Goal: Task Accomplishment & Management: Manage account settings

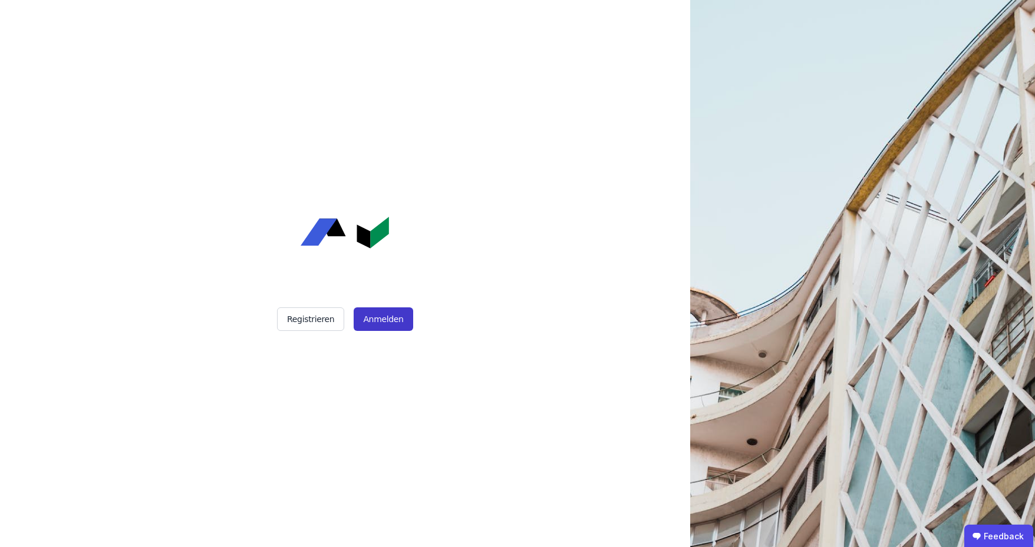
click at [368, 323] on button "Anmelden" at bounding box center [383, 320] width 59 height 24
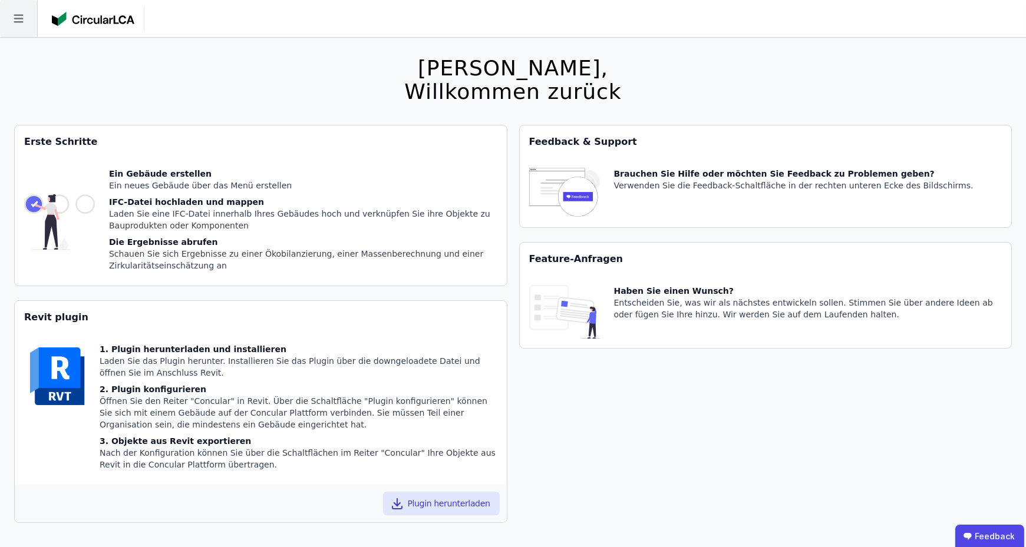
click at [14, 21] on icon at bounding box center [18, 18] width 37 height 37
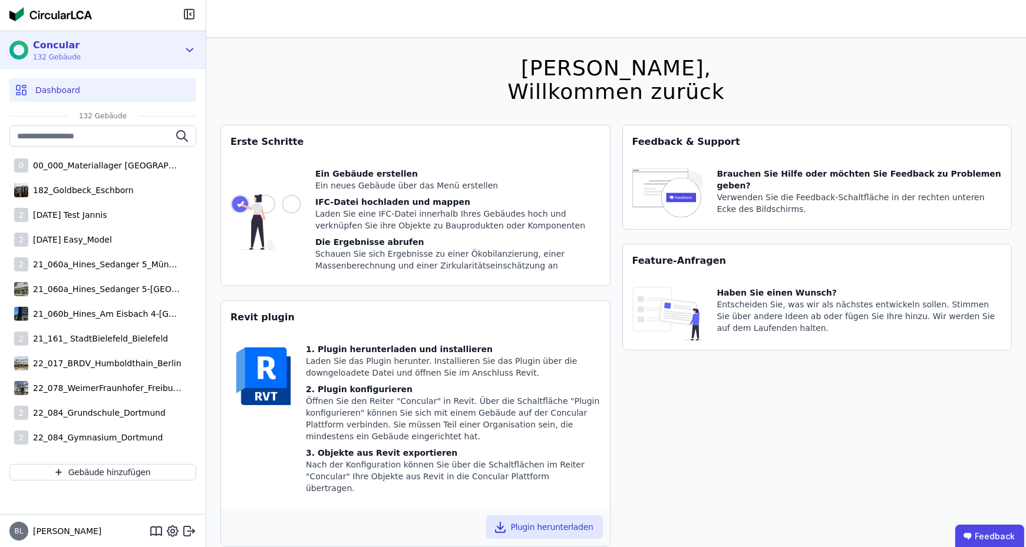
click at [130, 51] on div "Concular 132 Gebäude" at bounding box center [93, 50] width 169 height 24
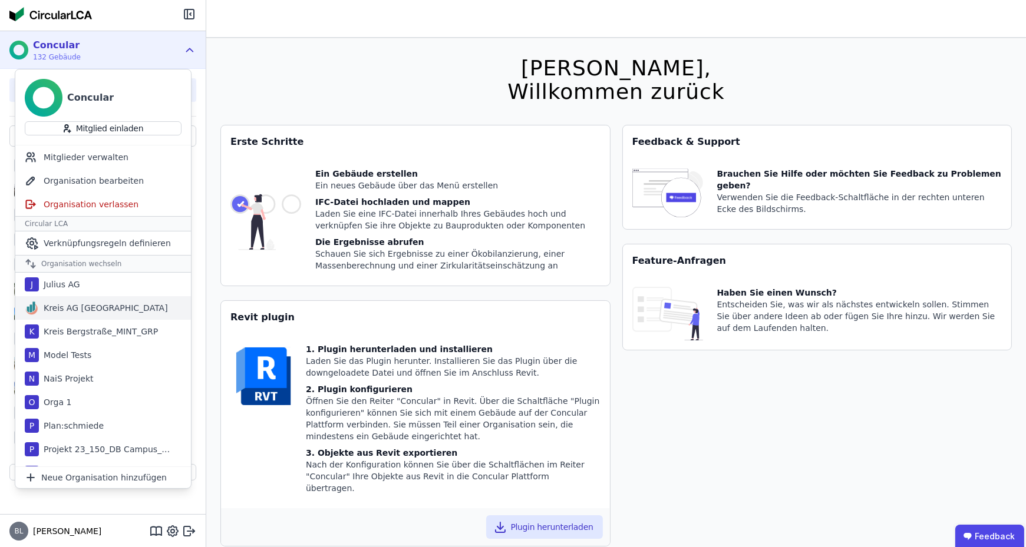
click at [109, 311] on div "Kreis AG Germany" at bounding box center [103, 308] width 129 height 12
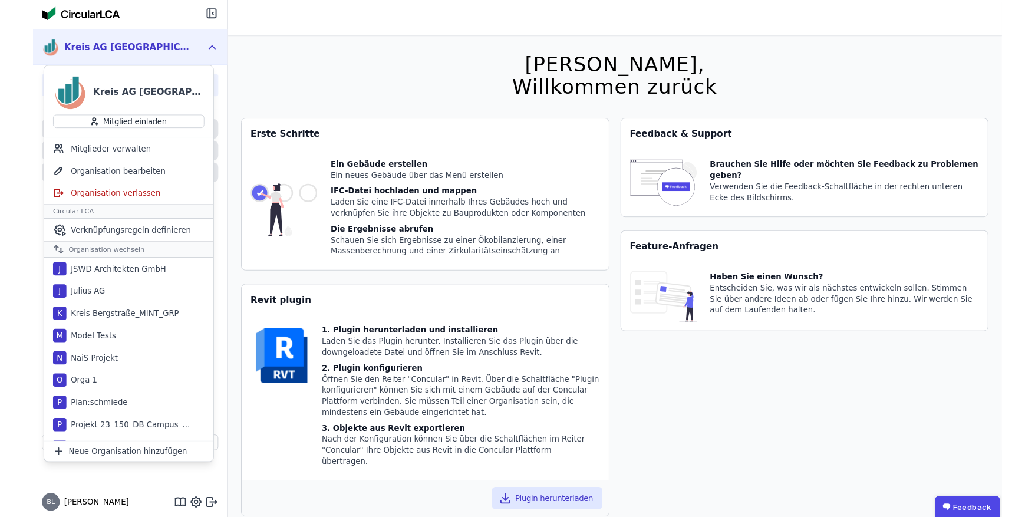
scroll to position [613, 0]
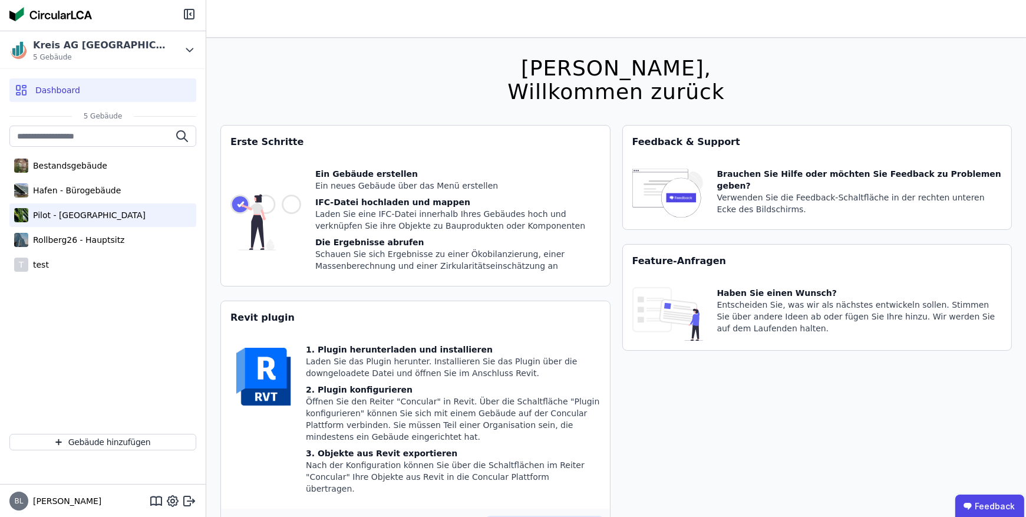
click at [86, 220] on div "Pilot - Green Building" at bounding box center [102, 215] width 187 height 24
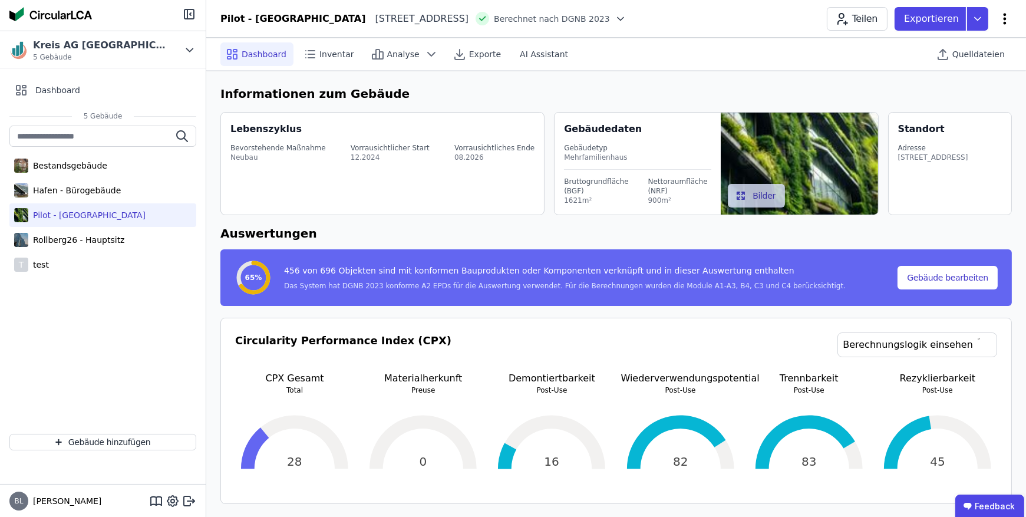
click at [1005, 17] on icon at bounding box center [1005, 19] width 14 height 14
click at [937, 116] on span "Emissionen aus Betrieb" at bounding box center [954, 128] width 95 height 24
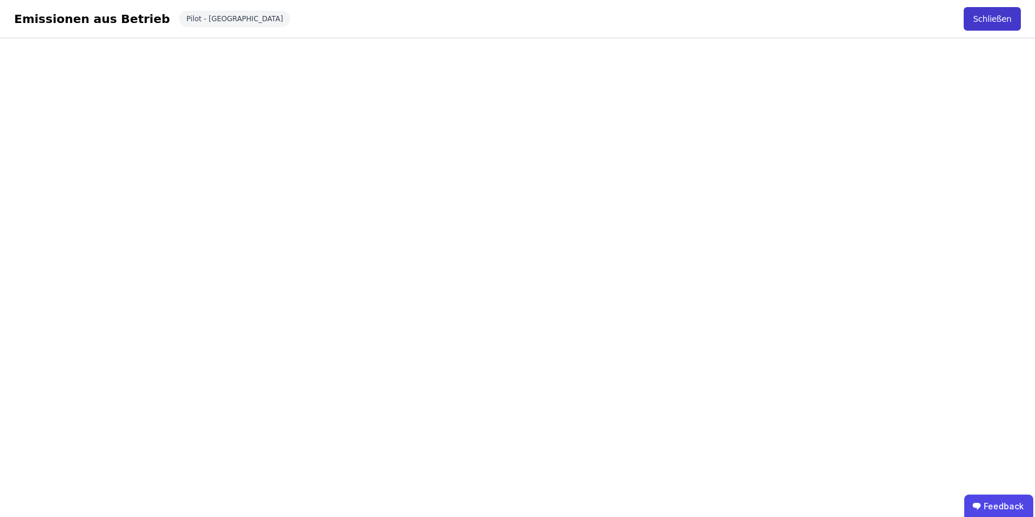
click at [979, 12] on button "Schließen" at bounding box center [991, 19] width 57 height 24
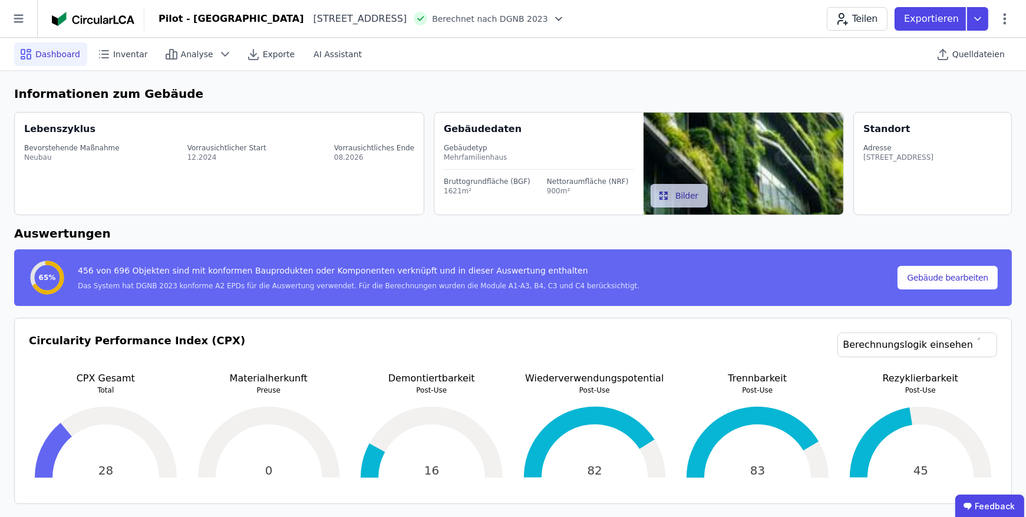
click at [553, 20] on icon at bounding box center [559, 19] width 12 height 12
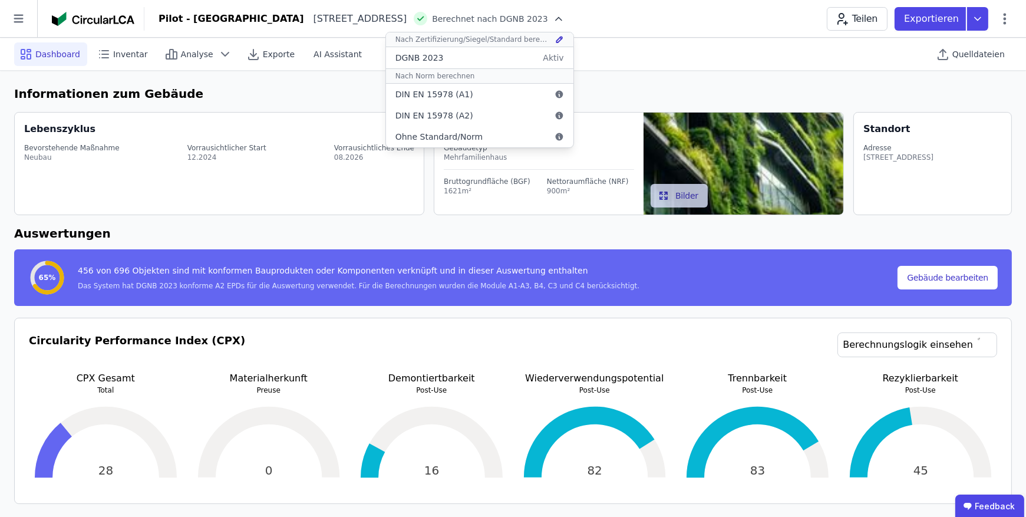
click at [672, 21] on div "Pilot - Green Building Heimeranplatz 2 80339 München DE Berechnet nach DGNB 202…" at bounding box center [584, 19] width 881 height 24
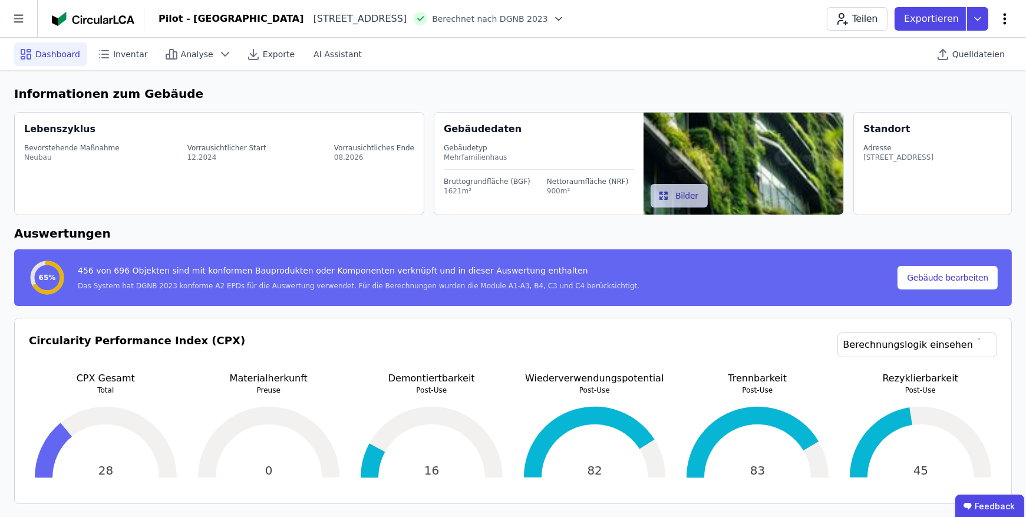
click at [1005, 19] on icon at bounding box center [1004, 18] width 3 height 11
click at [950, 47] on span "Gebäude bearbeiten" at bounding box center [949, 47] width 85 height 12
select select "**********"
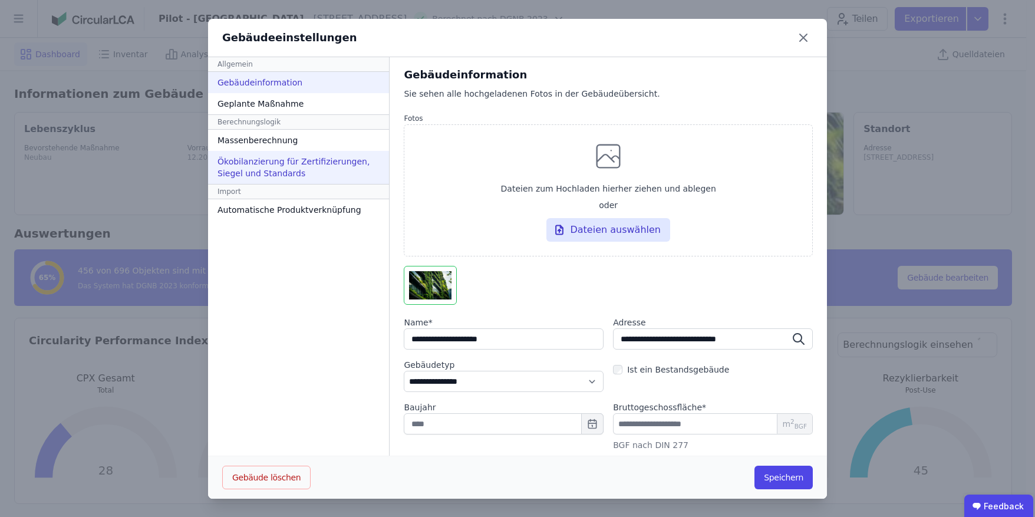
click at [295, 169] on div "Ökobilanzierung für Zertifizierungen, Siegel und Standards" at bounding box center [298, 167] width 181 height 33
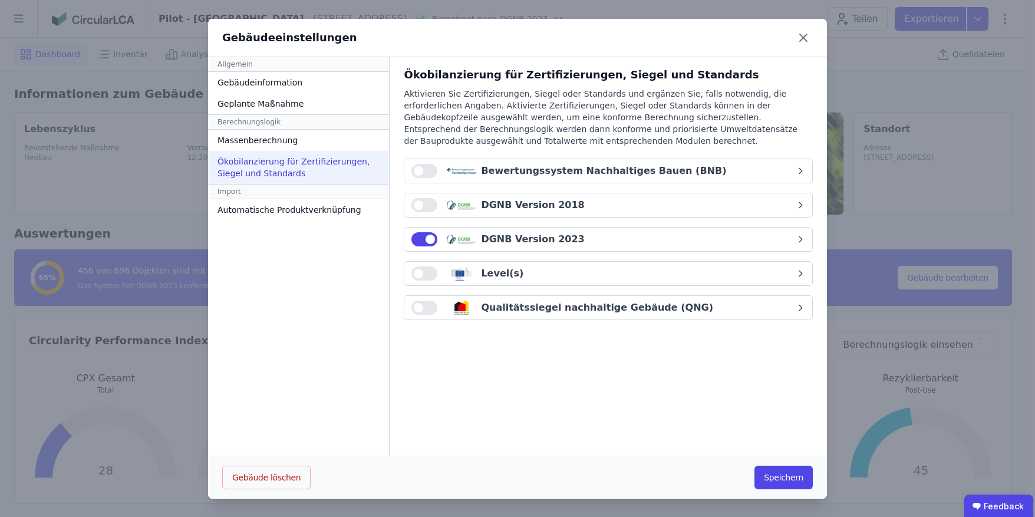
click at [593, 232] on div "DGNB Version 2023" at bounding box center [603, 239] width 384 height 14
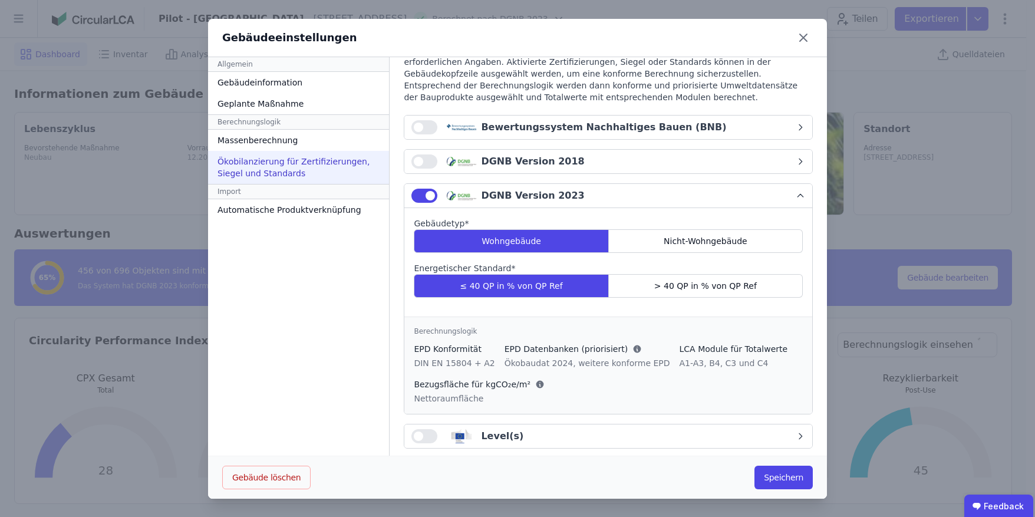
scroll to position [59, 0]
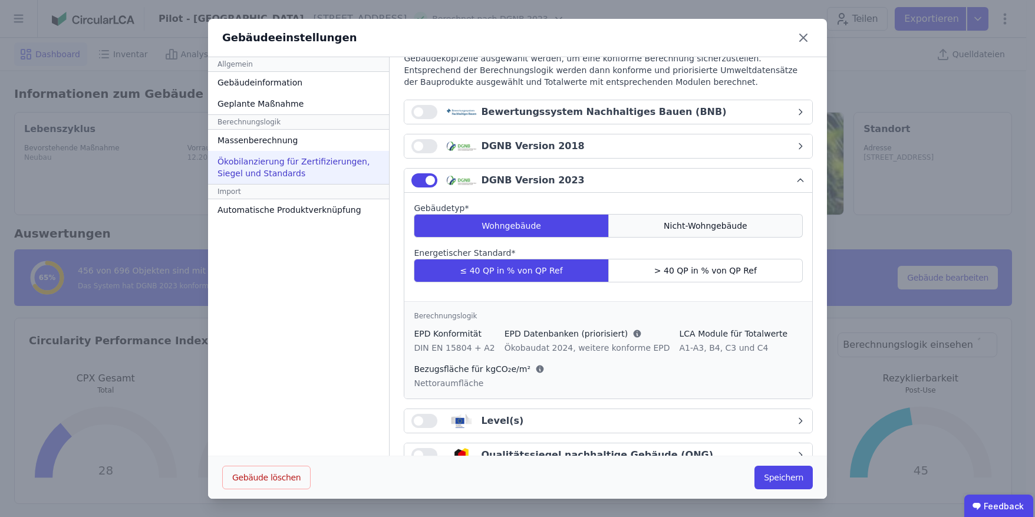
click at [663, 222] on span "Nicht-Wohngebäude" at bounding box center [705, 226] width 84 height 12
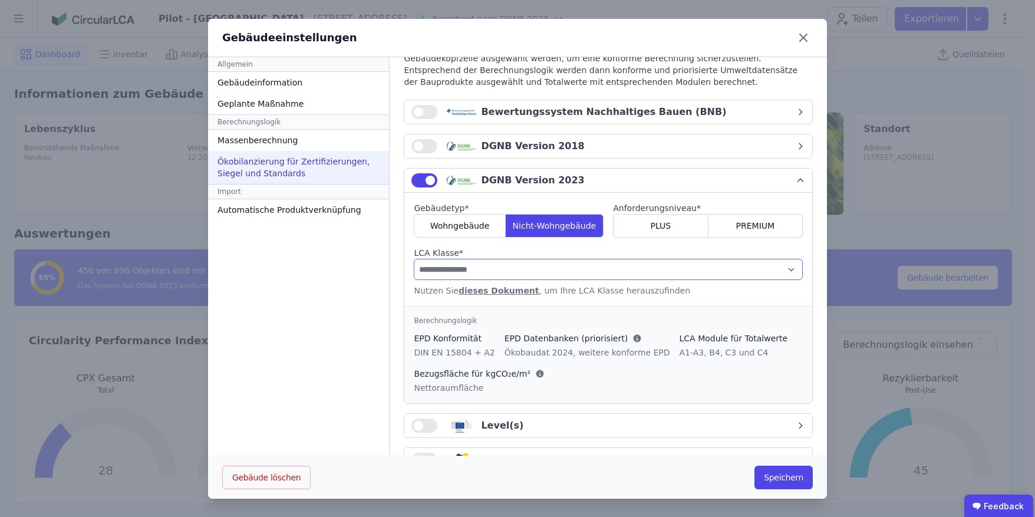
click at [577, 262] on select "**********" at bounding box center [608, 269] width 389 height 21
select select "*"
click at [414, 259] on select "**********" at bounding box center [608, 269] width 389 height 21
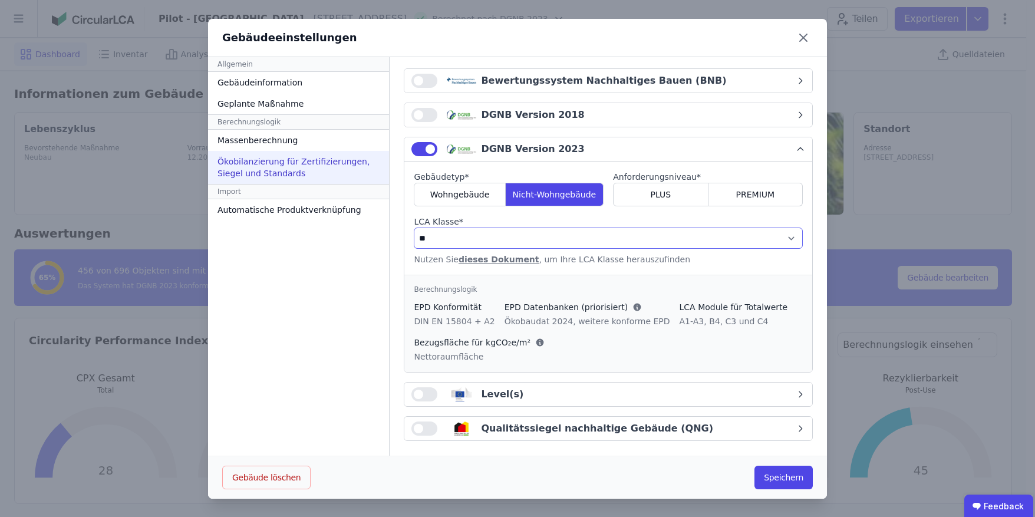
scroll to position [0, 0]
click at [592, 425] on div "Qualitätssiegel nachhaltige Gebäude (QNG)" at bounding box center [597, 428] width 232 height 14
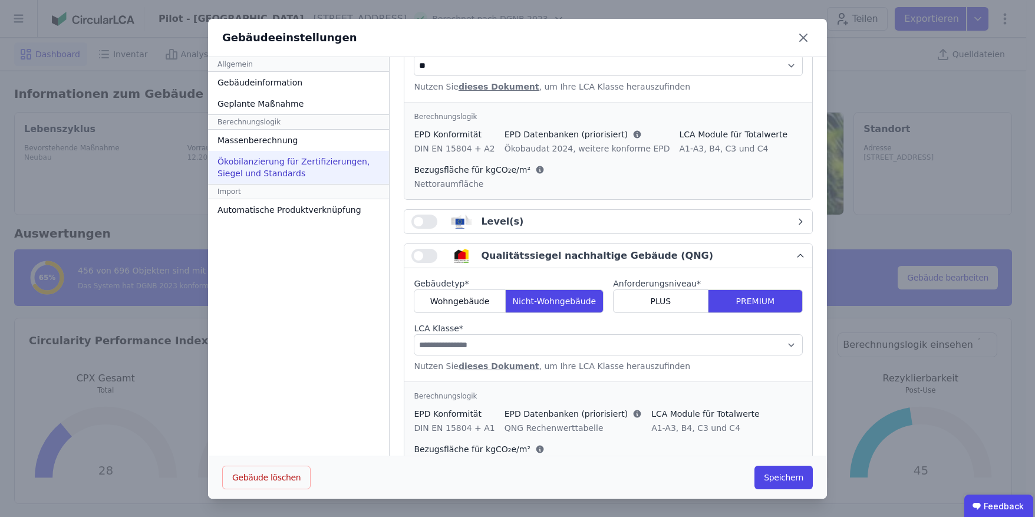
scroll to position [301, 0]
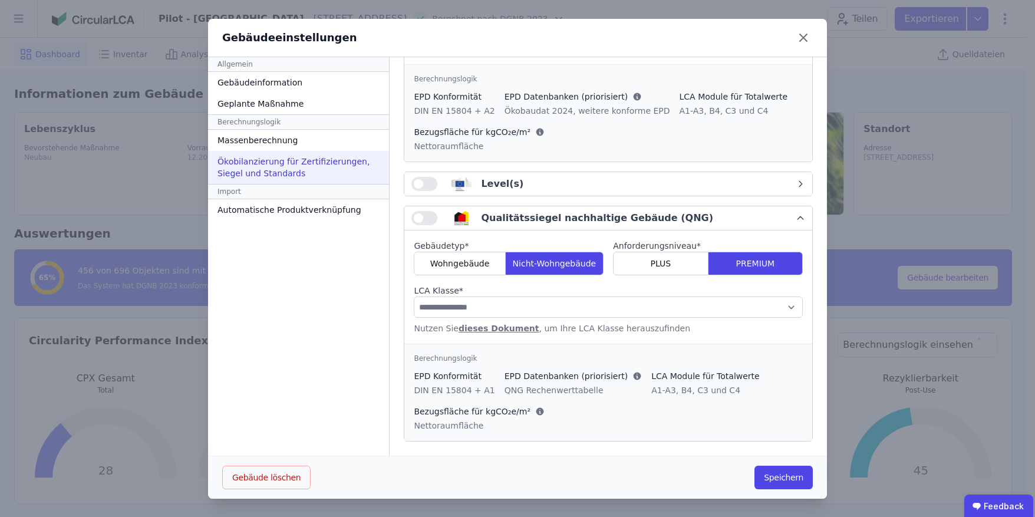
click at [418, 219] on button "button" at bounding box center [424, 218] width 26 height 14
click at [417, 183] on button "button" at bounding box center [424, 184] width 26 height 14
click at [561, 182] on div "Level(s)" at bounding box center [603, 184] width 384 height 14
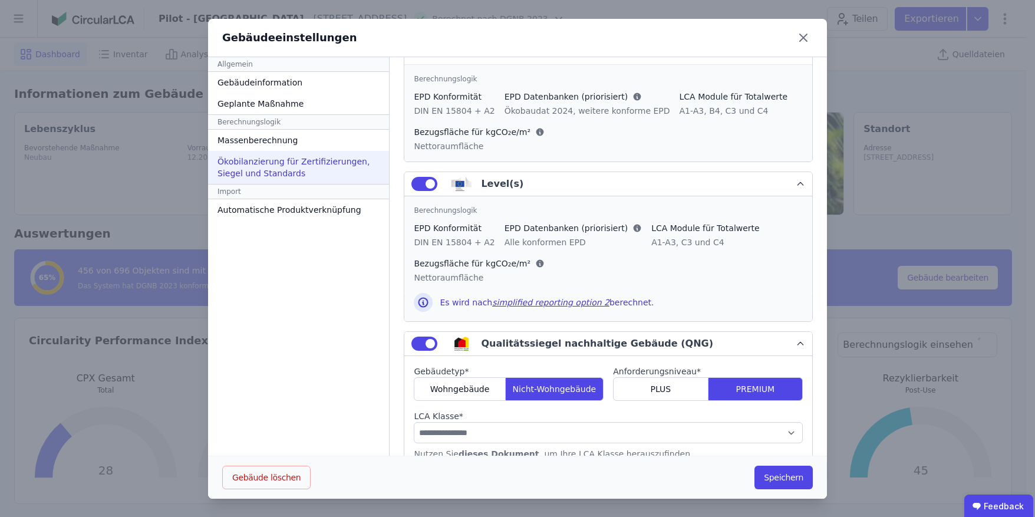
click at [558, 180] on div "Level(s)" at bounding box center [603, 184] width 384 height 14
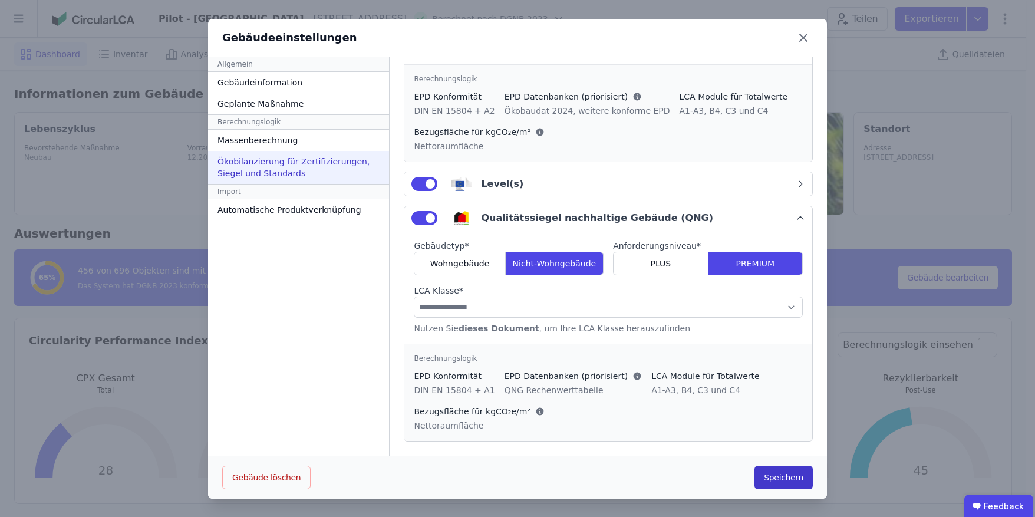
click at [774, 483] on button "Speichern" at bounding box center [783, 477] width 58 height 24
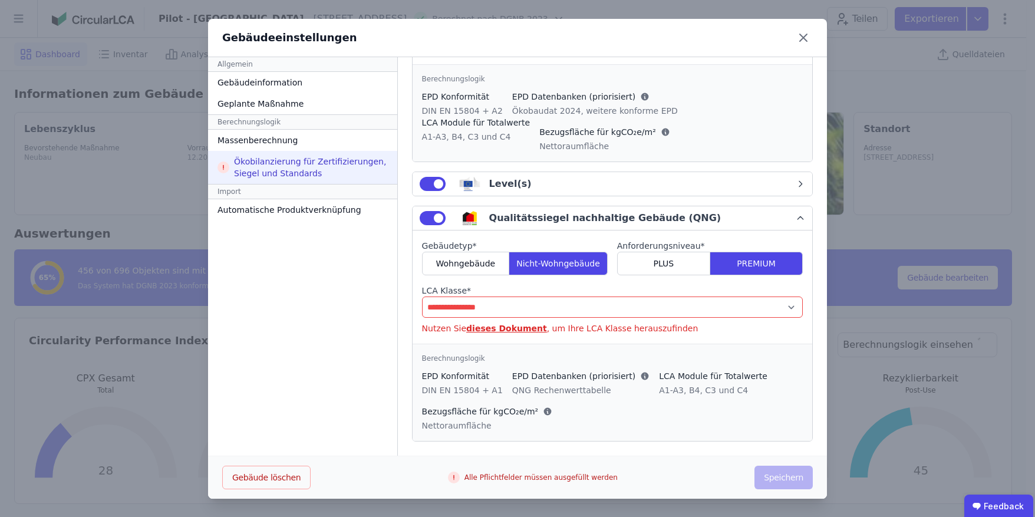
click at [492, 303] on select "**********" at bounding box center [612, 306] width 381 height 21
click at [422, 296] on select "**********" at bounding box center [612, 306] width 381 height 21
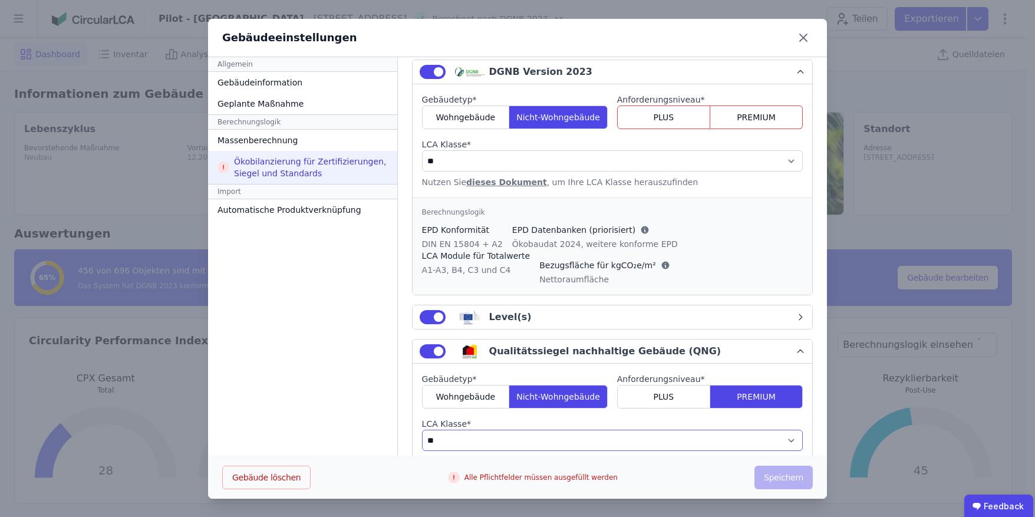
scroll to position [183, 0]
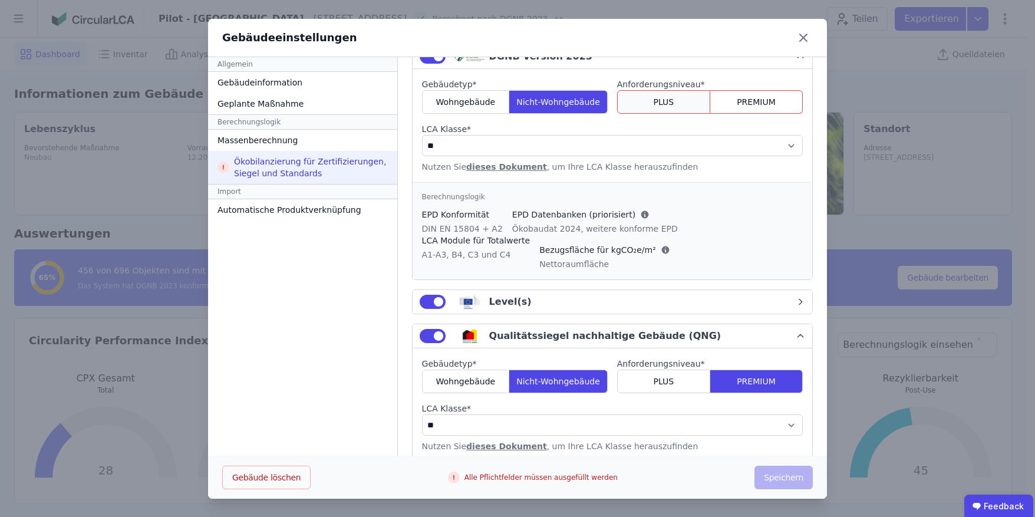
drag, startPoint x: 661, startPoint y: 100, endPoint x: 661, endPoint y: 110, distance: 10.0
click at [661, 99] on div "PLUS" at bounding box center [663, 102] width 93 height 24
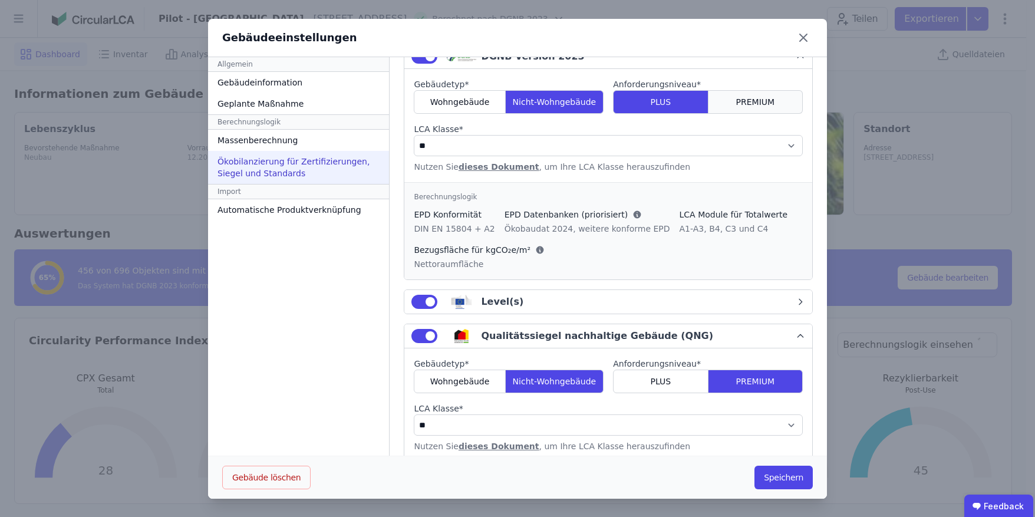
click at [736, 97] on span "PREMIUM" at bounding box center [755, 102] width 39 height 12
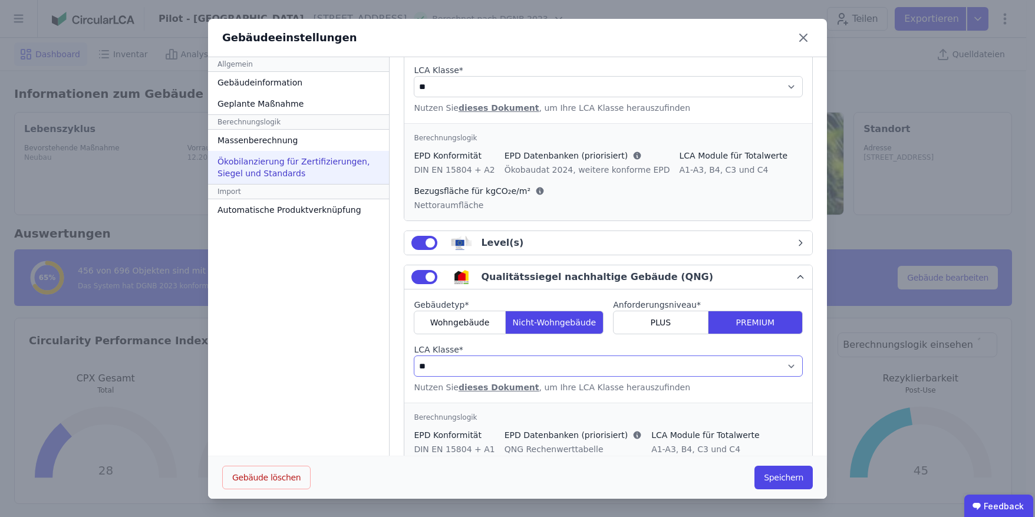
click at [475, 359] on select "**********" at bounding box center [608, 365] width 389 height 21
select select "*"
click at [414, 355] on select "**********" at bounding box center [608, 365] width 389 height 21
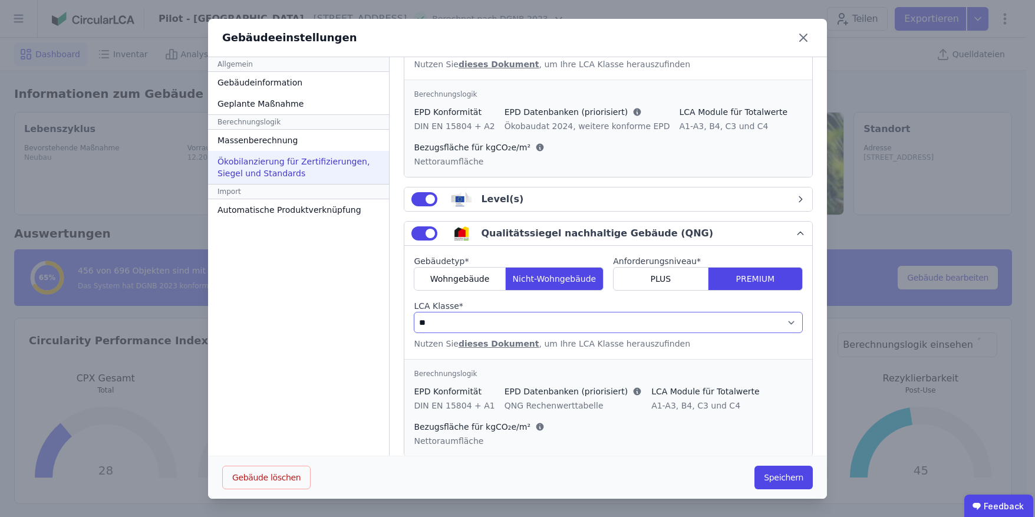
scroll to position [301, 0]
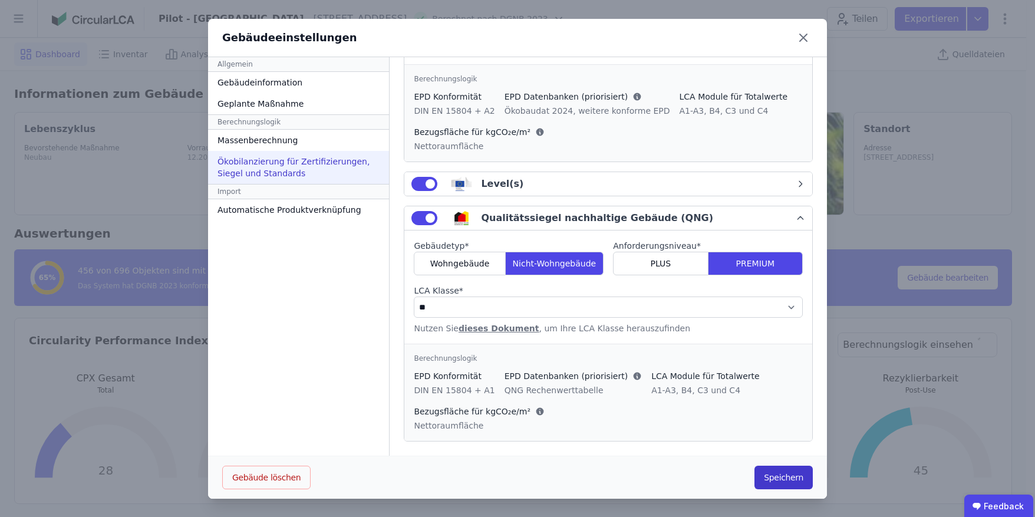
click at [787, 481] on button "Speichern" at bounding box center [783, 477] width 58 height 24
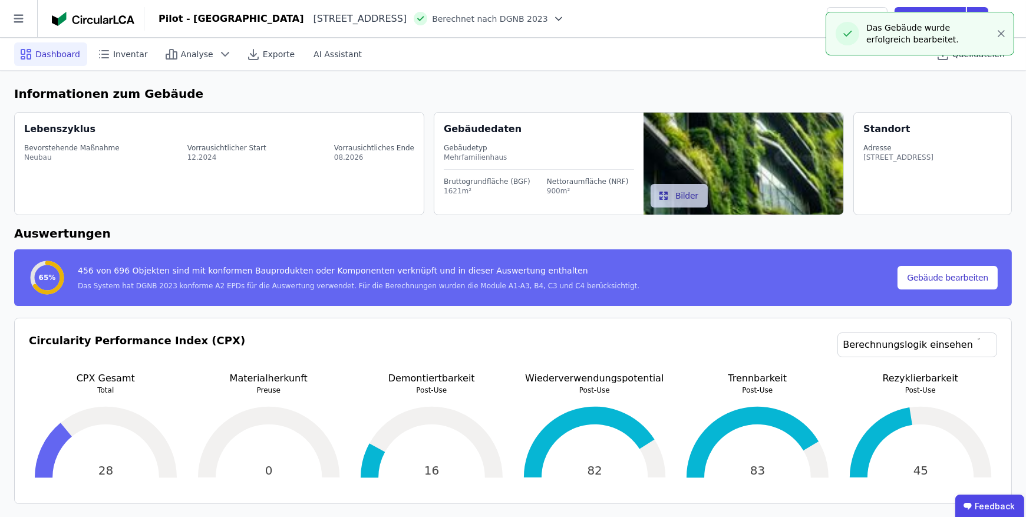
click at [553, 18] on icon at bounding box center [559, 19] width 12 height 12
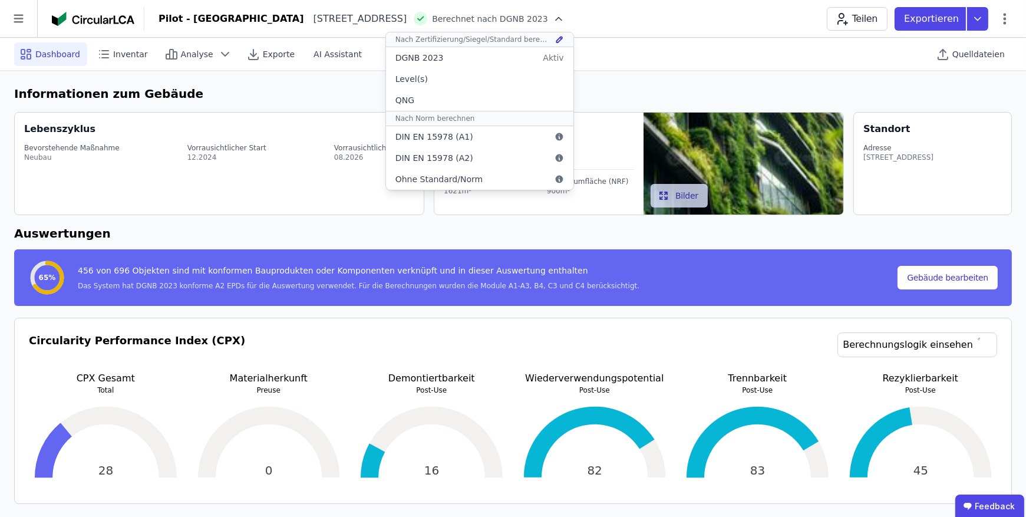
click at [738, 16] on div "Pilot - Green Building Heimeranplatz 2 80339 München DE Berechnet nach DGNB 202…" at bounding box center [584, 19] width 881 height 24
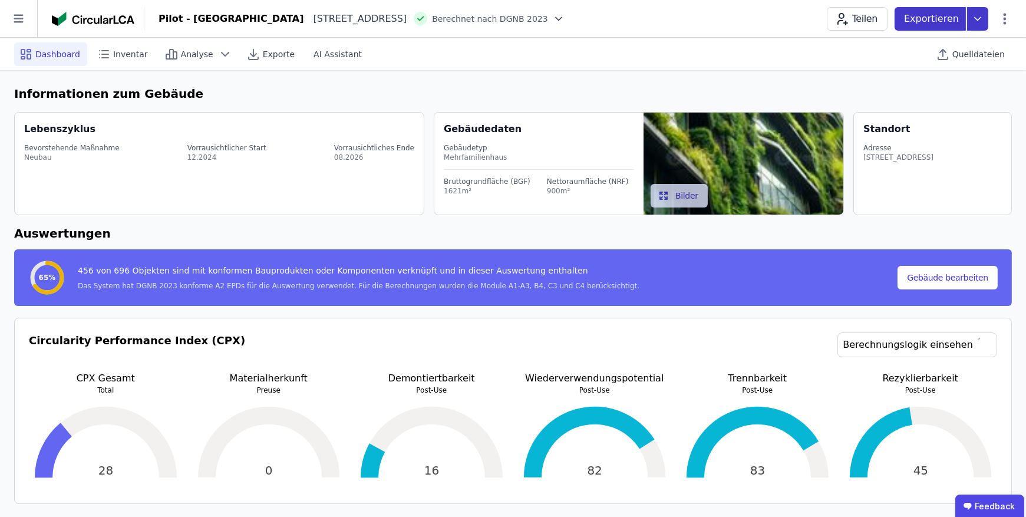
click at [983, 19] on icon at bounding box center [977, 19] width 21 height 24
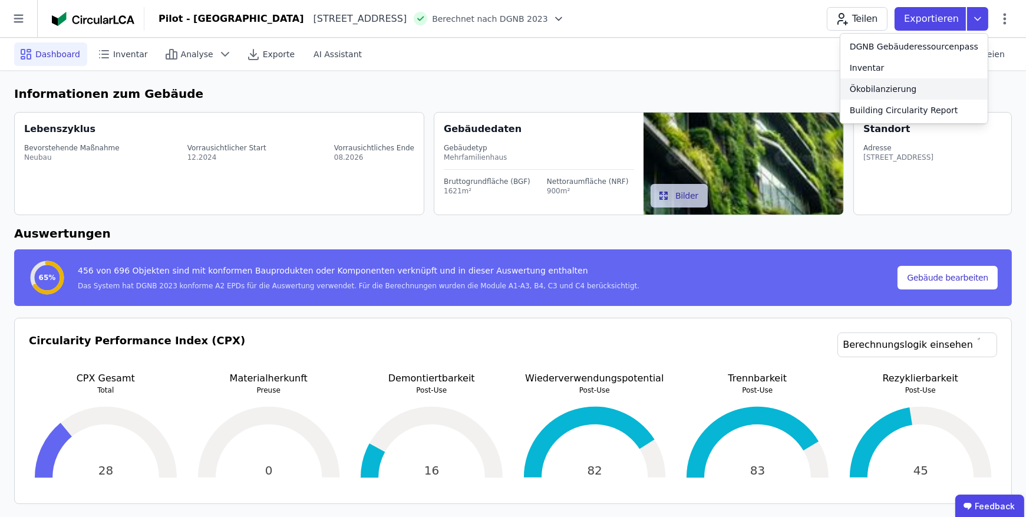
click at [917, 93] on div "Ökobilanzierung" at bounding box center [883, 89] width 67 height 12
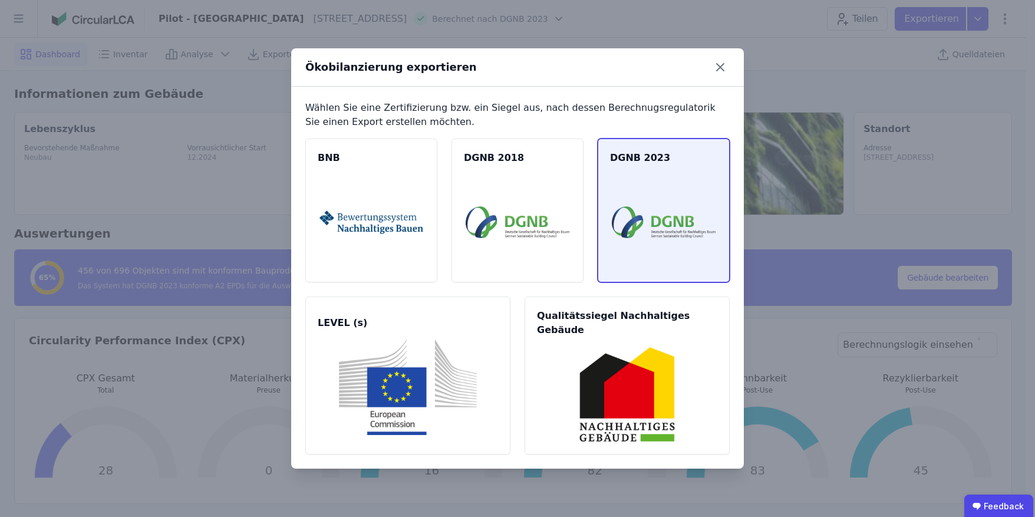
click at [658, 205] on div "DGNB 2023" at bounding box center [663, 210] width 132 height 144
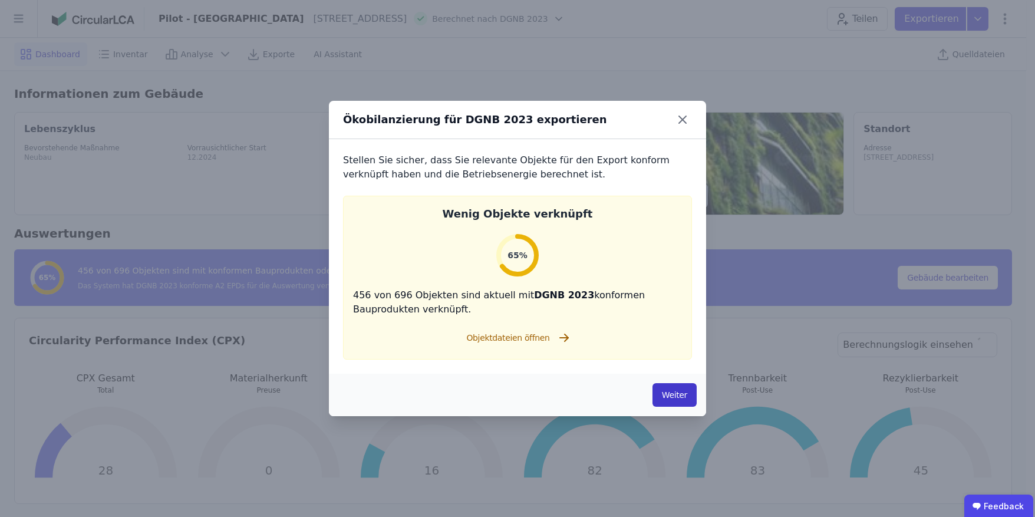
click at [672, 399] on button "Weiter" at bounding box center [674, 395] width 44 height 24
select select "*"
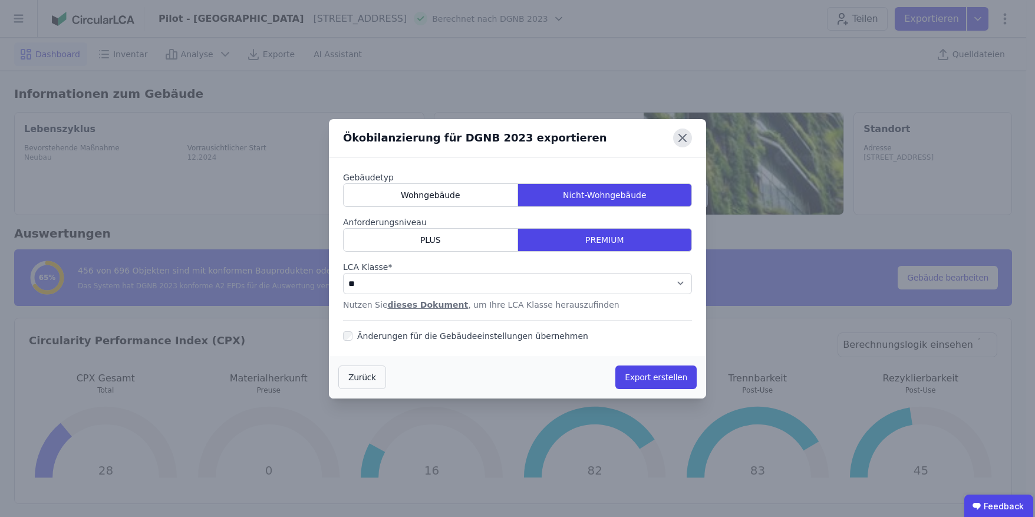
click at [687, 136] on icon at bounding box center [682, 137] width 19 height 19
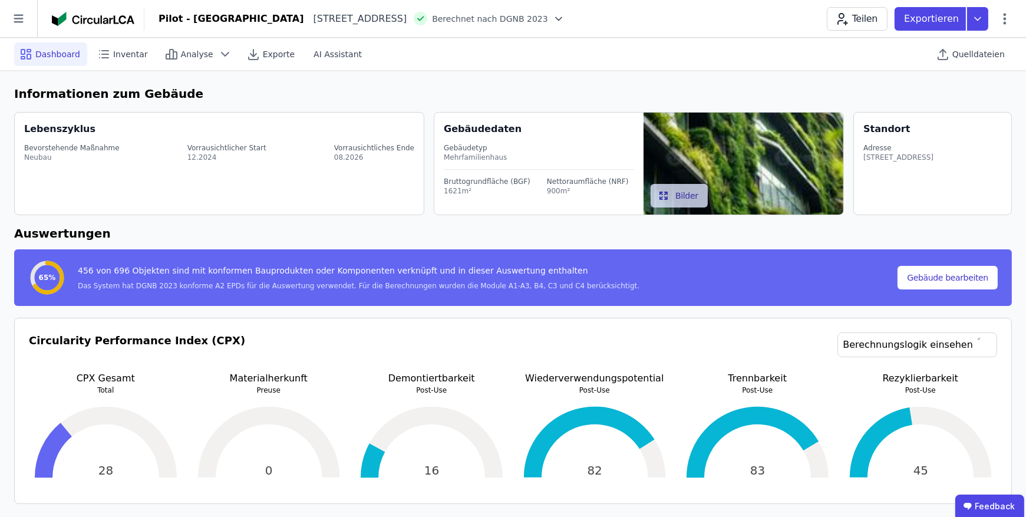
click at [688, 32] on header "Pilot - Green Building Heimeranplatz 2 80339 München DE Berechnet nach DGNB 202…" at bounding box center [513, 19] width 1026 height 38
click at [983, 20] on icon at bounding box center [977, 19] width 21 height 24
click at [917, 89] on div "Ökobilanzierung" at bounding box center [883, 89] width 67 height 12
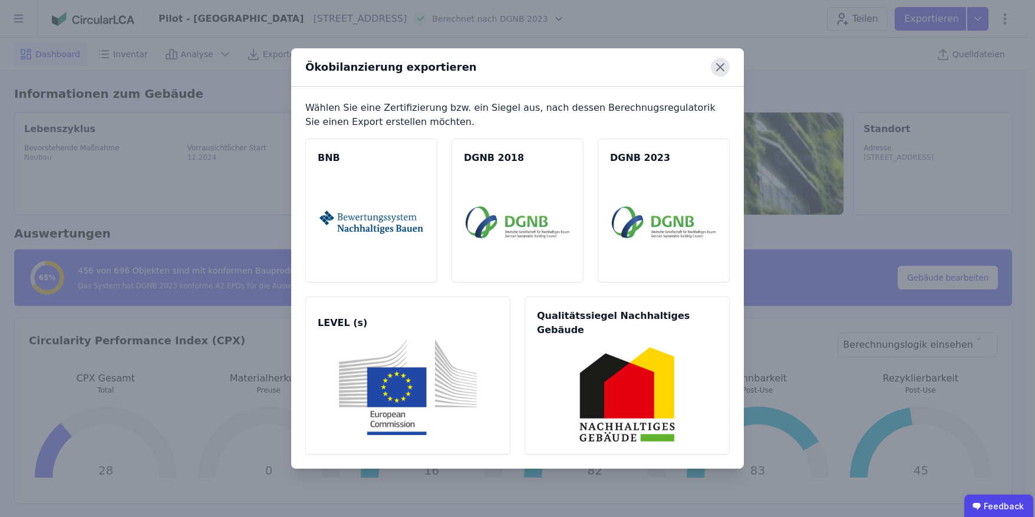
click at [720, 73] on icon at bounding box center [720, 67] width 19 height 19
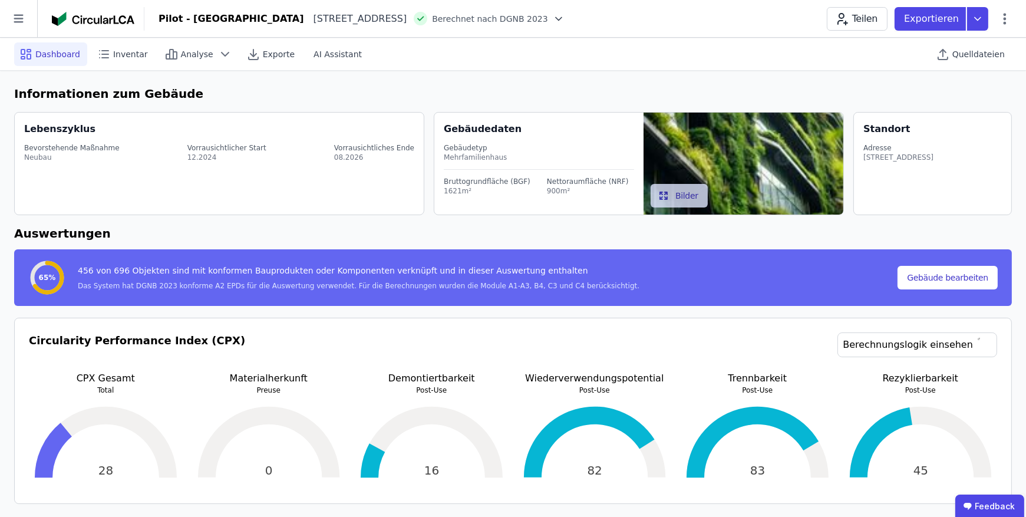
click at [710, 22] on div "Pilot - Green Building Heimeranplatz 2 80339 München DE Berechnet nach DGNB 202…" at bounding box center [584, 19] width 881 height 24
click at [709, 27] on div "Pilot - Green Building Heimeranplatz 2 80339 München DE Berechnet nach DGNB 202…" at bounding box center [584, 19] width 881 height 24
click at [950, 50] on icon at bounding box center [943, 54] width 14 height 14
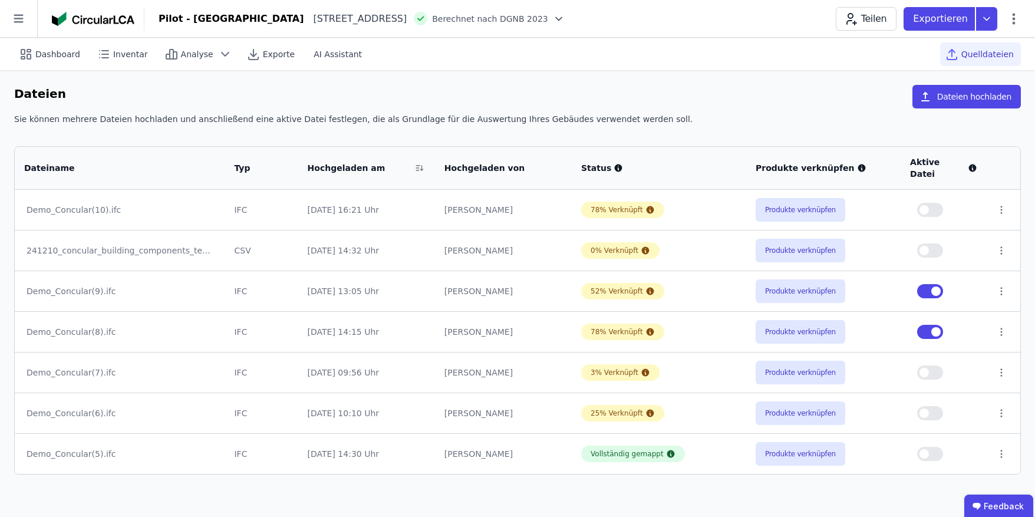
click at [811, 209] on td "Produkte verknüpfen" at bounding box center [823, 210] width 154 height 40
click at [811, 198] on button "Produkte verknüpfen" at bounding box center [800, 210] width 90 height 24
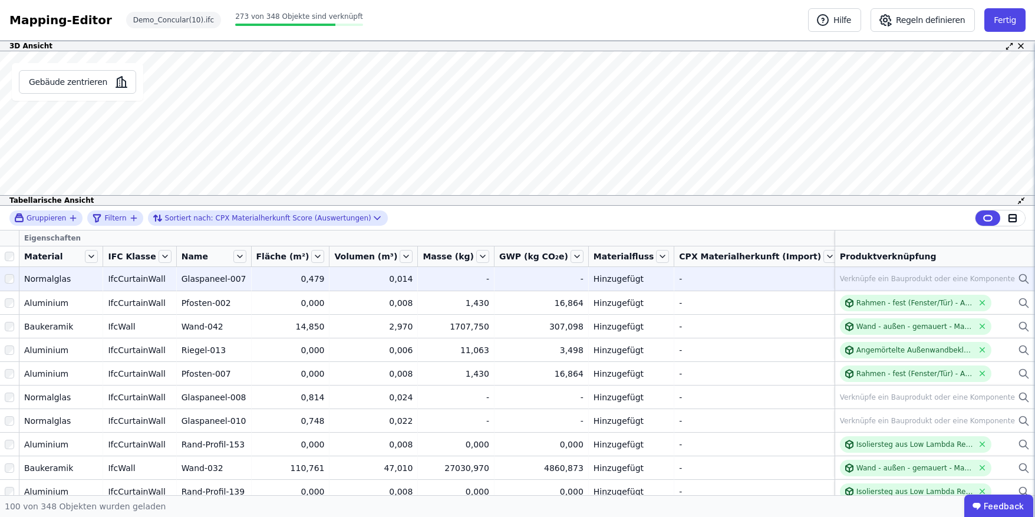
click at [1018, 276] on icon at bounding box center [1024, 279] width 12 height 14
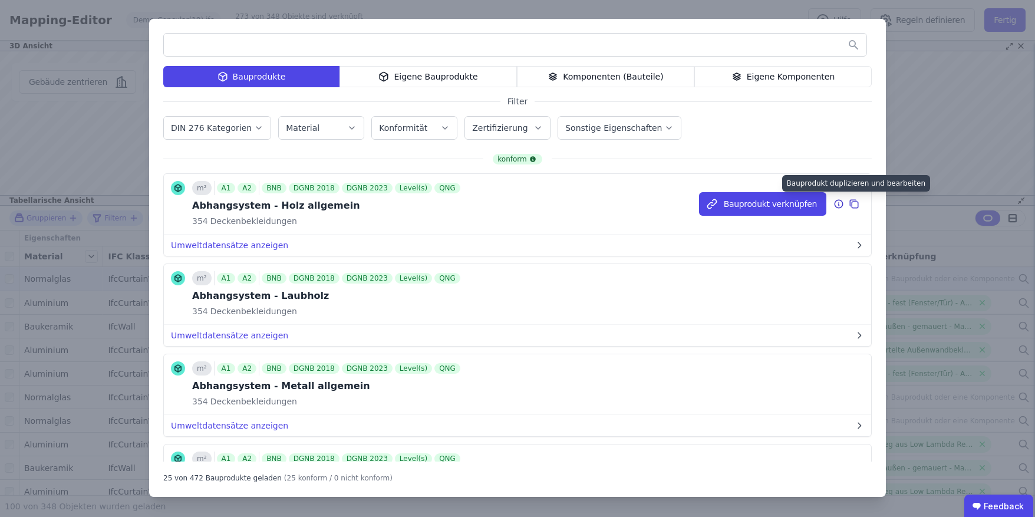
click at [851, 207] on div at bounding box center [855, 204] width 15 height 14
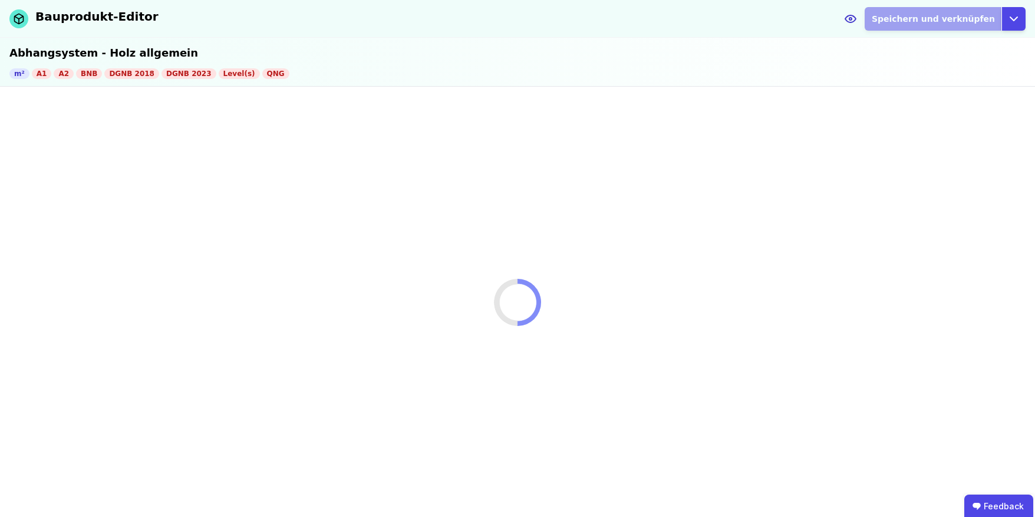
select select "**********"
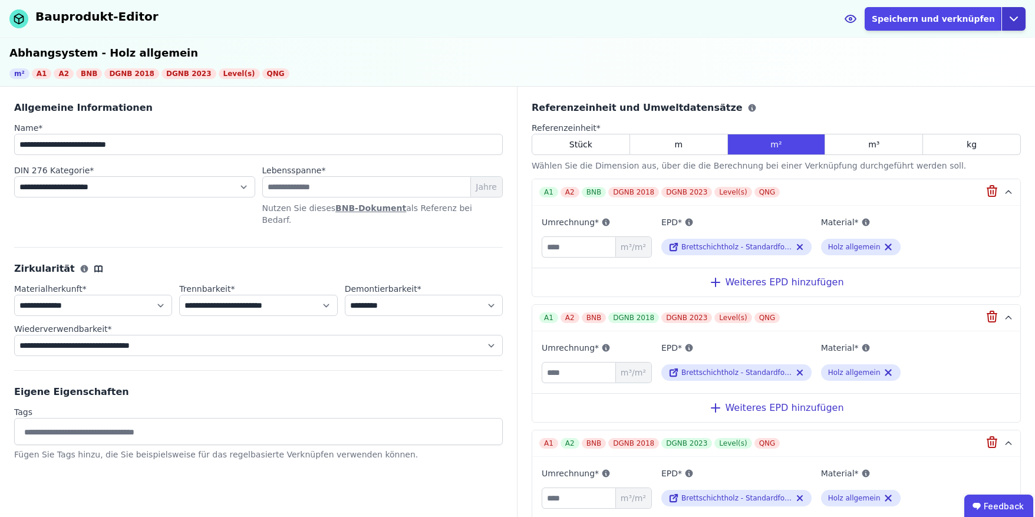
click at [1023, 24] on button "Open options" at bounding box center [1013, 19] width 24 height 24
click at [942, 64] on div "Abbrechen" at bounding box center [959, 67] width 131 height 21
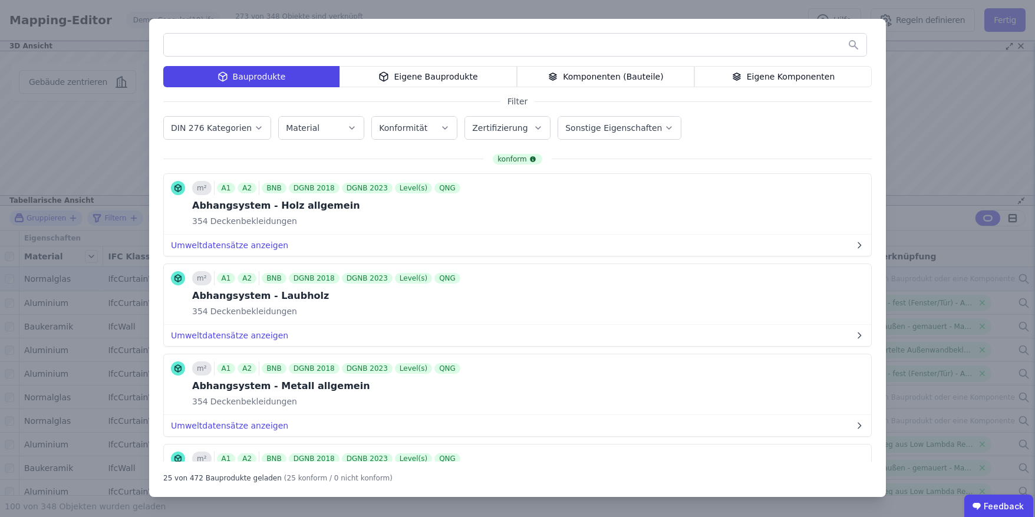
click at [924, 93] on div "Bauprodukte Eigene Bauprodukte Komponenten (Bauteile) Eigene Komponenten Filter…" at bounding box center [517, 258] width 1035 height 517
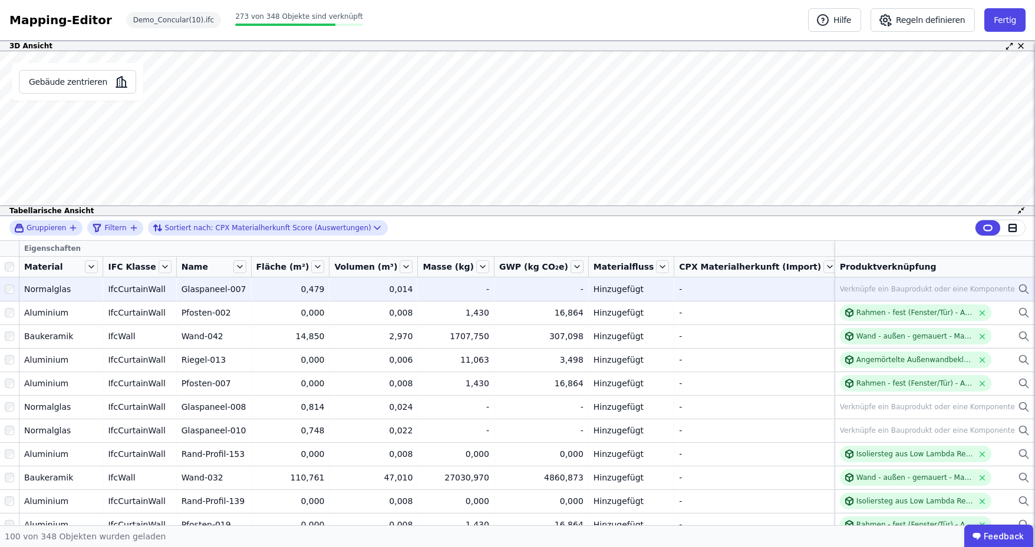
click at [1018, 288] on icon at bounding box center [1024, 289] width 12 height 14
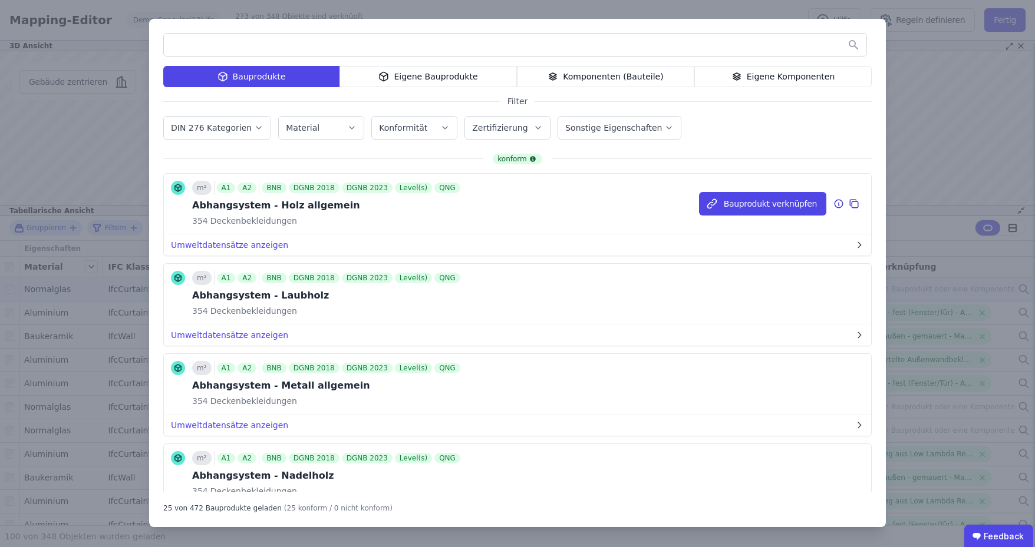
click at [851, 202] on icon at bounding box center [854, 205] width 6 height 6
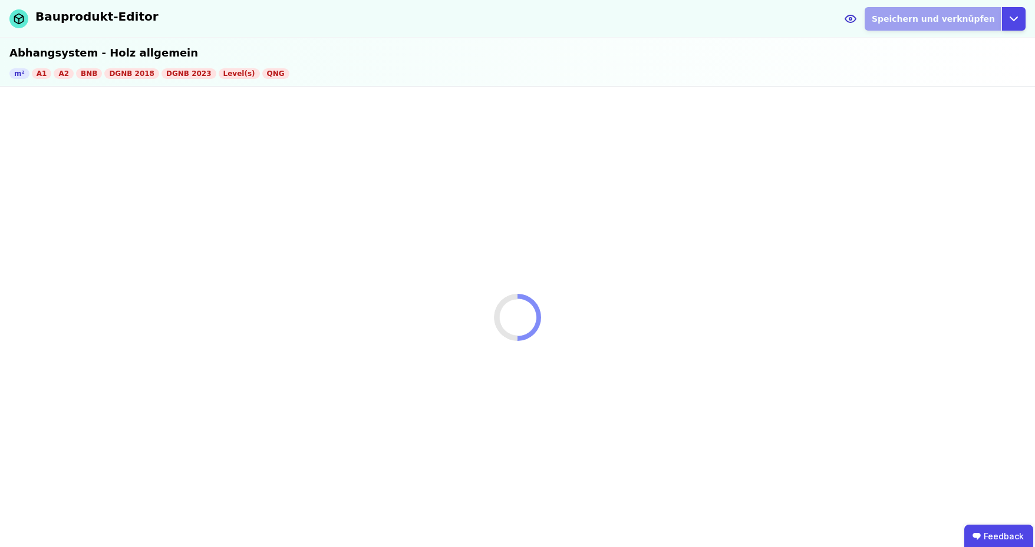
select select "**********"
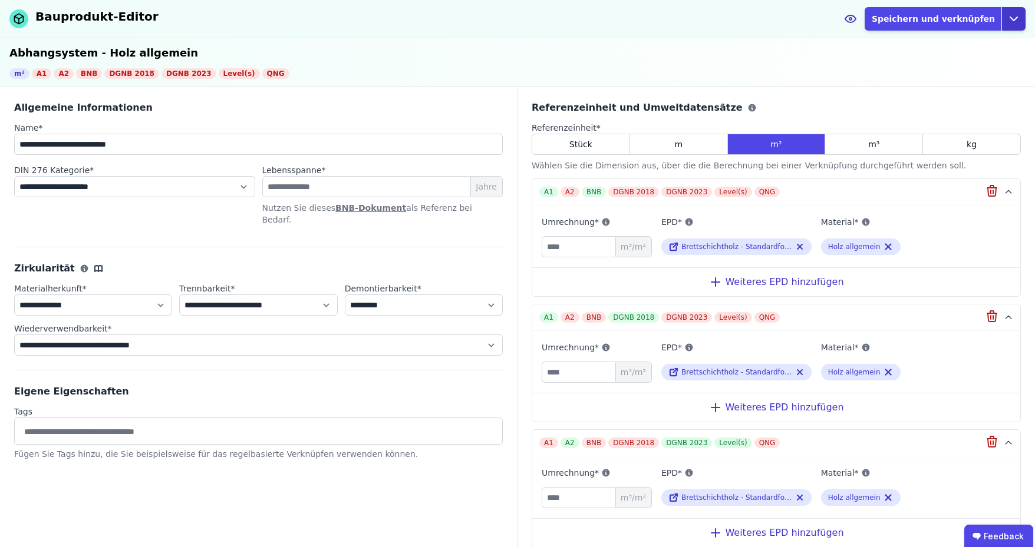
click at [1013, 21] on icon "button" at bounding box center [1013, 19] width 14 height 14
click at [939, 70] on div "Abbrechen" at bounding box center [959, 67] width 131 height 21
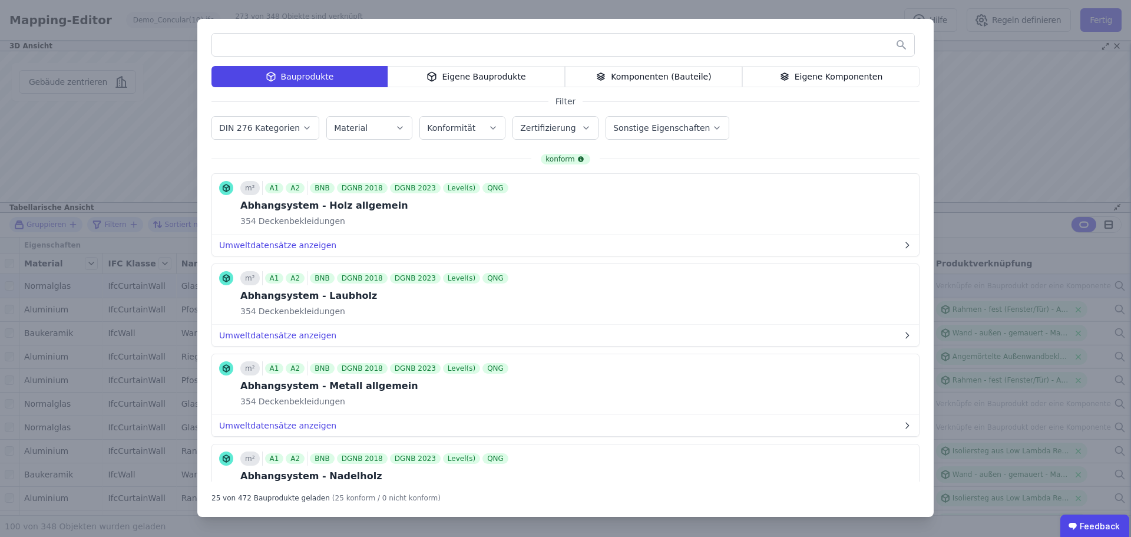
click at [998, 234] on div "Bauprodukte Eigene Bauprodukte Komponenten (Bauteile) Eigene Komponenten Filter…" at bounding box center [565, 268] width 1131 height 537
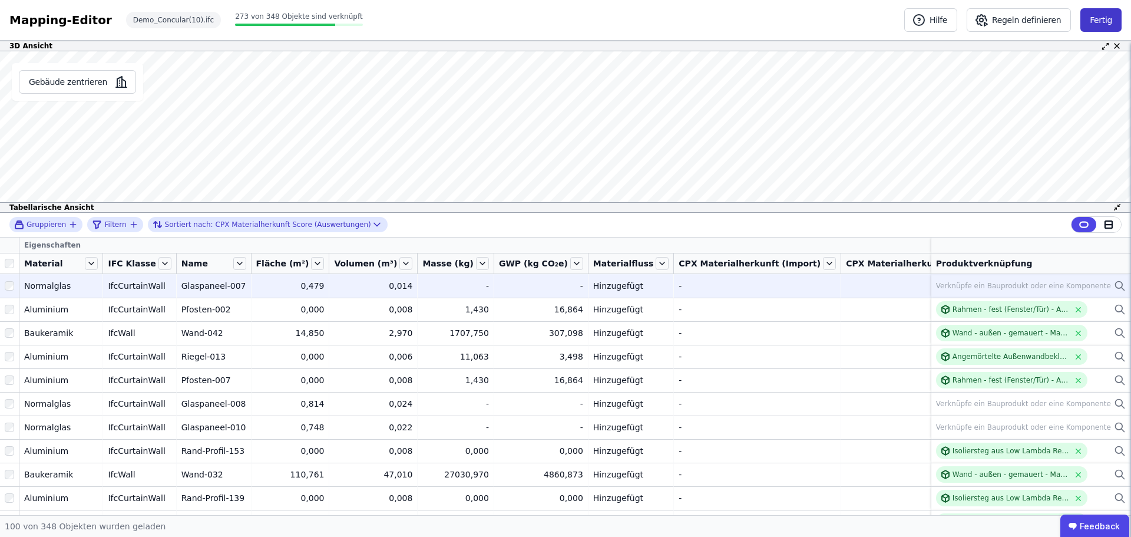
click at [1034, 21] on button "Fertig" at bounding box center [1101, 20] width 41 height 24
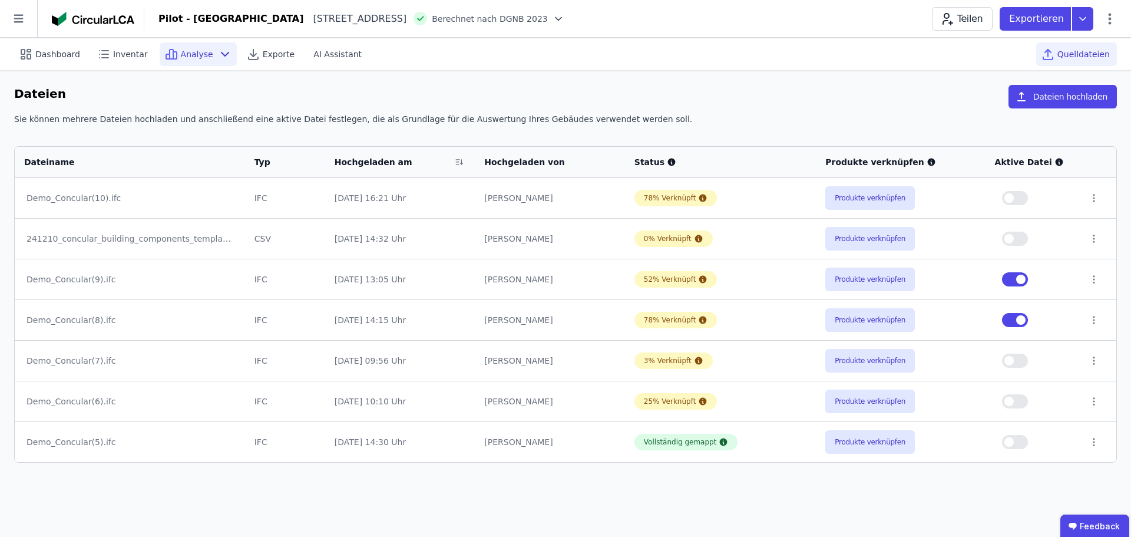
click at [200, 52] on span "Analyse" at bounding box center [197, 54] width 32 height 12
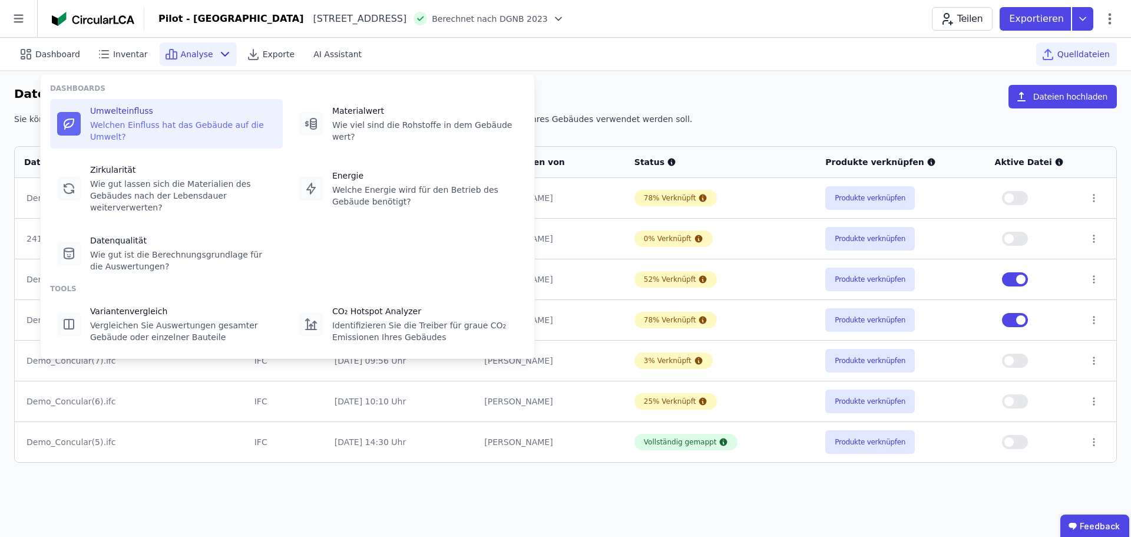
click at [186, 118] on div "Umwelteinfluss Welchen Einfluss hat das Gebäude auf die Umwelt?" at bounding box center [183, 124] width 186 height 38
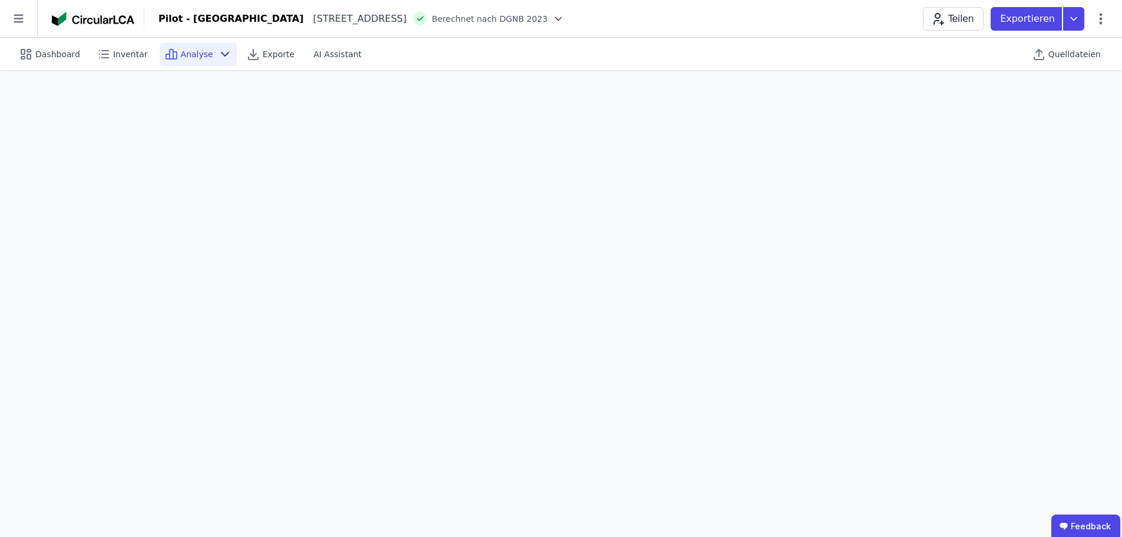
click at [222, 55] on icon at bounding box center [225, 54] width 7 height 4
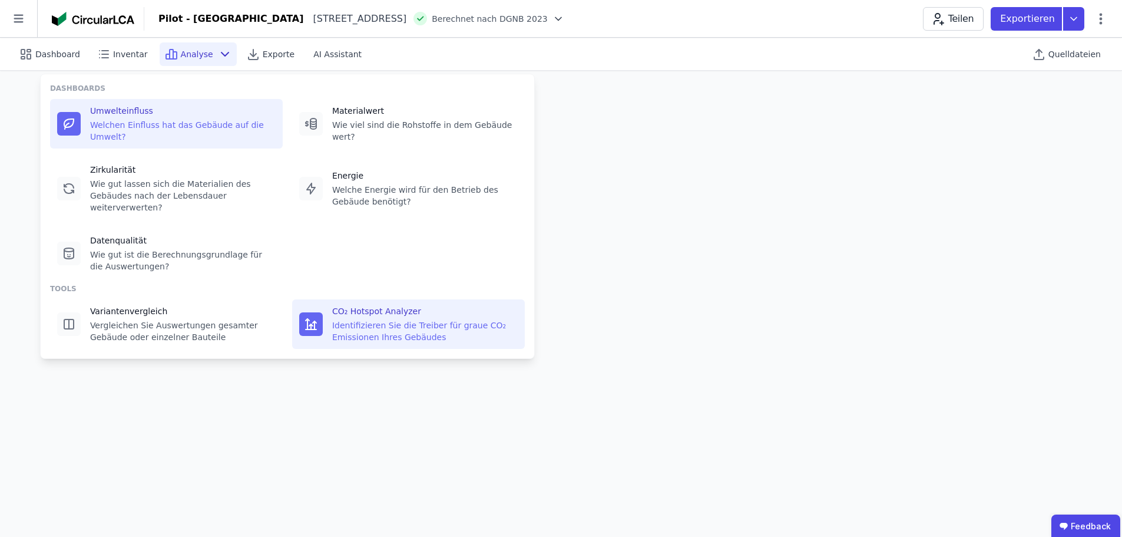
click at [406, 319] on div "Identifizieren Sie die Treiber für graue CO₂ Emissionen Ihres Gebäudes" at bounding box center [425, 331] width 186 height 24
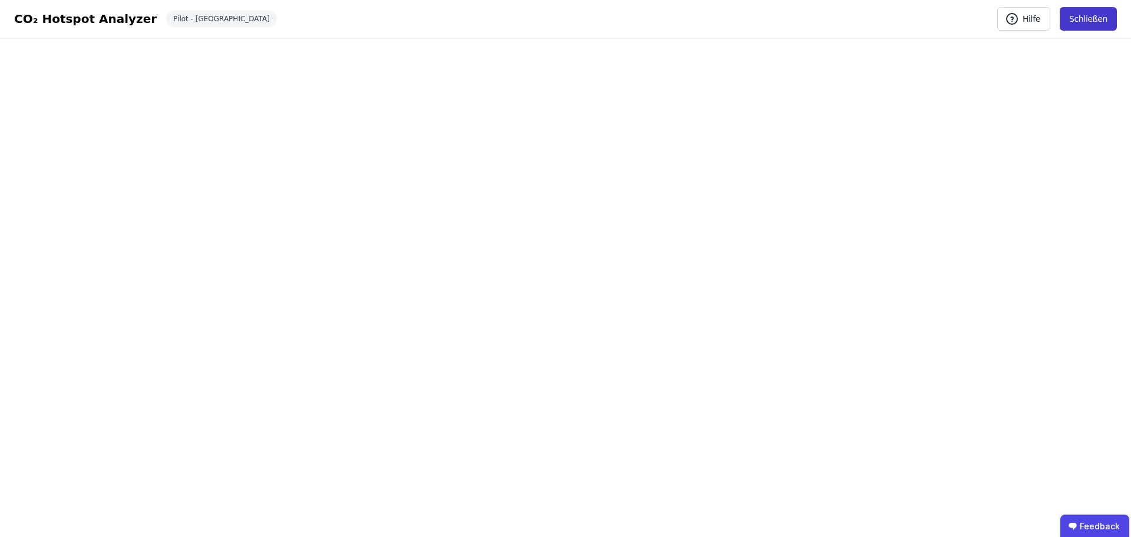
click at [1034, 18] on button "Schließen" at bounding box center [1088, 19] width 57 height 24
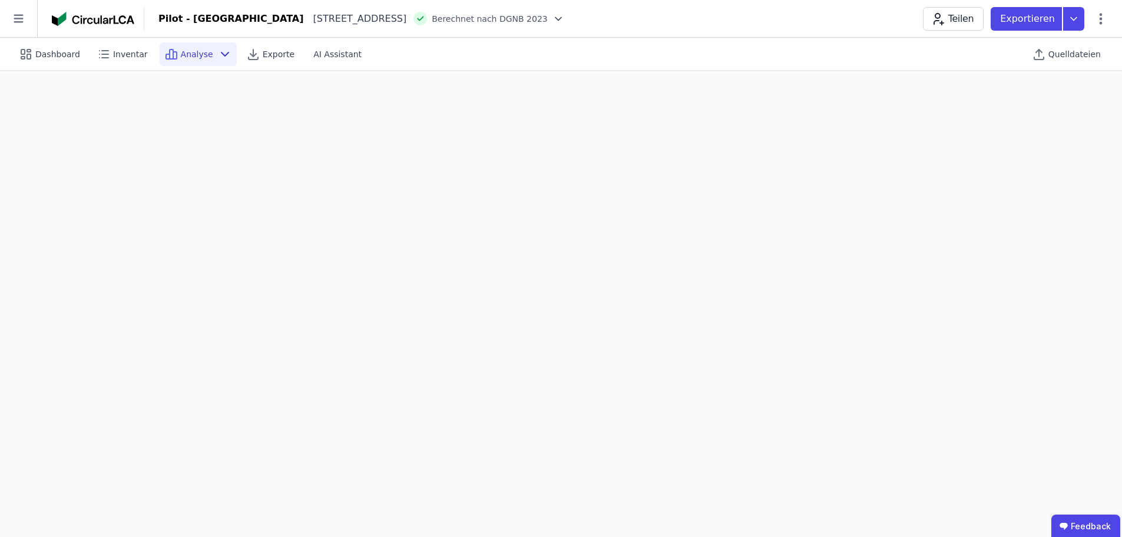
click at [763, 22] on div "Pilot - Green Building Heimeranplatz 2 80339 München DE Berechnet nach DGNB 202…" at bounding box center [633, 19] width 978 height 24
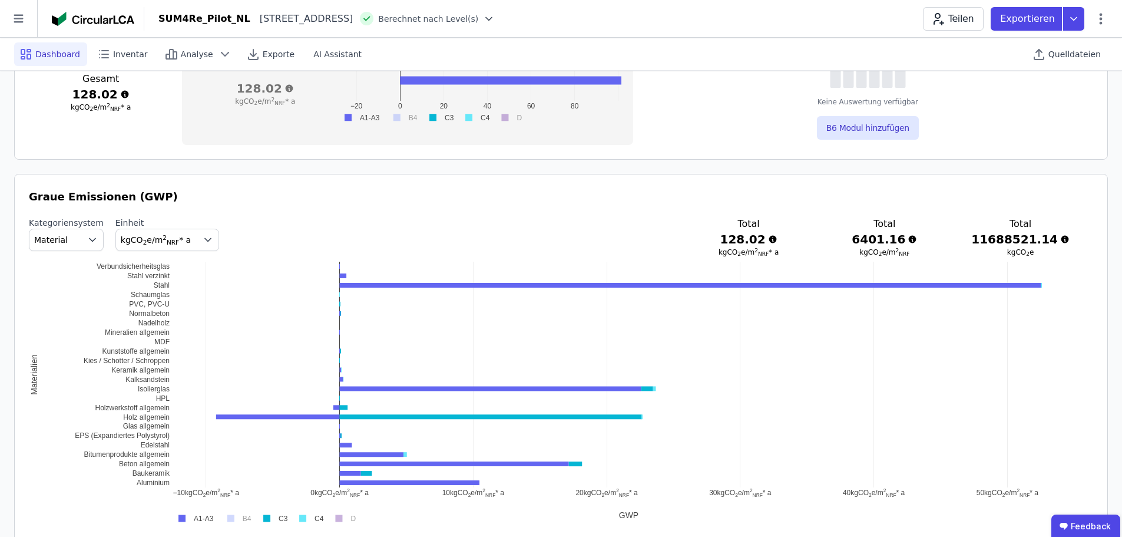
scroll to position [412, 0]
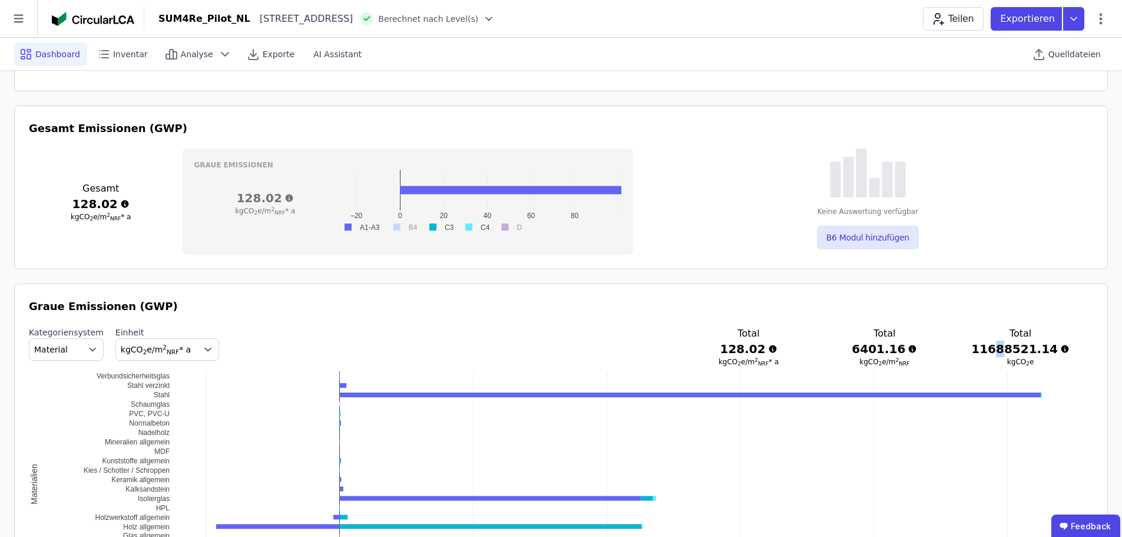
click at [1014, 350] on h3 "11688521.14" at bounding box center [1021, 349] width 98 height 16
click at [1001, 352] on h3 "11688521.14" at bounding box center [1021, 349] width 98 height 16
drag, startPoint x: 996, startPoint y: 351, endPoint x: 1021, endPoint y: 351, distance: 24.8
click at [1021, 351] on h3 "11688521.14" at bounding box center [1021, 349] width 98 height 16
click at [1003, 354] on h3 "11688521.14" at bounding box center [1021, 349] width 98 height 16
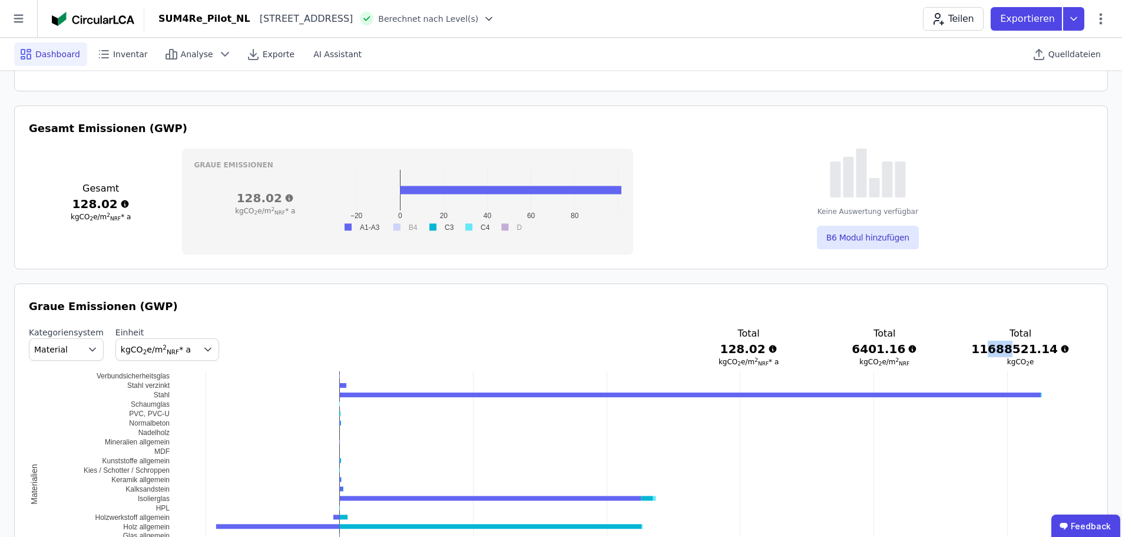
drag, startPoint x: 1002, startPoint y: 350, endPoint x: 1023, endPoint y: 351, distance: 21.8
click at [1023, 351] on h3 "11688521.14" at bounding box center [1021, 349] width 98 height 16
click at [986, 312] on h3 "Graue Emissionen (GWP)" at bounding box center [561, 306] width 1065 height 16
click at [656, 35] on header "SUM4Re_Pilot_NL Sint Barbaraweg 4 2516 BT Den Haag NL Berechnet nach Level(s) T…" at bounding box center [561, 19] width 1122 height 38
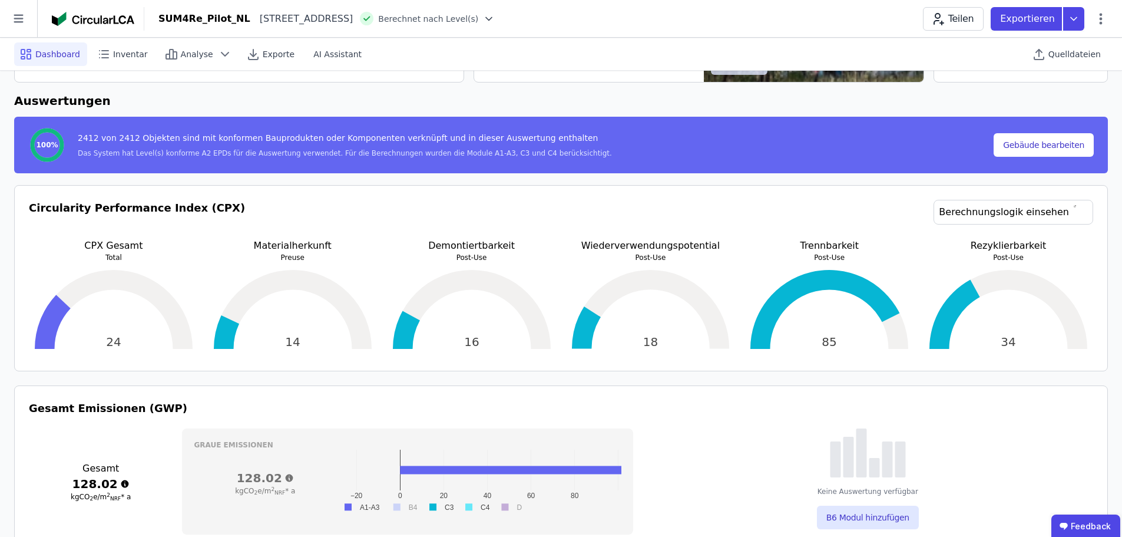
scroll to position [59, 0]
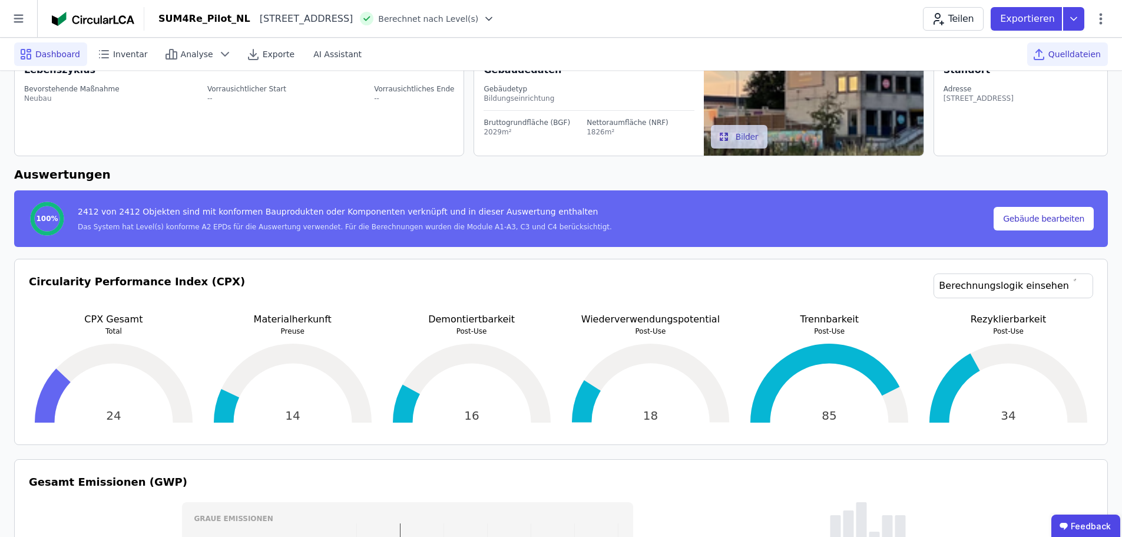
click at [1079, 53] on span "Quelldateien" at bounding box center [1075, 54] width 52 height 12
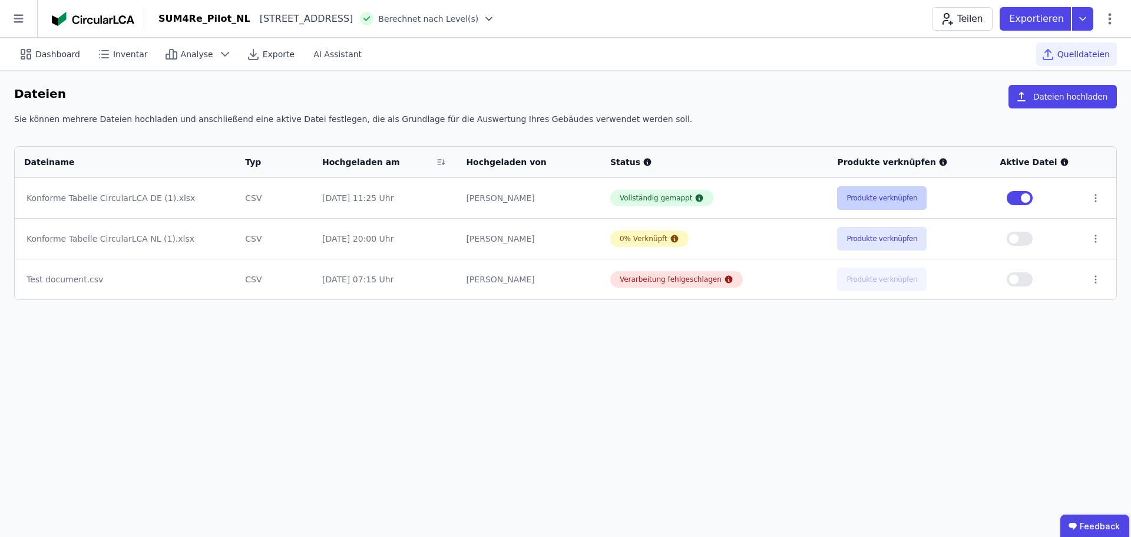
click at [899, 194] on button "Produkte verknüpfen" at bounding box center [882, 198] width 90 height 24
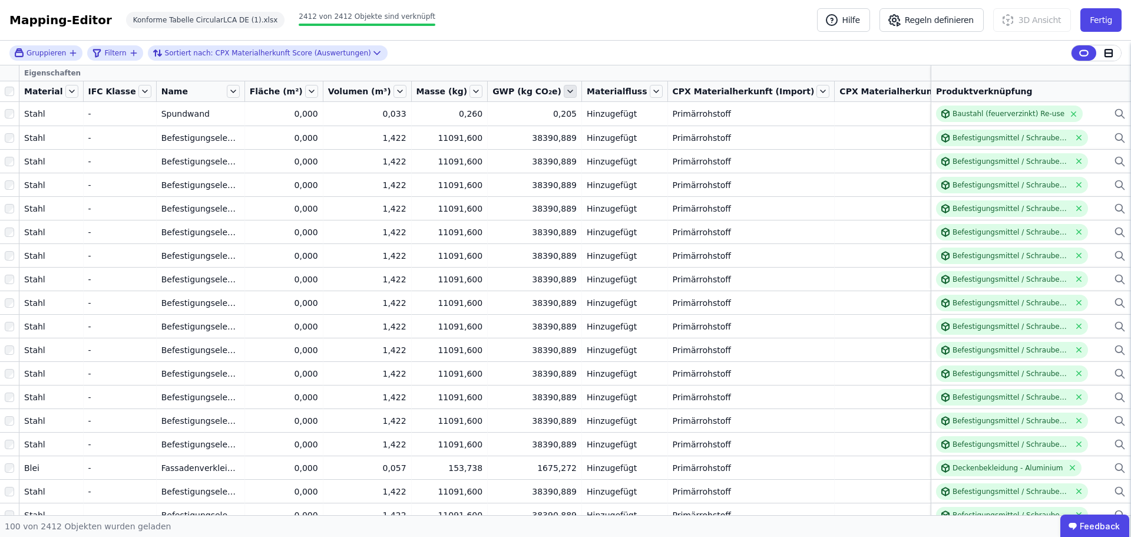
click at [564, 88] on icon at bounding box center [570, 91] width 13 height 13
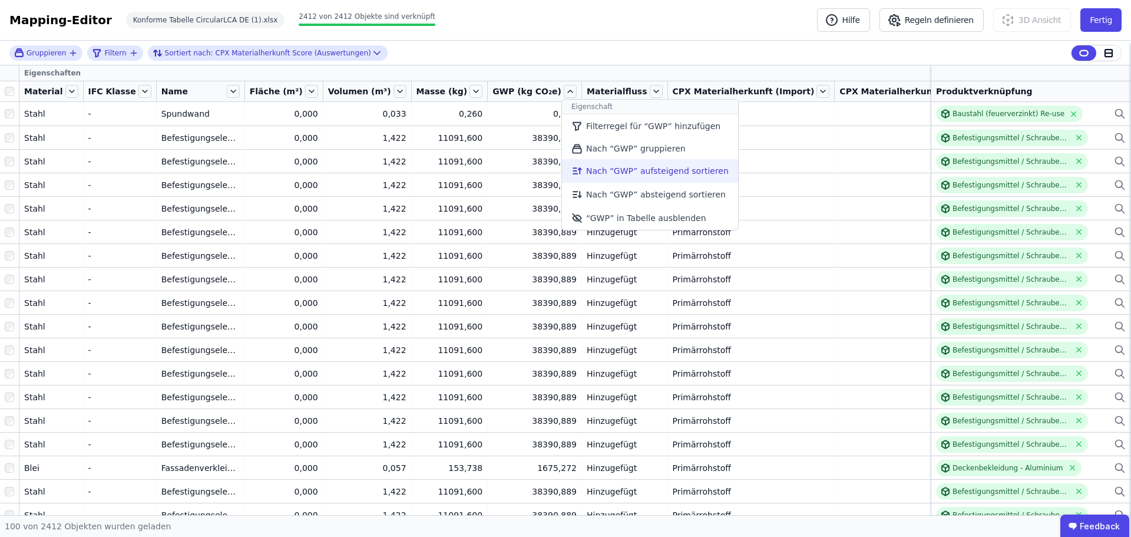
click at [562, 174] on li "Nach “GWP” aufsteigend sortieren" at bounding box center [650, 171] width 176 height 24
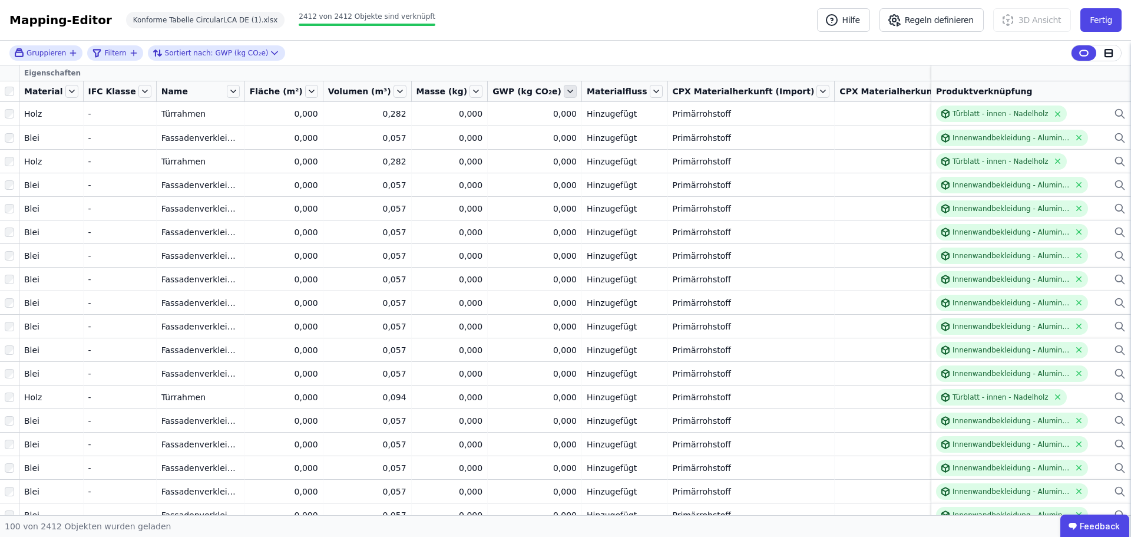
click at [564, 93] on icon at bounding box center [570, 91] width 13 height 13
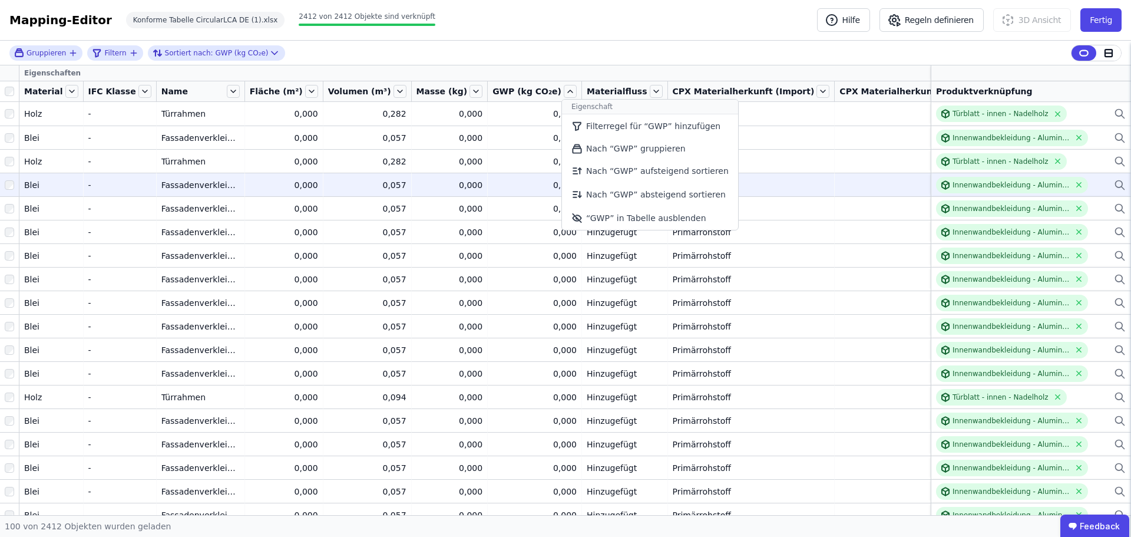
click at [562, 195] on li "Nach “GWP” absteigend sortieren" at bounding box center [650, 195] width 176 height 24
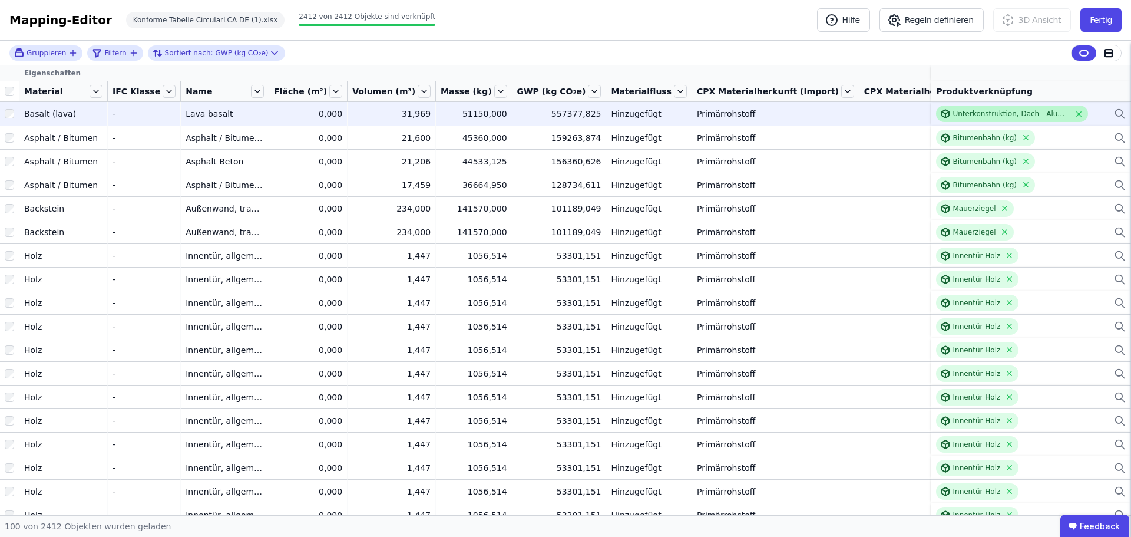
click at [991, 111] on div "Unterkonstruktion, Dach - Aluminium - KG" at bounding box center [1011, 113] width 117 height 9
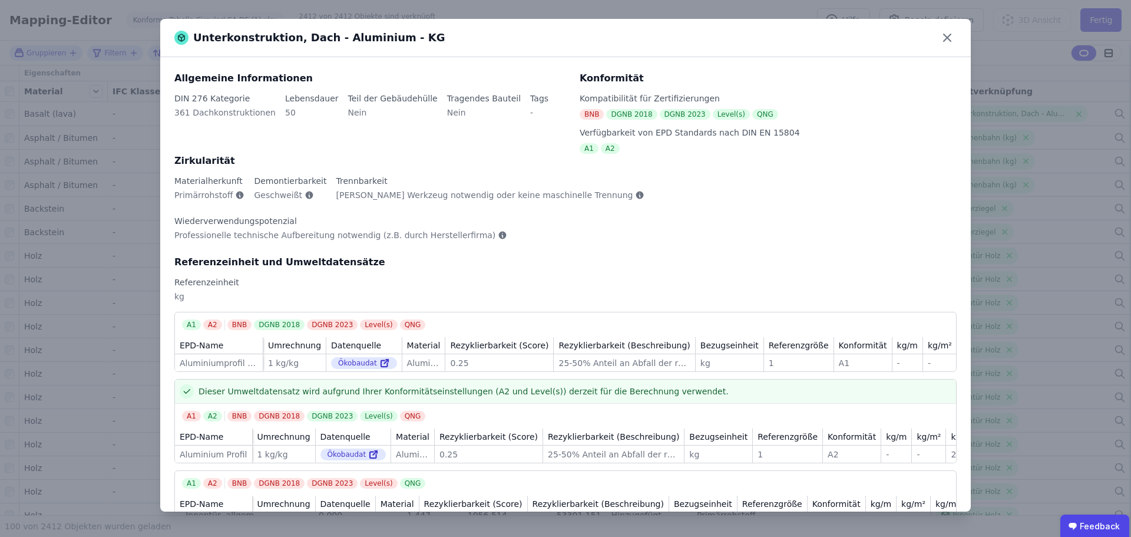
click at [947, 37] on icon at bounding box center [947, 37] width 19 height 19
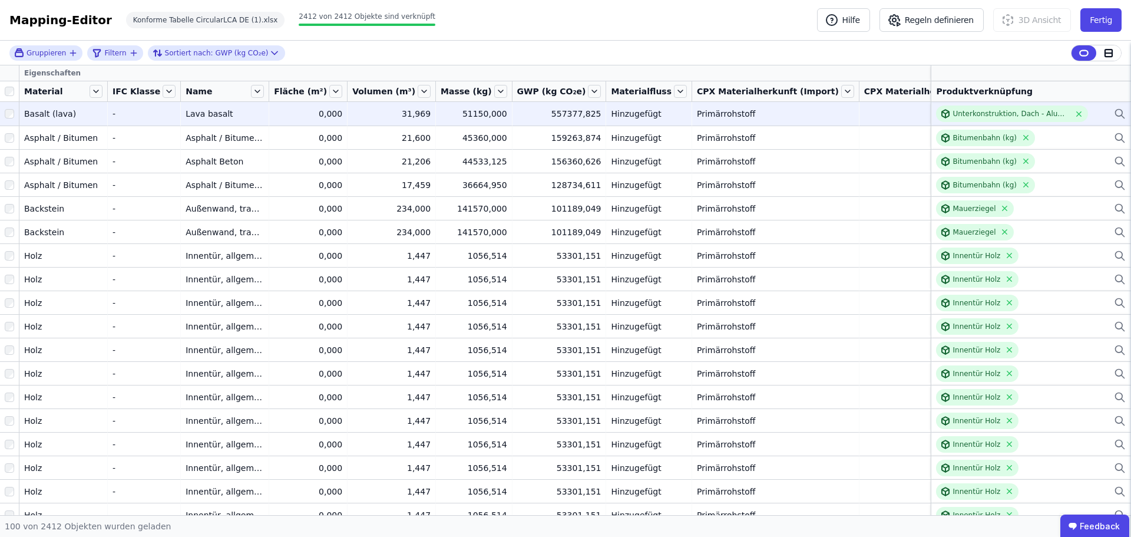
click at [1116, 114] on icon at bounding box center [1119, 113] width 7 height 7
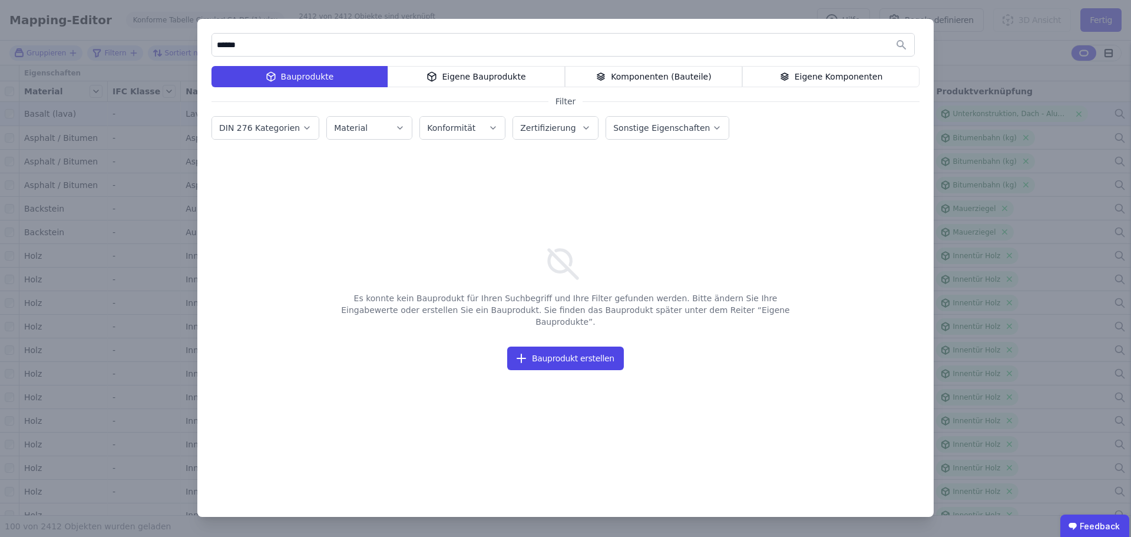
drag, startPoint x: 243, startPoint y: 49, endPoint x: 178, endPoint y: 46, distance: 65.5
click at [178, 46] on div "****** Bauprodukte Eigene Bauprodukte Komponenten (Bauteile) Eigene Komponenten…" at bounding box center [565, 268] width 1131 height 537
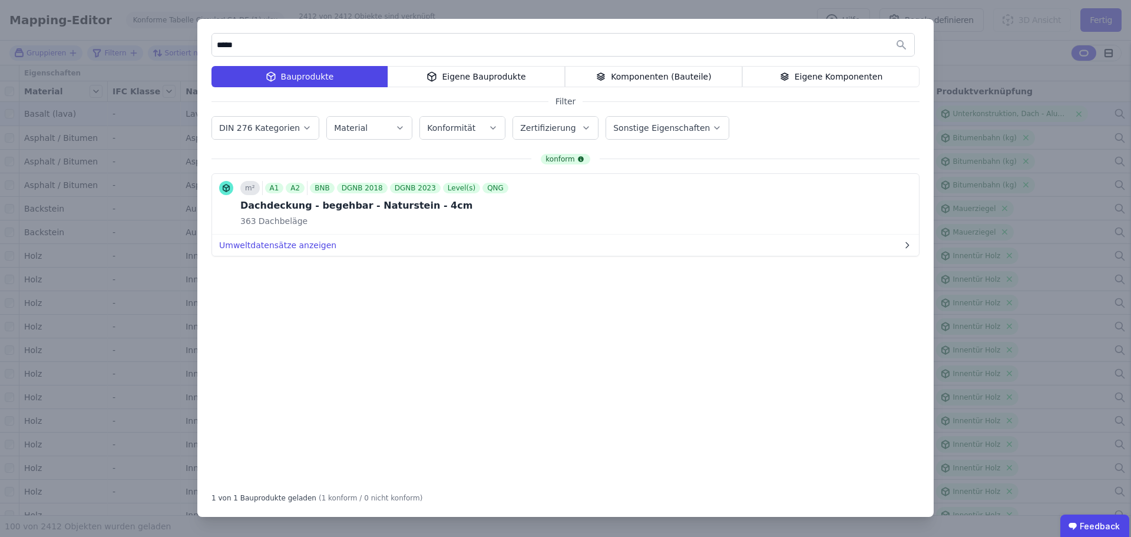
type input "*****"
click at [968, 62] on div "***** Bauprodukte Eigene Bauprodukte Komponenten (Bauteile) Eigene Komponenten …" at bounding box center [565, 268] width 1131 height 537
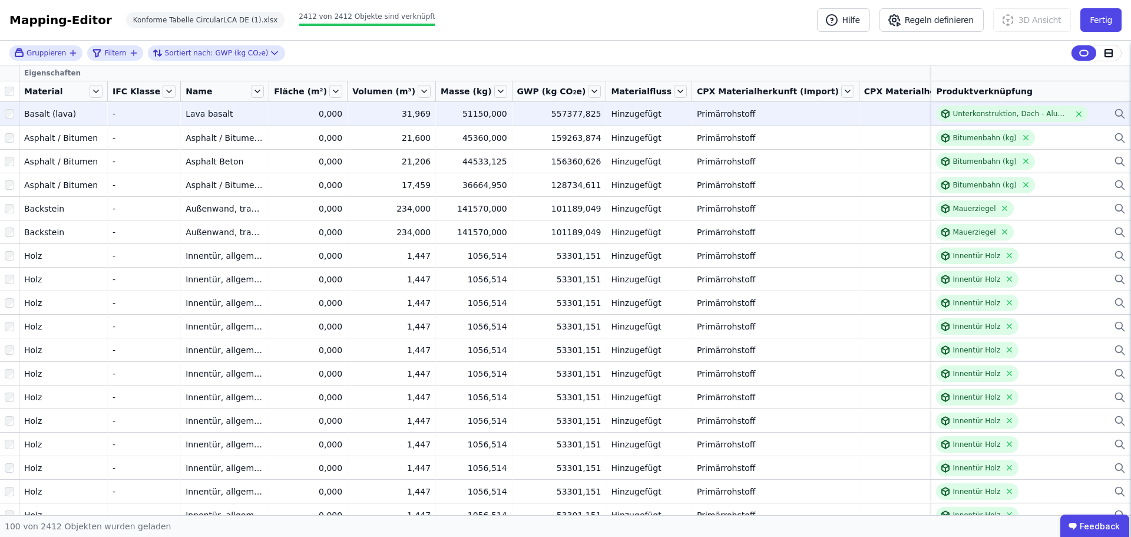
click at [1114, 112] on icon at bounding box center [1120, 114] width 12 height 14
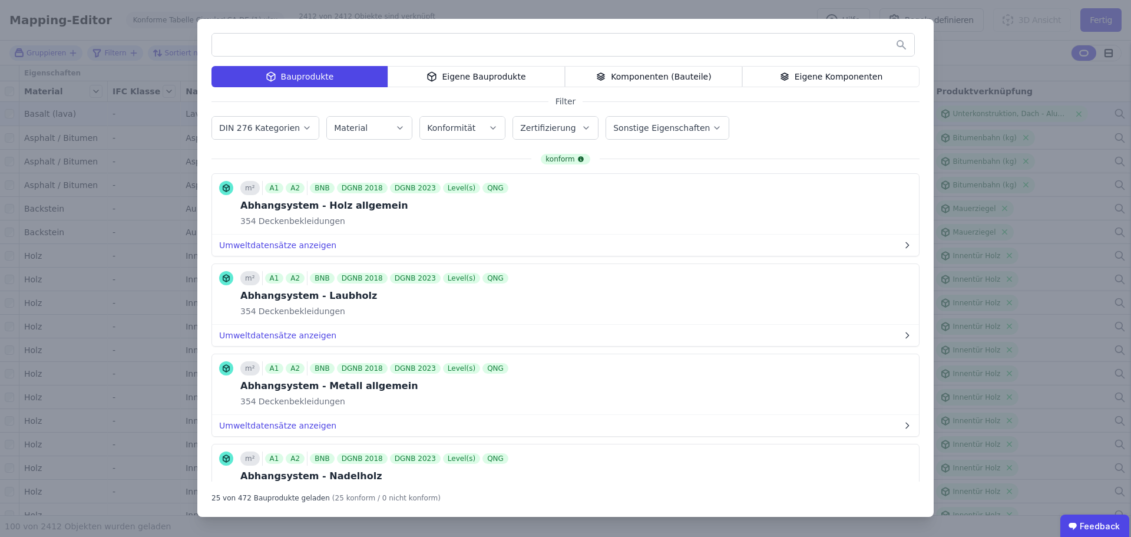
click at [985, 76] on div "Bauprodukte Eigene Bauprodukte Komponenten (Bauteile) Eigene Komponenten Filter…" at bounding box center [565, 268] width 1131 height 537
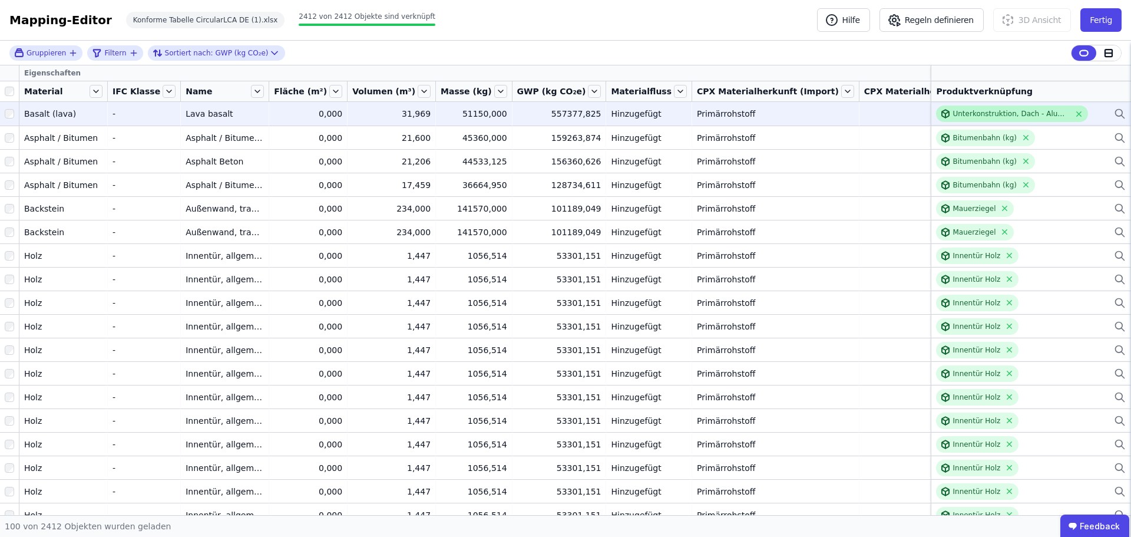
click at [993, 116] on div "Unterkonstruktion, Dach - Aluminium - KG" at bounding box center [1011, 113] width 117 height 9
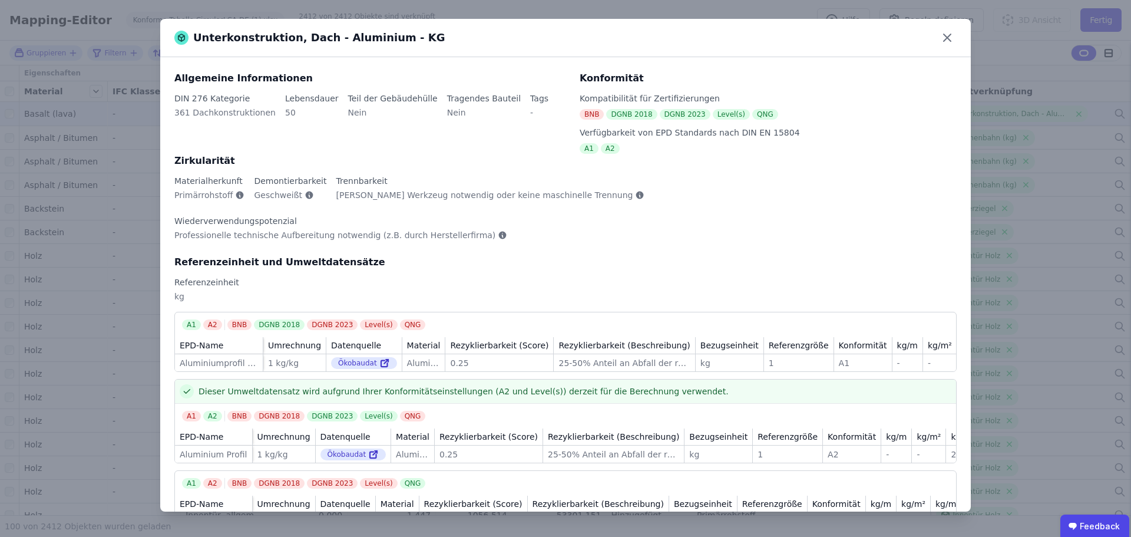
click at [1079, 89] on div "Unterkonstruktion, Dach - Aluminium - KG Allgemeine Informationen DIN 276 Kateg…" at bounding box center [565, 268] width 1131 height 537
click at [1111, 113] on div "Unterkonstruktion, Dach - Aluminium - KG Allgemeine Informationen DIN 276 Kateg…" at bounding box center [565, 268] width 1131 height 537
click at [945, 34] on icon at bounding box center [947, 37] width 19 height 19
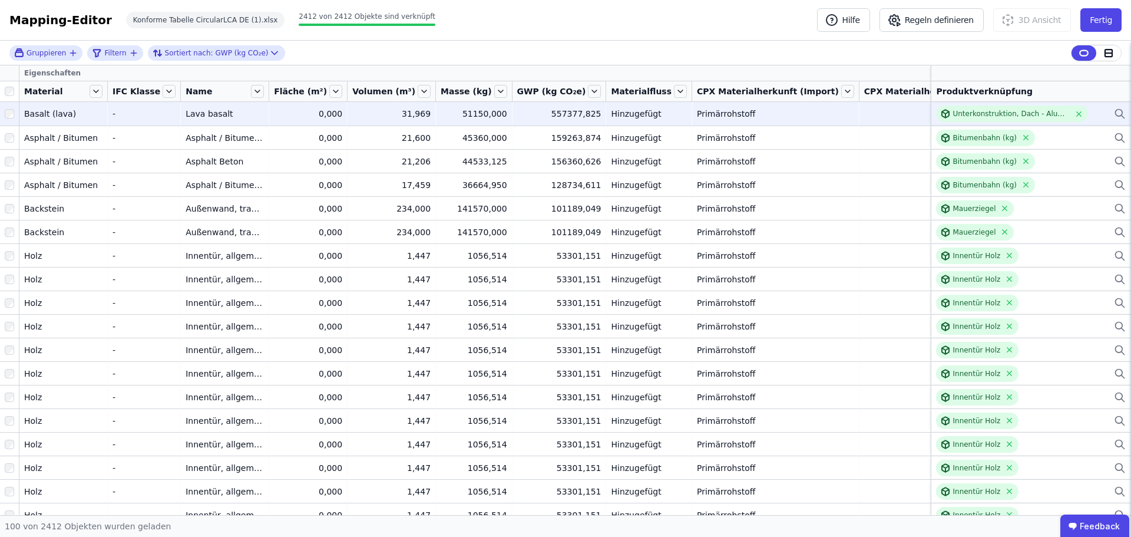
click at [1114, 114] on icon at bounding box center [1120, 114] width 12 height 14
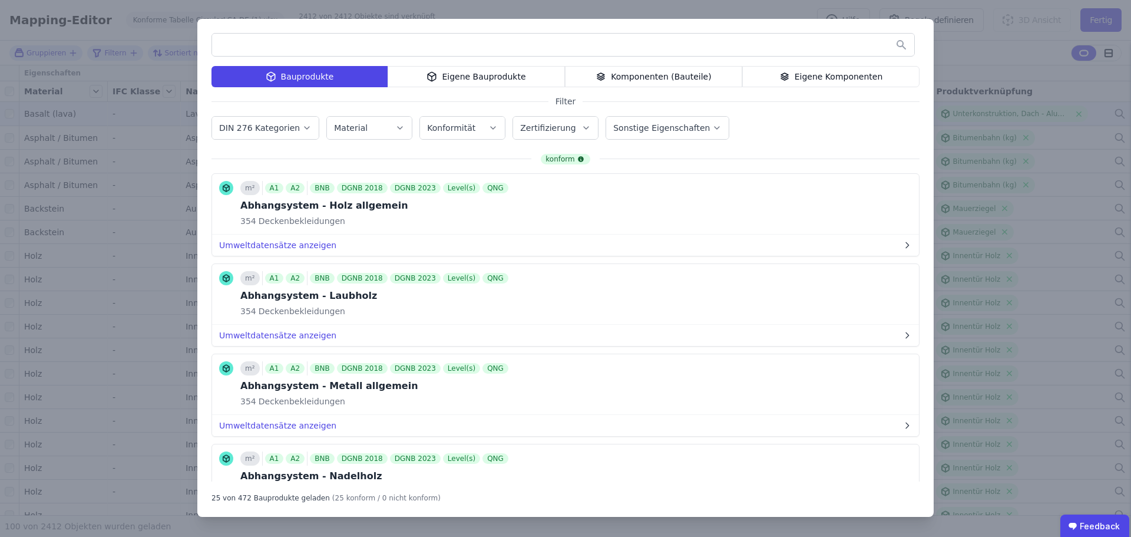
click at [756, 52] on input "text" at bounding box center [563, 44] width 702 height 21
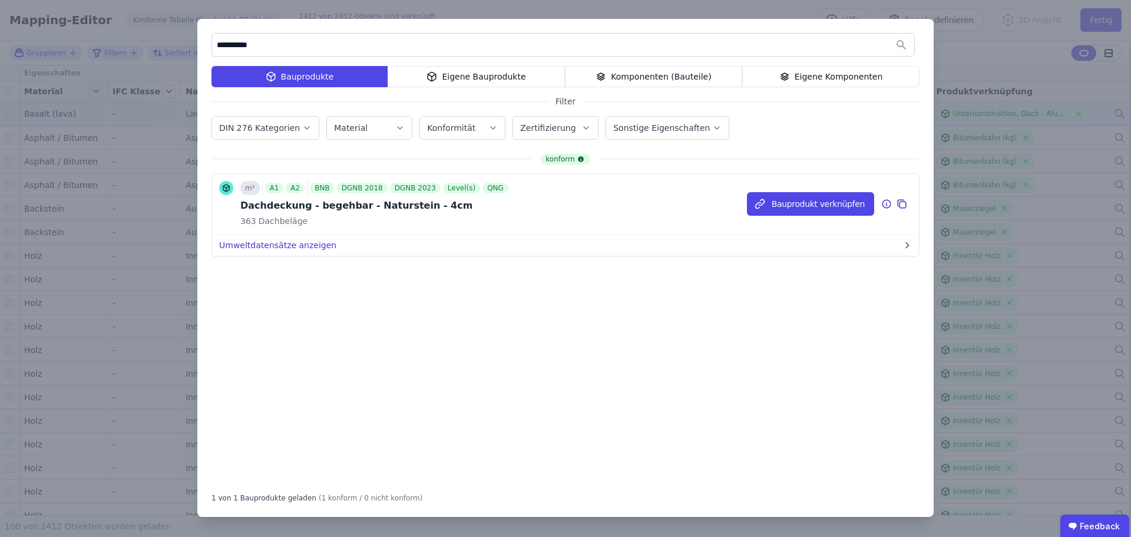
type input "**********"
click at [290, 247] on button "Umweltdatensätze anzeigen" at bounding box center [565, 245] width 707 height 21
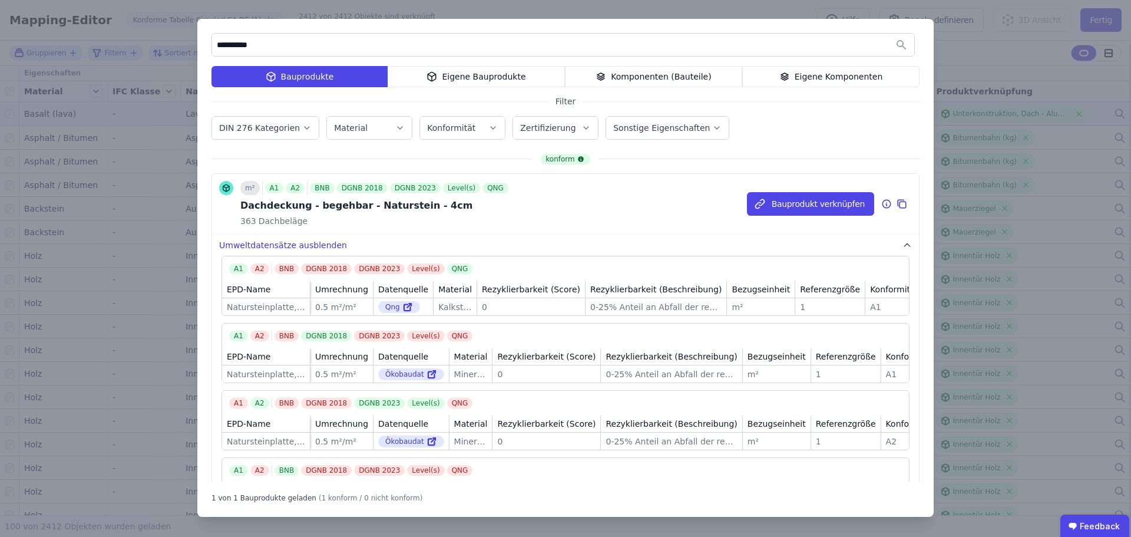
click at [282, 243] on button "Umweltdatensätze ausblenden" at bounding box center [565, 245] width 707 height 21
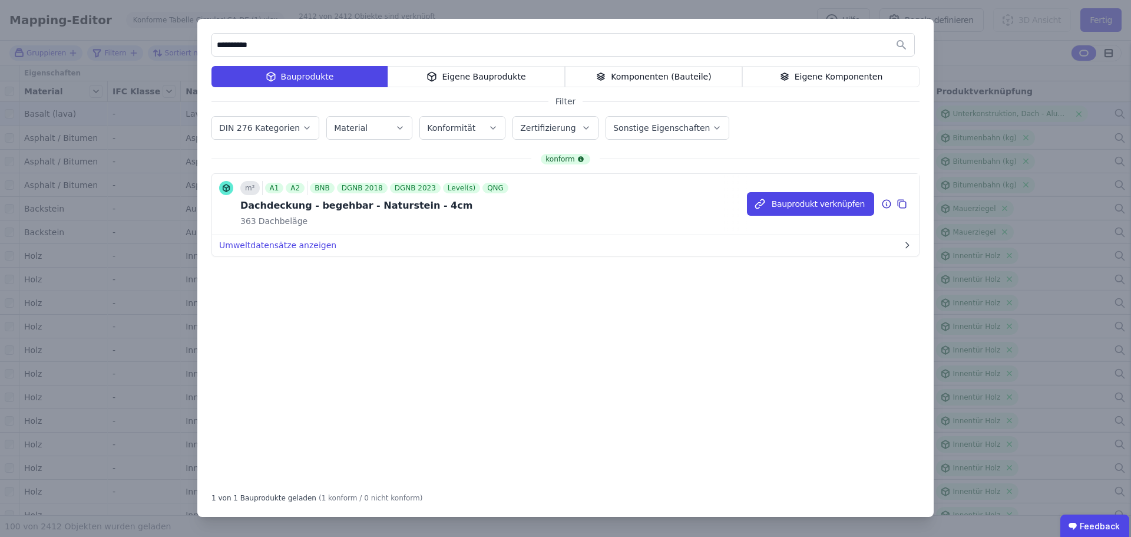
click at [907, 202] on icon at bounding box center [902, 204] width 11 height 14
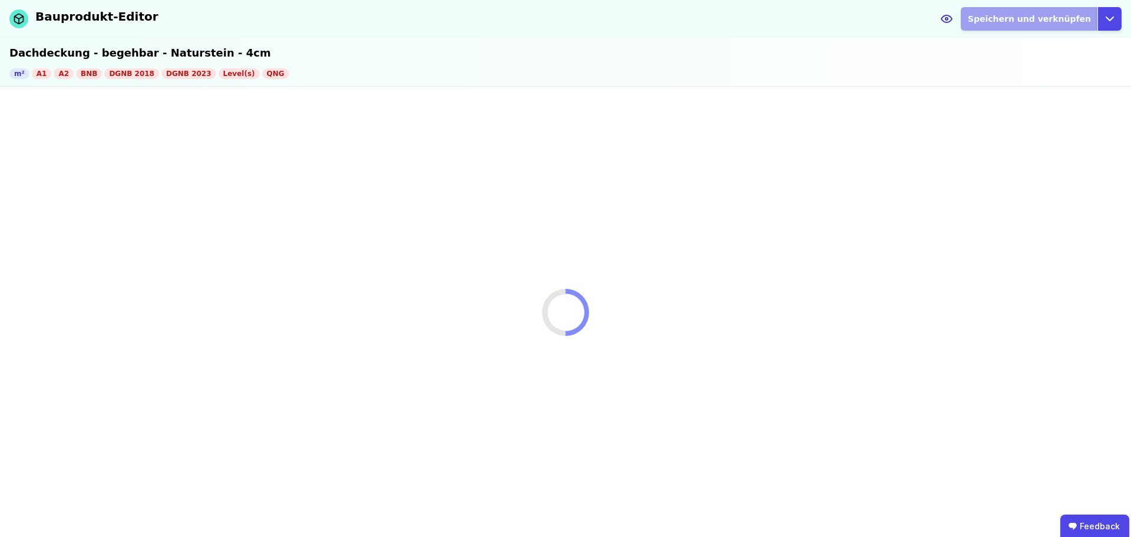
select select "**********"
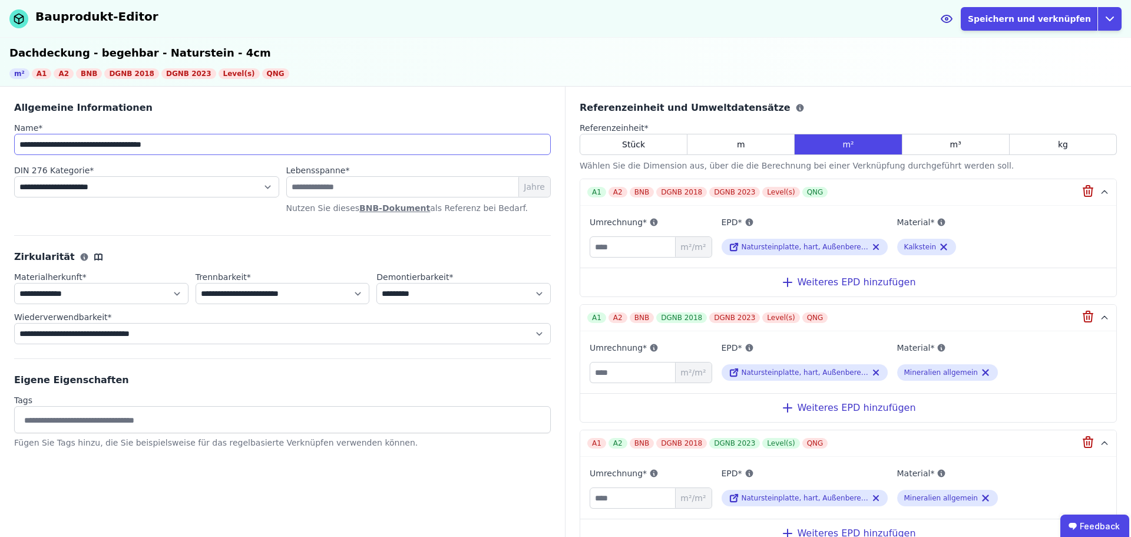
drag, startPoint x: 68, startPoint y: 146, endPoint x: 12, endPoint y: 147, distance: 56.0
click at [11, 146] on div "**********" at bounding box center [283, 312] width 566 height 451
click at [117, 189] on select "**********" at bounding box center [146, 186] width 265 height 21
click at [196, 146] on input "**********" at bounding box center [282, 144] width 537 height 21
type input "**********"
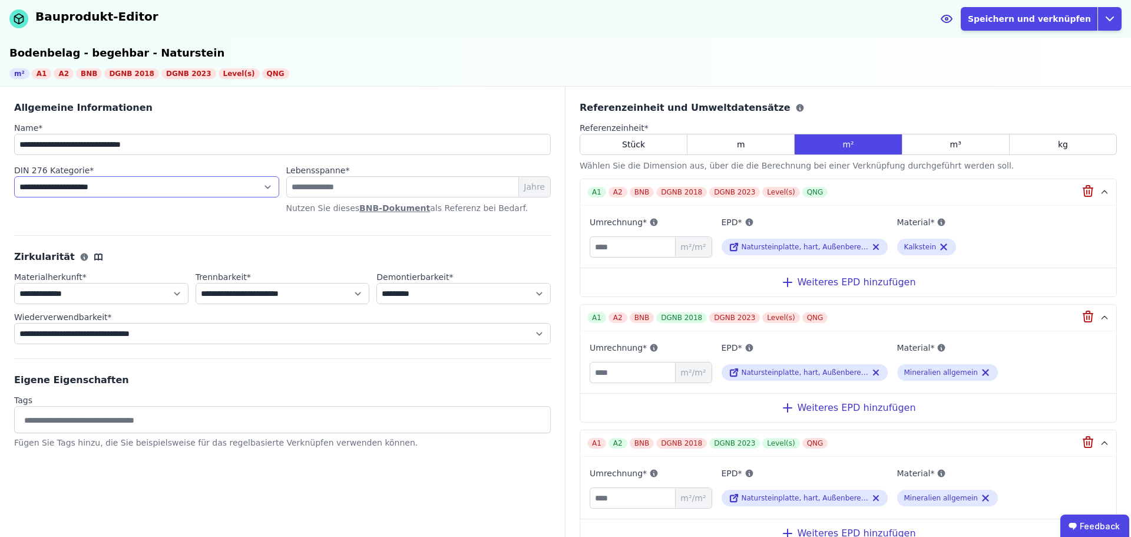
click at [114, 195] on select "**********" at bounding box center [146, 186] width 265 height 21
select select "**********"
click at [14, 176] on select "**********" at bounding box center [146, 186] width 265 height 21
click at [933, 147] on div "m³" at bounding box center [956, 144] width 107 height 21
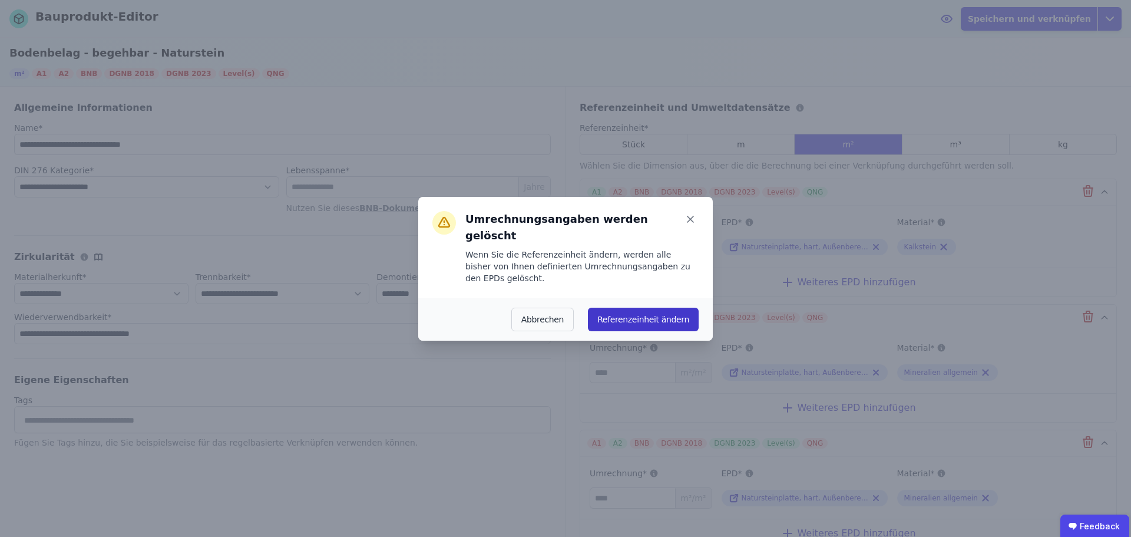
click at [640, 308] on button "Referenzeinheit ändern" at bounding box center [643, 320] width 111 height 24
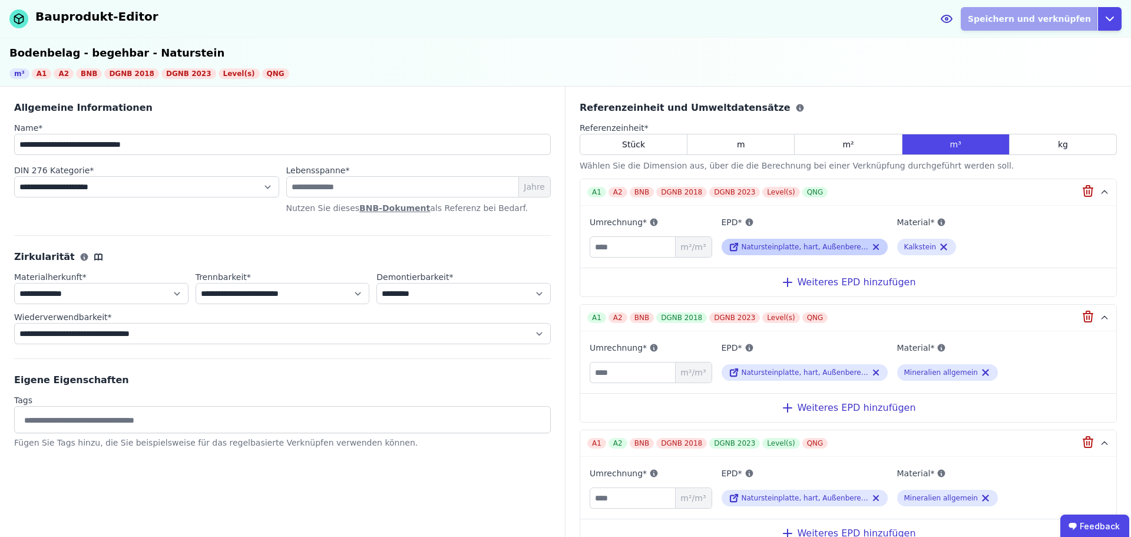
click at [807, 245] on span "Natursteinplatte, hart, Außenbereich (Dicke 8,0 cm)" at bounding box center [834, 247] width 184 height 8
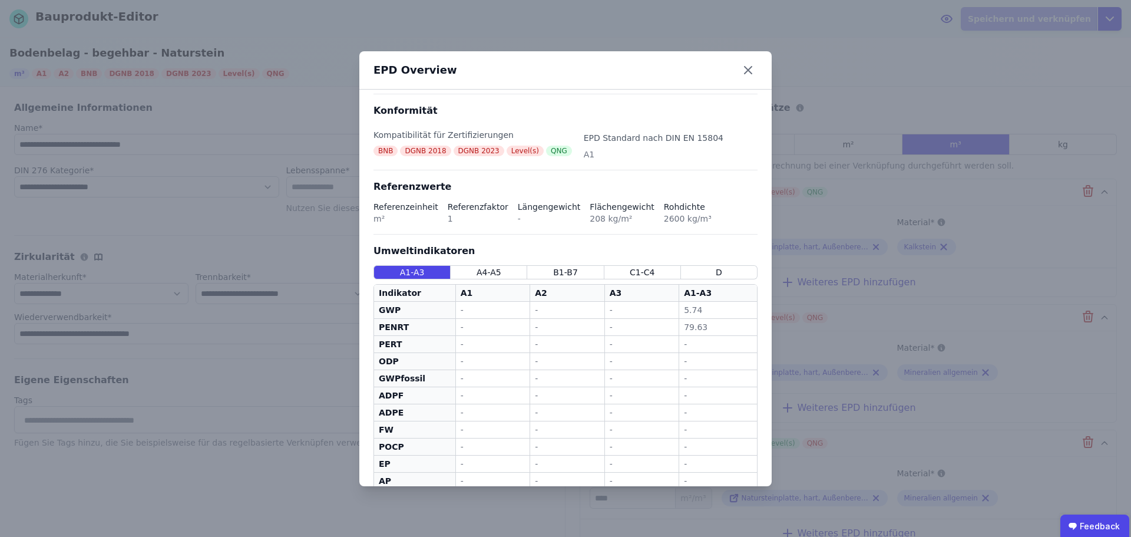
scroll to position [236, 0]
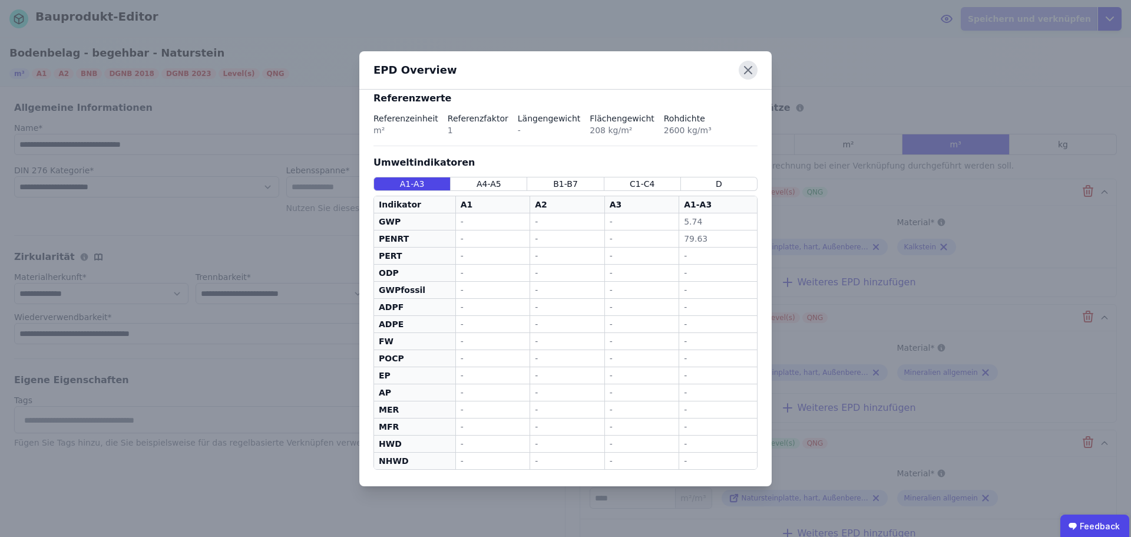
click at [754, 62] on icon at bounding box center [748, 70] width 19 height 19
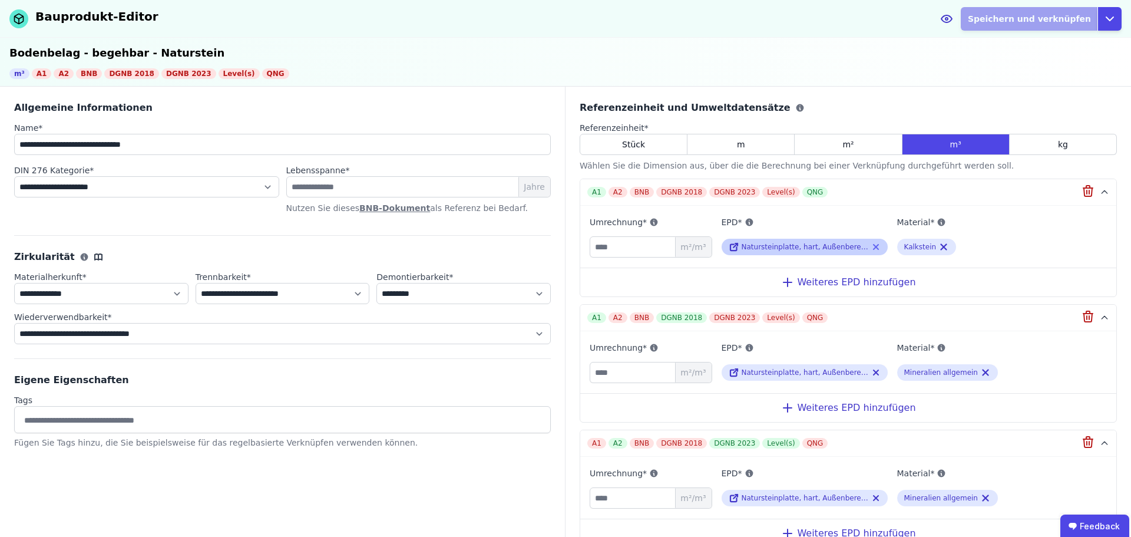
click at [871, 247] on icon at bounding box center [875, 247] width 9 height 14
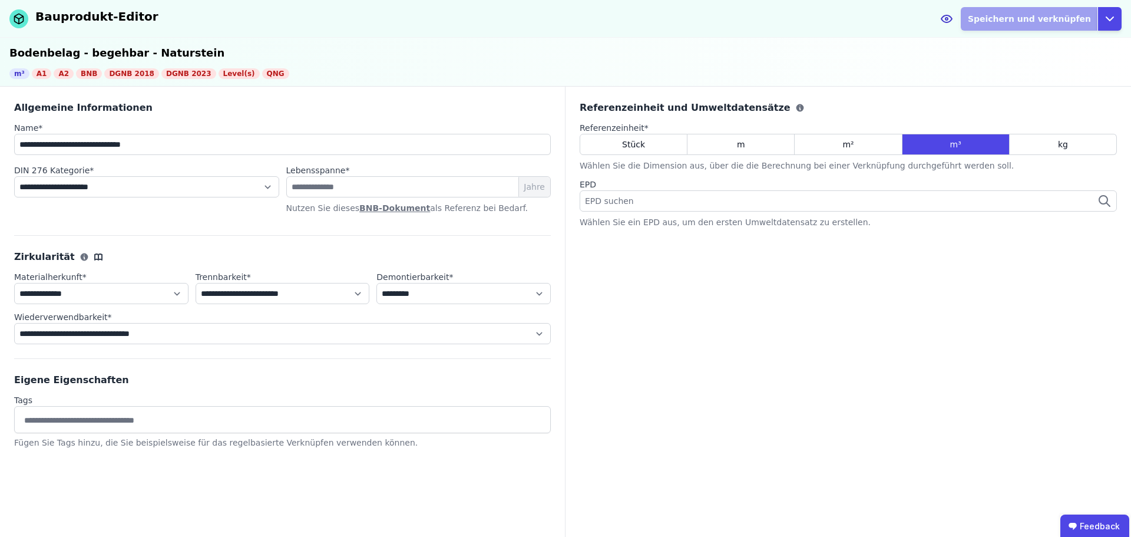
click at [730, 202] on div "EPD suchen" at bounding box center [848, 200] width 537 height 21
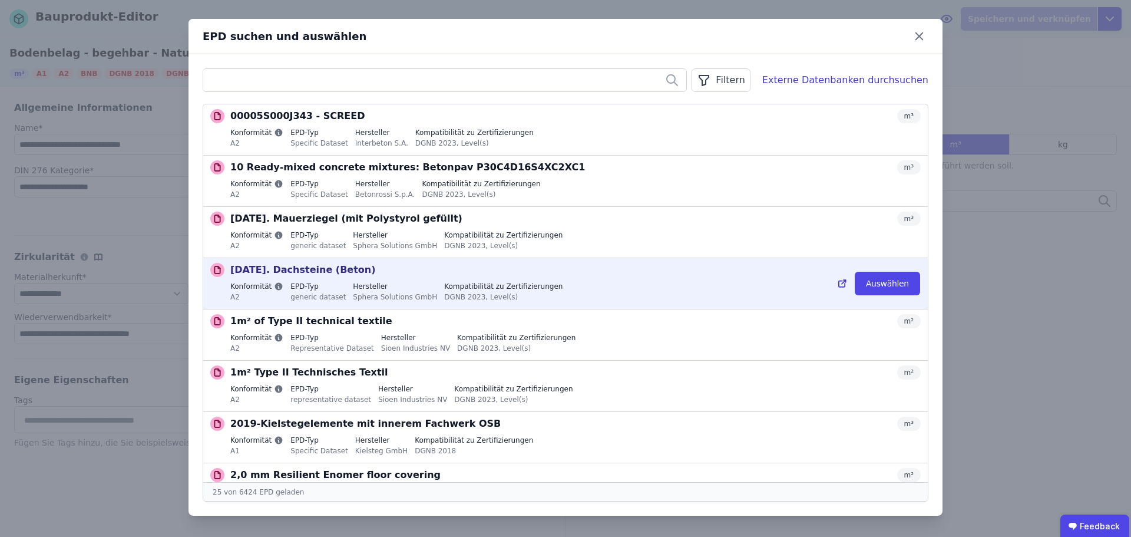
type input "*"
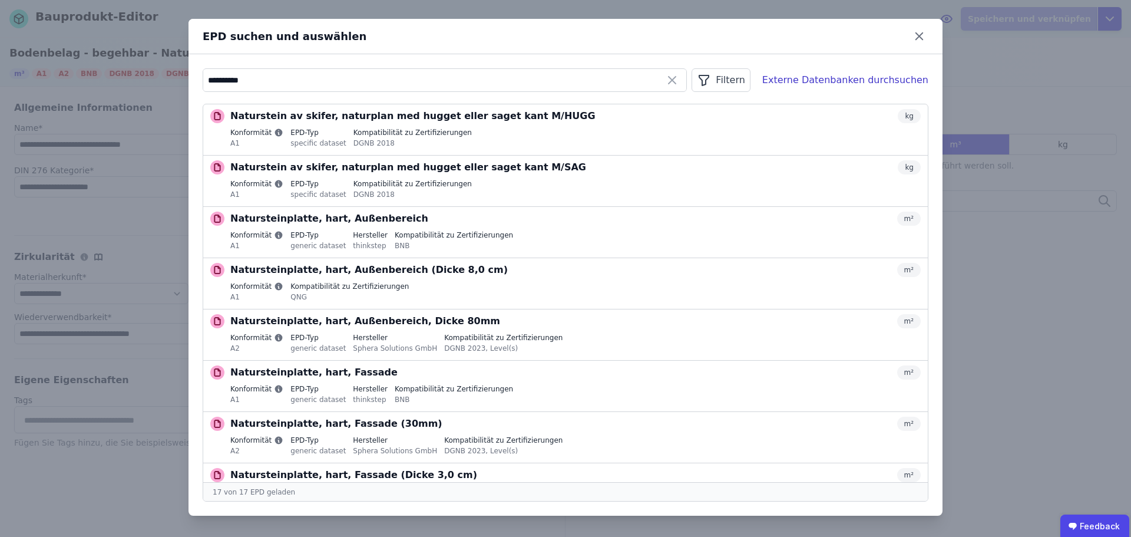
click at [741, 76] on div "Filtern" at bounding box center [721, 80] width 58 height 24
click at [684, 128] on li "Referenzeinheit" at bounding box center [661, 126] width 177 height 21
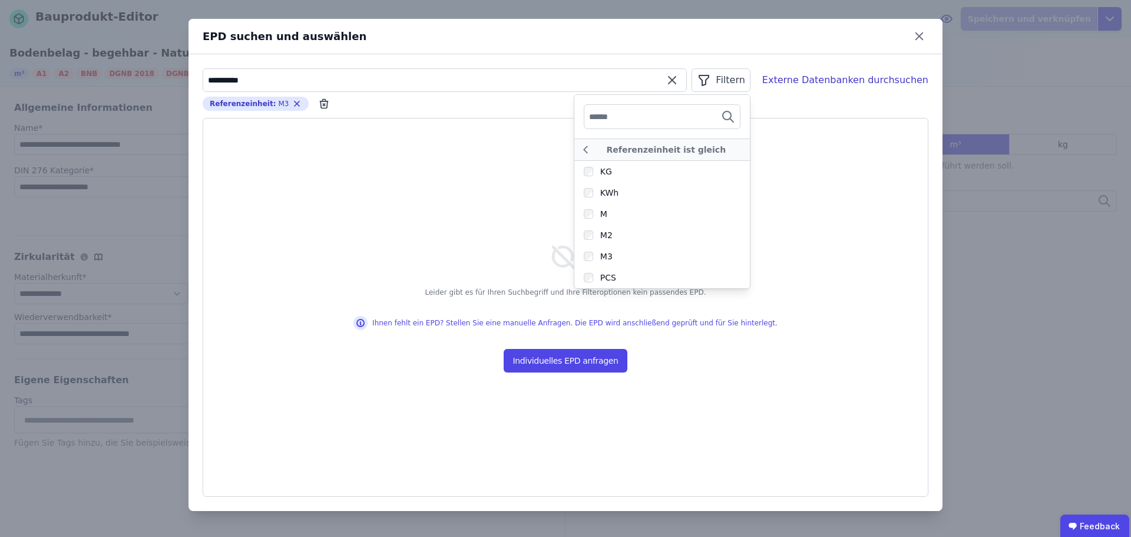
click at [264, 84] on input "**********" at bounding box center [444, 80] width 483 height 21
drag, startPoint x: 233, startPoint y: 85, endPoint x: 190, endPoint y: 87, distance: 42.5
click at [192, 85] on div "**********" at bounding box center [566, 282] width 754 height 457
drag, startPoint x: 239, startPoint y: 71, endPoint x: 197, endPoint y: 76, distance: 42.7
click at [197, 76] on div "****** Filtern Externe Datenbanken durchsuchen Referenzeinheit : M3 Remove smal…" at bounding box center [566, 282] width 754 height 457
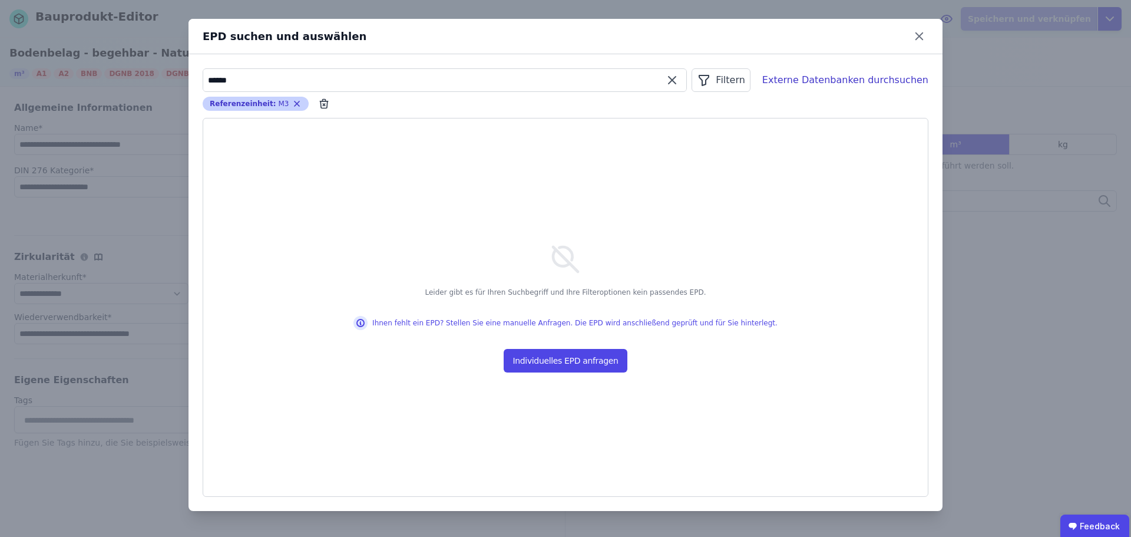
type input "******"
click at [292, 102] on icon "button" at bounding box center [296, 103] width 9 height 9
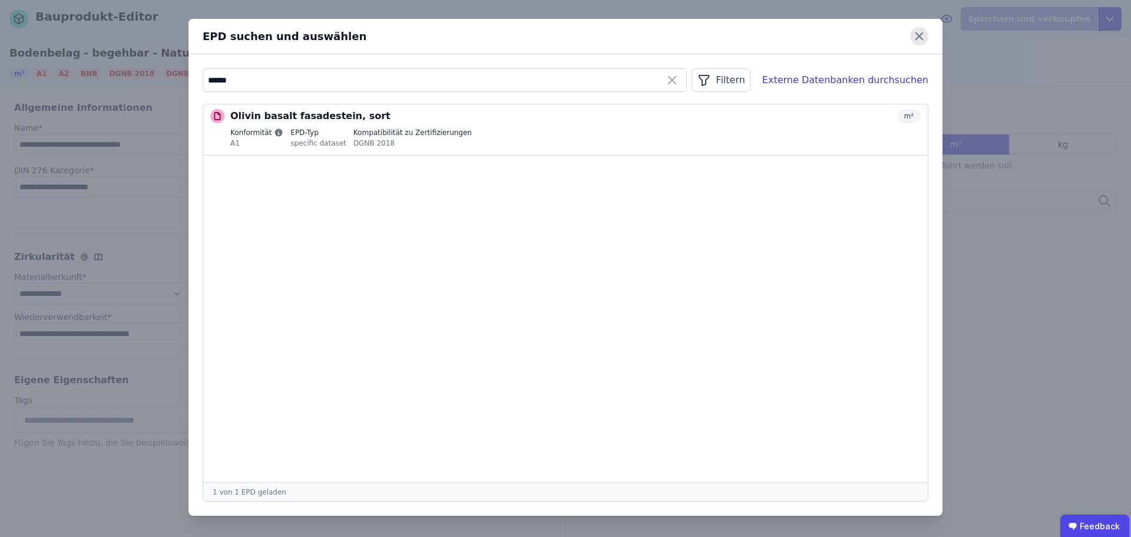
click at [919, 34] on icon at bounding box center [919, 36] width 18 height 18
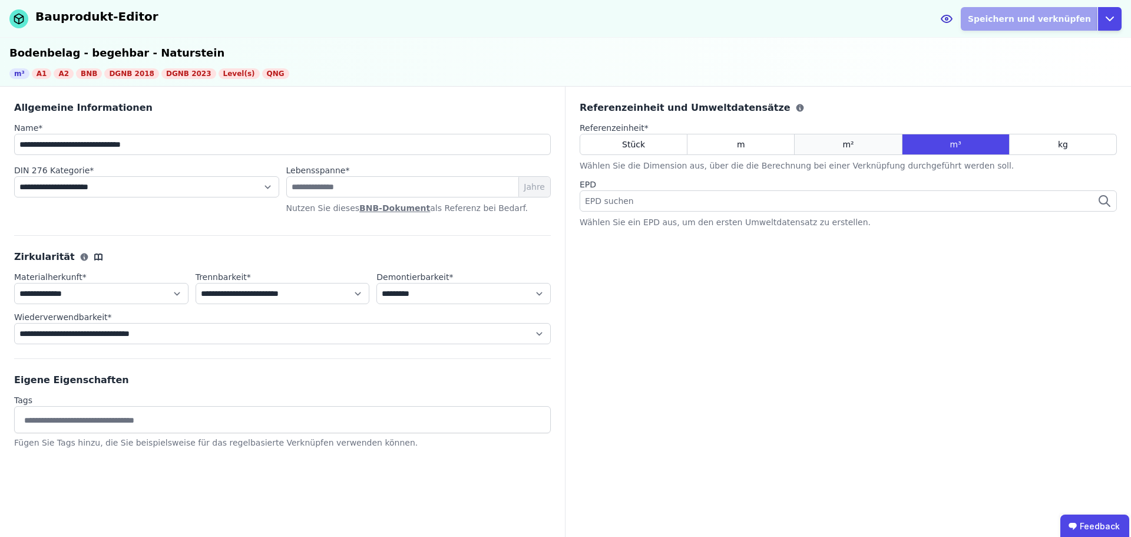
click at [848, 143] on span "m²" at bounding box center [848, 144] width 11 height 12
click at [1119, 13] on button "Open options" at bounding box center [1110, 19] width 24 height 24
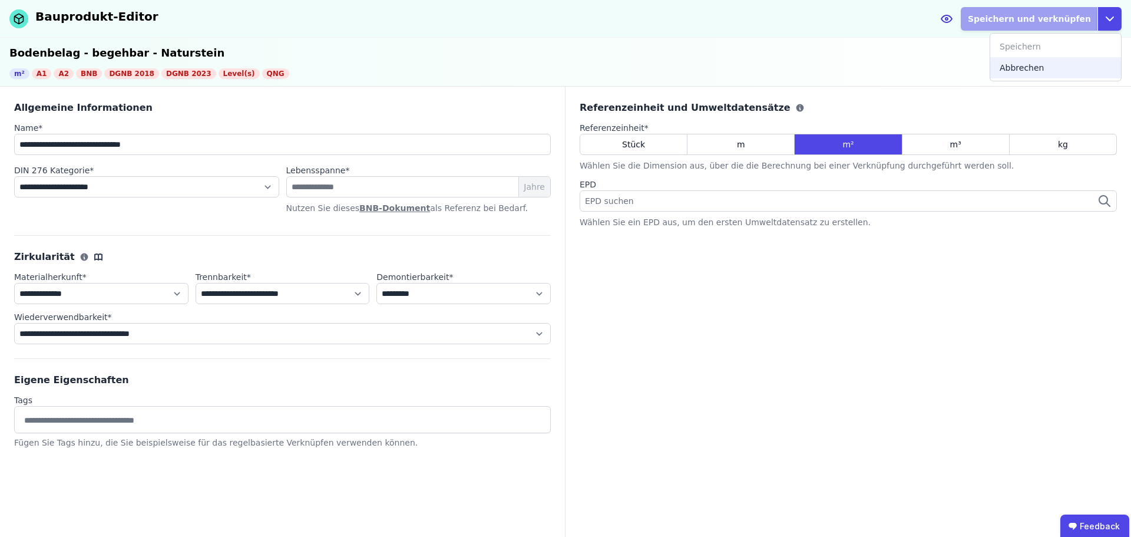
click at [1020, 72] on div "Abbrechen" at bounding box center [1056, 67] width 131 height 21
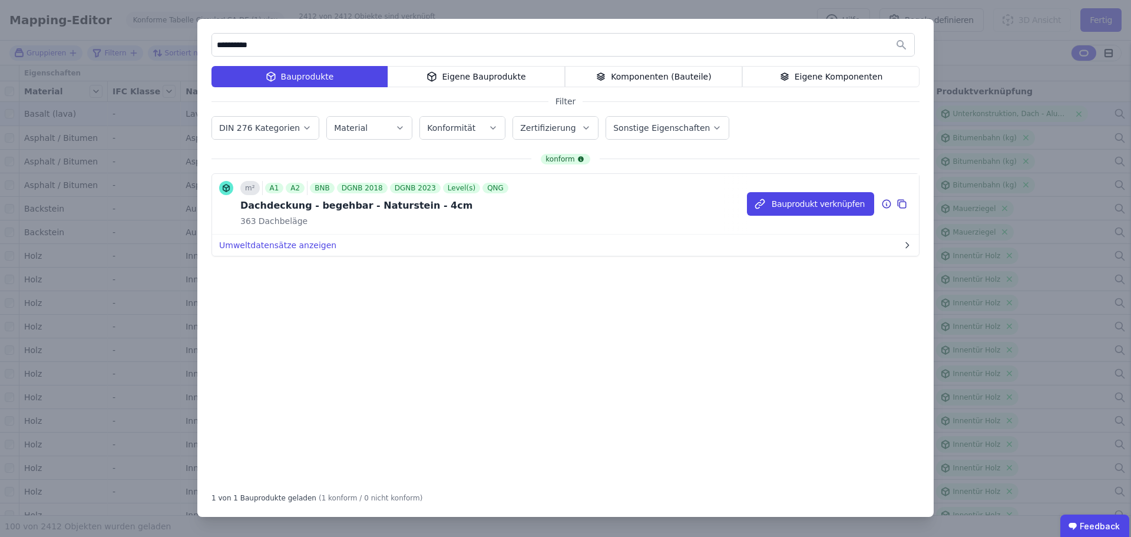
type input "**********"
click at [901, 204] on icon at bounding box center [902, 204] width 11 height 14
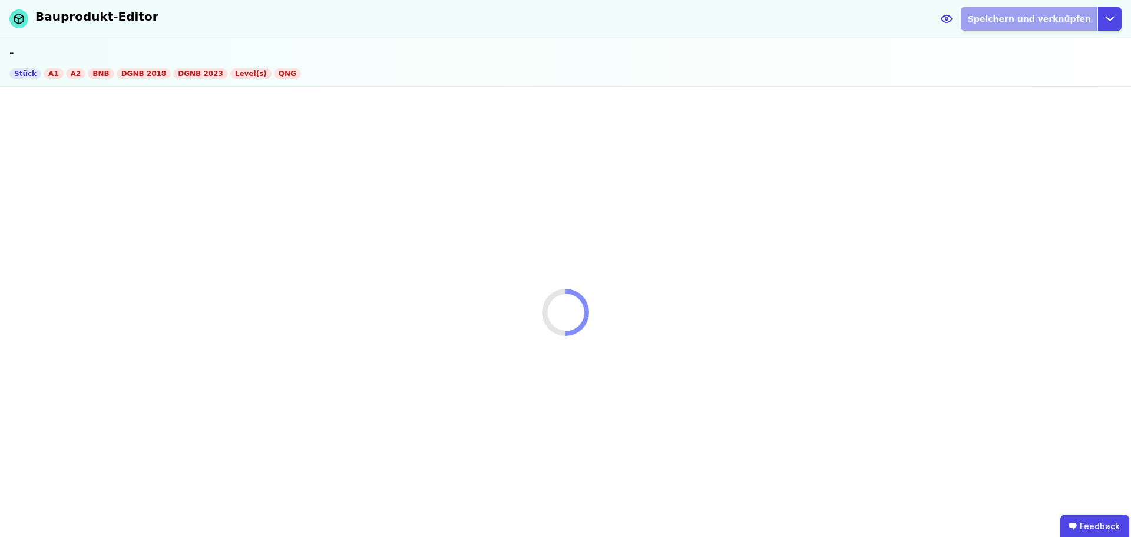
select select "**********"
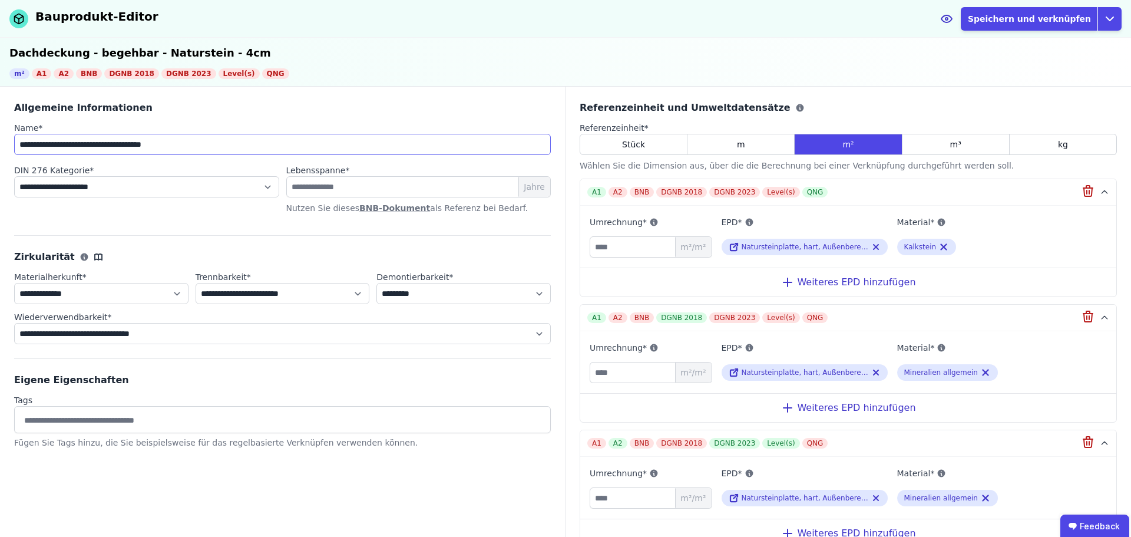
drag, startPoint x: 64, startPoint y: 144, endPoint x: 21, endPoint y: 144, distance: 43.0
click at [21, 144] on input "**********" at bounding box center [282, 144] width 537 height 21
drag, startPoint x: 193, startPoint y: 145, endPoint x: 155, endPoint y: 147, distance: 37.8
click at [155, 147] on input "**********" at bounding box center [282, 144] width 537 height 21
type input "**********"
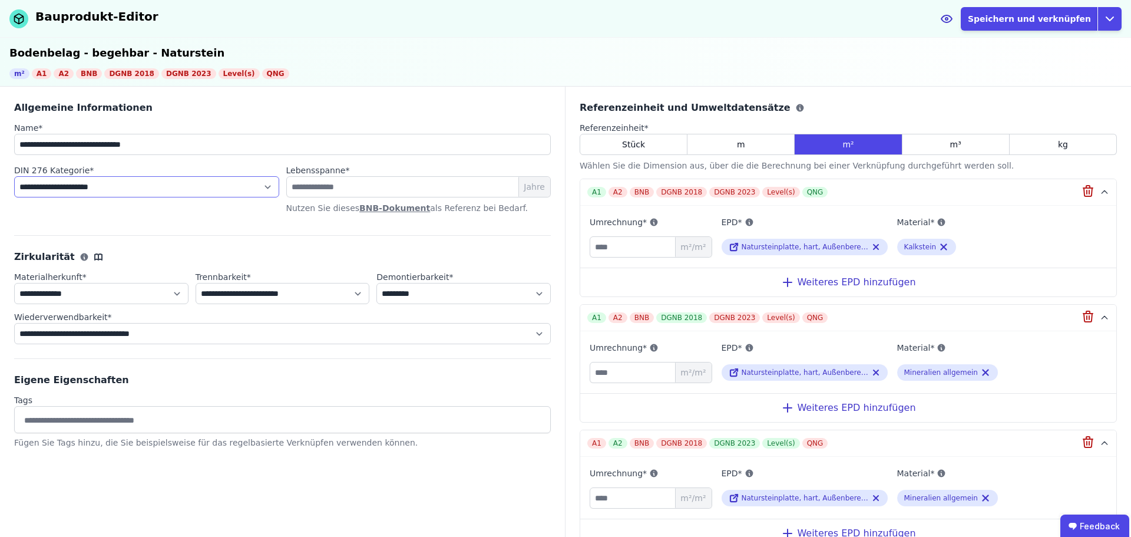
click at [141, 189] on select "**********" at bounding box center [146, 186] width 265 height 21
select select "**********"
click at [14, 176] on select "**********" at bounding box center [146, 186] width 265 height 21
click at [940, 144] on div "m³" at bounding box center [956, 144] width 107 height 21
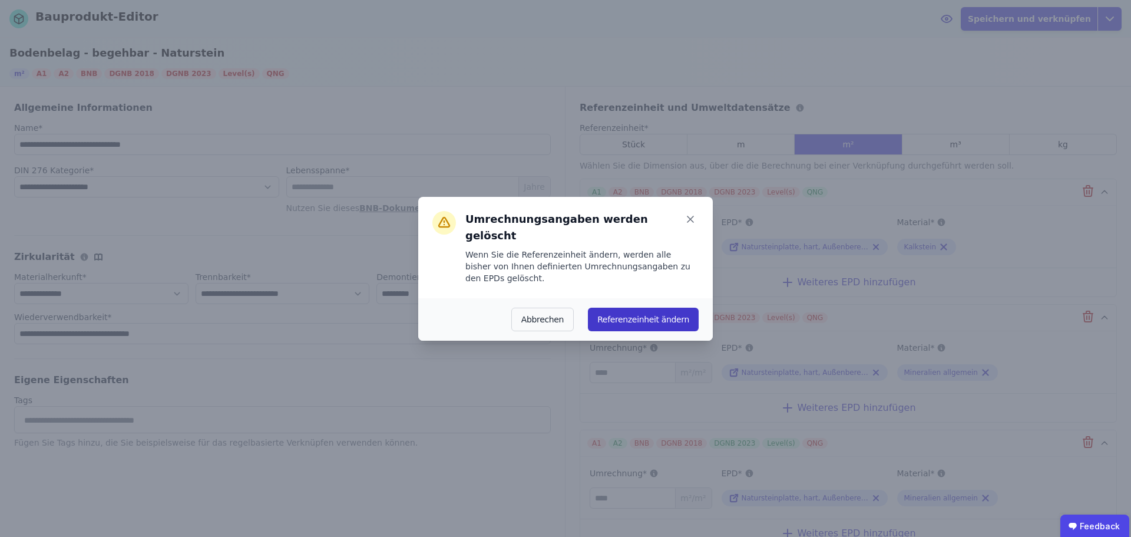
click at [653, 308] on button "Referenzeinheit ändern" at bounding box center [643, 320] width 111 height 24
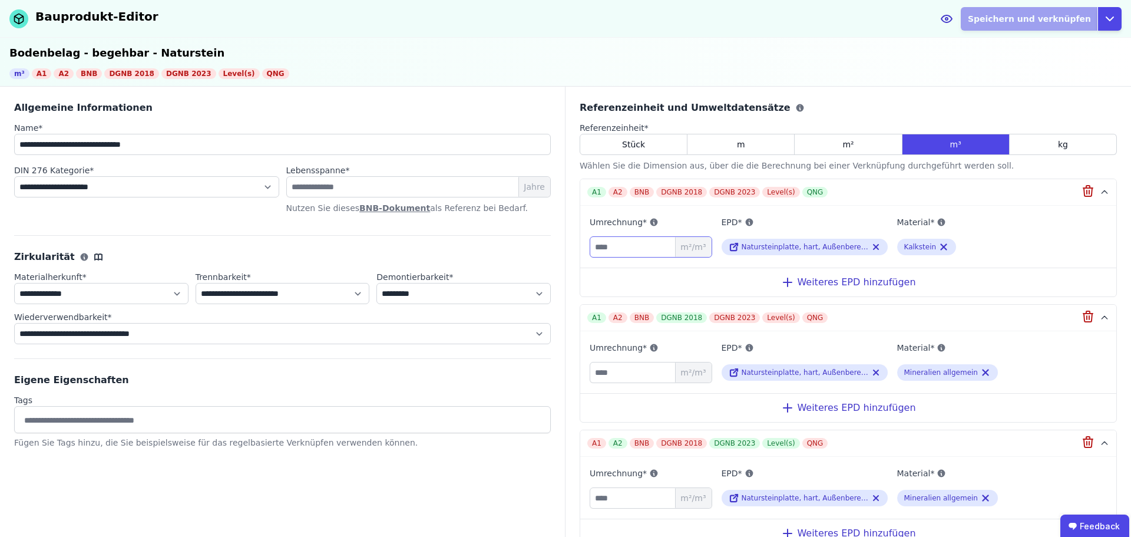
click at [626, 246] on input "number" at bounding box center [651, 246] width 123 height 21
click at [800, 246] on span "Natursteinplatte, hart, Außenbereich (Dicke 8,0 cm)" at bounding box center [834, 247] width 184 height 8
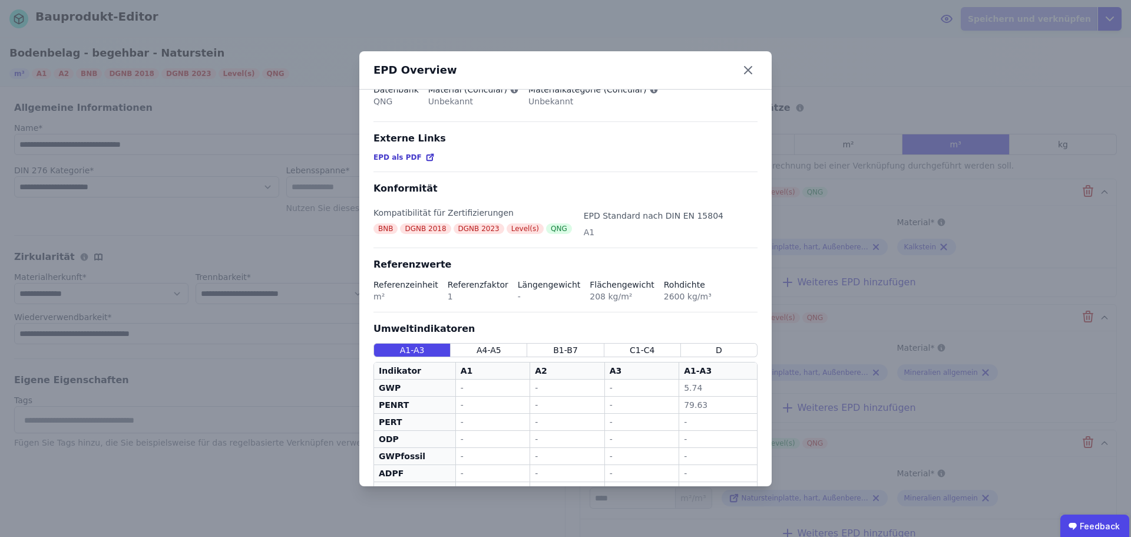
scroll to position [59, 0]
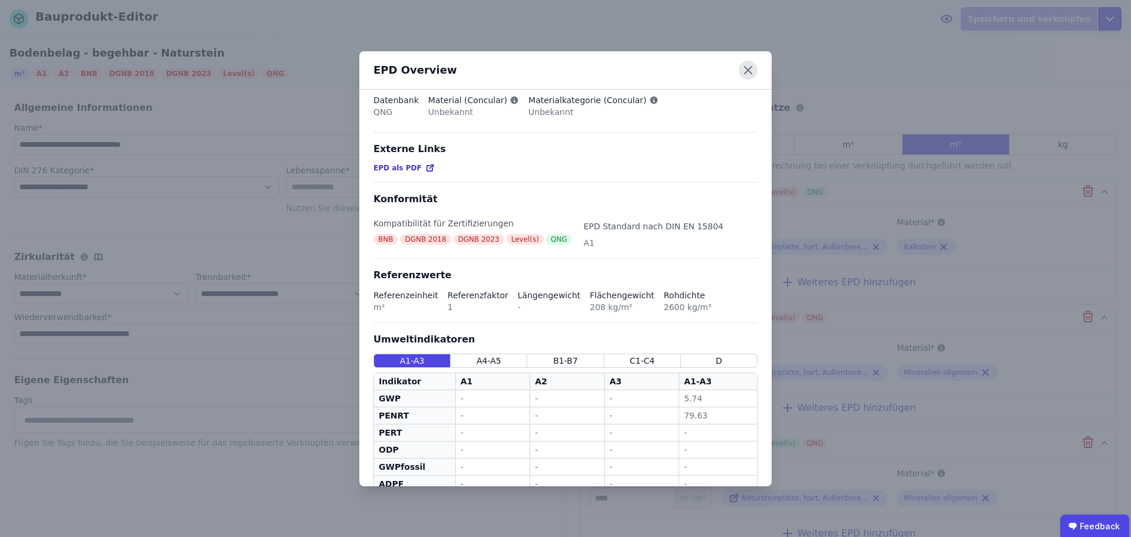
click at [750, 68] on icon at bounding box center [748, 70] width 7 height 7
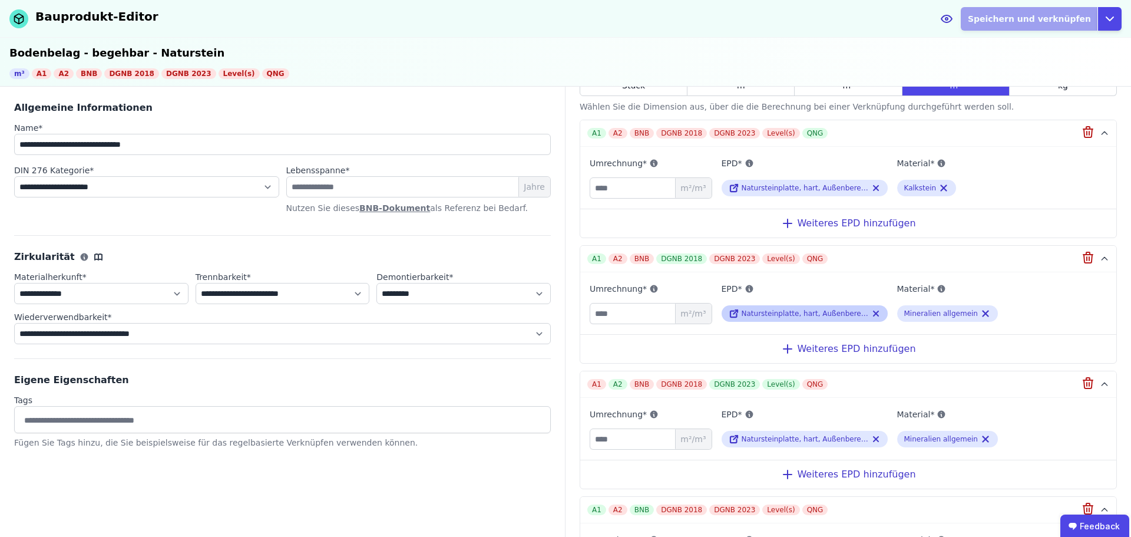
click at [817, 311] on span "Natursteinplatte, hart, Außenbereich (Dicke 0,08 m)" at bounding box center [834, 313] width 184 height 8
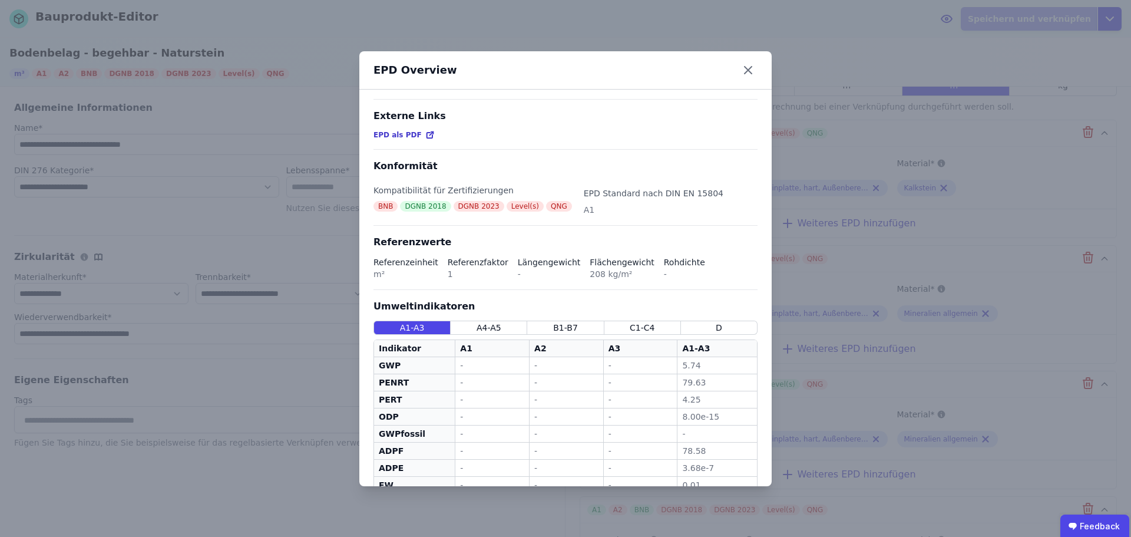
scroll to position [236, 0]
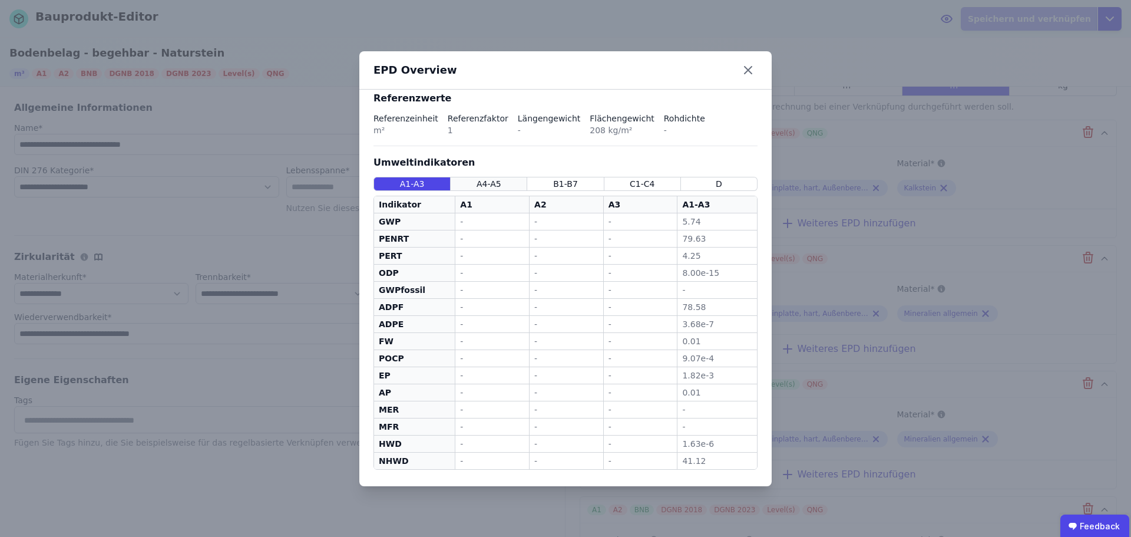
click at [485, 184] on span "A4-A5" at bounding box center [489, 184] width 25 height 12
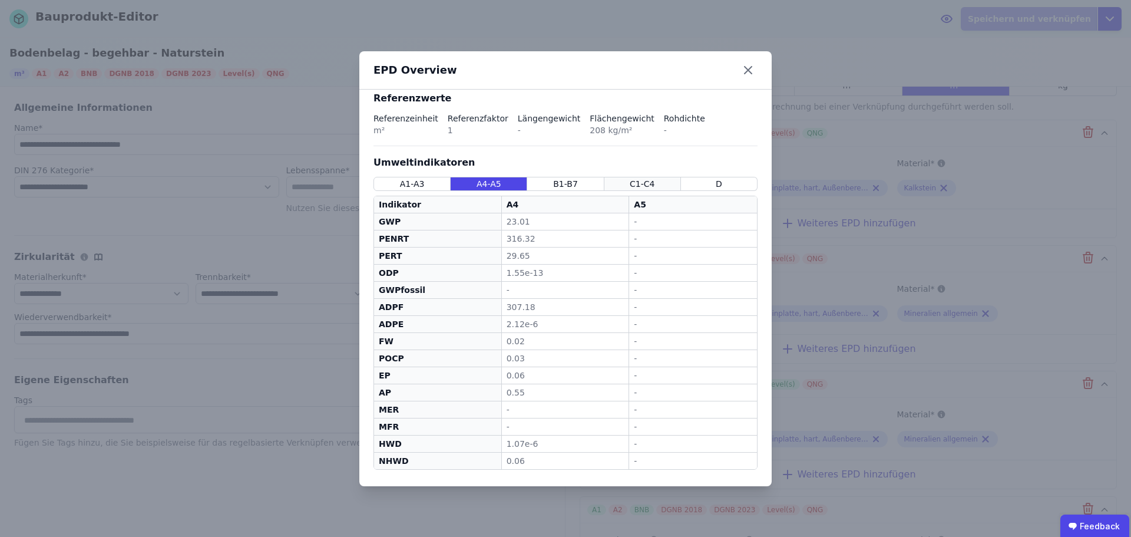
click at [638, 178] on span "C1-C4" at bounding box center [642, 184] width 25 height 12
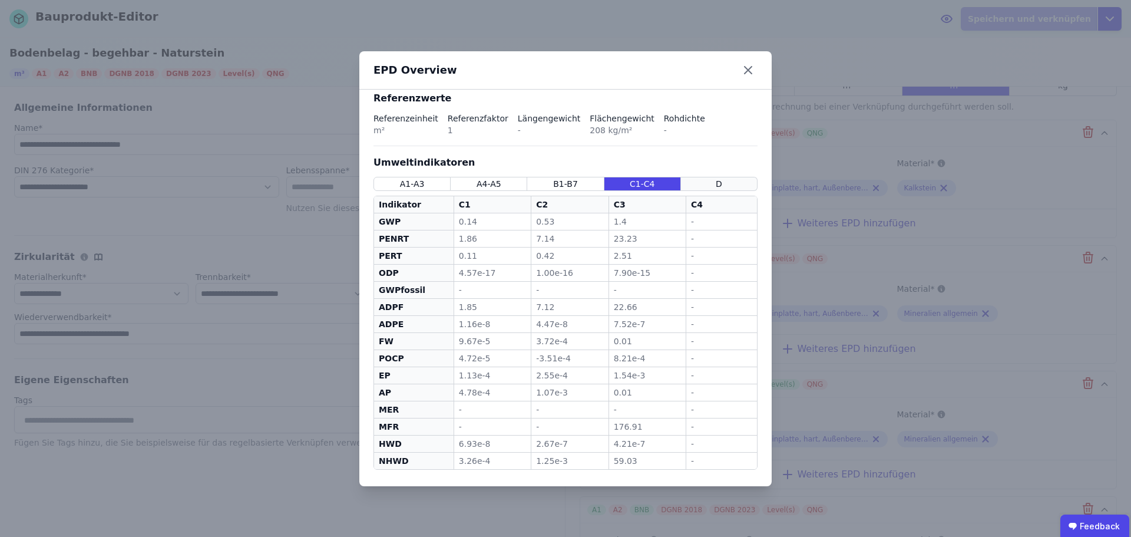
click at [718, 184] on div "D" at bounding box center [719, 184] width 77 height 14
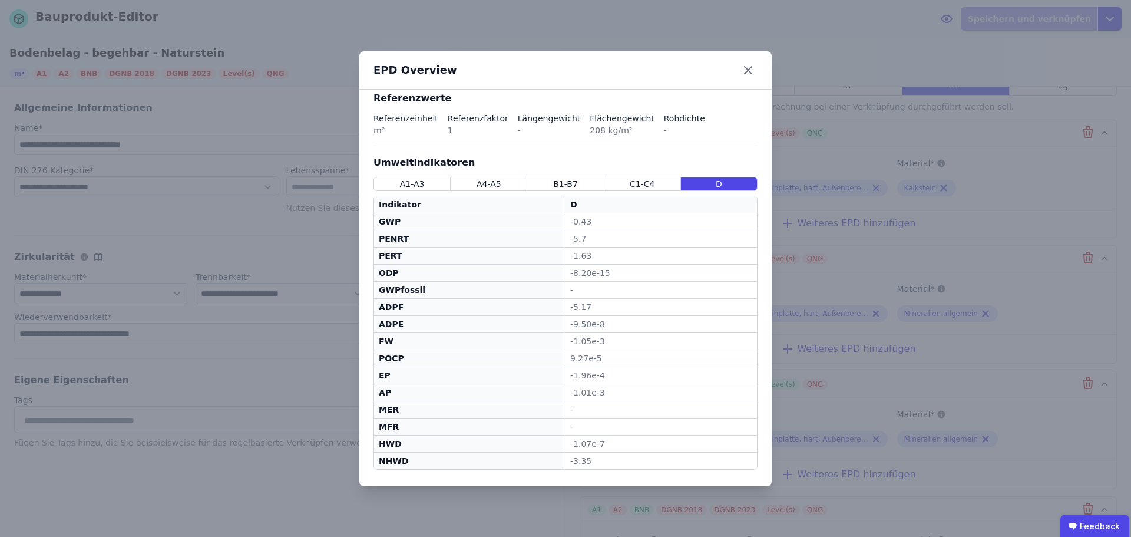
click at [752, 70] on icon at bounding box center [748, 70] width 19 height 19
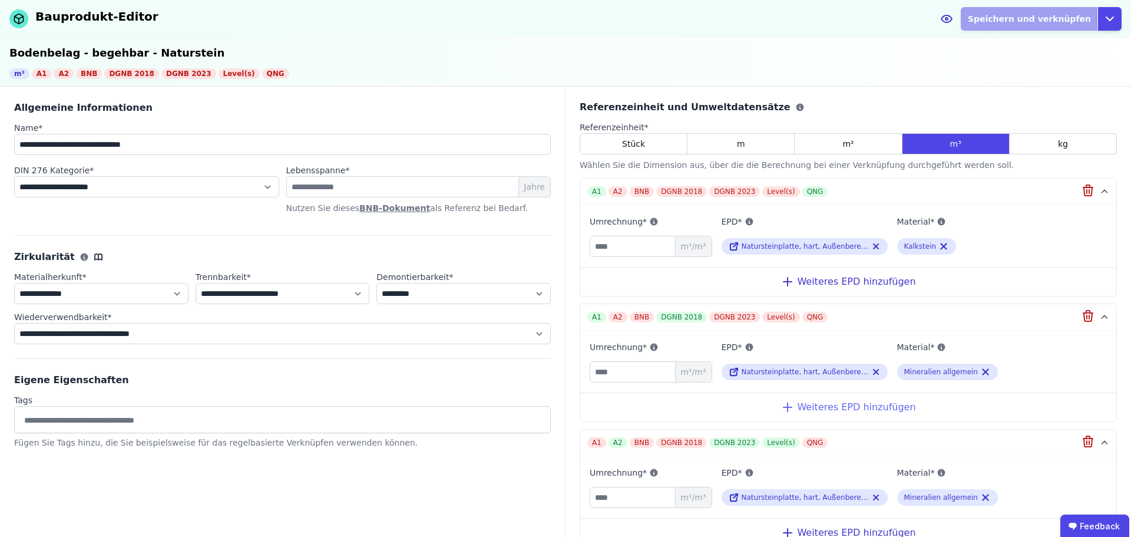
scroll to position [0, 0]
click at [627, 243] on input "number" at bounding box center [651, 246] width 123 height 21
click at [759, 250] on span "Natursteinplatte, hart, Außenbereich (Dicke 8,0 cm)" at bounding box center [834, 247] width 184 height 8
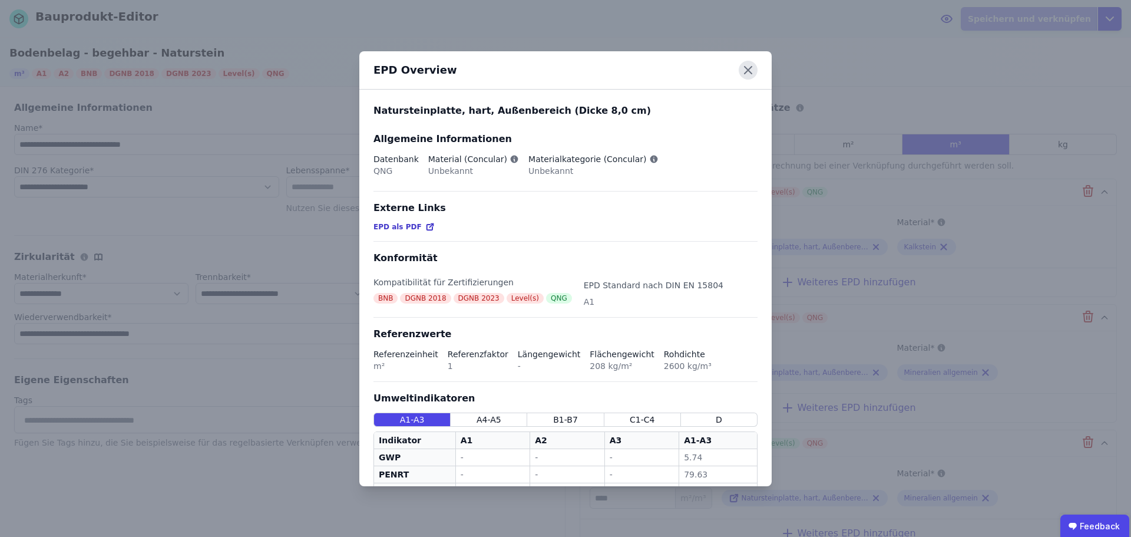
click at [747, 74] on icon at bounding box center [748, 70] width 19 height 19
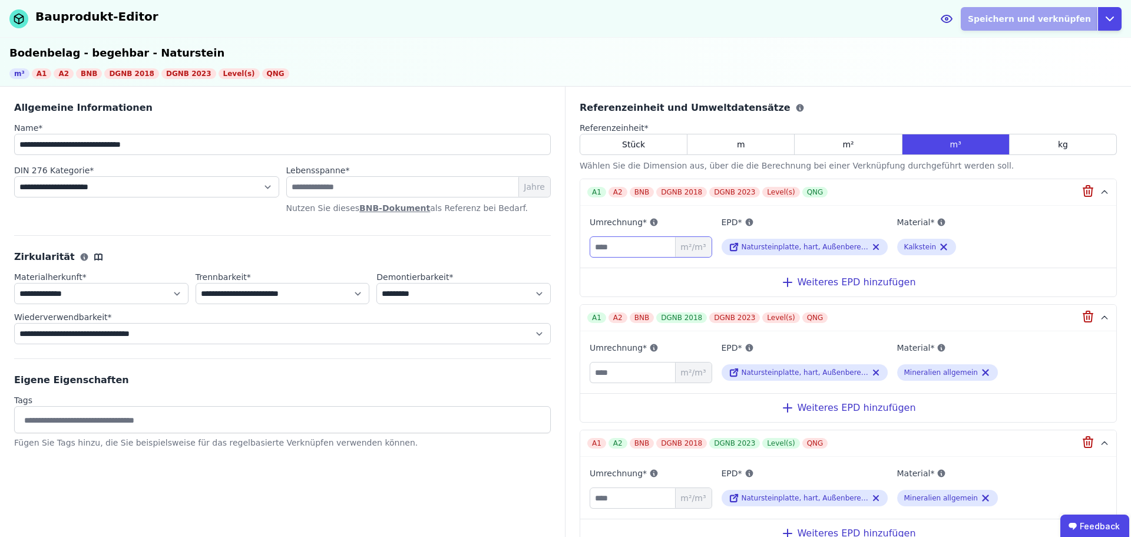
click at [616, 252] on input "number" at bounding box center [651, 246] width 123 height 21
type input "**"
click at [612, 370] on input "number" at bounding box center [651, 372] width 123 height 21
type input "**"
click at [617, 497] on input "number" at bounding box center [651, 497] width 123 height 21
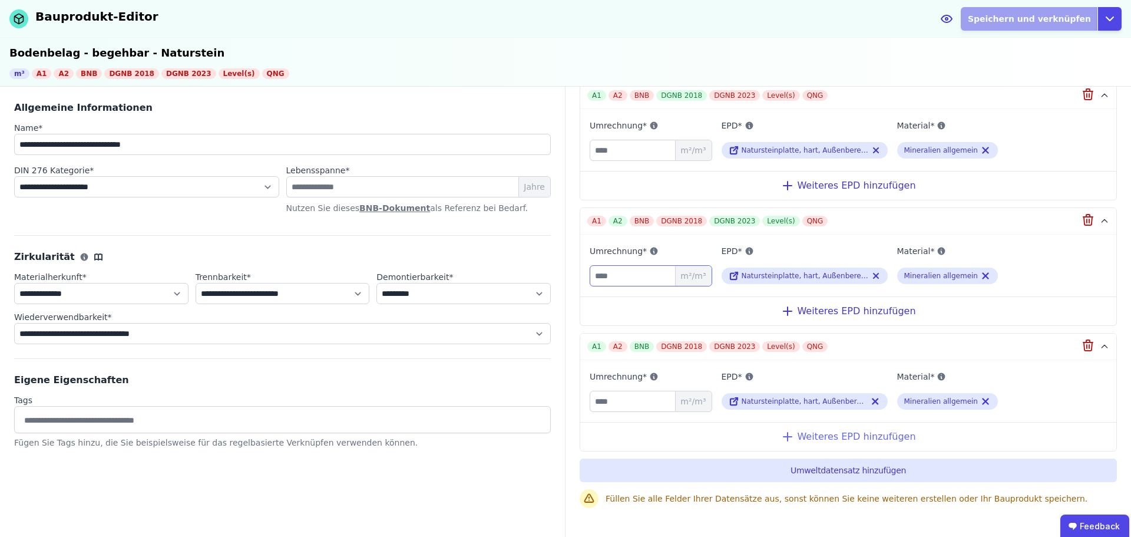
scroll to position [223, 0]
type input "**"
click at [626, 405] on input "number" at bounding box center [651, 400] width 123 height 21
type input "**"
click at [786, 146] on span "Natursteinplatte, hart, Außenbereich (Dicke 0,08 m)" at bounding box center [834, 150] width 184 height 8
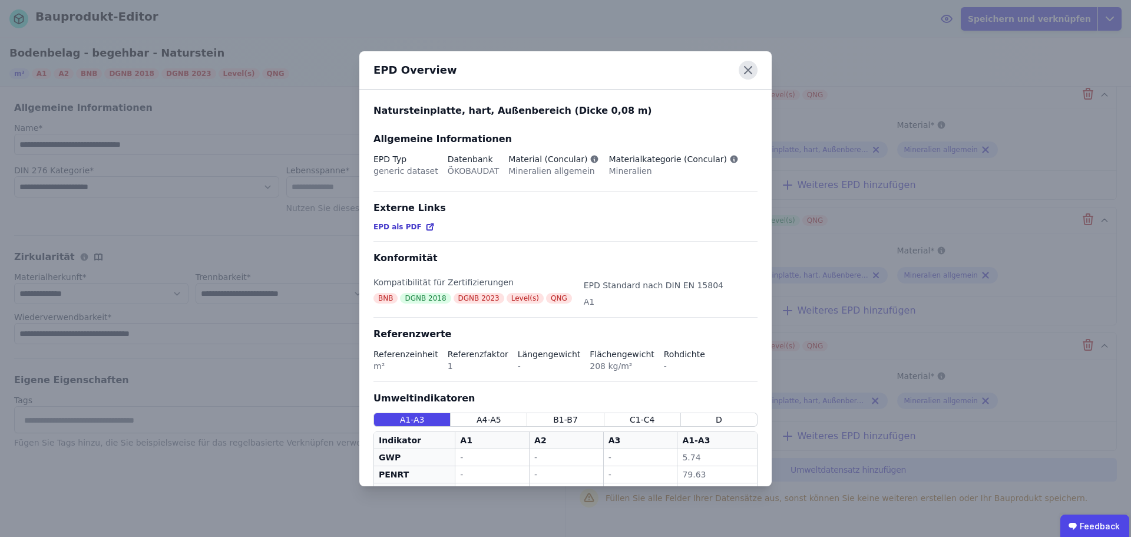
click at [750, 64] on icon at bounding box center [748, 70] width 19 height 19
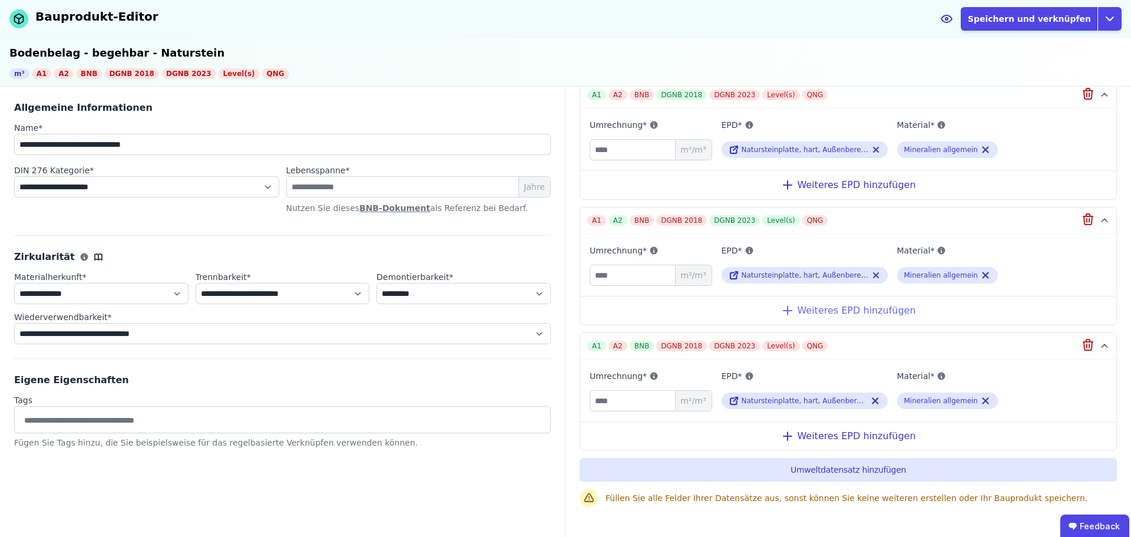
scroll to position [0, 0]
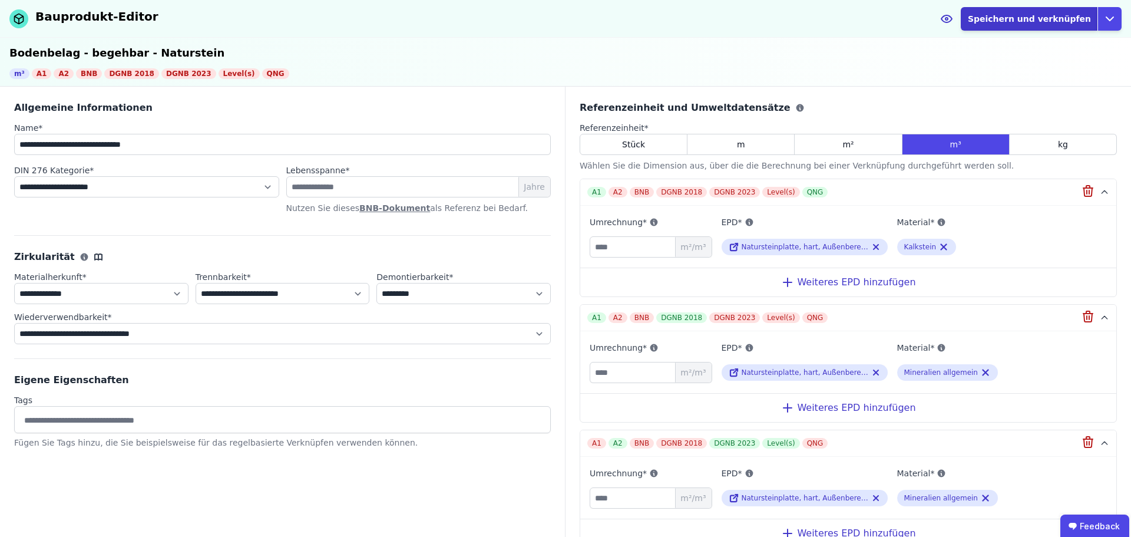
click at [1038, 16] on button "Speichern und verknüpfen" at bounding box center [1029, 19] width 137 height 24
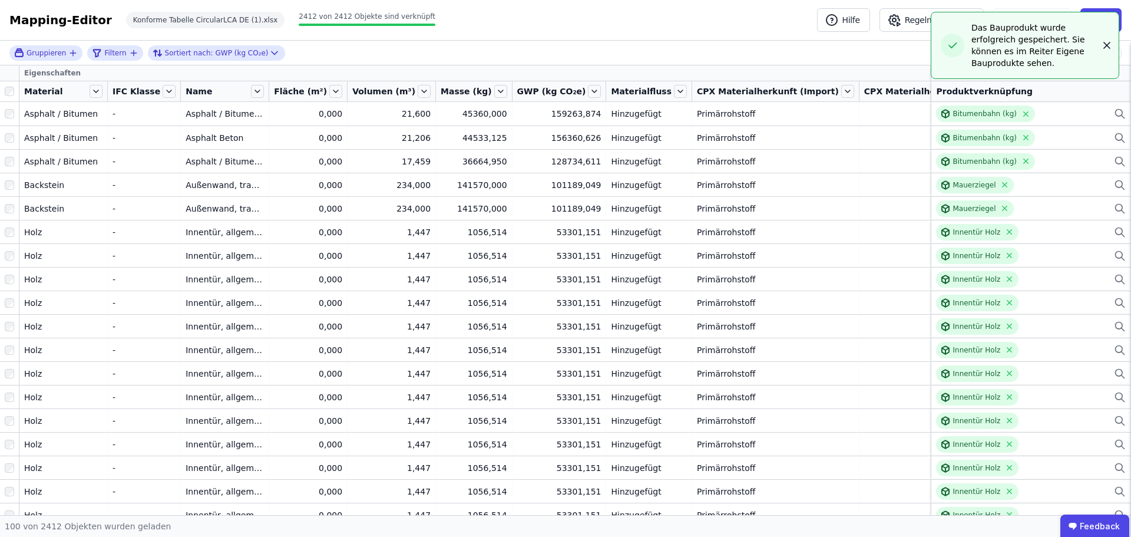
click at [1108, 39] on icon "button" at bounding box center [1107, 45] width 12 height 12
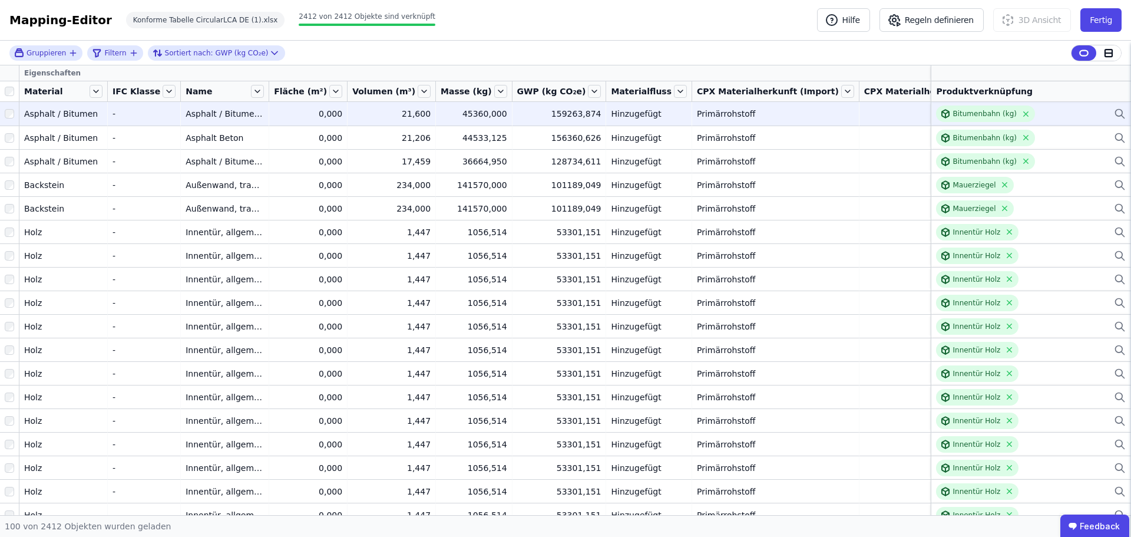
click at [1070, 113] on div "Bitumenbahn (kg)" at bounding box center [1031, 113] width 190 height 16
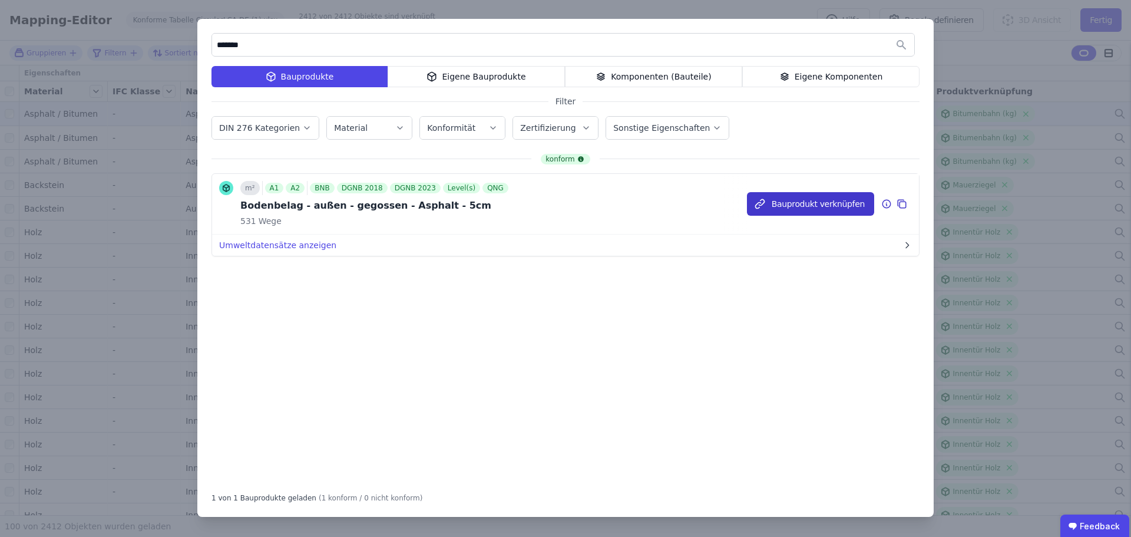
type input "*******"
click at [825, 204] on button "Bauprodukt verknüpfen" at bounding box center [810, 204] width 127 height 24
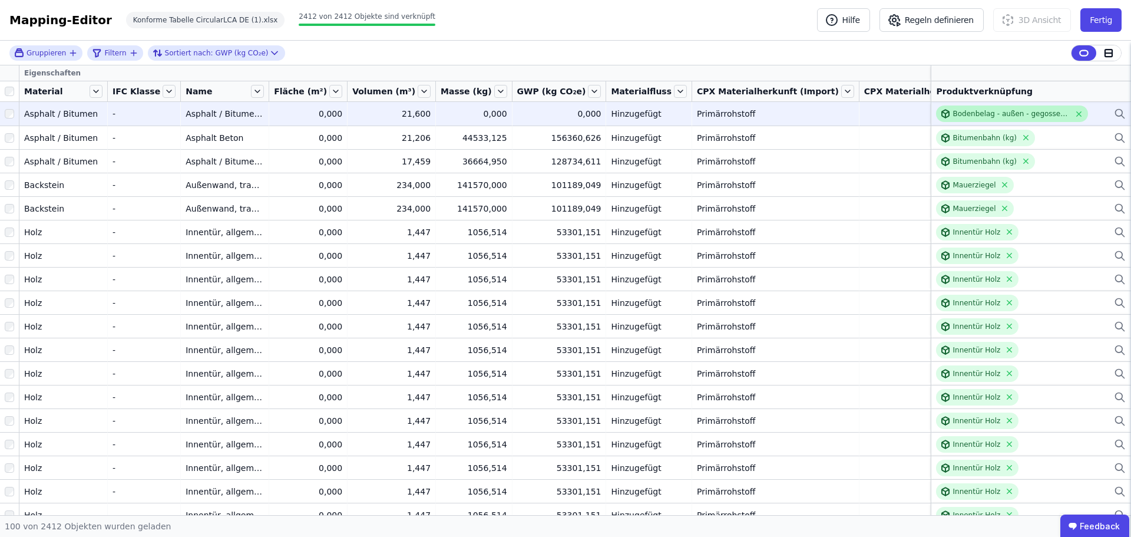
click at [963, 115] on div "Bodenbelag - außen - gegossen - Asphalt - 5cm" at bounding box center [1011, 113] width 117 height 9
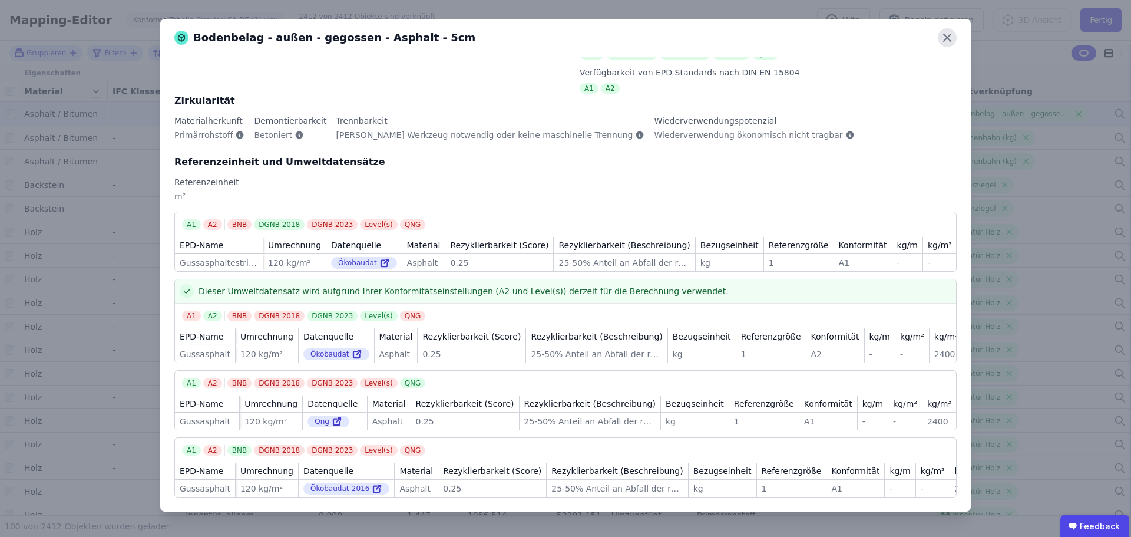
click at [946, 36] on icon at bounding box center [947, 37] width 7 height 7
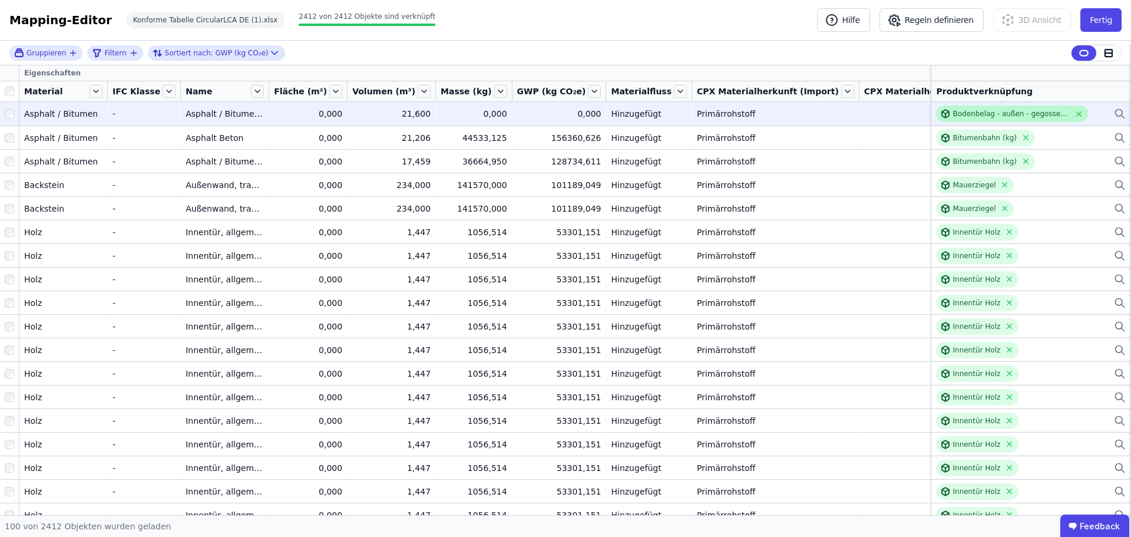
click at [984, 111] on div "Bodenbelag - außen - gegossen - Asphalt - 5cm" at bounding box center [1011, 113] width 117 height 9
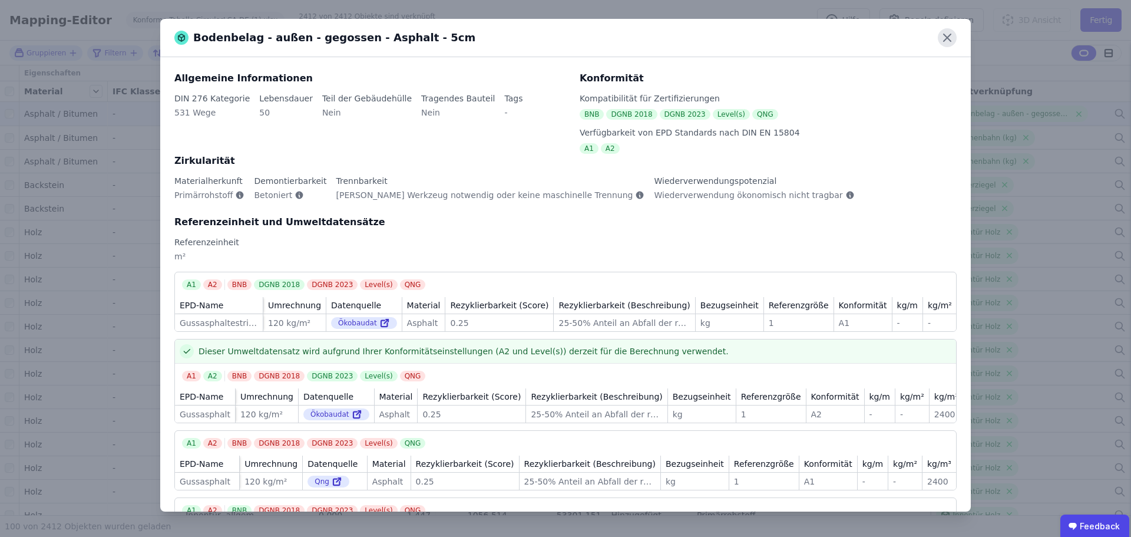
click at [946, 30] on icon at bounding box center [947, 37] width 19 height 19
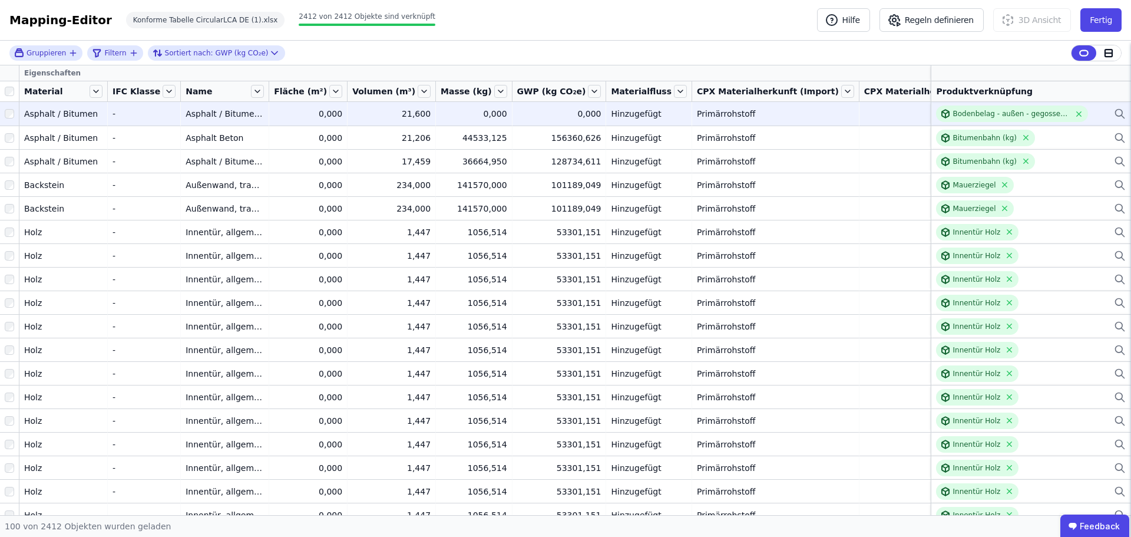
click at [1114, 113] on icon at bounding box center [1120, 114] width 12 height 14
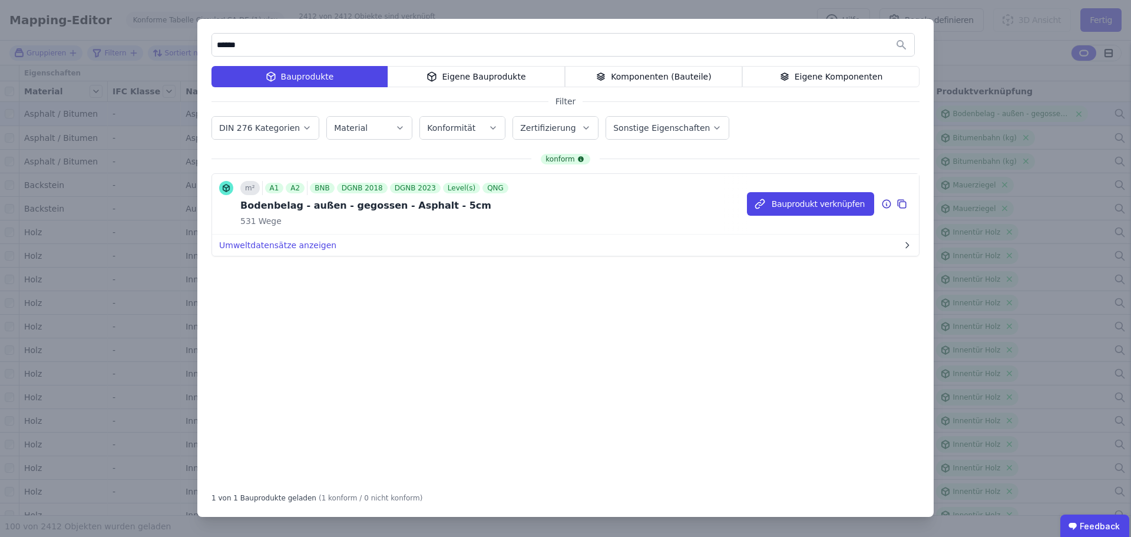
type input "******"
click at [902, 203] on icon at bounding box center [902, 204] width 11 height 14
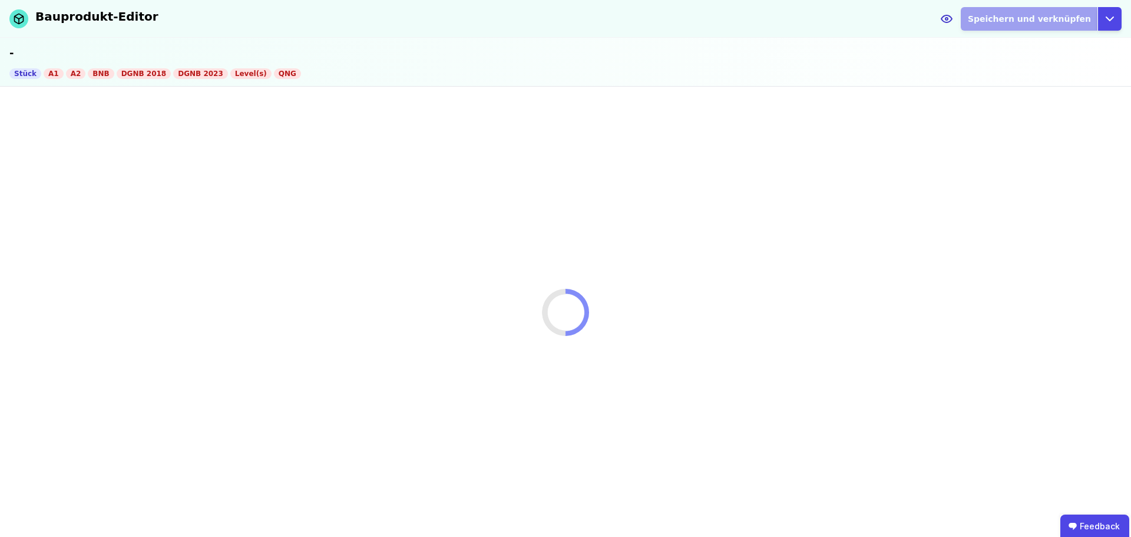
select select "**********"
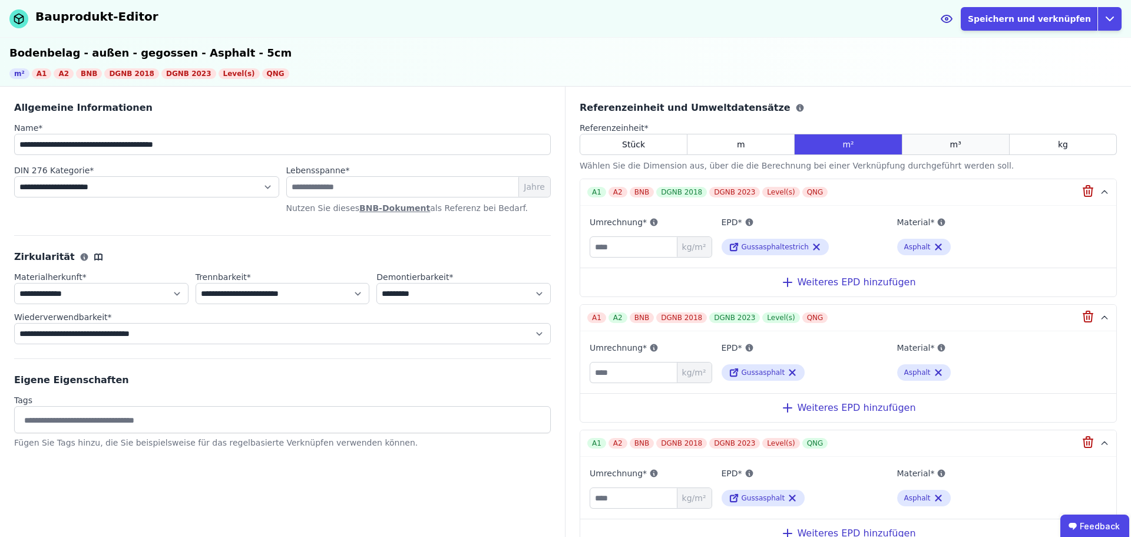
click at [967, 144] on div "m³" at bounding box center [956, 144] width 107 height 21
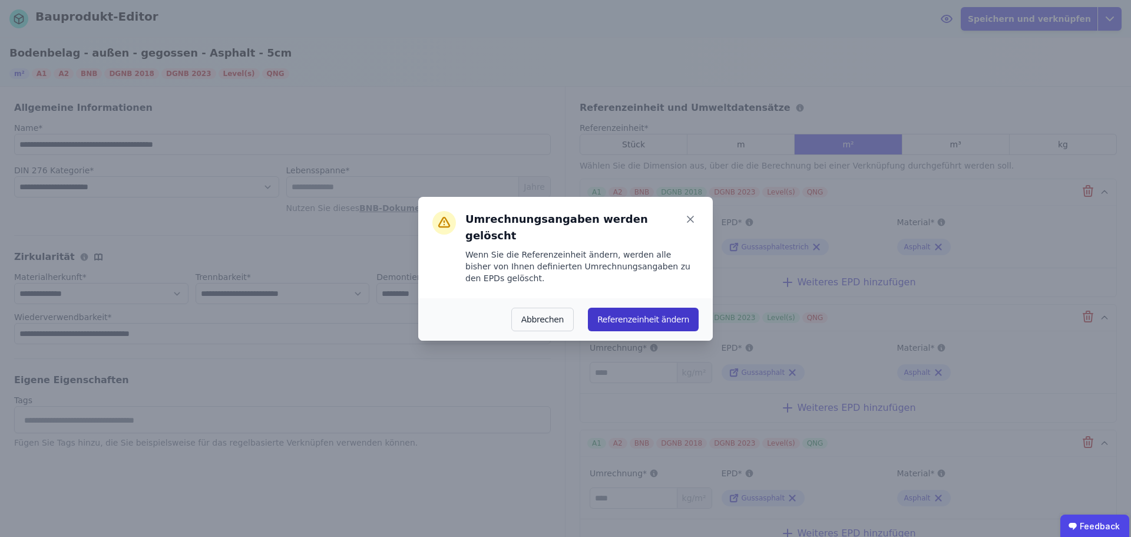
click at [675, 308] on button "Referenzeinheit ändern" at bounding box center [643, 320] width 111 height 24
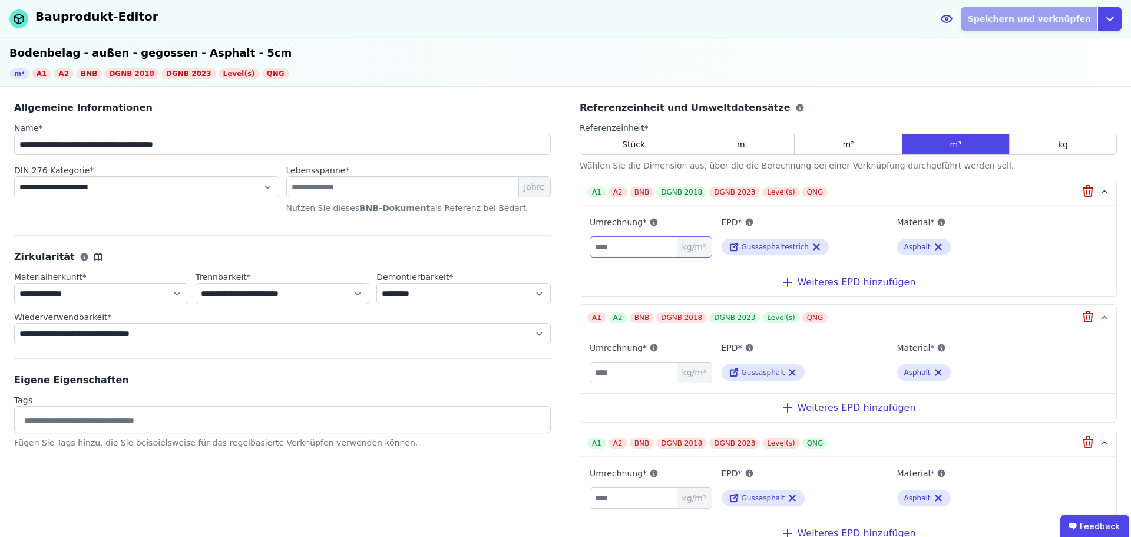
click at [626, 248] on input "number" at bounding box center [651, 246] width 123 height 21
click at [770, 245] on span "Gussasphaltestrich" at bounding box center [775, 247] width 67 height 8
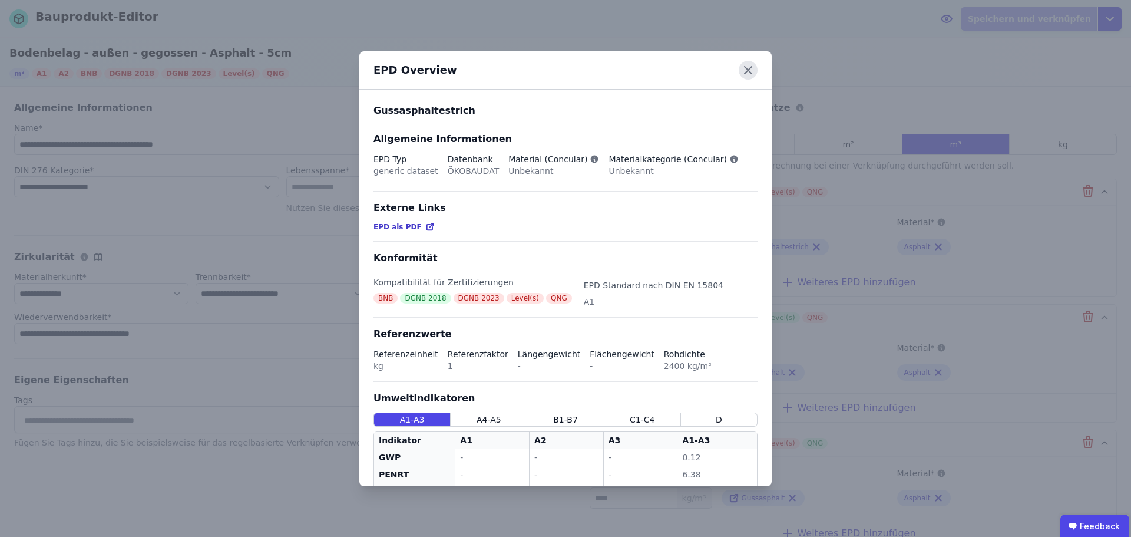
click at [752, 71] on icon at bounding box center [748, 70] width 19 height 19
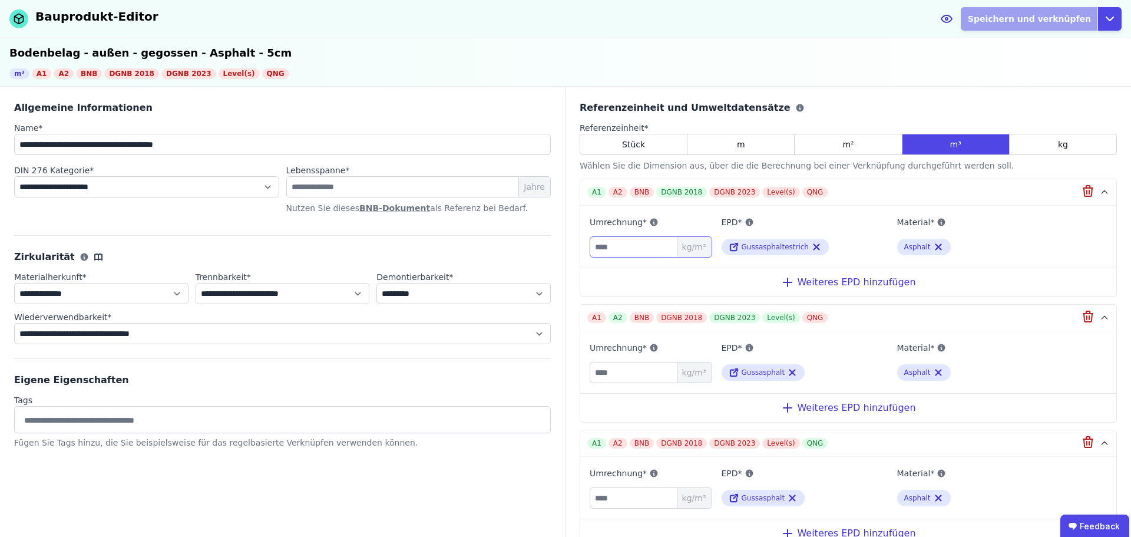
click at [628, 243] on input "number" at bounding box center [651, 246] width 123 height 21
type input "****"
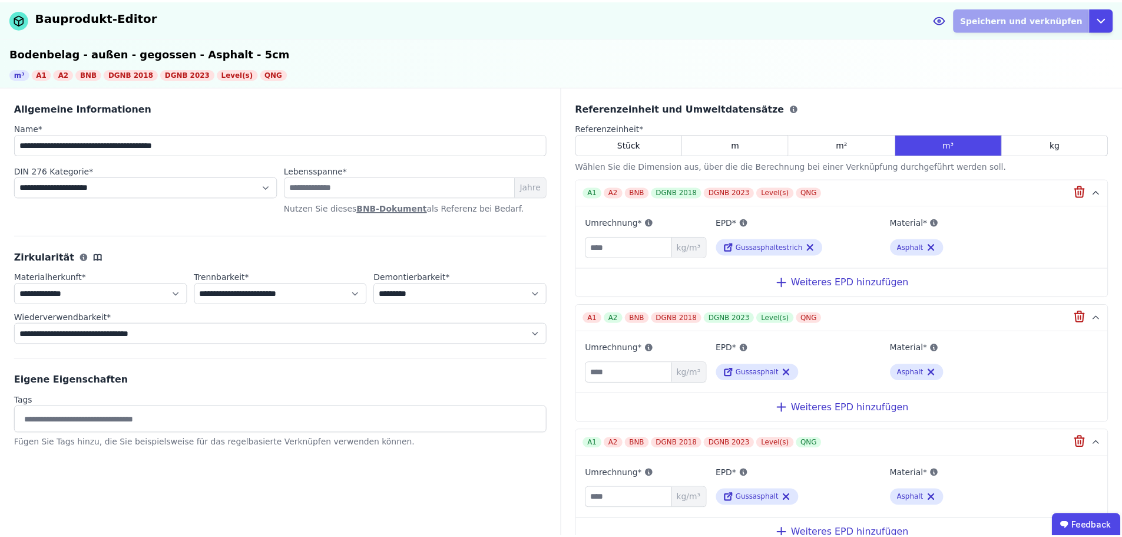
scroll to position [223, 0]
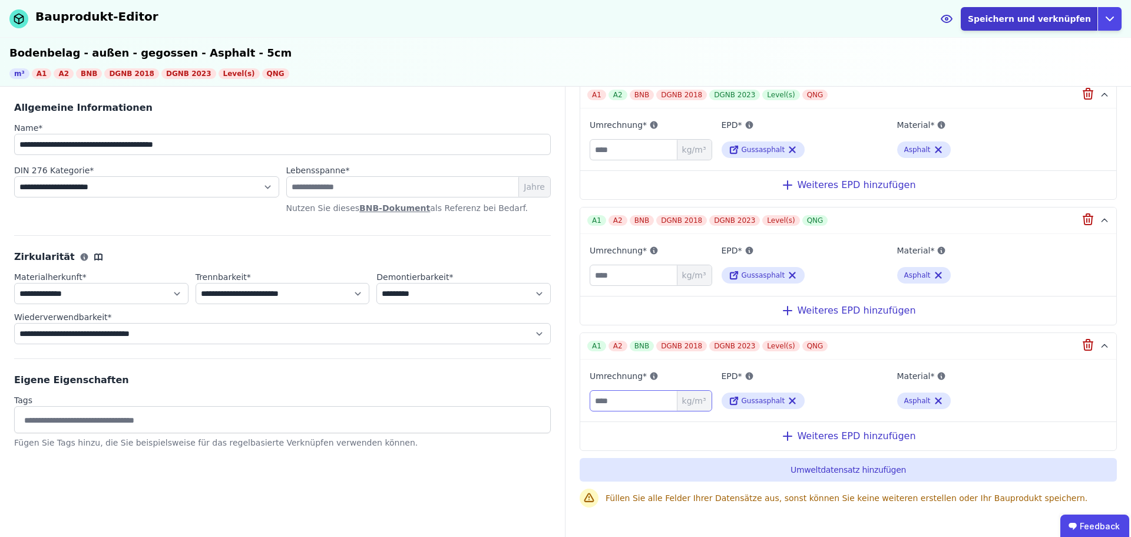
type input "****"
click at [1022, 19] on button "Speichern und verknüpfen" at bounding box center [1029, 19] width 137 height 24
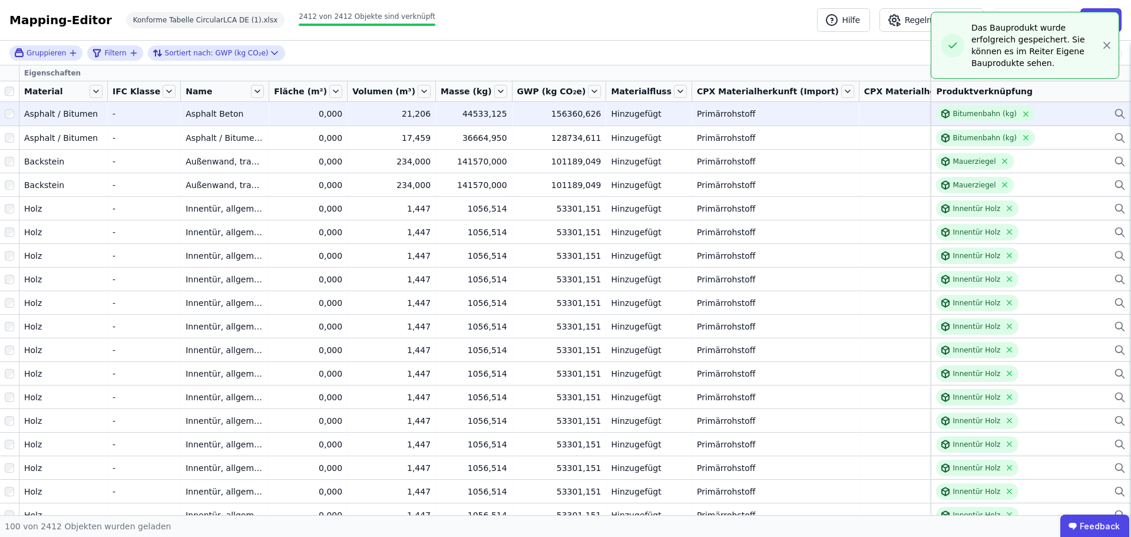
click at [1051, 115] on div "Bitumenbahn (kg)" at bounding box center [1031, 113] width 190 height 16
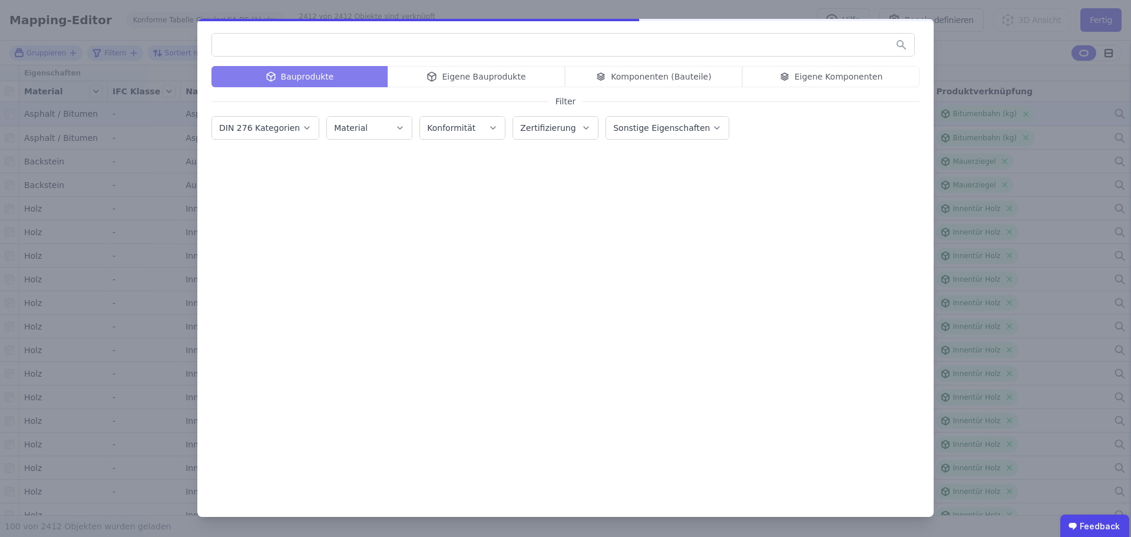
click at [455, 75] on div "Eigene Bauprodukte" at bounding box center [476, 76] width 177 height 21
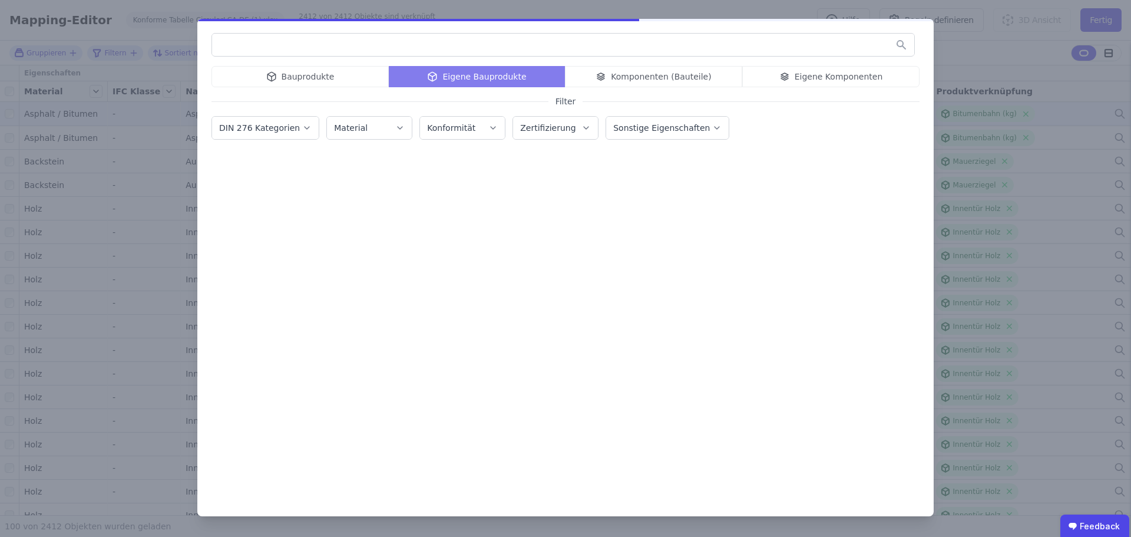
click at [452, 44] on input "text" at bounding box center [563, 44] width 702 height 21
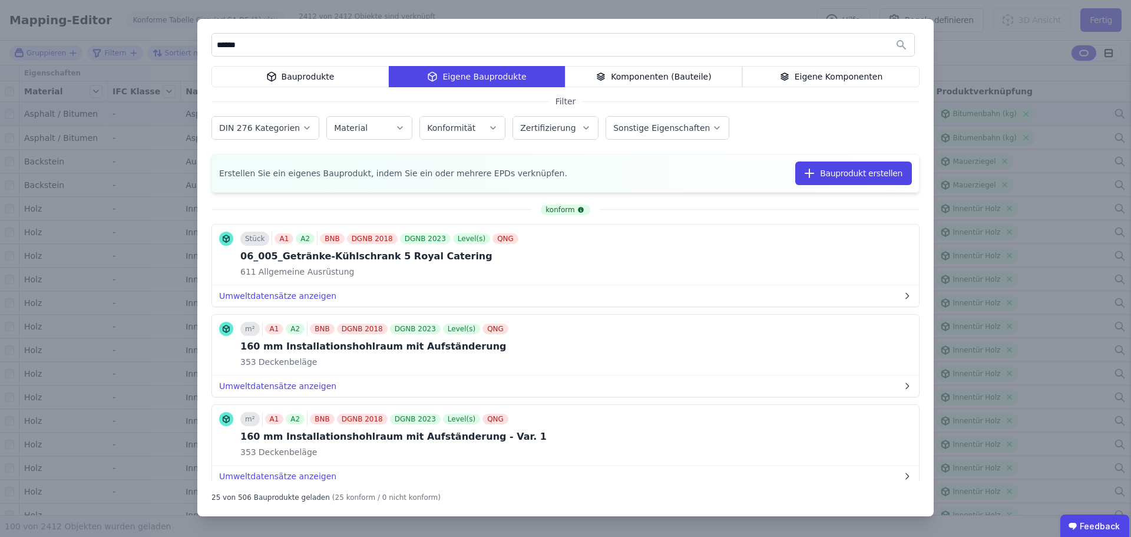
type input "*******"
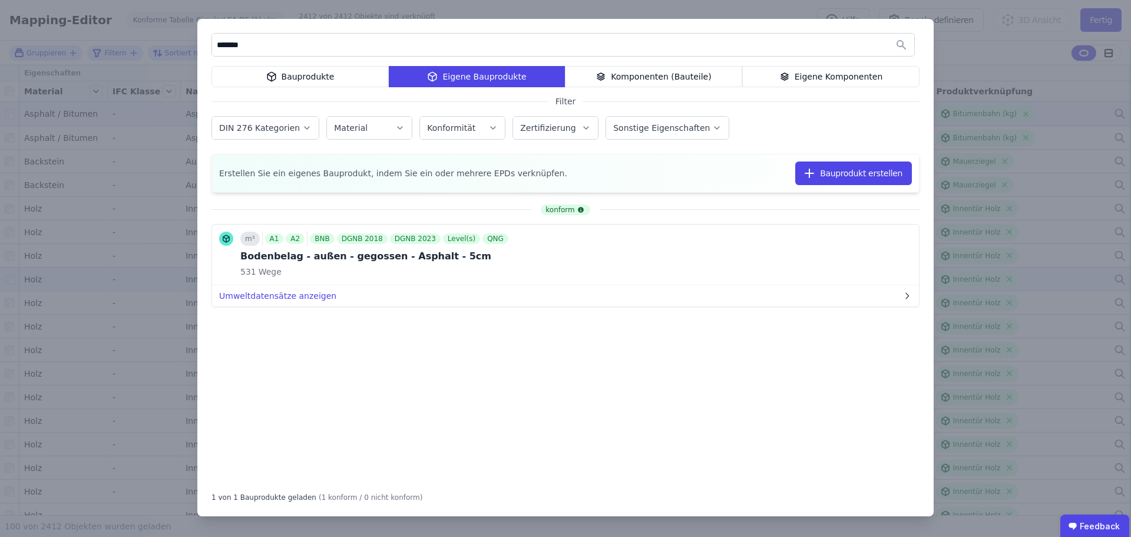
click at [0, 0] on button "Bauprodukt verknüpfen" at bounding box center [0, 0] width 0 height 0
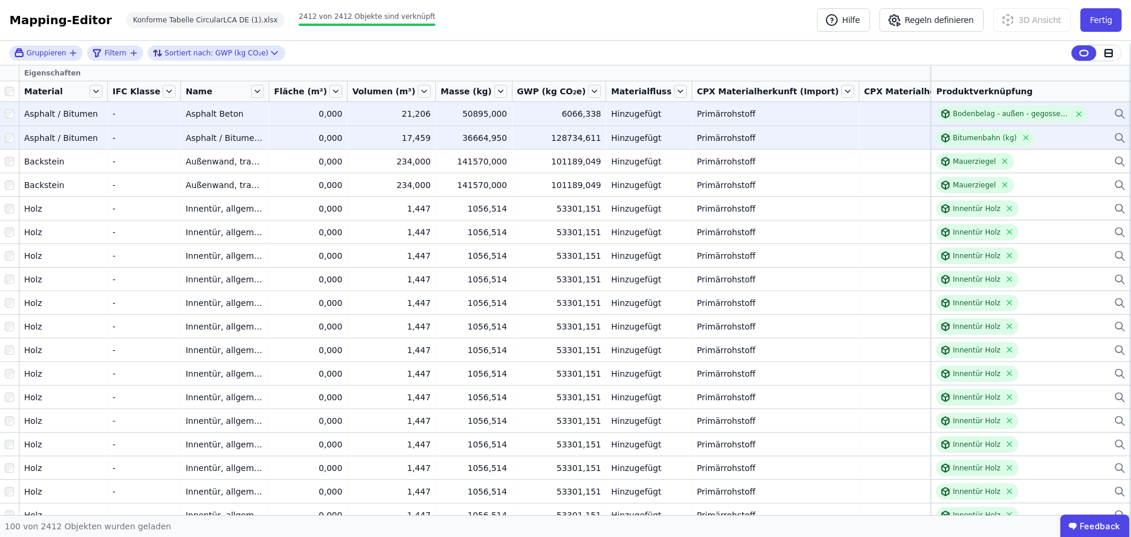
click at [1056, 137] on div "Bitumenbahn (kg)" at bounding box center [1031, 138] width 190 height 16
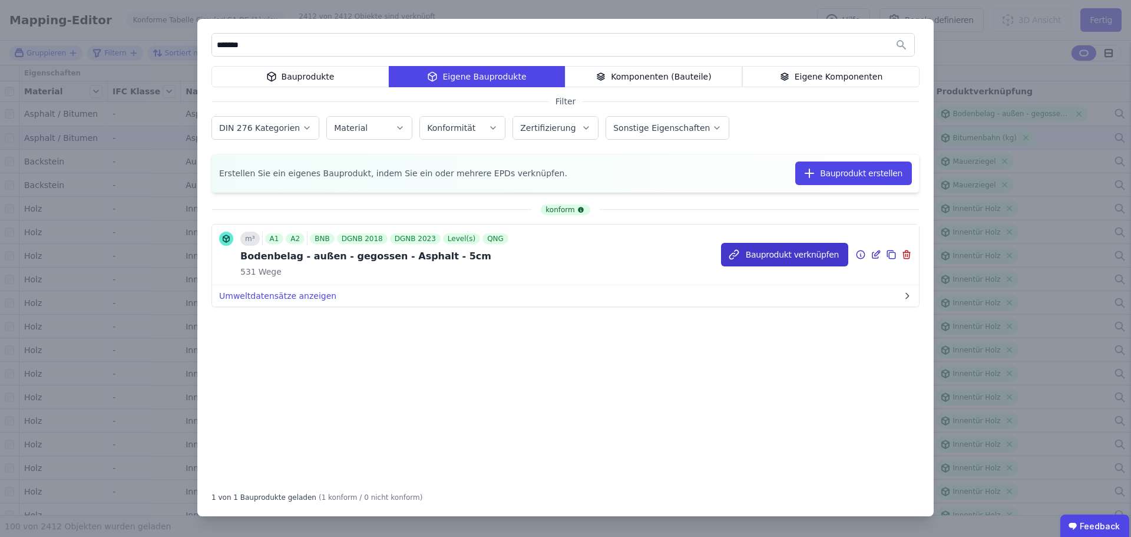
type input "*******"
click at [786, 255] on button "Bauprodukt verknüpfen" at bounding box center [784, 255] width 127 height 24
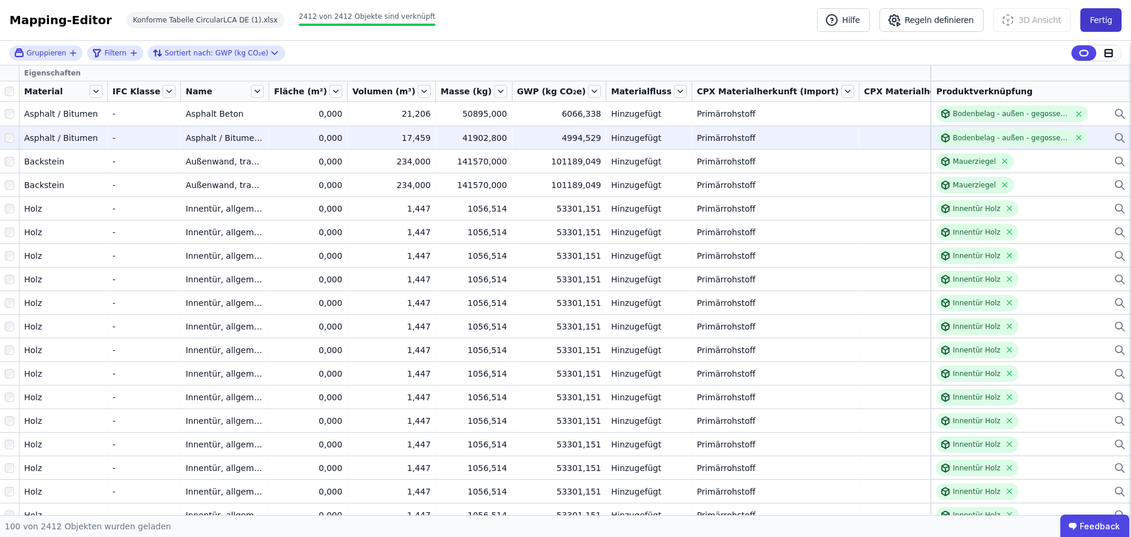
click at [1099, 12] on button "Fertig" at bounding box center [1101, 20] width 41 height 24
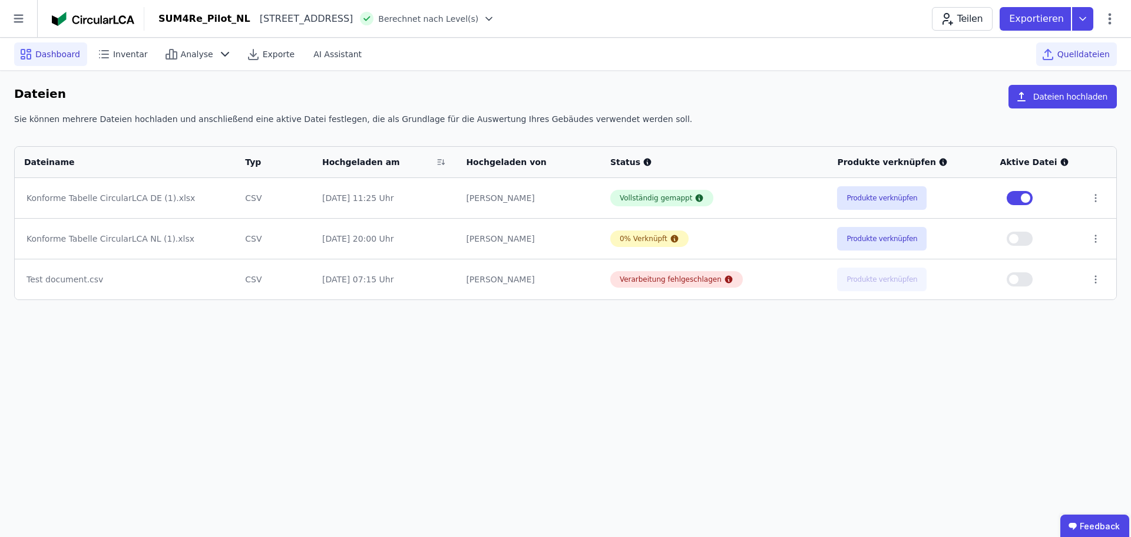
click at [54, 48] on span "Dashboard" at bounding box center [57, 54] width 45 height 12
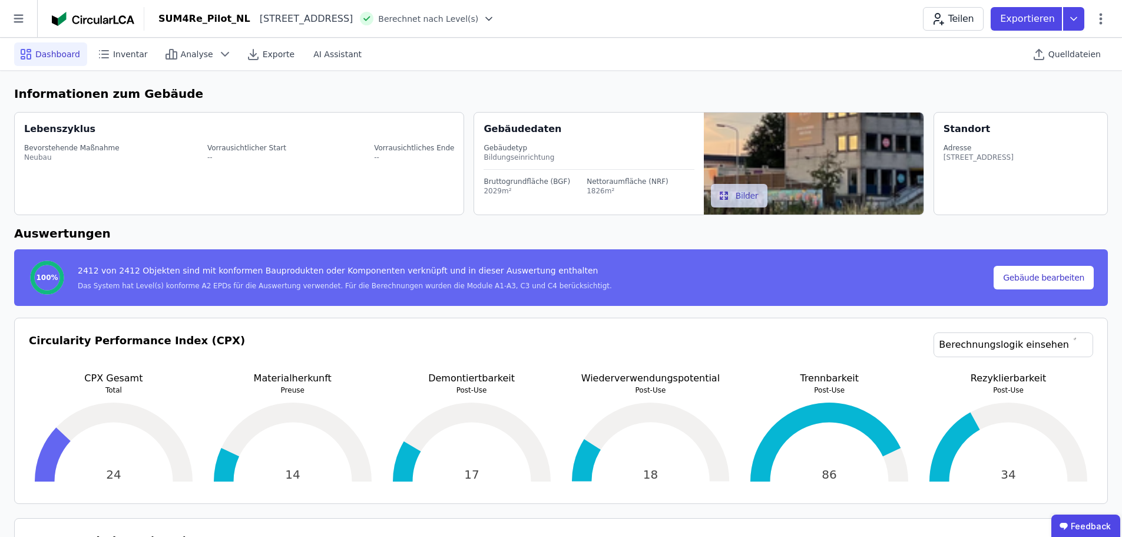
click at [1049, 41] on div "Quelldateien" at bounding box center [1068, 54] width 81 height 32
click at [1061, 58] on span "Quelldateien" at bounding box center [1075, 54] width 52 height 12
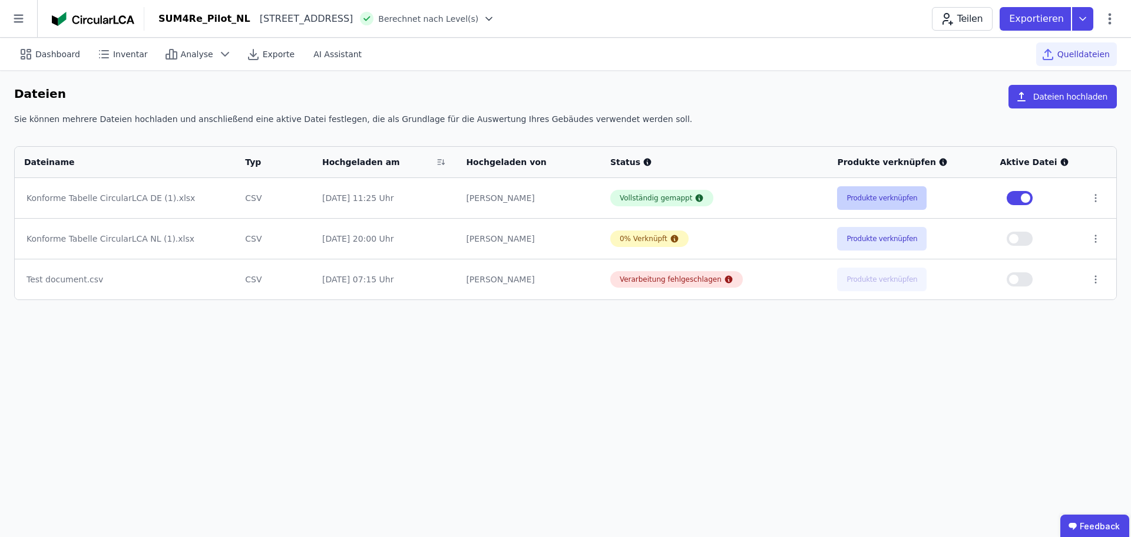
click at [876, 196] on button "Produkte verknüpfen" at bounding box center [882, 198] width 90 height 24
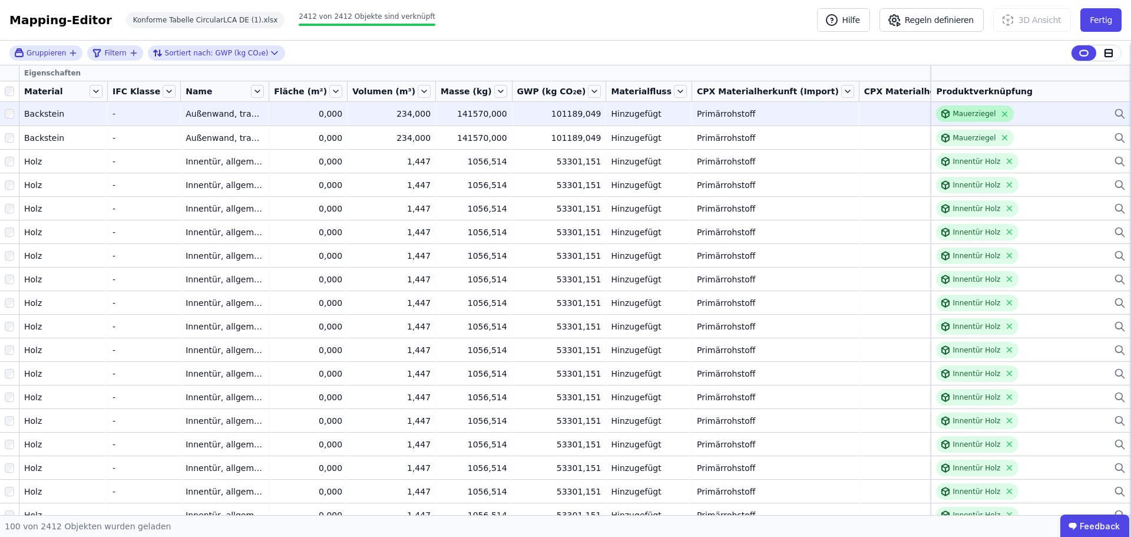
click at [953, 113] on div "Mauerziegel" at bounding box center [974, 113] width 43 height 9
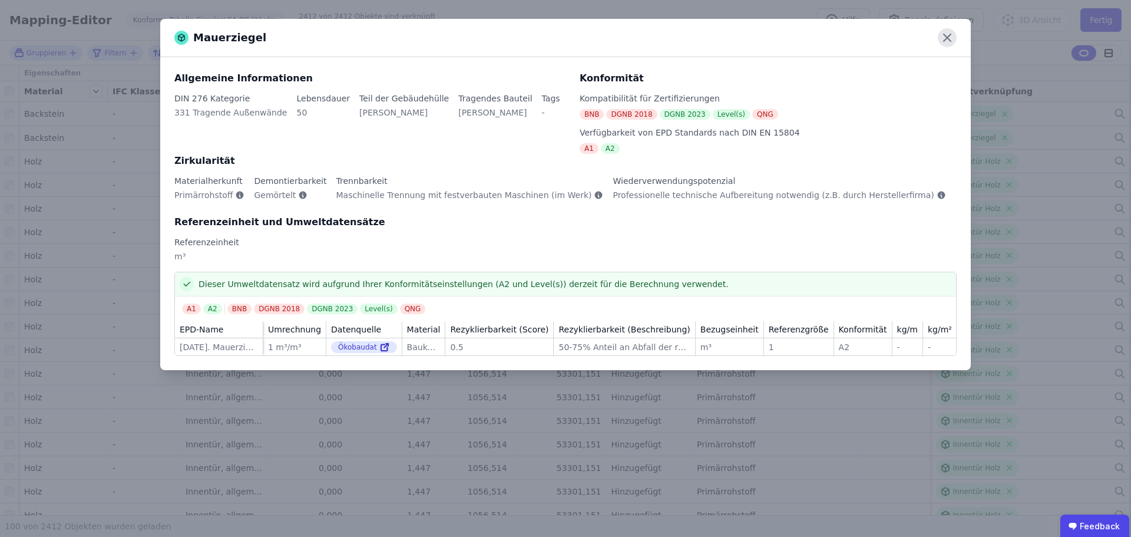
click at [953, 36] on icon at bounding box center [947, 37] width 19 height 19
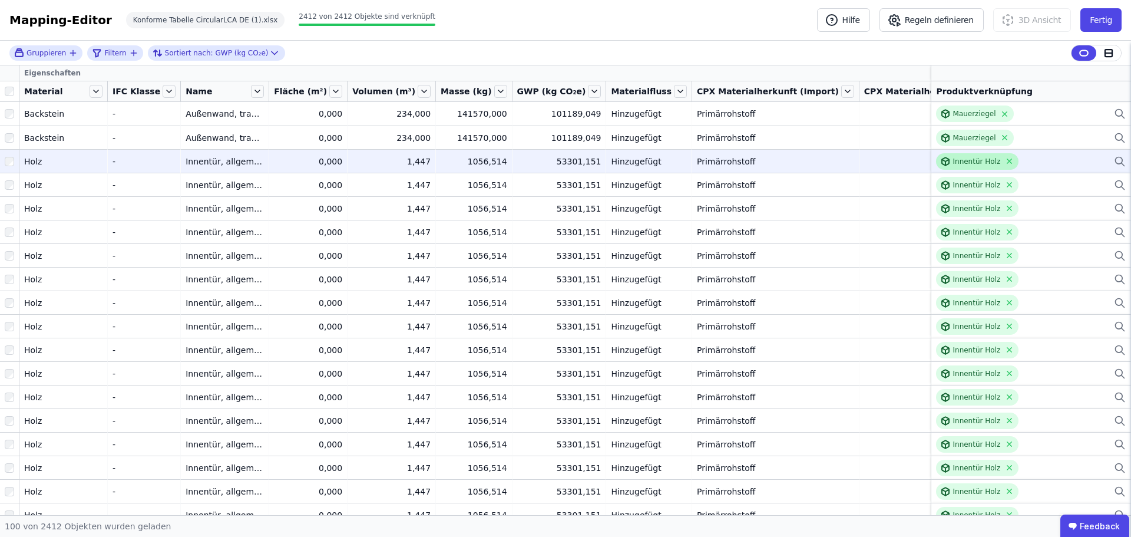
click at [962, 158] on div "Innentür Holz" at bounding box center [977, 161] width 48 height 9
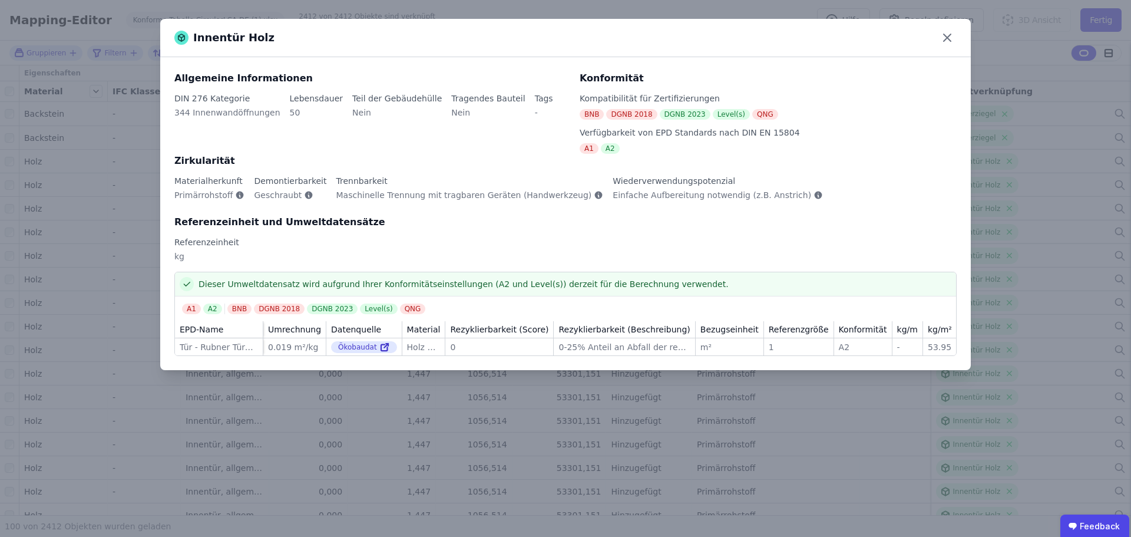
click at [947, 48] on div "Innentür Holz" at bounding box center [565, 38] width 811 height 38
click at [947, 41] on icon at bounding box center [947, 37] width 19 height 19
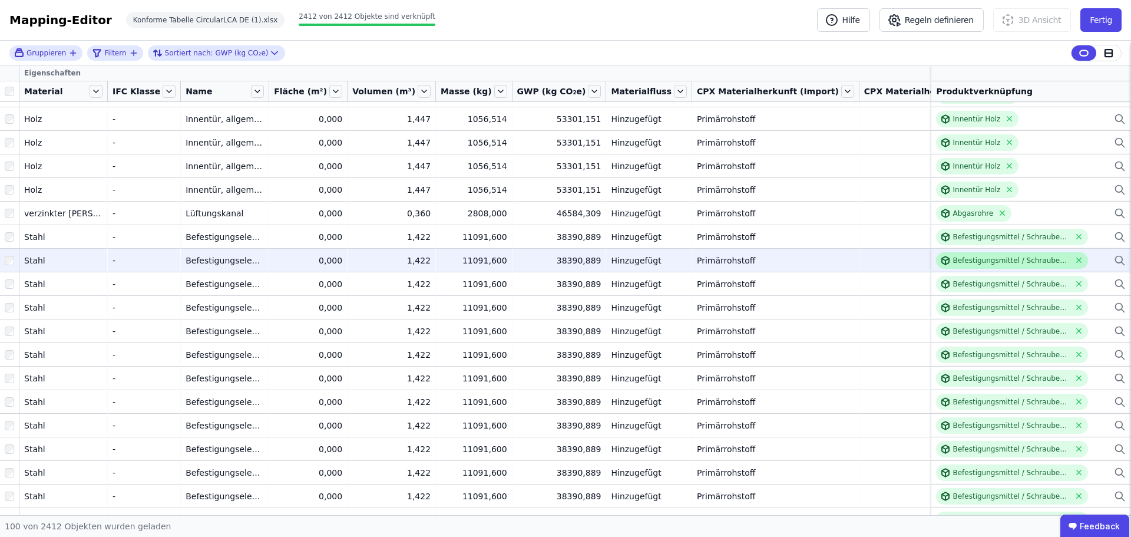
scroll to position [412, 0]
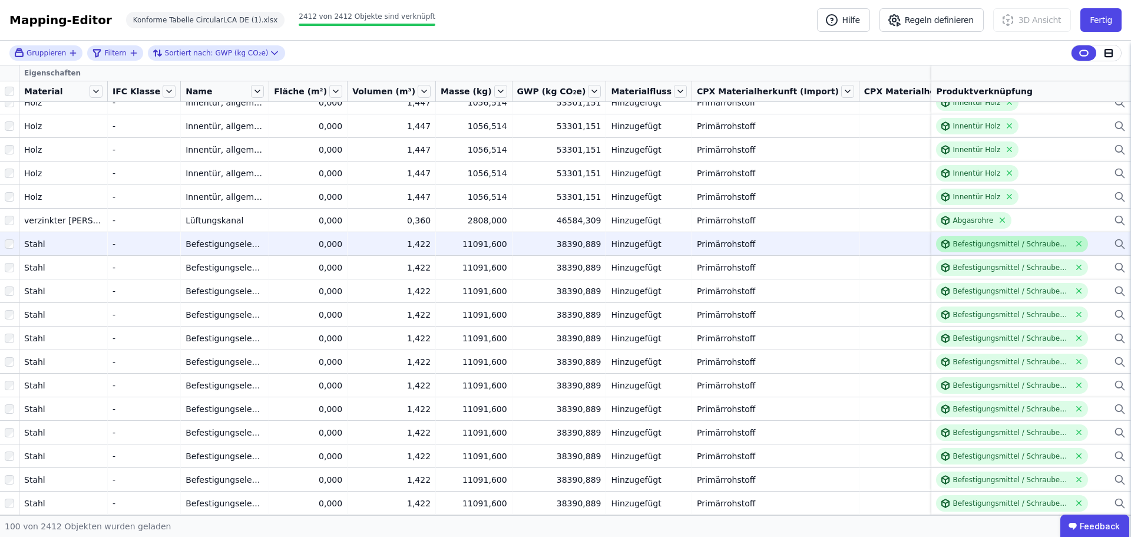
click at [986, 243] on div "Befestigungsmittel / Schrauben verzinkt Re-use" at bounding box center [1011, 243] width 117 height 9
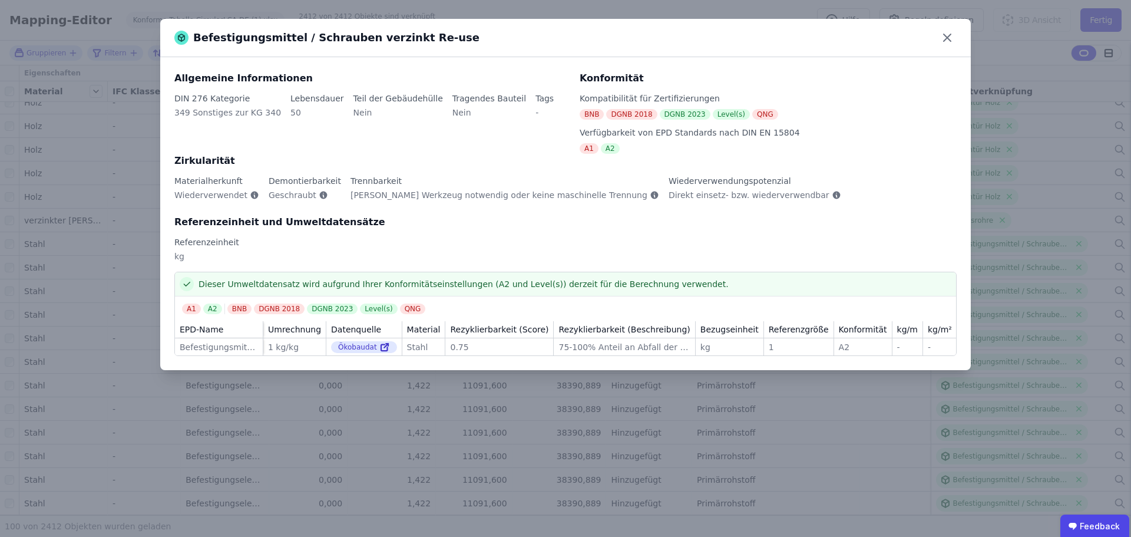
click at [935, 37] on div "Befestigungsmittel / Schrauben verzinkt Re-use" at bounding box center [565, 38] width 811 height 38
click at [948, 37] on icon at bounding box center [947, 37] width 7 height 7
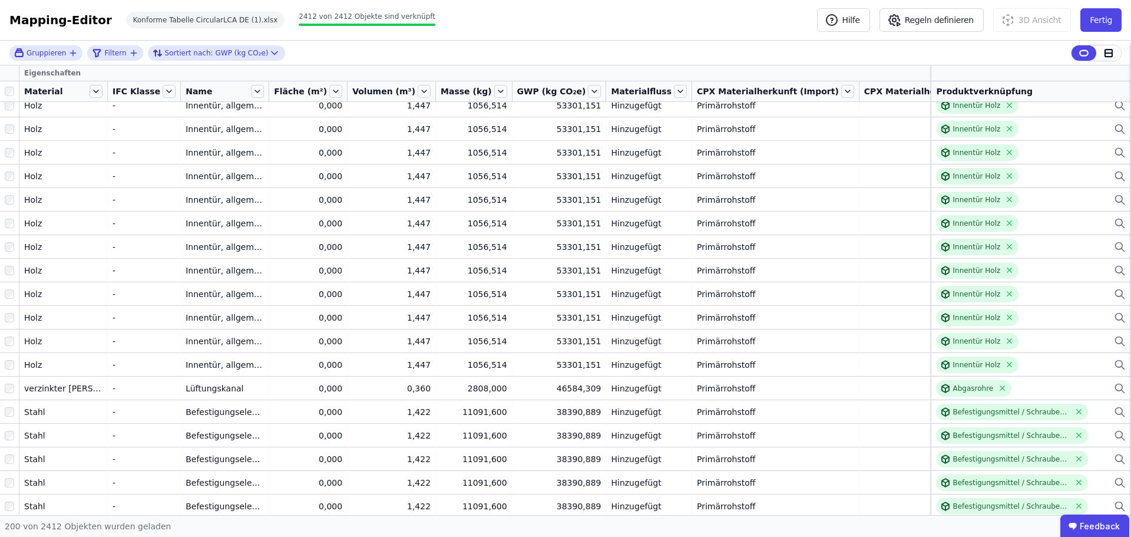
scroll to position [362, 0]
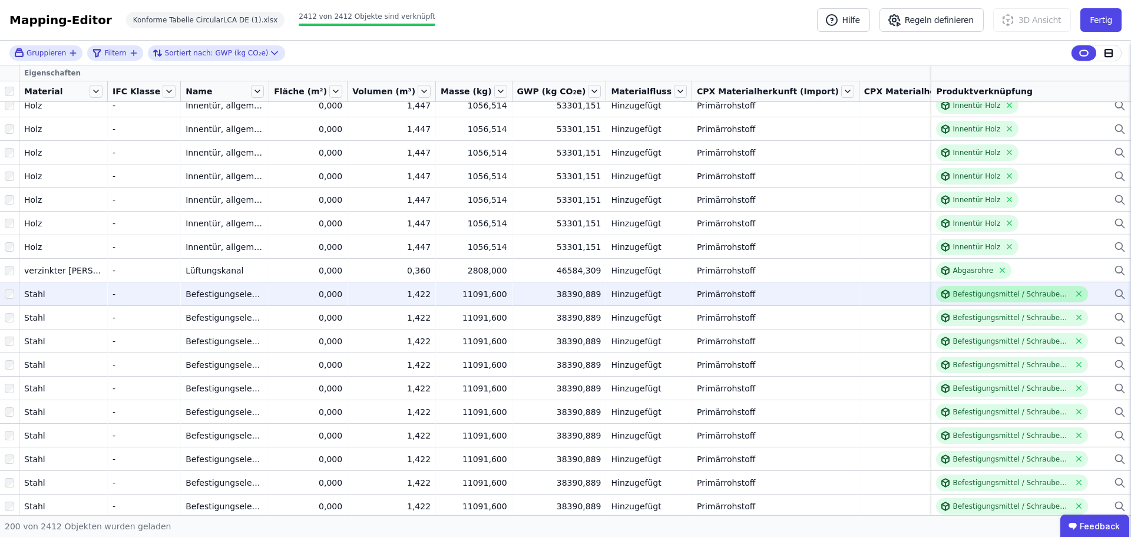
click at [1004, 291] on div "Befestigungsmittel / Schrauben verzinkt Re-use" at bounding box center [1011, 293] width 117 height 9
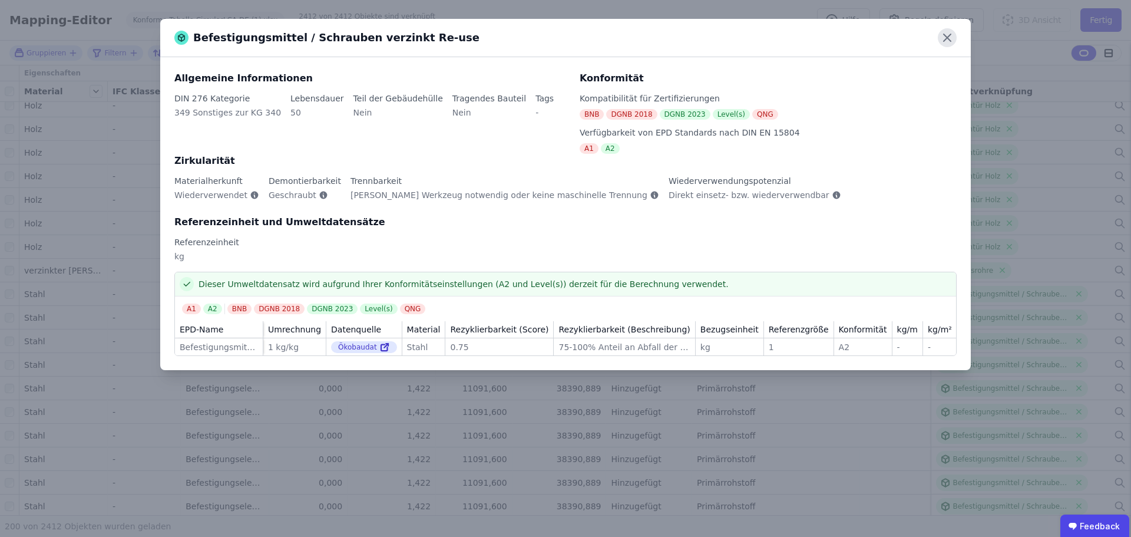
click at [946, 37] on icon at bounding box center [947, 37] width 7 height 7
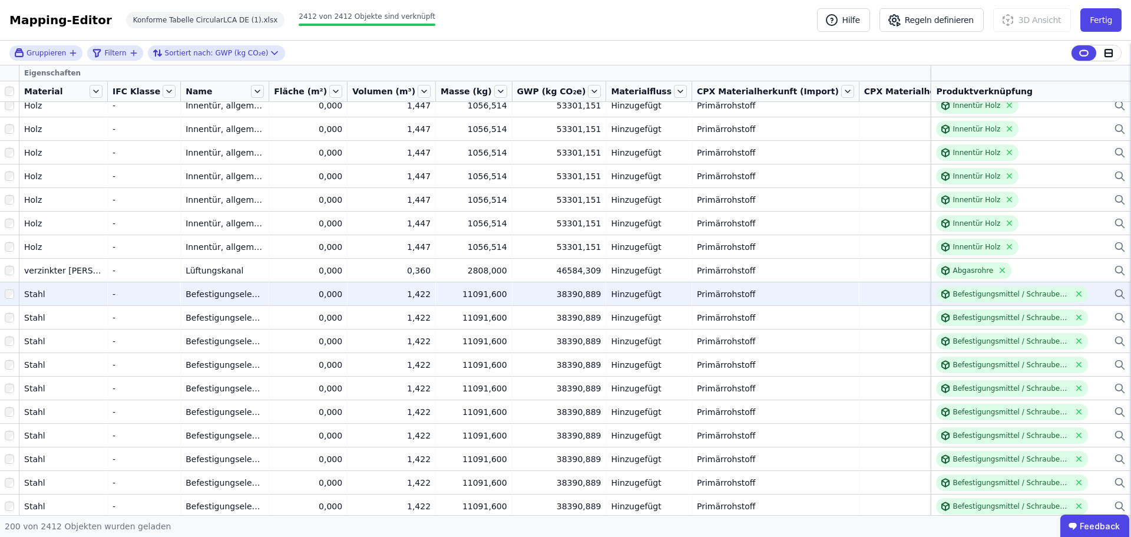
click at [1114, 292] on icon at bounding box center [1120, 294] width 12 height 14
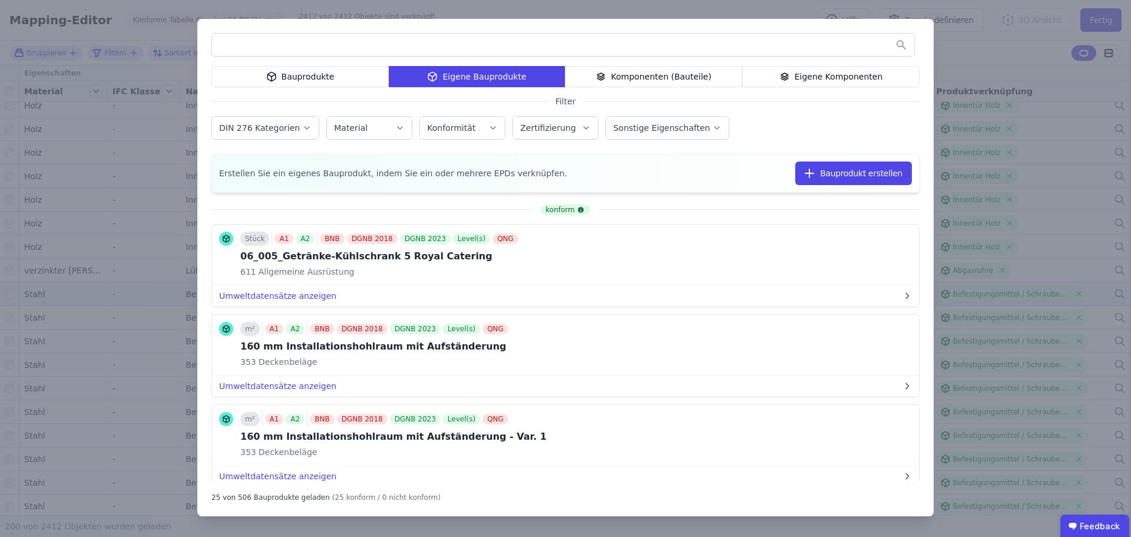
click at [969, 48] on div "Bauprodukte Eigene Bauprodukte Komponenten (Bauteile) Eigene Komponenten Filter…" at bounding box center [565, 268] width 1131 height 537
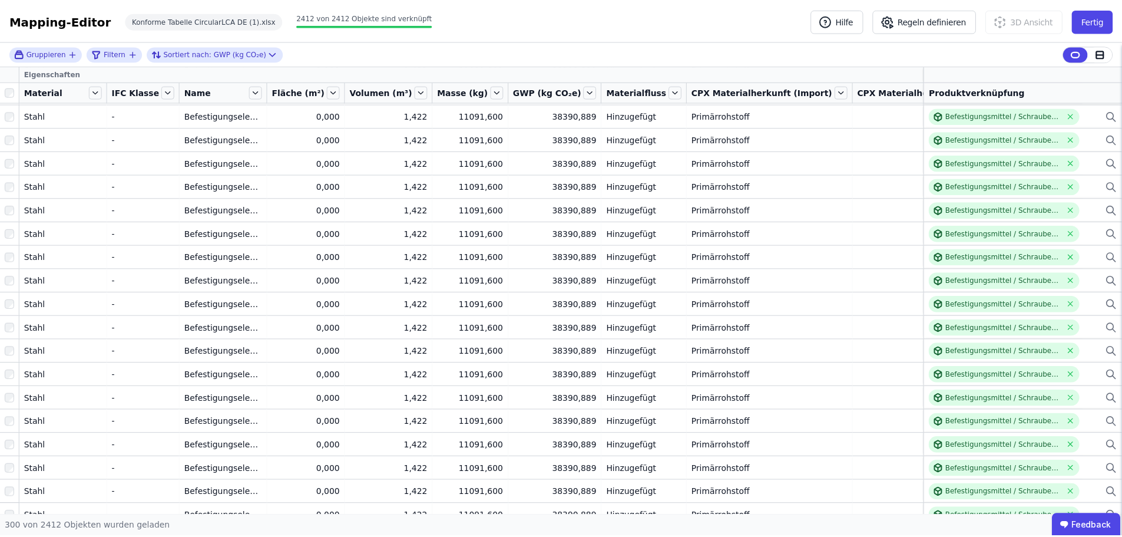
scroll to position [0, 0]
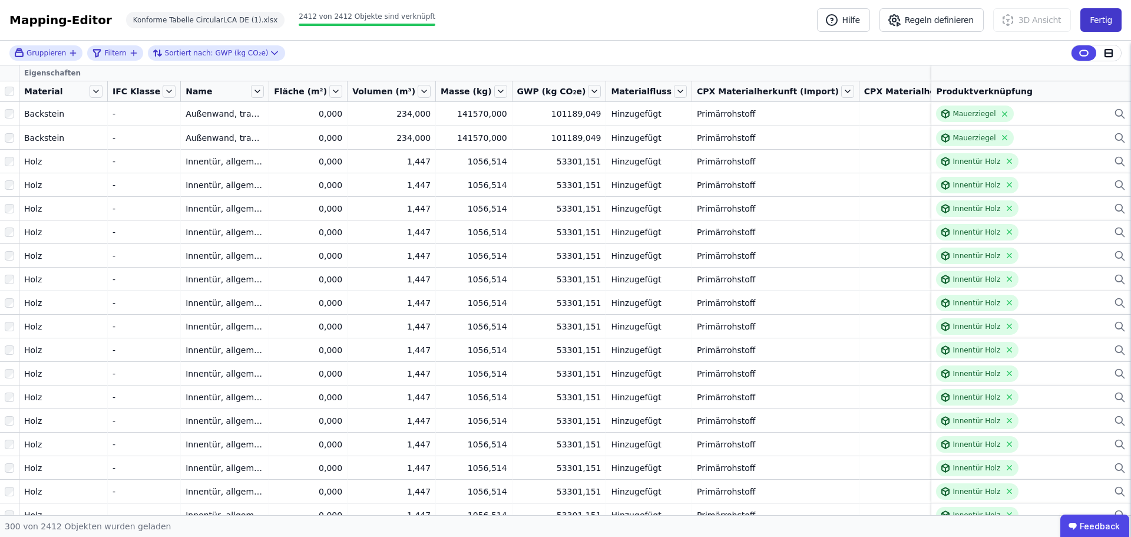
click at [1100, 18] on button "Fertig" at bounding box center [1101, 20] width 41 height 24
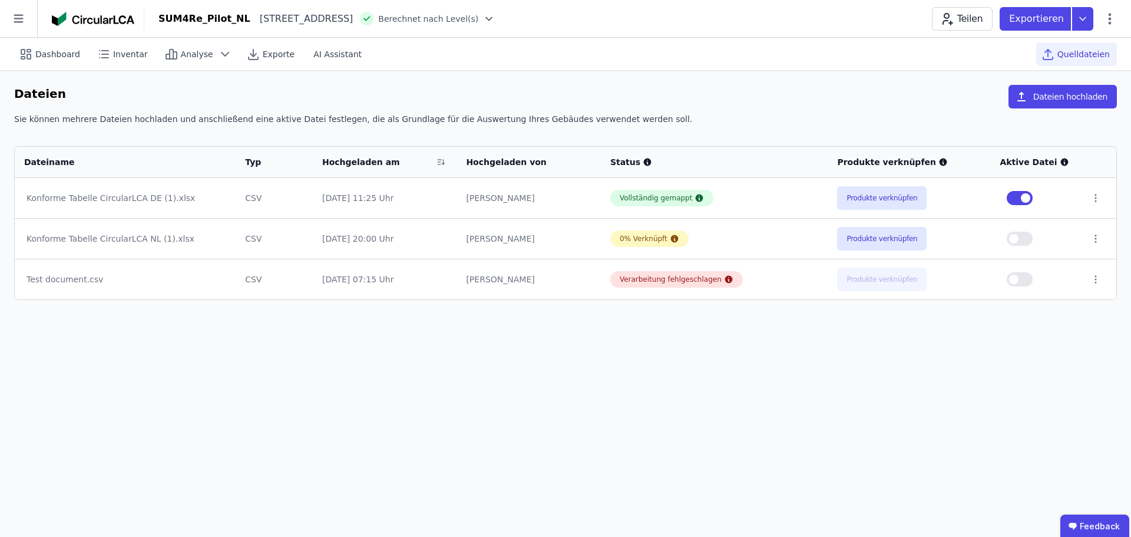
click at [706, 34] on header "SUM4Re_Pilot_NL Sint Barbaraweg 4 2516 BT Den Haag NL Berechnet nach Level(s) T…" at bounding box center [565, 19] width 1131 height 38
click at [57, 59] on span "Dashboard" at bounding box center [57, 54] width 45 height 12
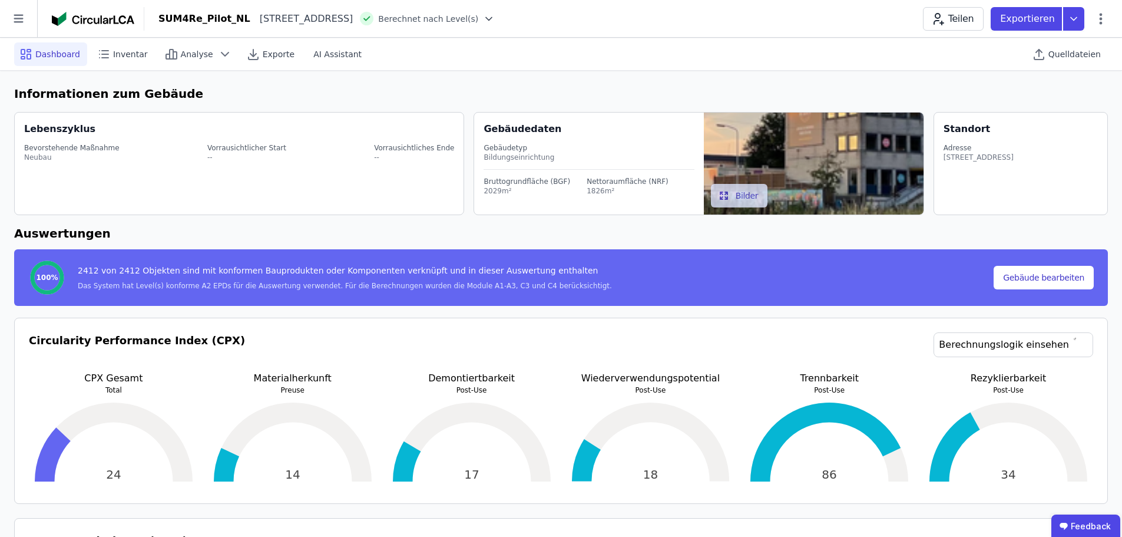
click at [580, 31] on header "SUM4Re_Pilot_NL Sint Barbaraweg 4 2516 BT Den Haag NL Berechnet nach Level(s) T…" at bounding box center [561, 19] width 1122 height 38
click at [1076, 57] on span "Quelldateien" at bounding box center [1075, 54] width 52 height 12
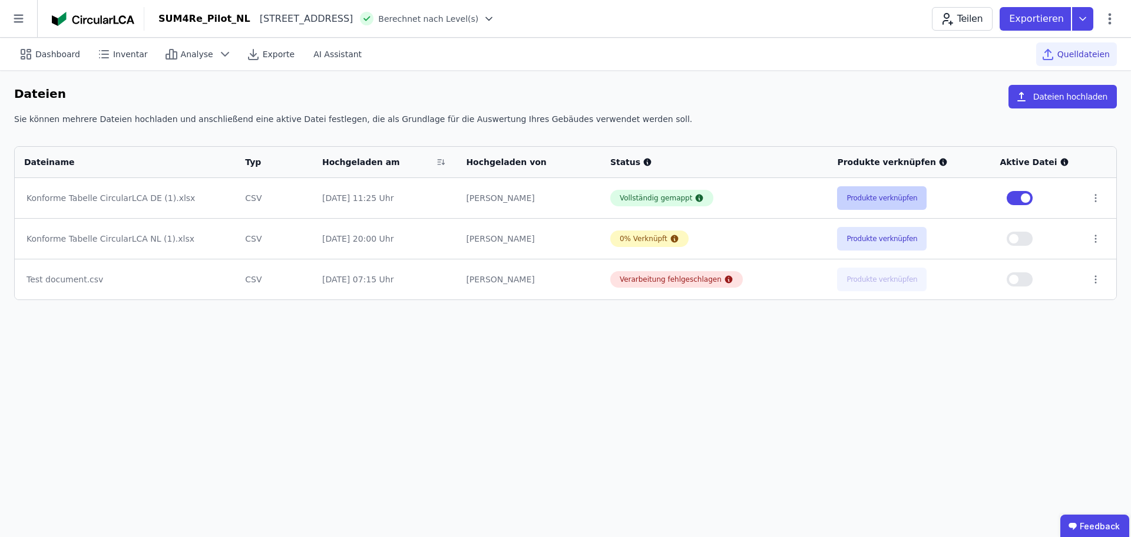
click at [859, 201] on button "Produkte verknüpfen" at bounding box center [882, 198] width 90 height 24
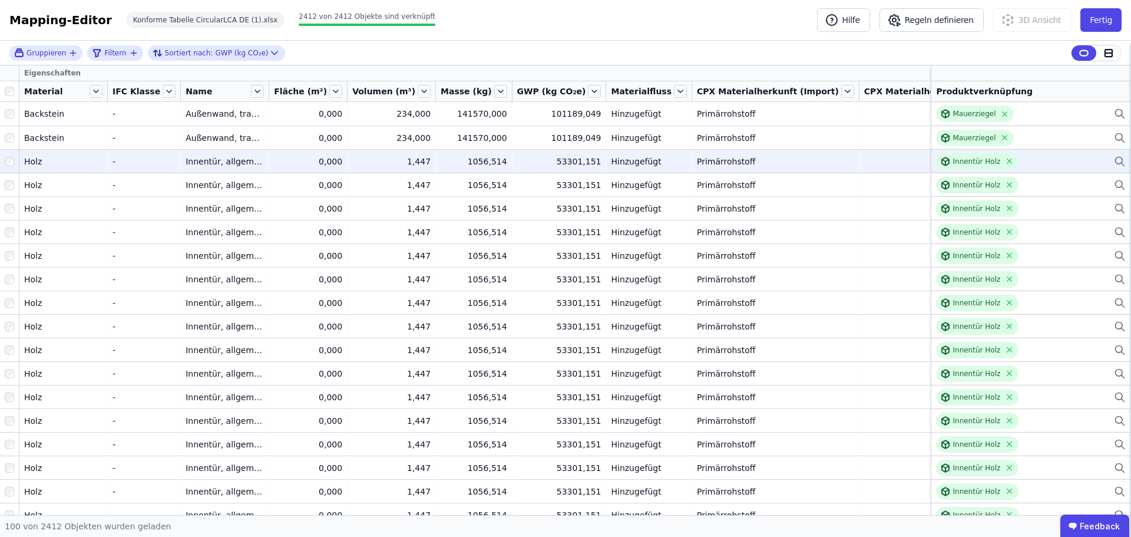
click at [1045, 164] on div "Innentür Holz" at bounding box center [1031, 161] width 190 height 16
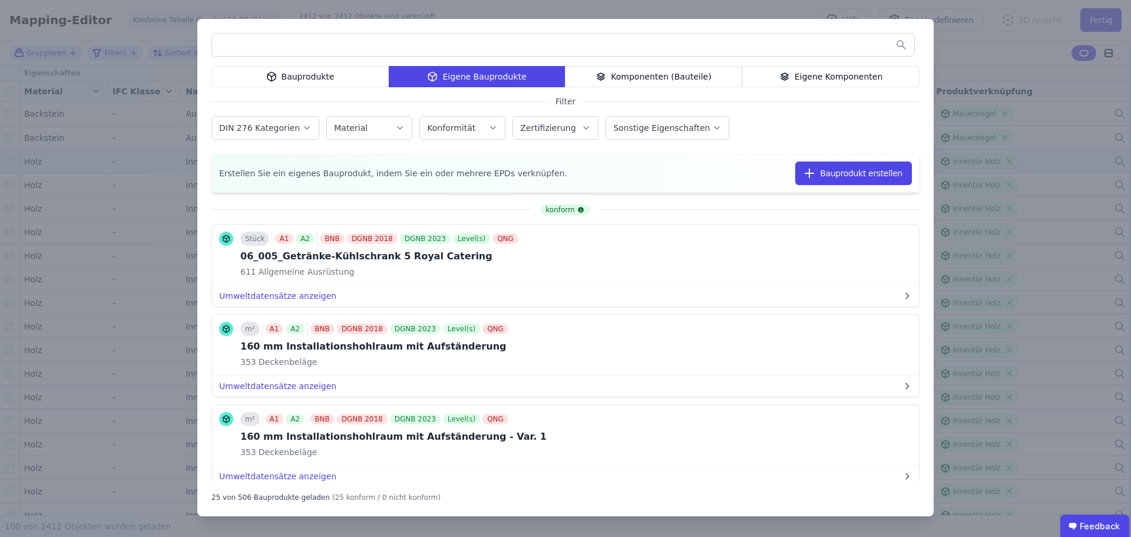
click at [673, 78] on div "Komponenten (Bauteile)" at bounding box center [653, 76] width 177 height 21
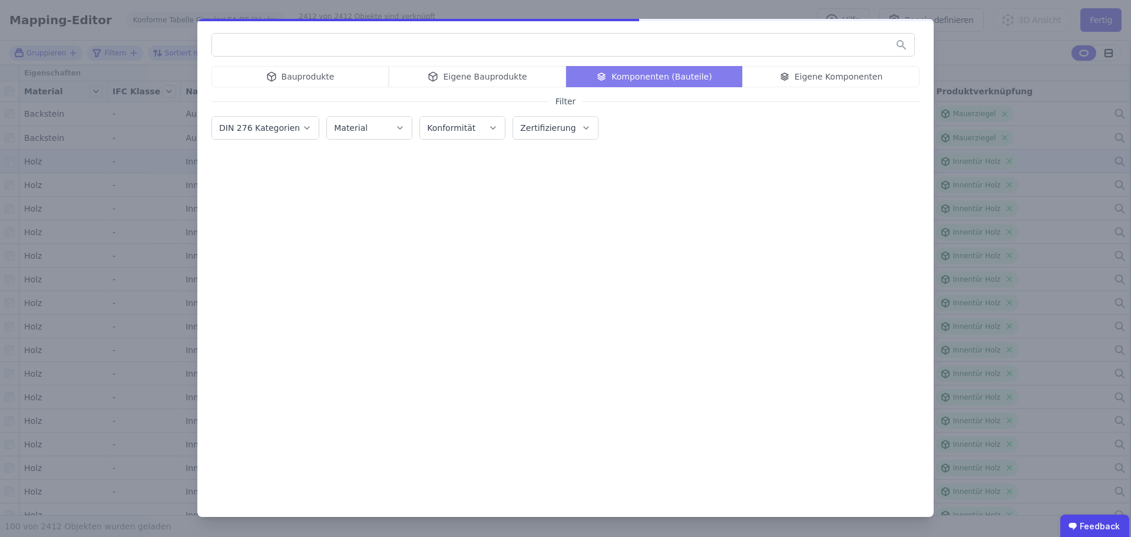
click at [550, 46] on input "text" at bounding box center [563, 44] width 702 height 21
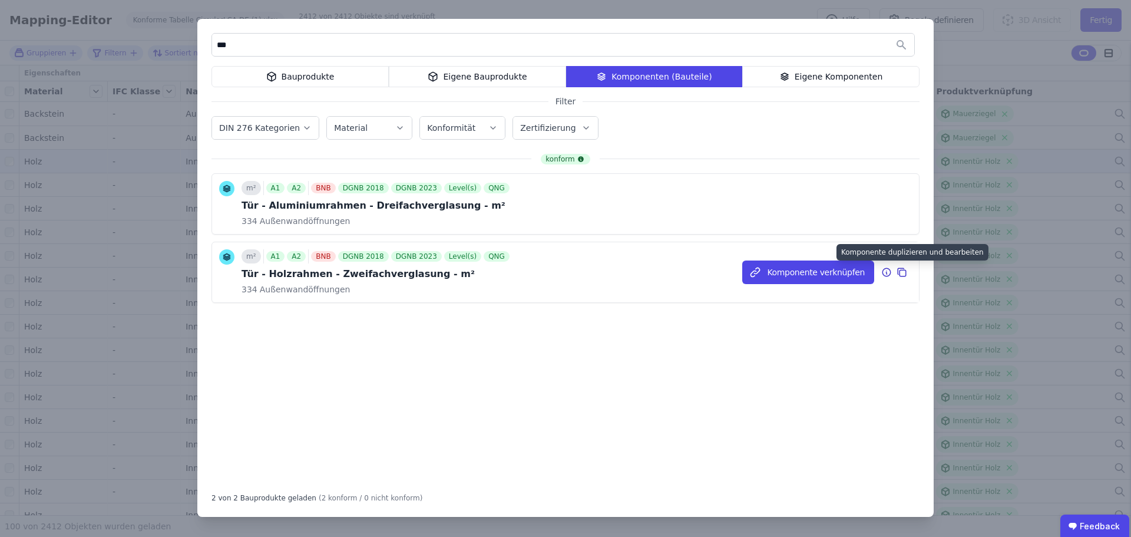
type input "***"
click at [901, 270] on icon at bounding box center [903, 273] width 6 height 6
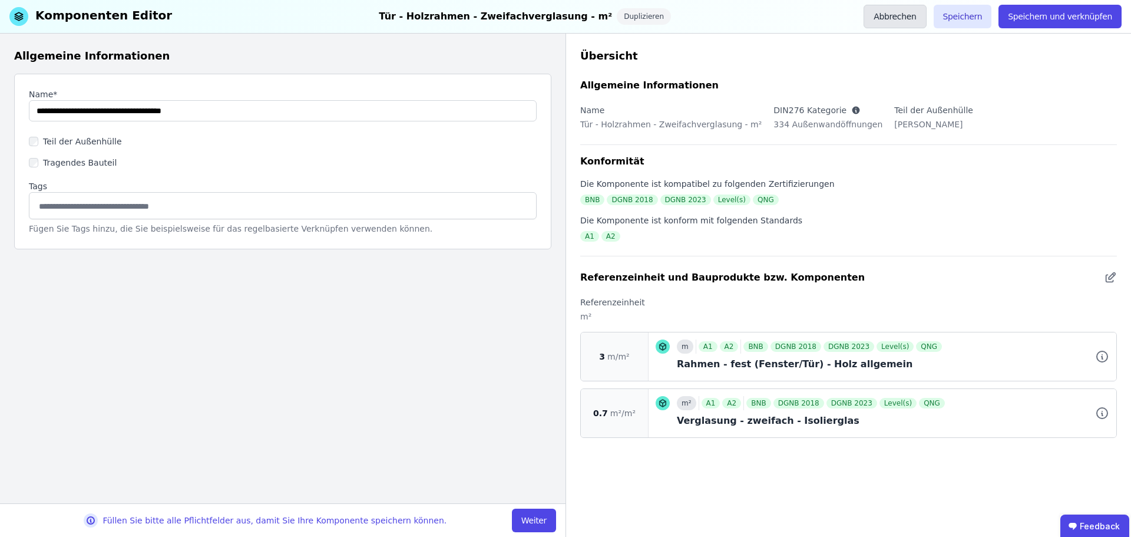
click at [919, 9] on button "Abbrechen" at bounding box center [895, 17] width 62 height 24
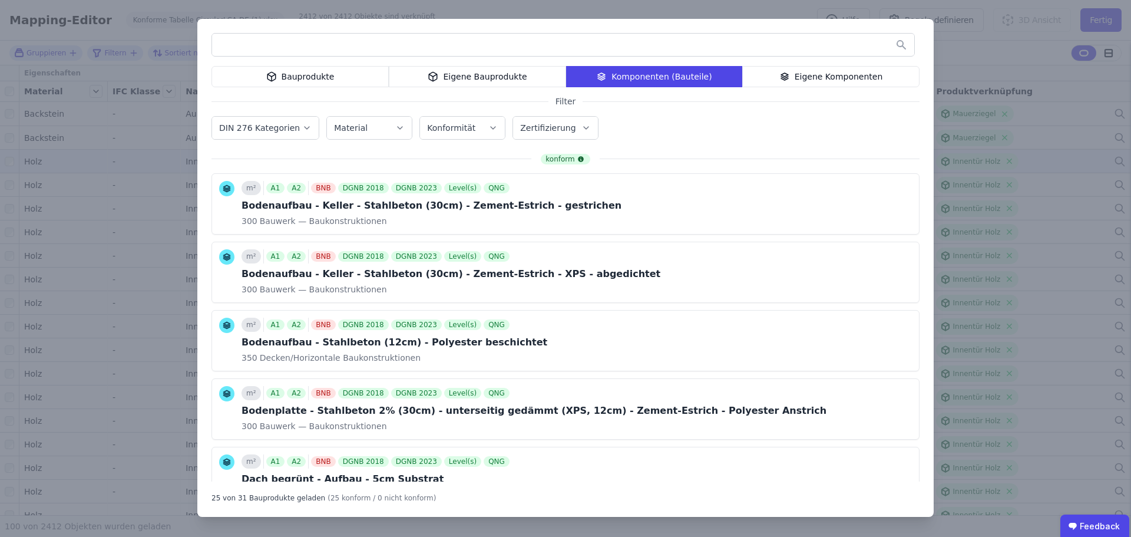
click at [807, 73] on div "Eigene Komponenten" at bounding box center [830, 76] width 177 height 21
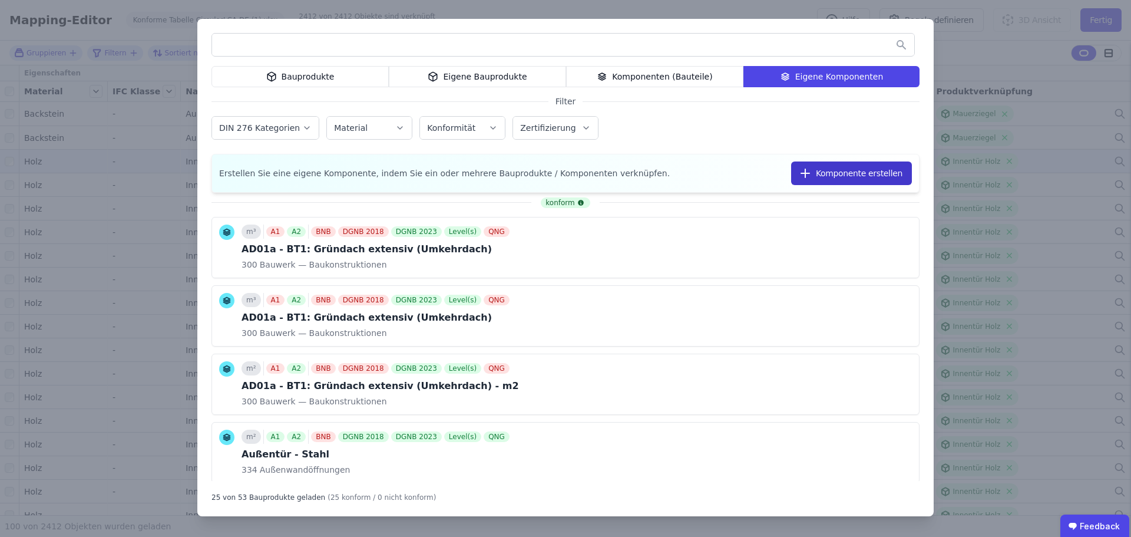
click at [843, 167] on button "Komponente erstellen" at bounding box center [851, 173] width 121 height 24
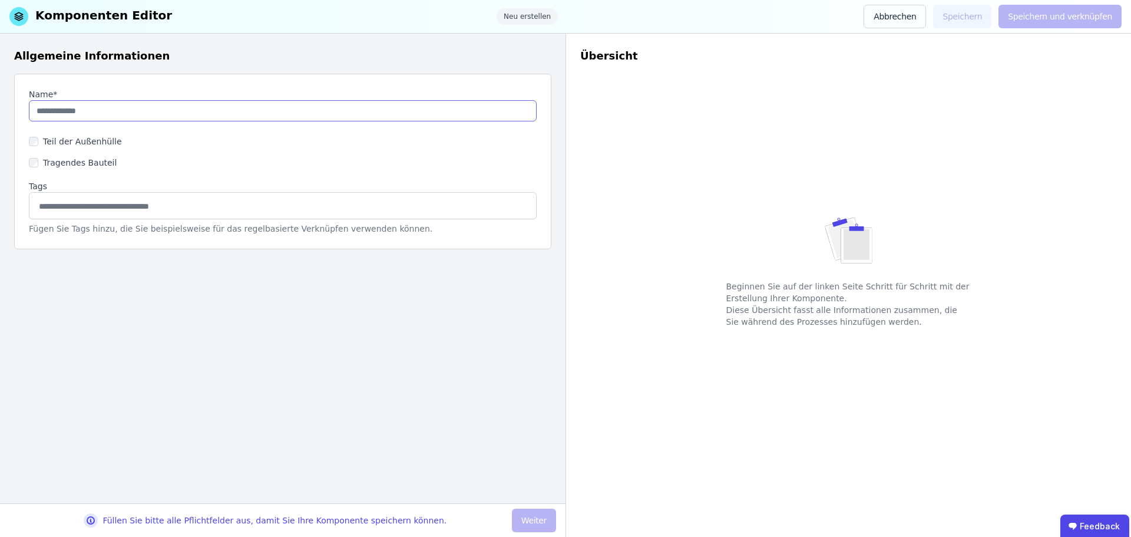
click at [82, 113] on input "string" at bounding box center [283, 110] width 508 height 21
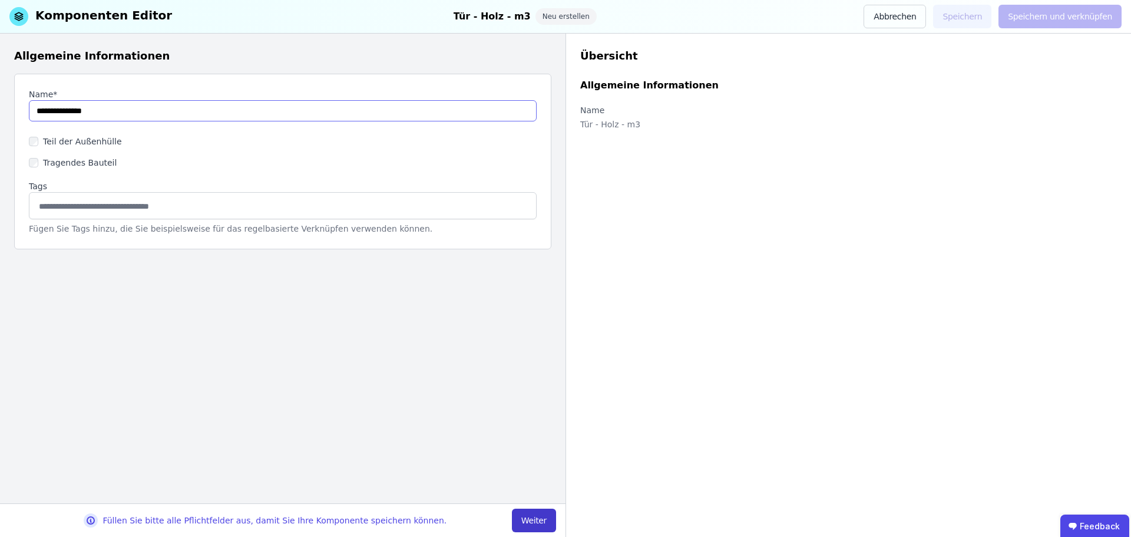
type input "**********"
click at [533, 516] on button "Weiter" at bounding box center [534, 521] width 44 height 24
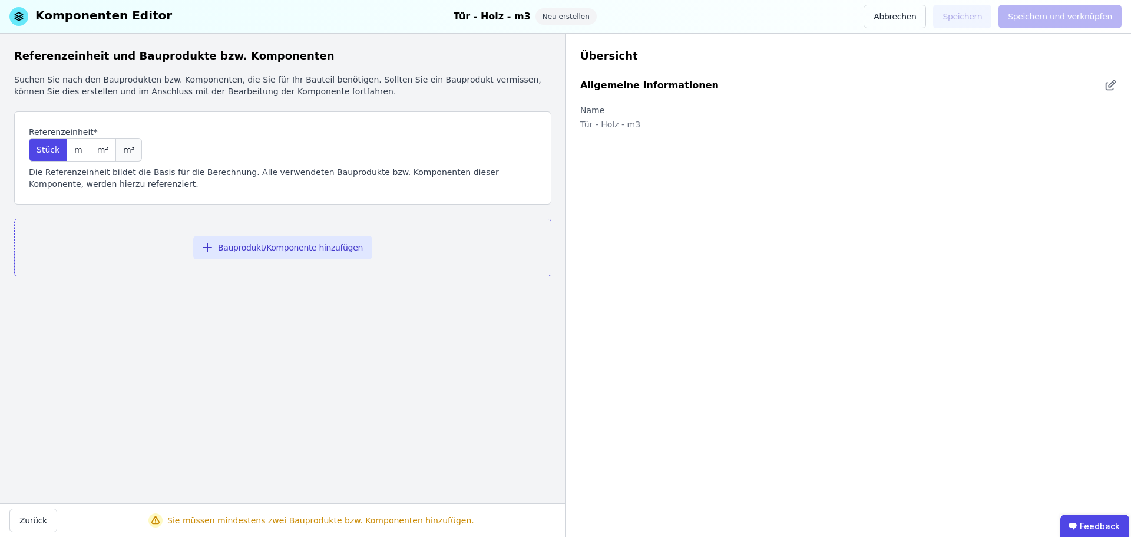
click at [123, 154] on span "m³" at bounding box center [128, 150] width 11 height 12
click at [272, 256] on button "Bauprodukt/Komponente hinzufügen" at bounding box center [282, 248] width 179 height 24
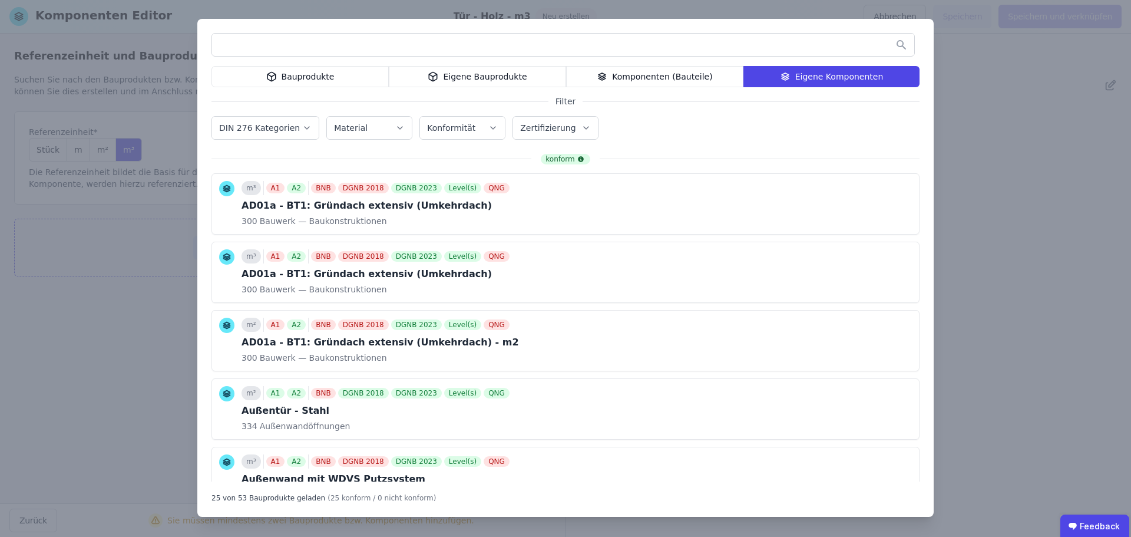
click at [617, 77] on div "Komponenten (Bauteile)" at bounding box center [654, 76] width 177 height 21
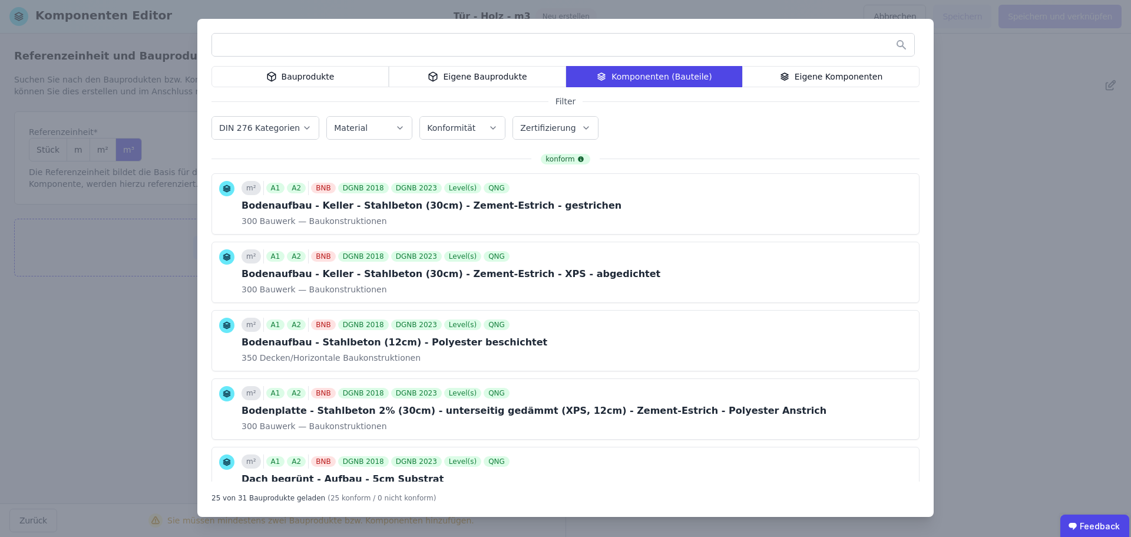
click at [569, 34] on input "text" at bounding box center [563, 44] width 702 height 21
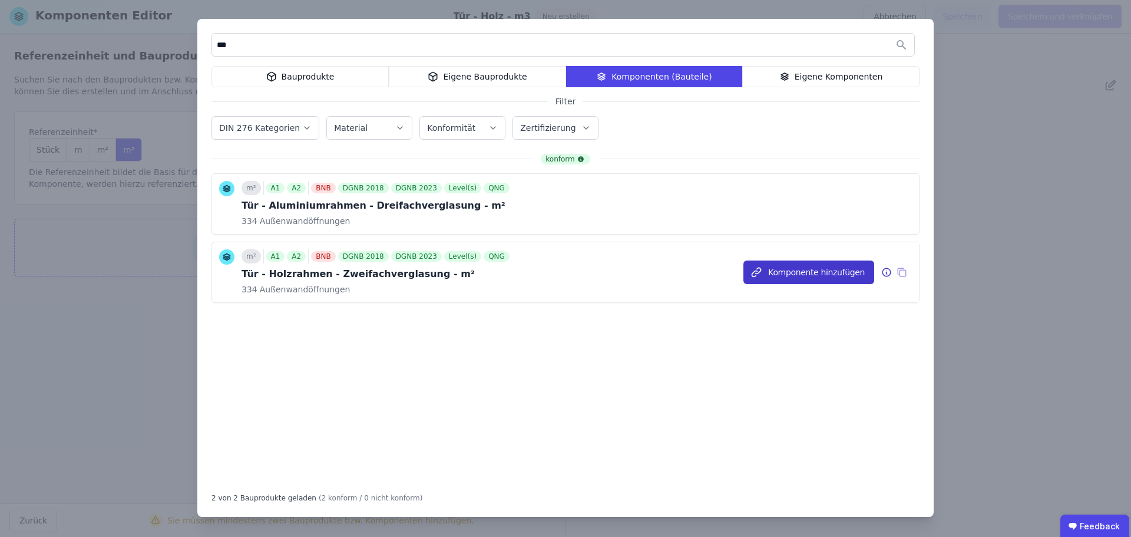
type input "***"
click at [820, 268] on button "Komponente hinzufügen" at bounding box center [809, 272] width 131 height 24
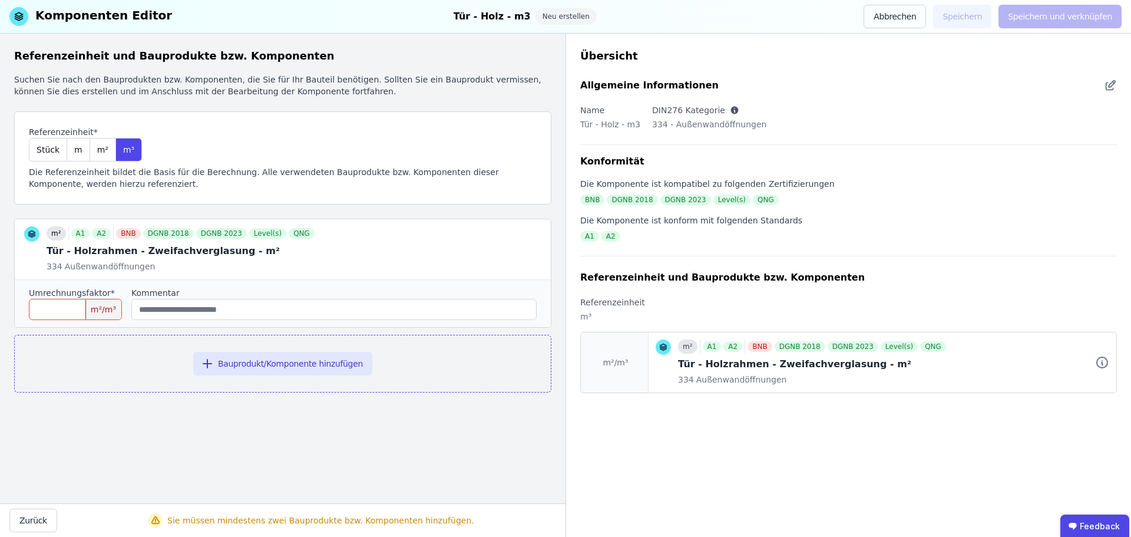
click at [54, 313] on input "number" at bounding box center [75, 309] width 93 height 21
type input "*"
click at [126, 465] on div "Referenzeinheit und Bauprodukte bzw. Komponenten Suchen Sie nach den Bauprodukt…" at bounding box center [283, 269] width 566 height 470
click at [316, 365] on button "Bauprodukt/Komponente hinzufügen" at bounding box center [282, 364] width 179 height 24
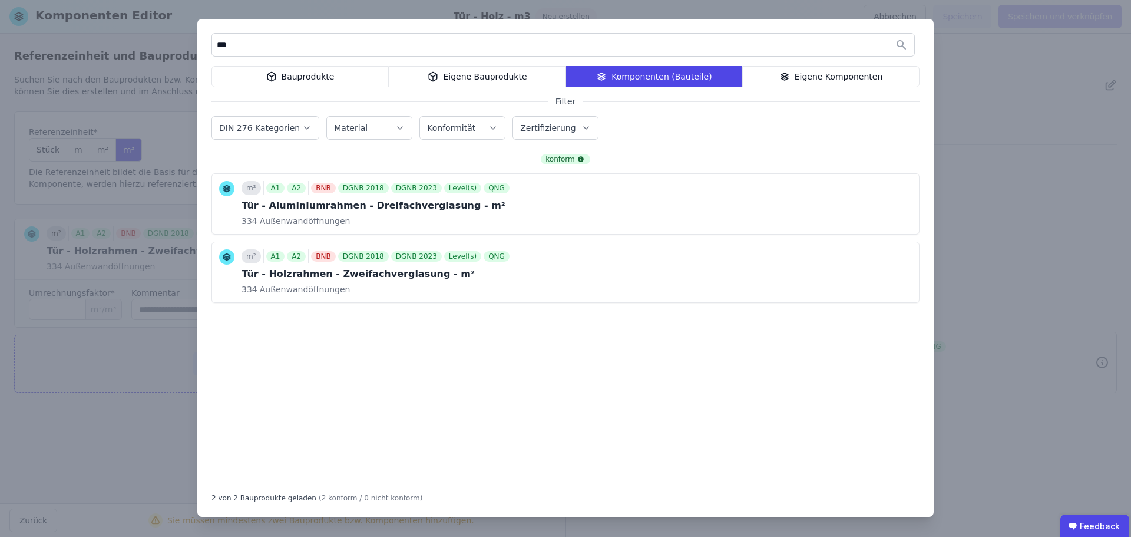
click at [290, 81] on div "Bauprodukte" at bounding box center [300, 76] width 177 height 21
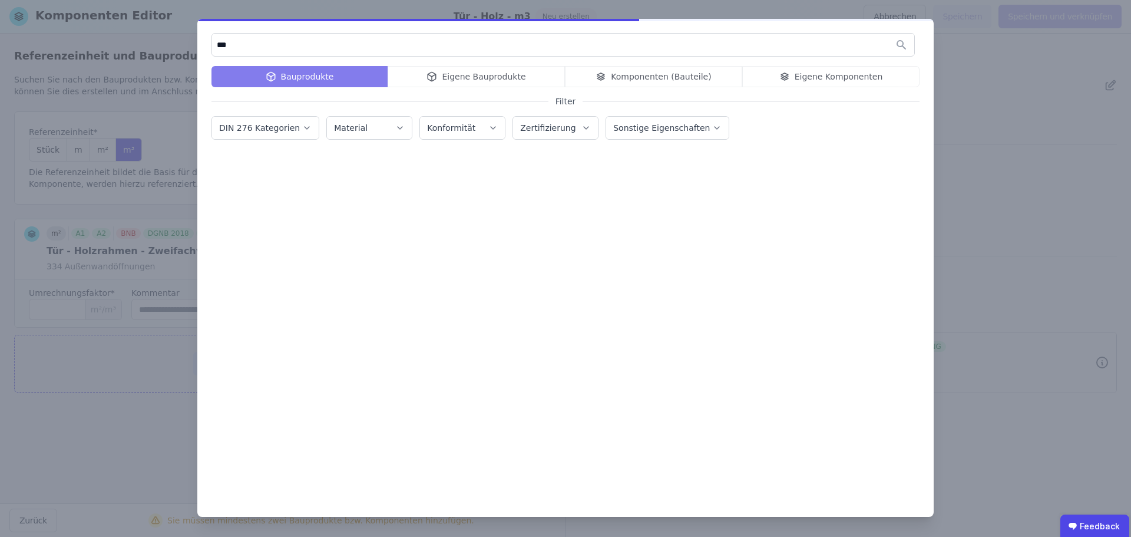
click at [276, 46] on input "***" at bounding box center [563, 44] width 702 height 21
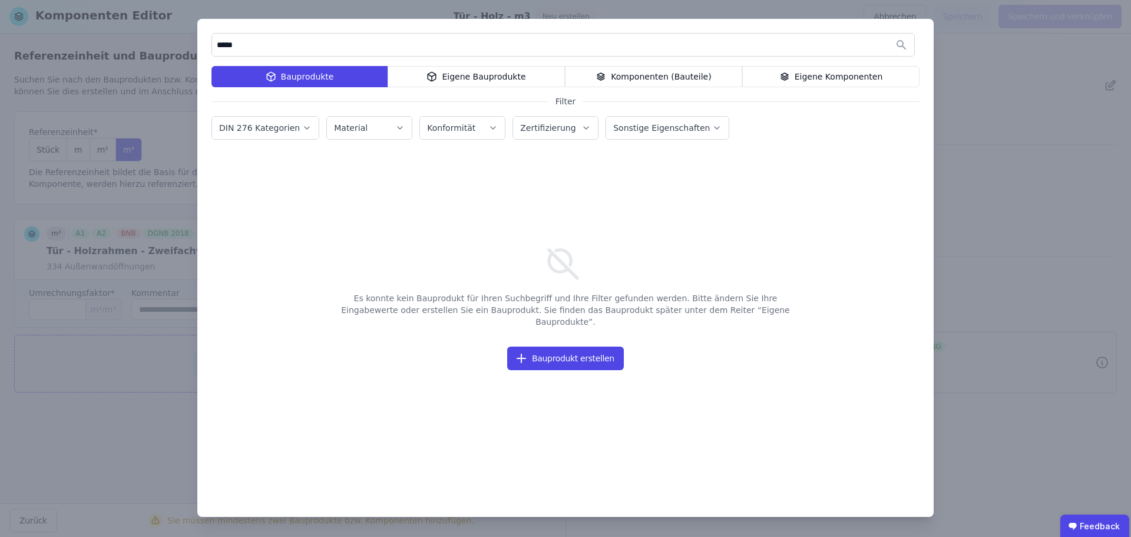
drag, startPoint x: 264, startPoint y: 46, endPoint x: 115, endPoint y: 54, distance: 148.7
click at [115, 54] on div "***** Bauprodukte Eigene Bauprodukte Komponenten (Bauteile) Eigene Komponenten …" at bounding box center [565, 268] width 1131 height 537
click at [437, 72] on icon at bounding box center [432, 77] width 11 height 14
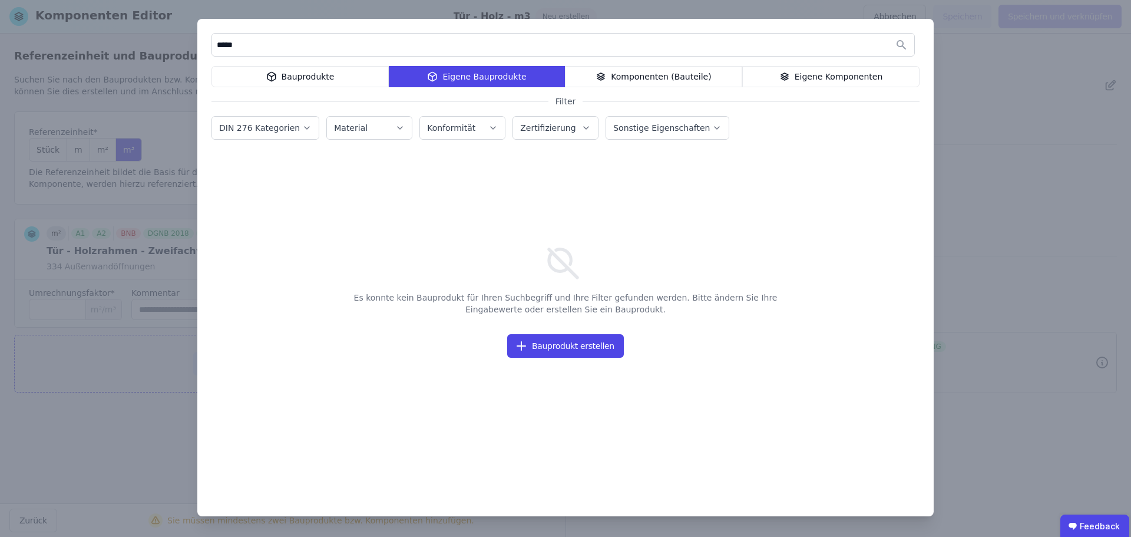
click at [362, 48] on input "*****" at bounding box center [563, 44] width 702 height 21
click at [625, 77] on div "Komponenten (Bauteile)" at bounding box center [653, 76] width 177 height 21
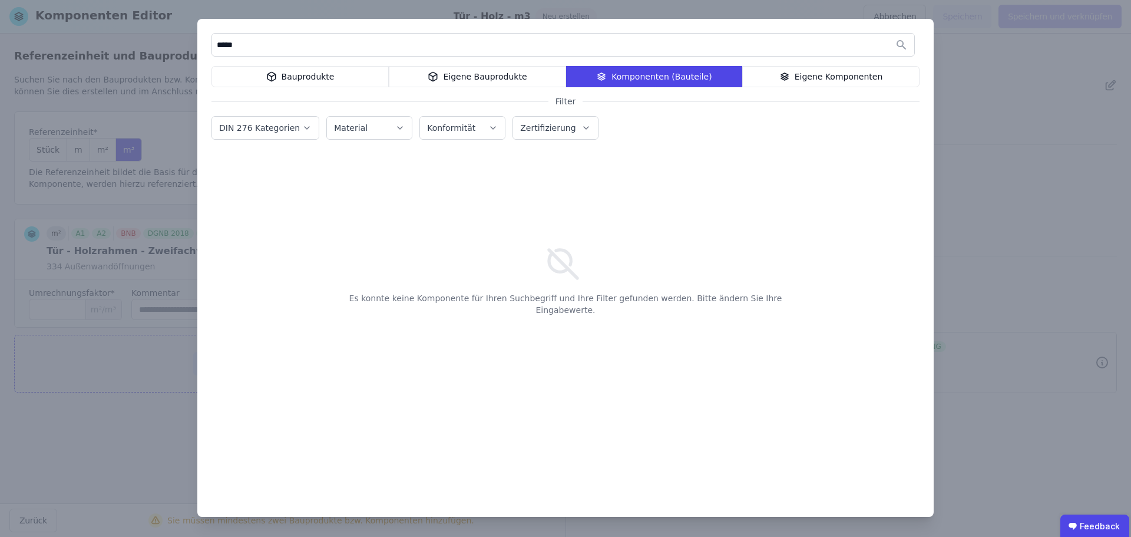
click at [341, 48] on input "*****" at bounding box center [563, 44] width 702 height 21
type input "*"
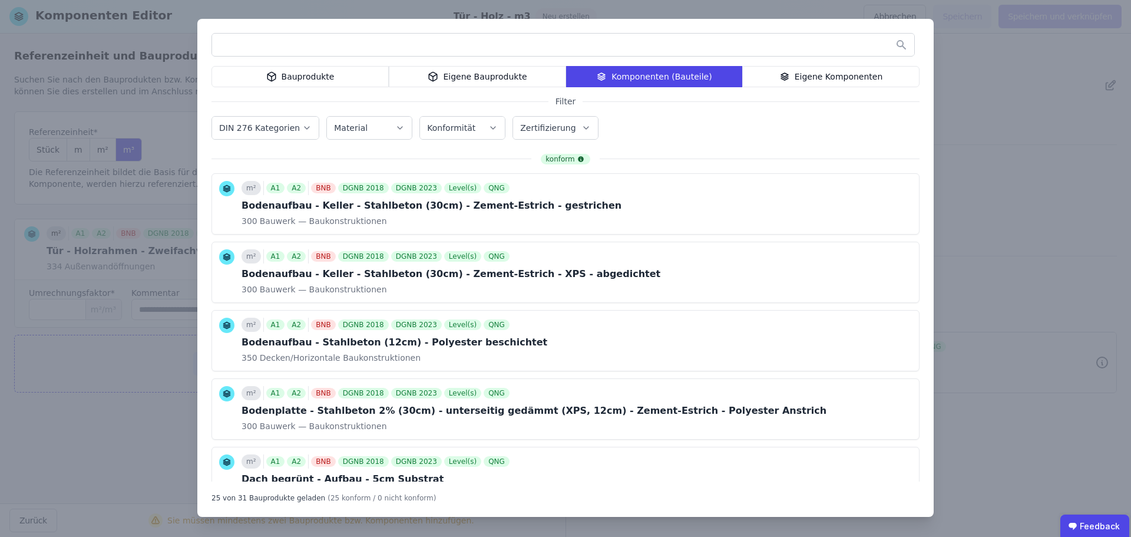
click at [308, 71] on div "Bauprodukte" at bounding box center [300, 76] width 177 height 21
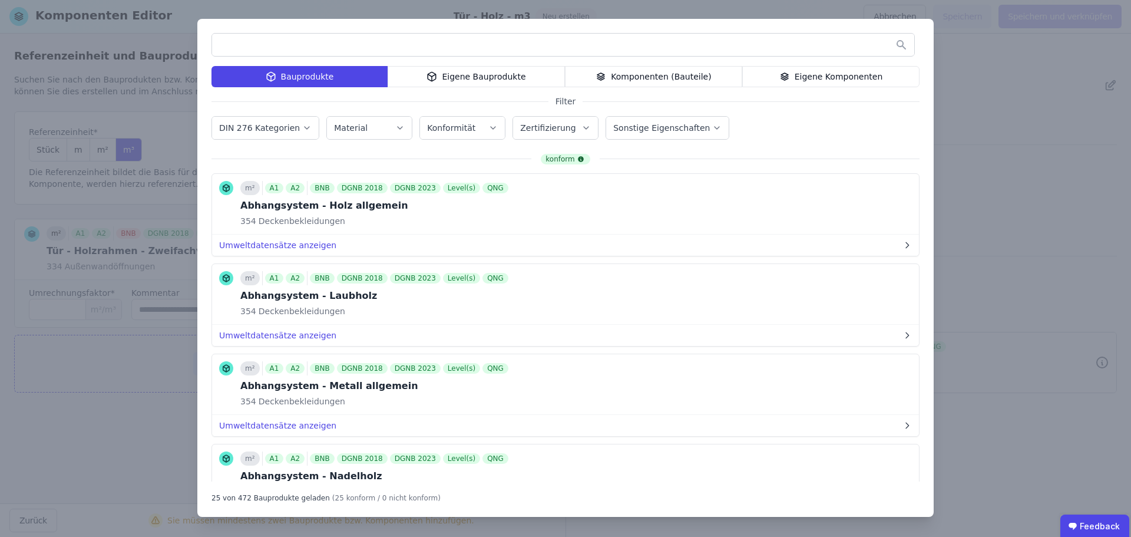
click at [116, 417] on div "Bauprodukte Eigene Bauprodukte Komponenten (Bauteile) Eigene Komponenten Filter…" at bounding box center [565, 268] width 1131 height 537
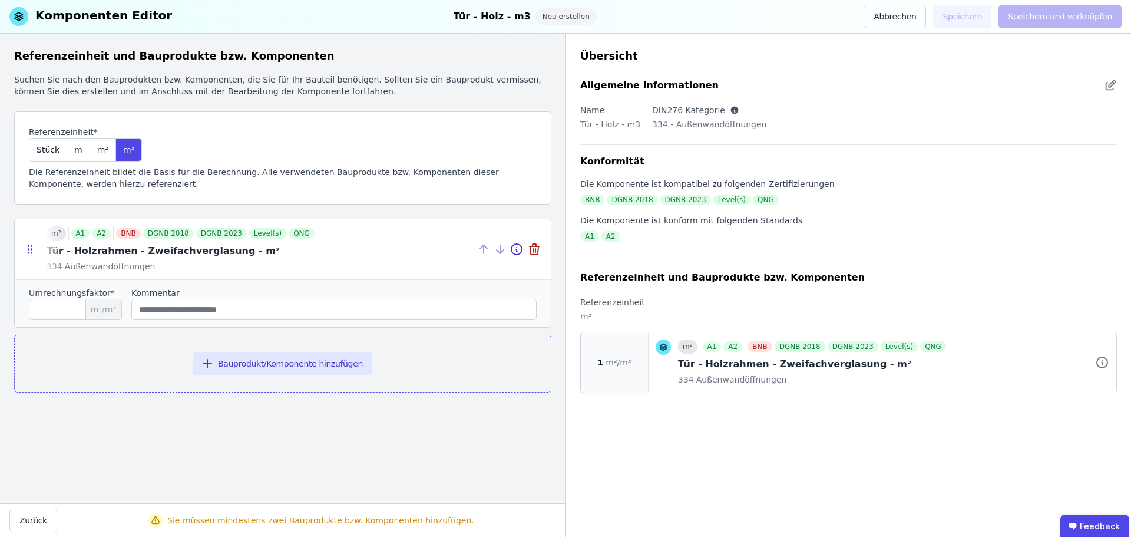
click at [262, 264] on div at bounding box center [283, 249] width 536 height 60
click at [1099, 362] on icon at bounding box center [1102, 362] width 14 height 14
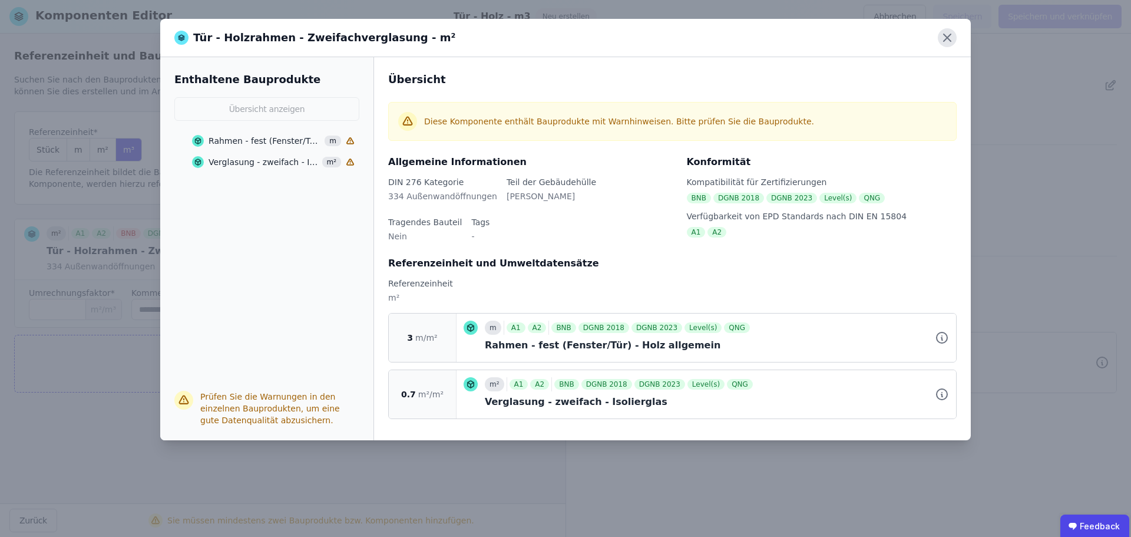
click at [947, 36] on icon at bounding box center [947, 37] width 19 height 19
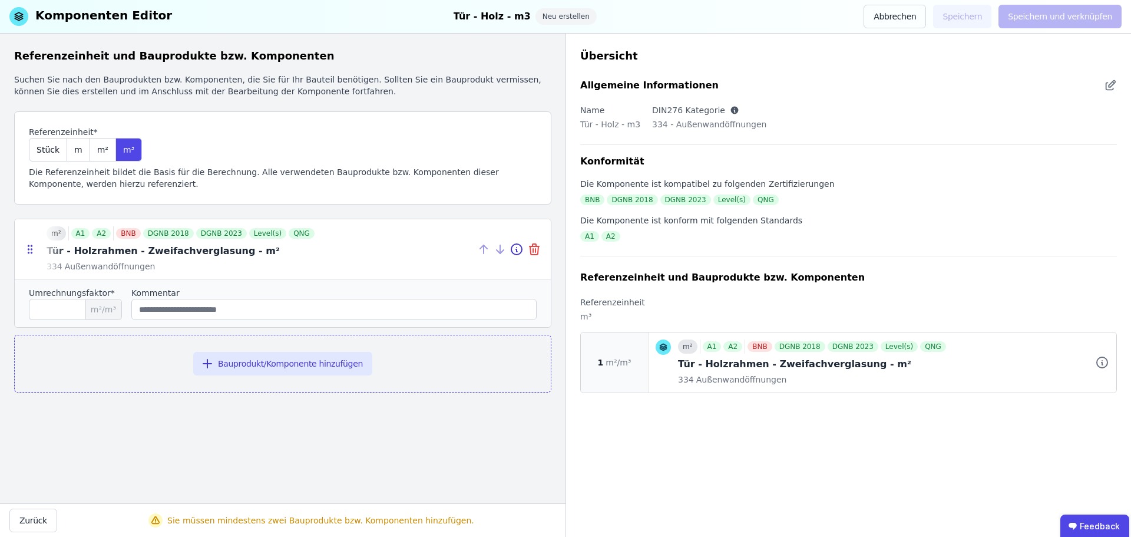
click at [536, 249] on icon at bounding box center [536, 251] width 0 height 4
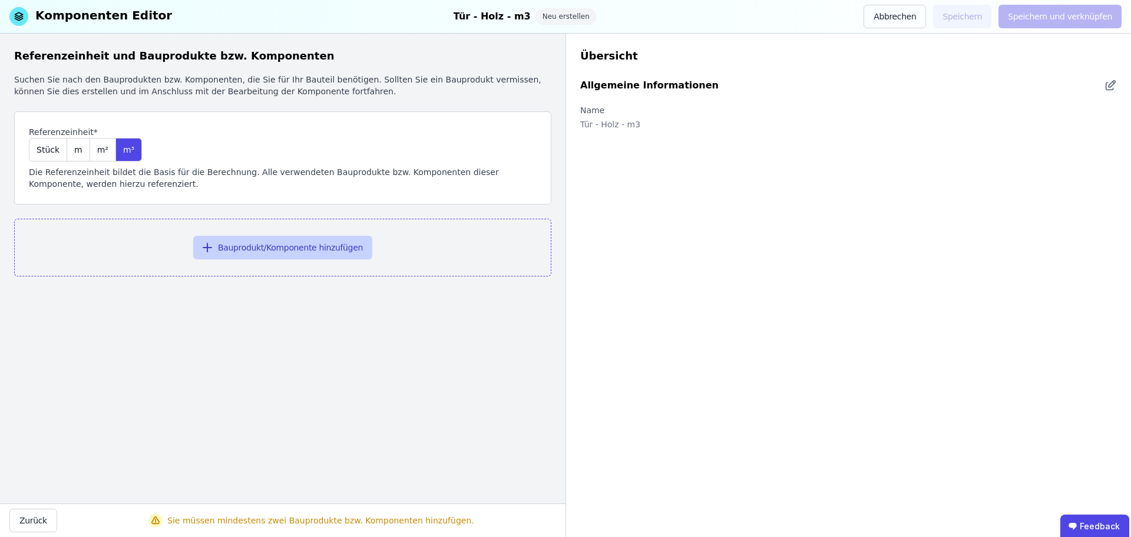
click at [266, 253] on button "Bauprodukt/Komponente hinzufügen" at bounding box center [282, 248] width 179 height 24
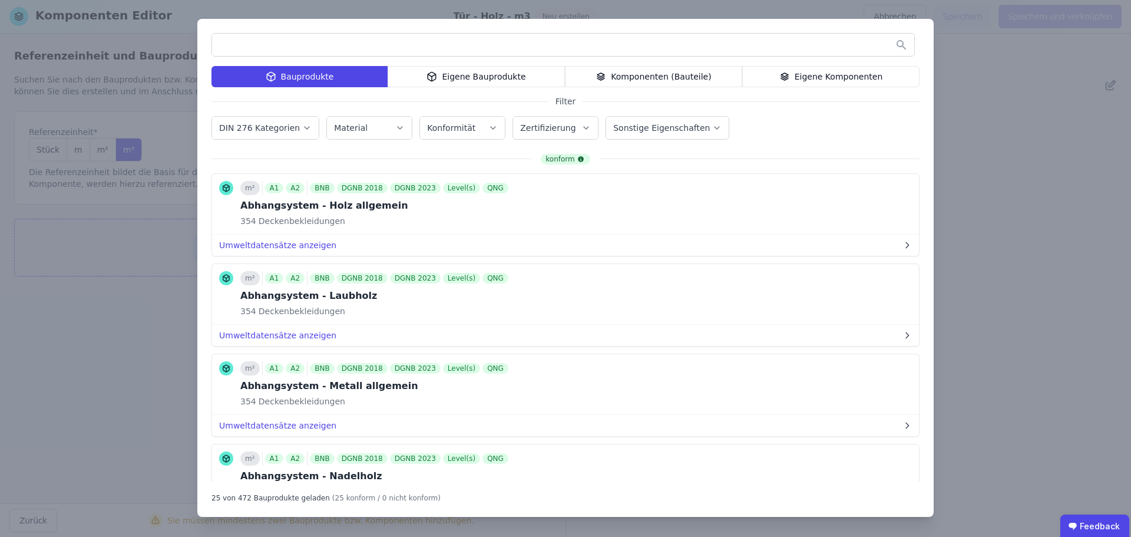
click at [338, 48] on input "text" at bounding box center [563, 44] width 702 height 21
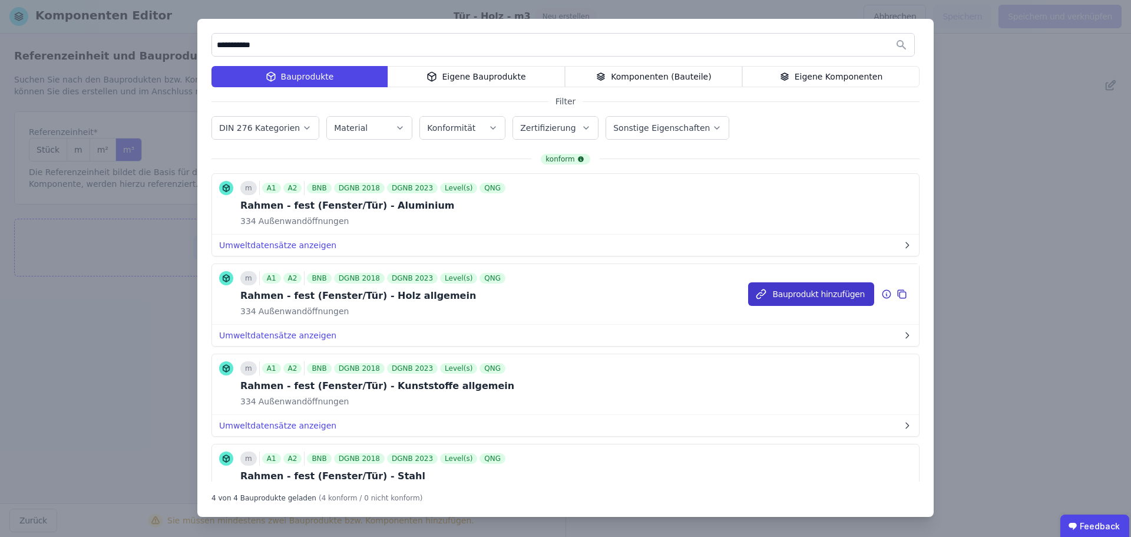
type input "**********"
click at [809, 295] on button "Bauprodukt hinzufügen" at bounding box center [811, 294] width 126 height 24
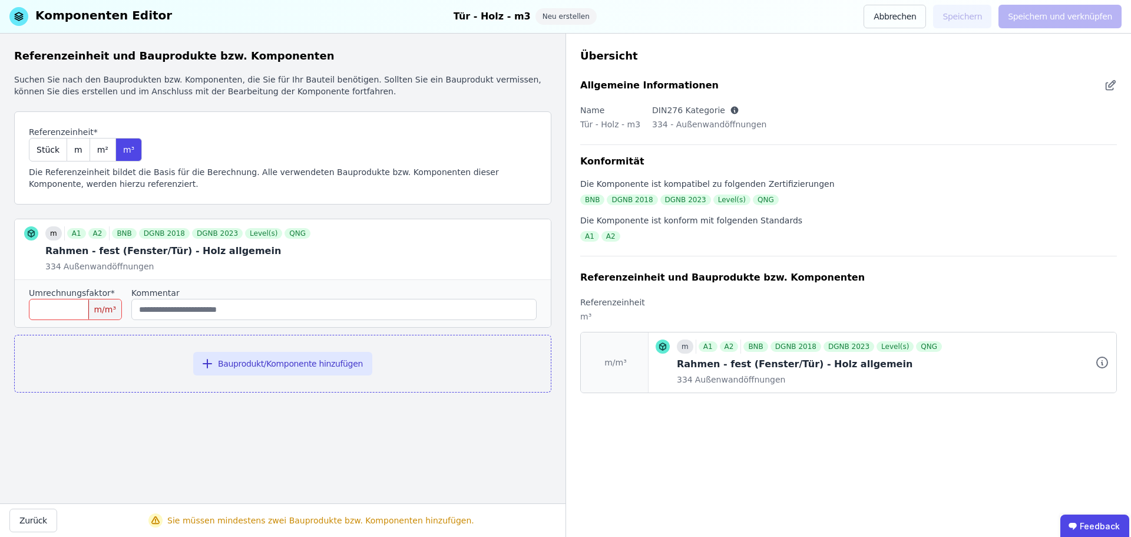
click at [55, 301] on input "number" at bounding box center [75, 309] width 93 height 21
type input "*"
click at [255, 361] on button "Bauprodukt/Komponente hinzufügen" at bounding box center [282, 364] width 179 height 24
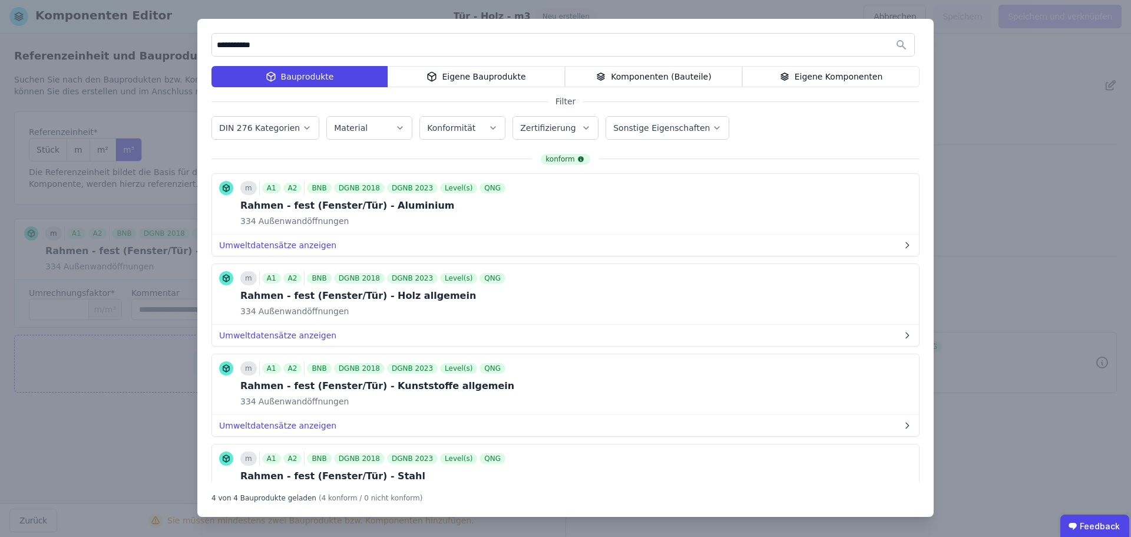
drag, startPoint x: 273, startPoint y: 53, endPoint x: 163, endPoint y: 64, distance: 110.8
click at [163, 64] on div "**********" at bounding box center [565, 268] width 1131 height 537
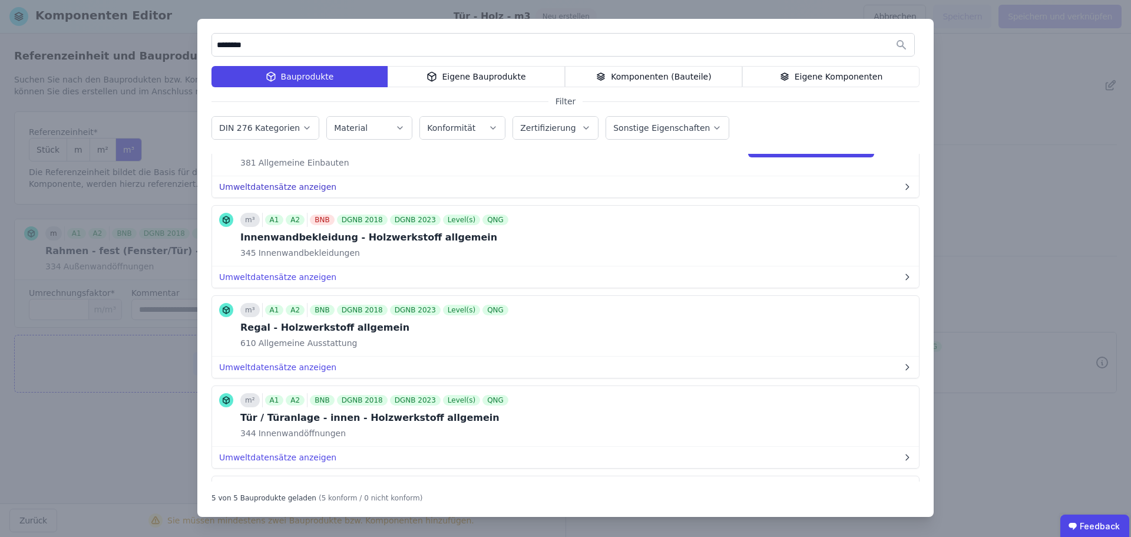
scroll to position [59, 0]
type input "********"
click at [290, 282] on button "Umweltdatensätze anzeigen" at bounding box center [565, 276] width 707 height 21
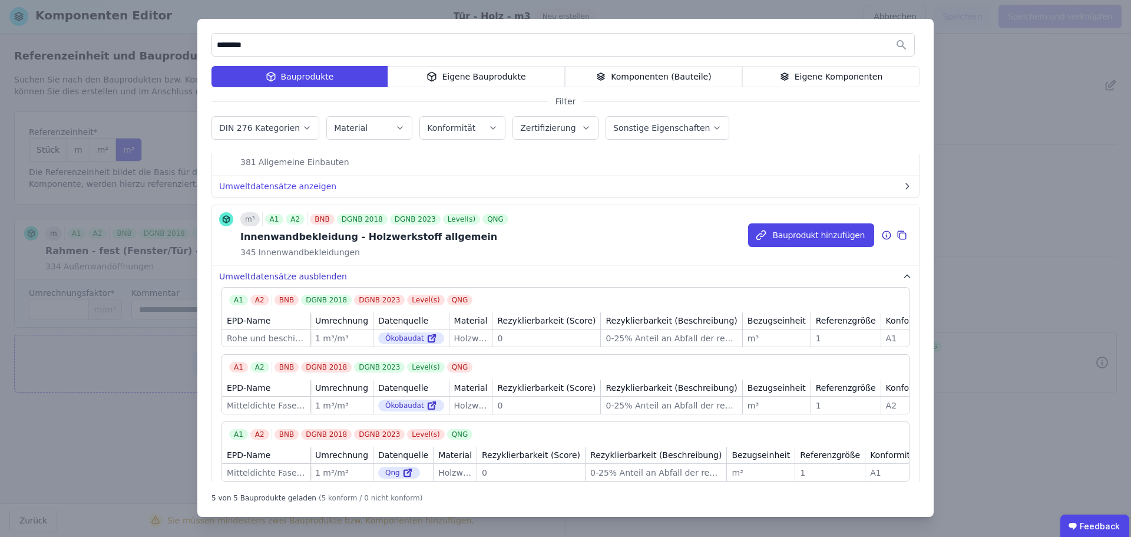
click at [293, 278] on button "Umweltdatensätze ausblenden" at bounding box center [565, 276] width 707 height 21
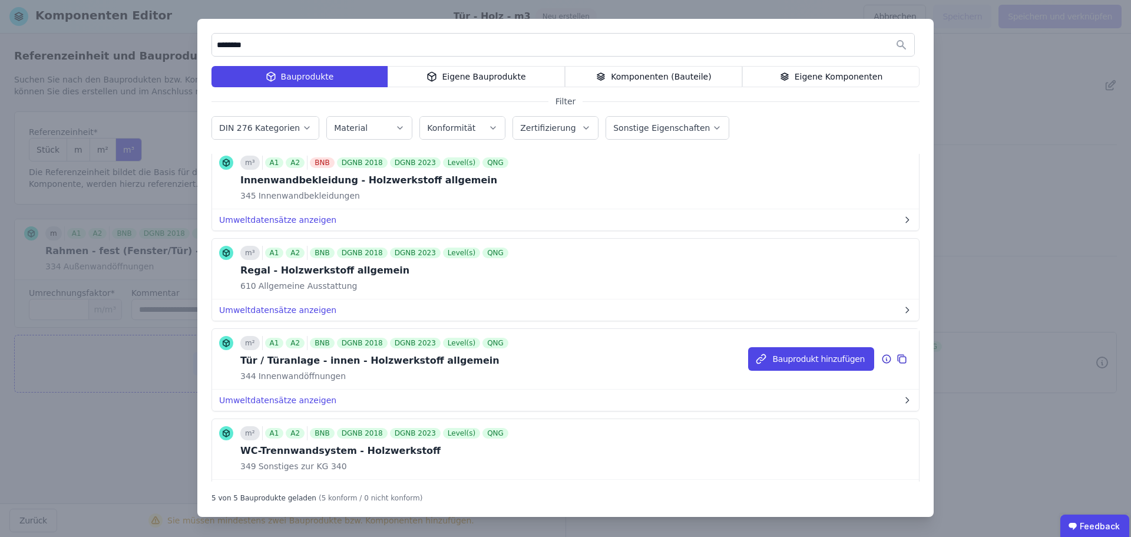
scroll to position [159, 0]
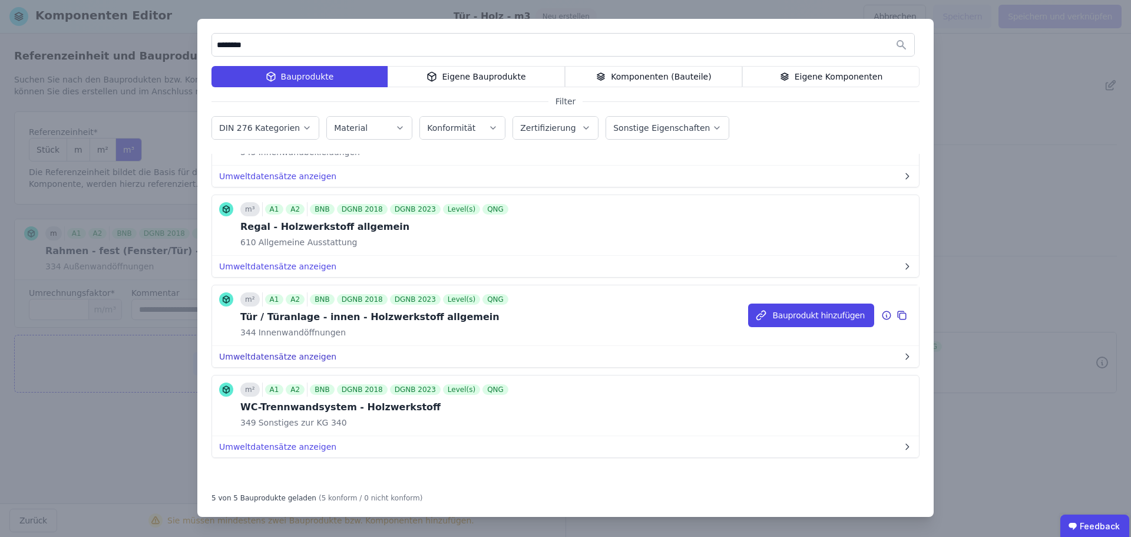
click at [296, 352] on button "Umweltdatensätze anzeigen" at bounding box center [565, 356] width 707 height 21
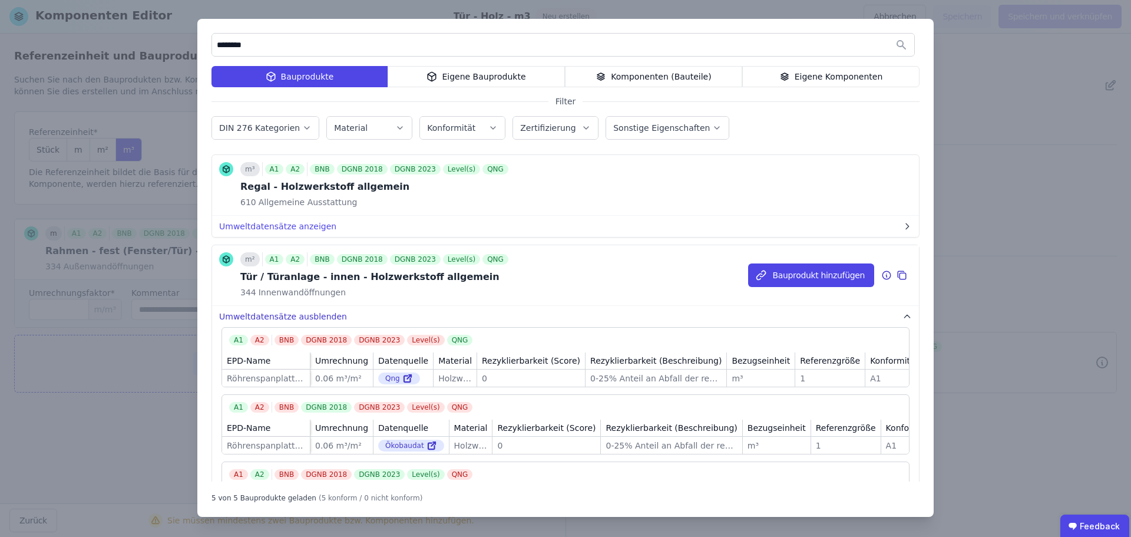
scroll to position [218, 0]
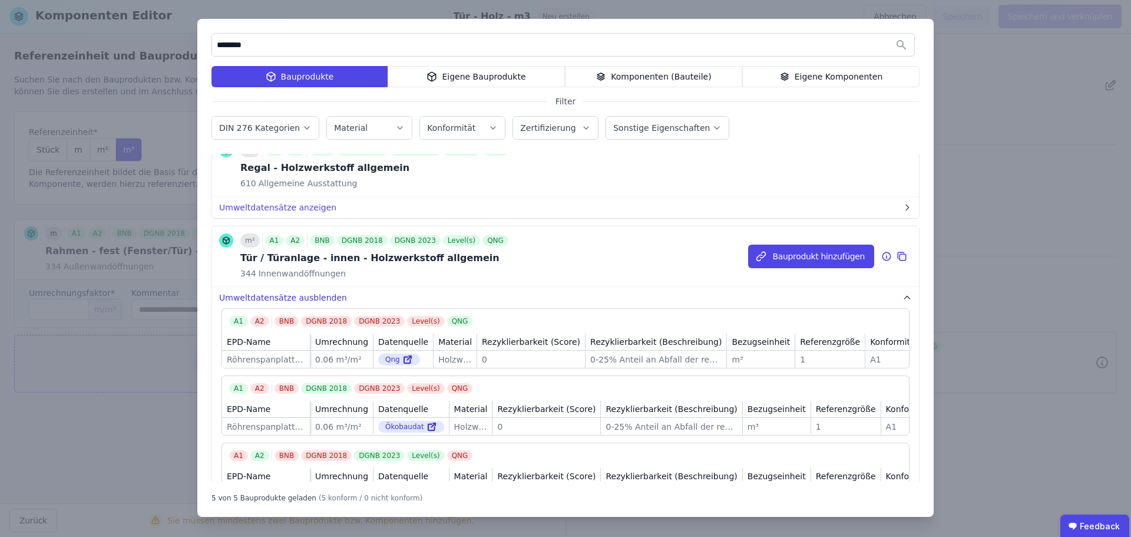
click at [285, 299] on button "Umweltdatensätze ausblenden" at bounding box center [565, 297] width 707 height 21
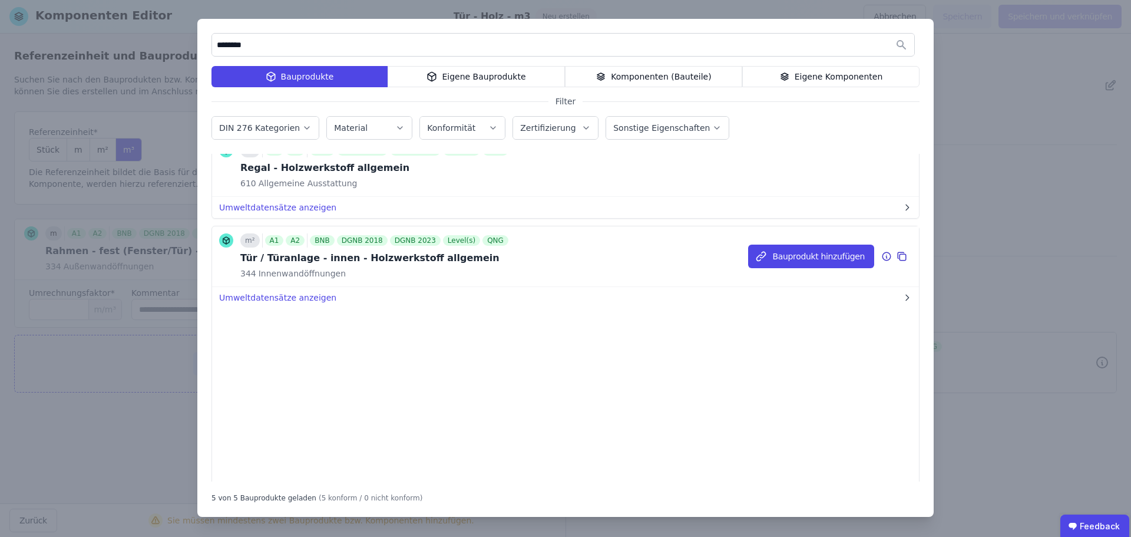
scroll to position [159, 0]
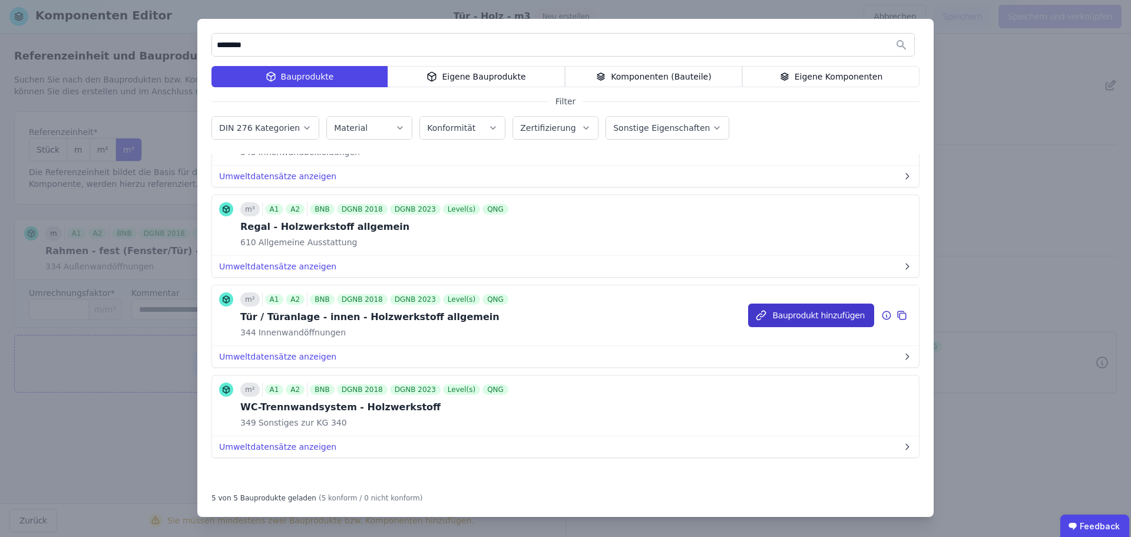
click at [834, 314] on button "Bauprodukt hinzufügen" at bounding box center [811, 315] width 126 height 24
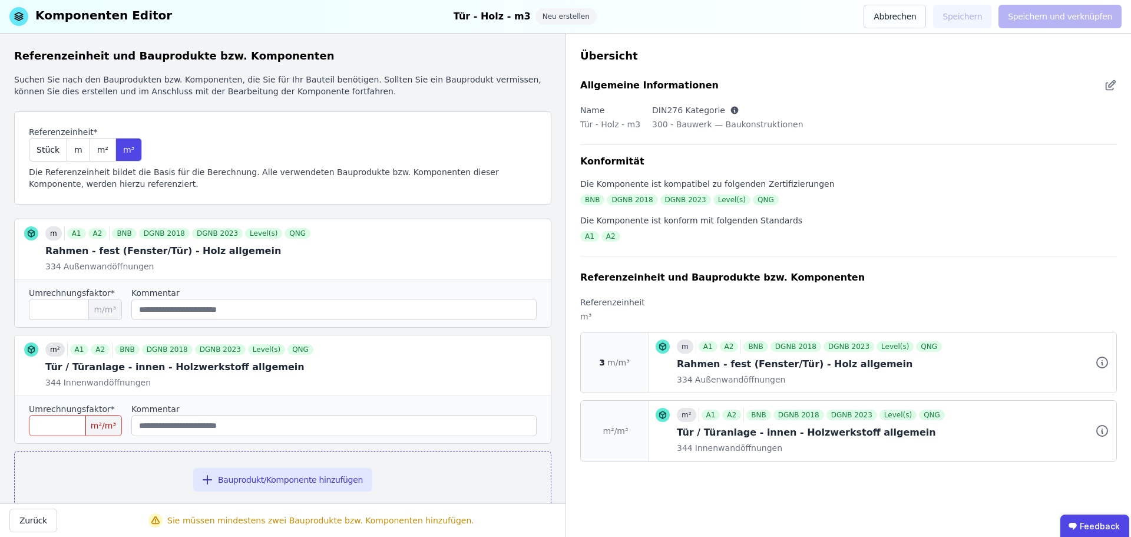
click at [70, 423] on input "number" at bounding box center [75, 425] width 93 height 21
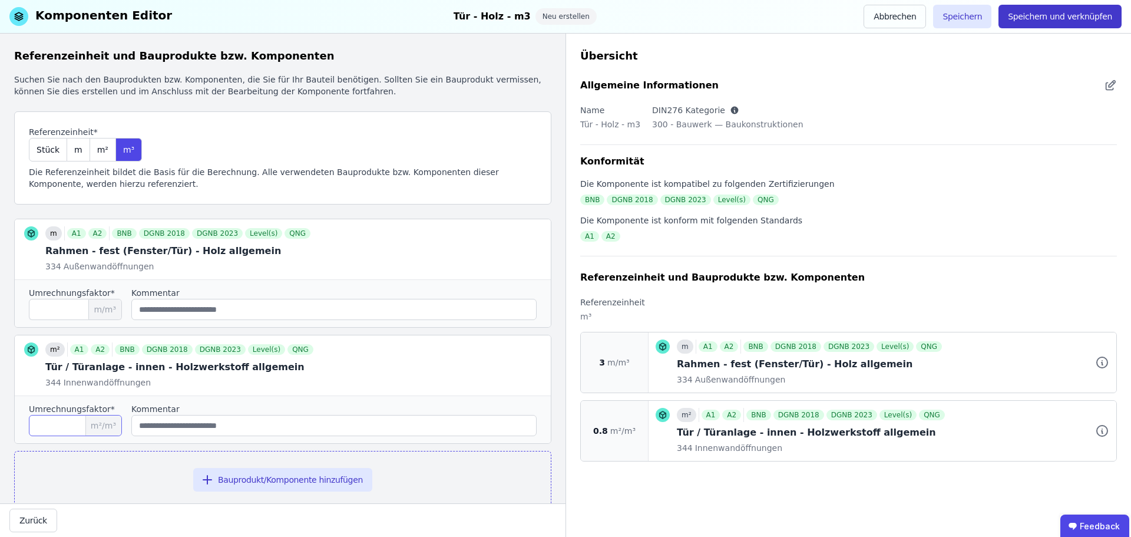
type input "***"
click at [1062, 16] on button "Speichern und verknüpfen" at bounding box center [1060, 17] width 123 height 24
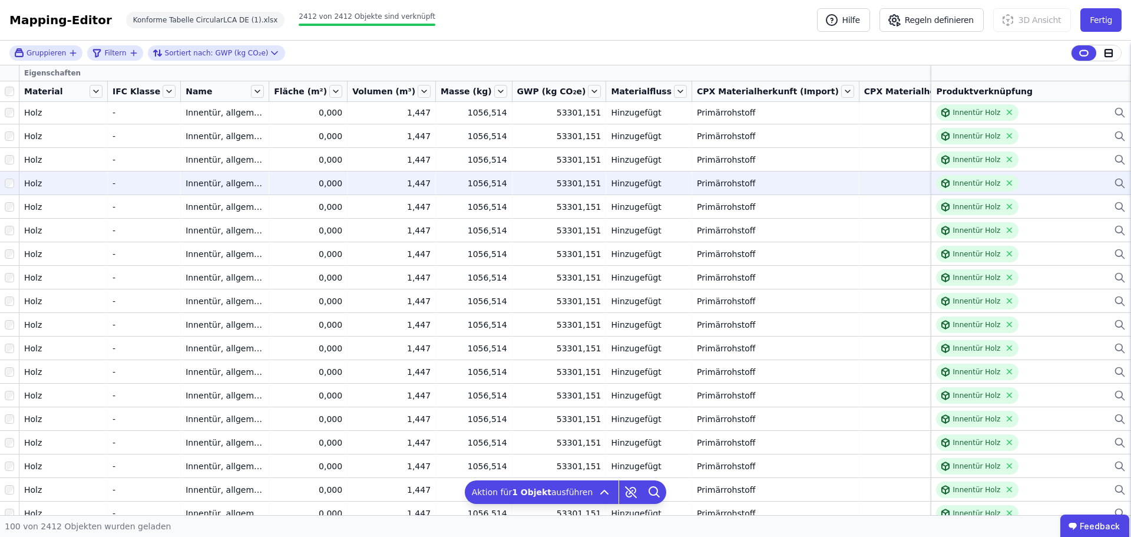
scroll to position [59, 0]
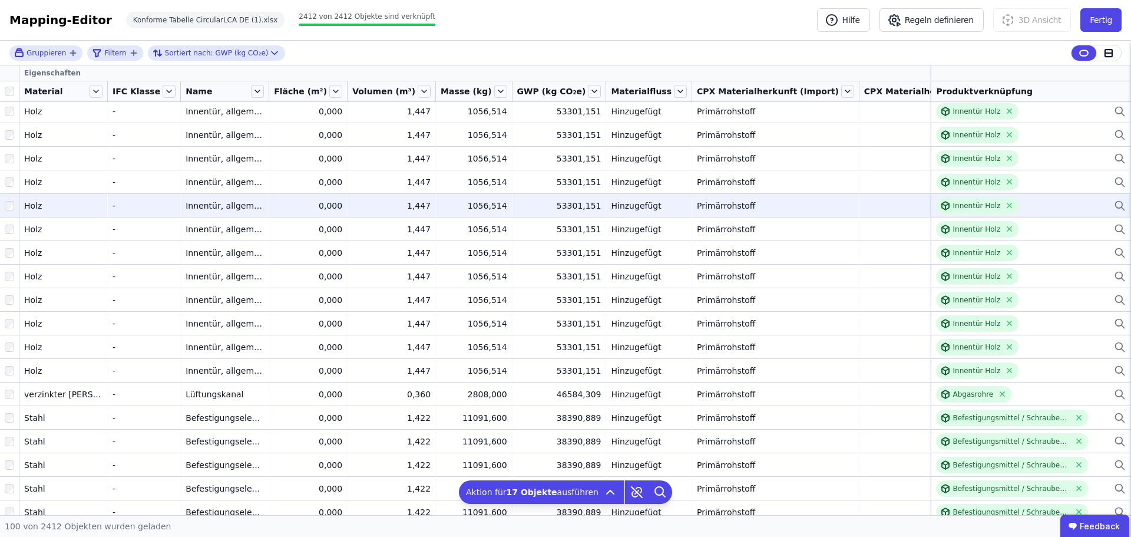
scroll to position [236, 0]
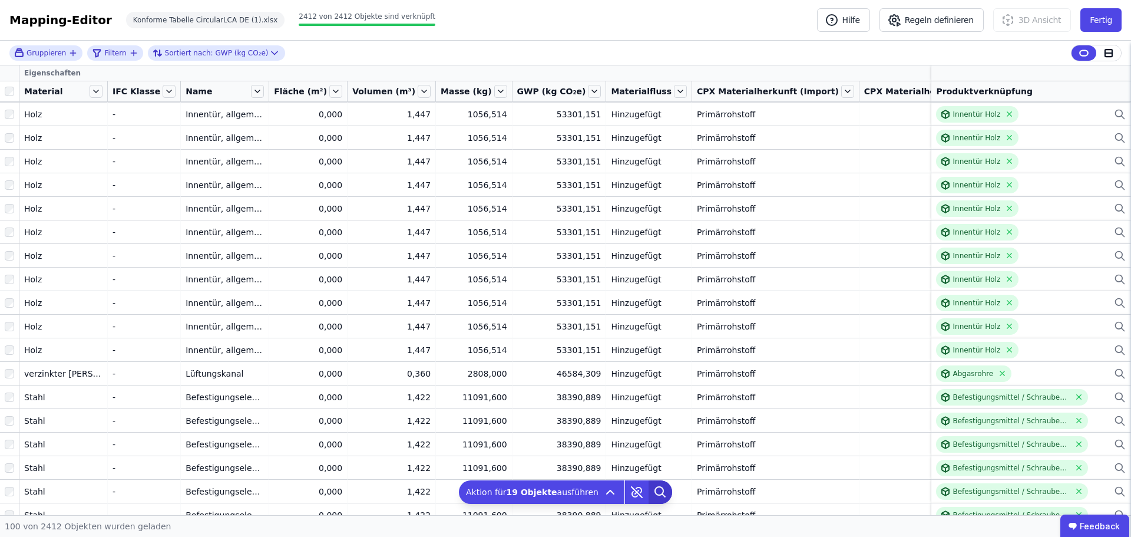
click at [649, 490] on icon at bounding box center [661, 492] width 24 height 24
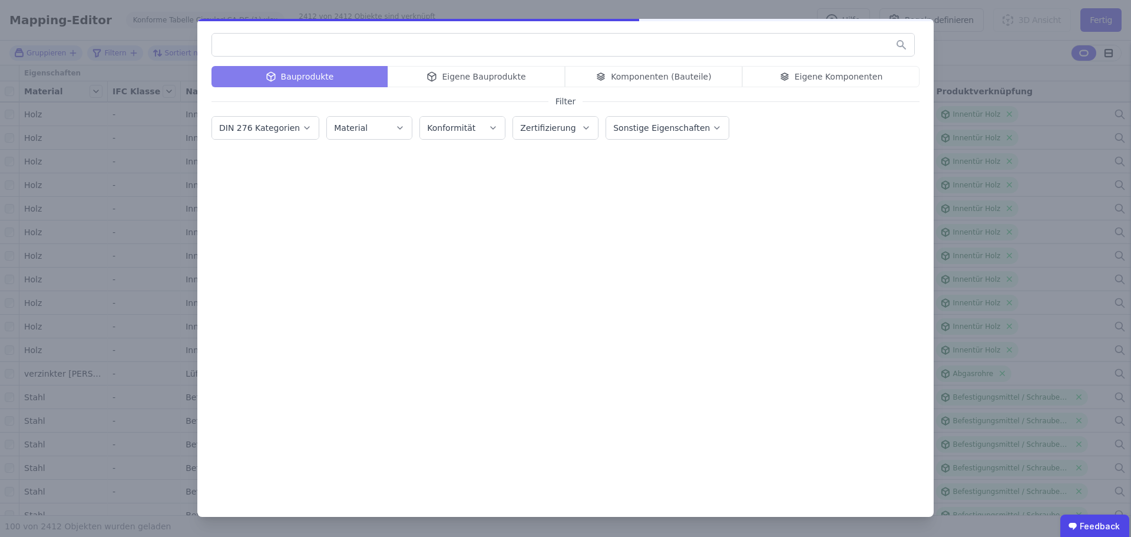
click at [818, 77] on div "Bauprodukte Eigene Bauprodukte Komponenten (Bauteile) Eigene Komponenten" at bounding box center [566, 76] width 708 height 21
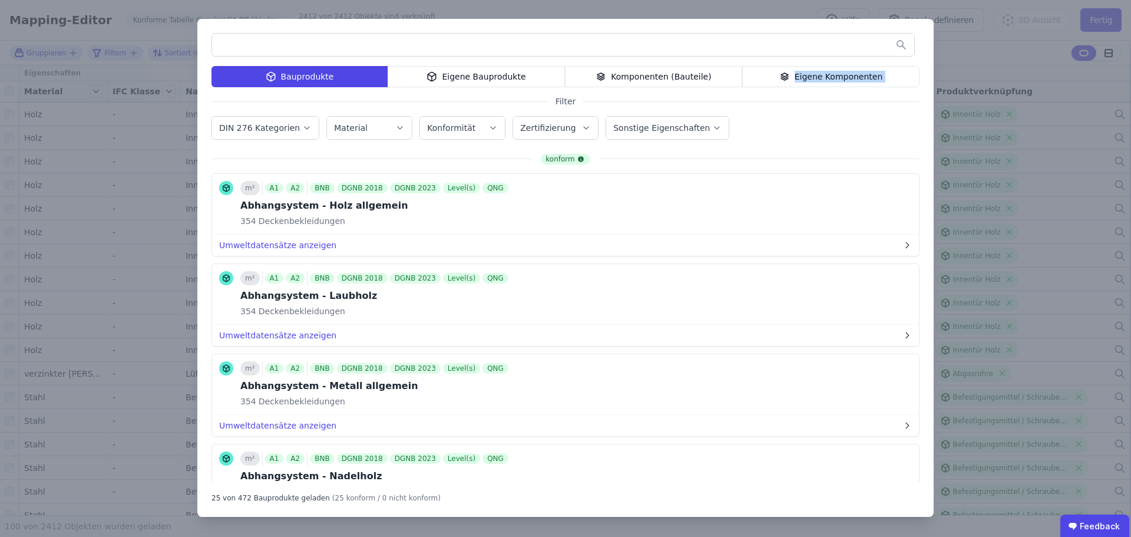
click at [818, 77] on div "Eigene Komponenten" at bounding box center [830, 76] width 177 height 21
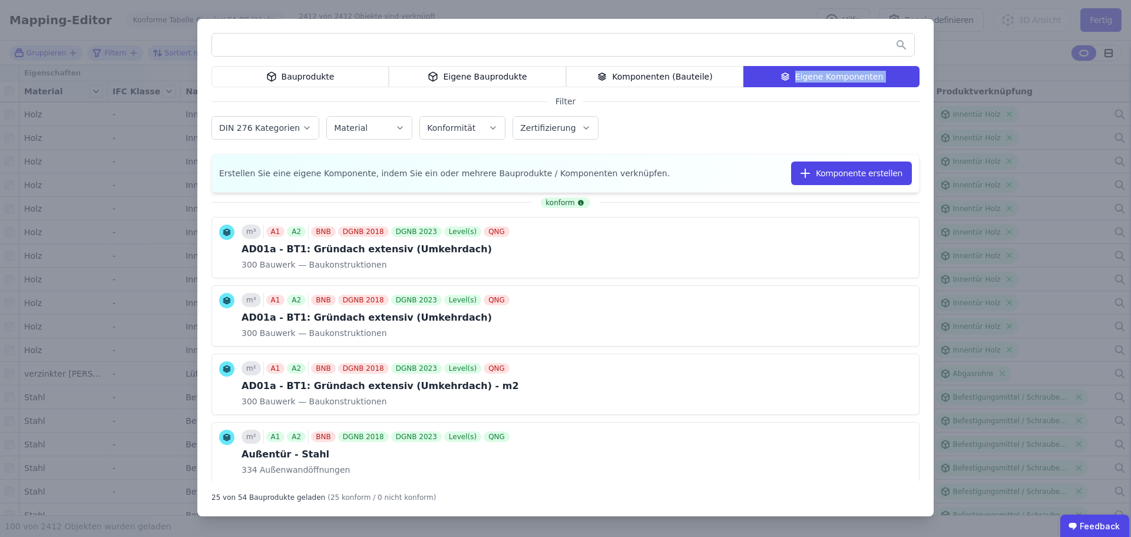
click at [586, 39] on input "text" at bounding box center [563, 44] width 702 height 21
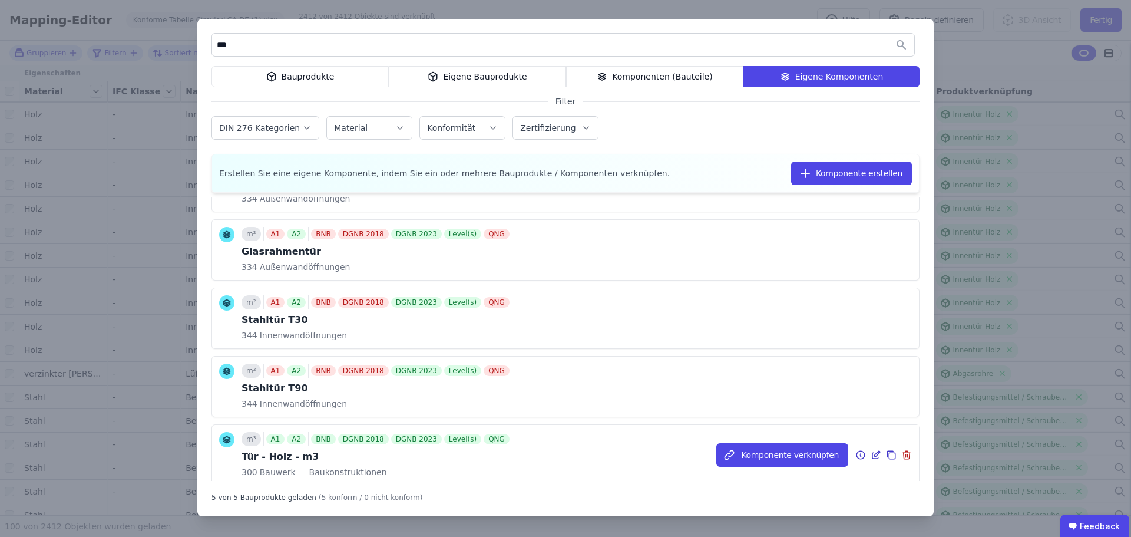
scroll to position [94, 0]
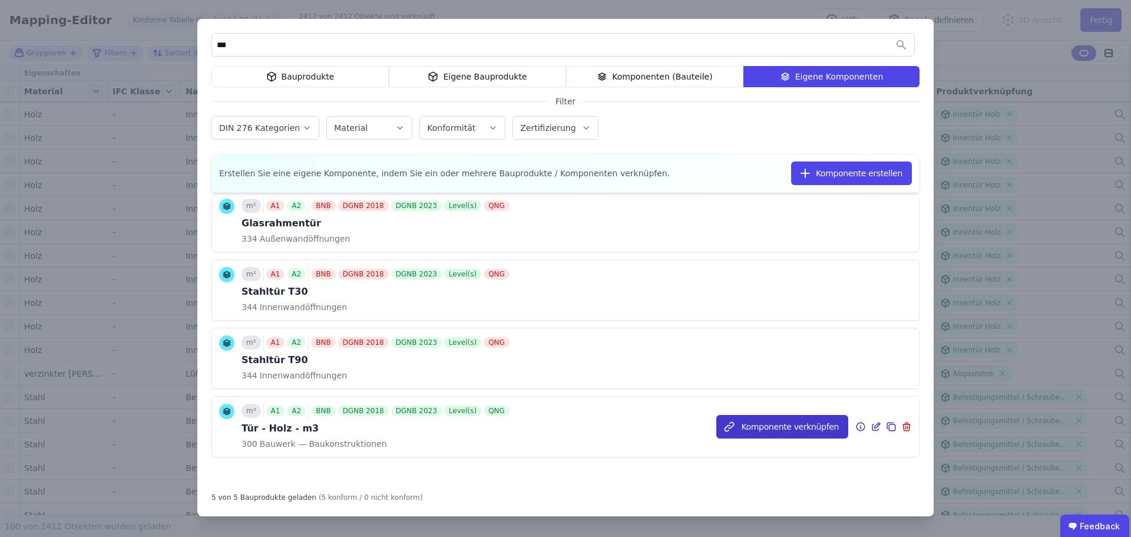
type input "***"
click at [801, 430] on button "Komponente verknüpfen" at bounding box center [783, 427] width 132 height 24
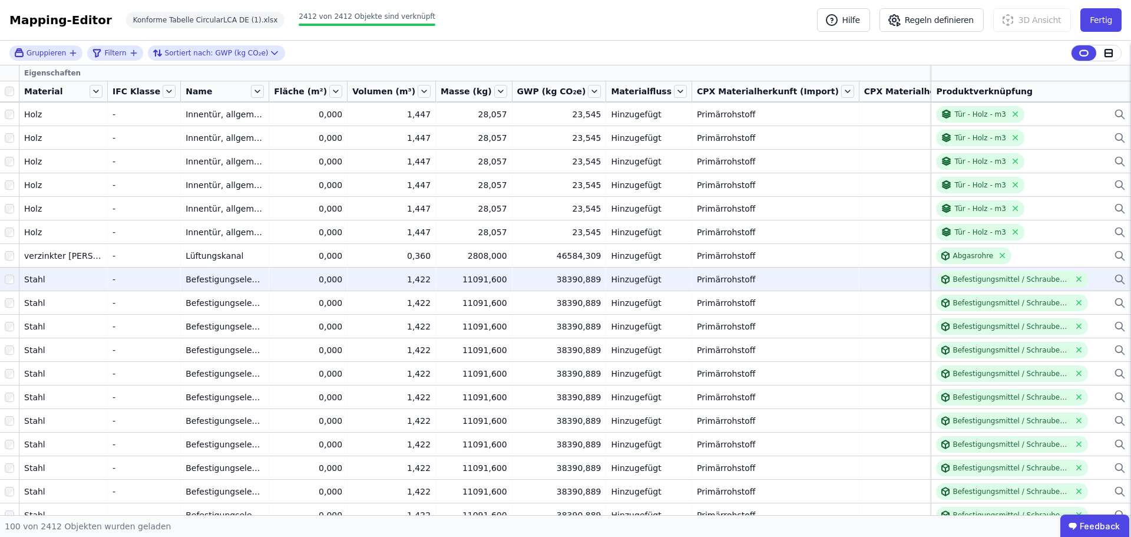
scroll to position [412, 0]
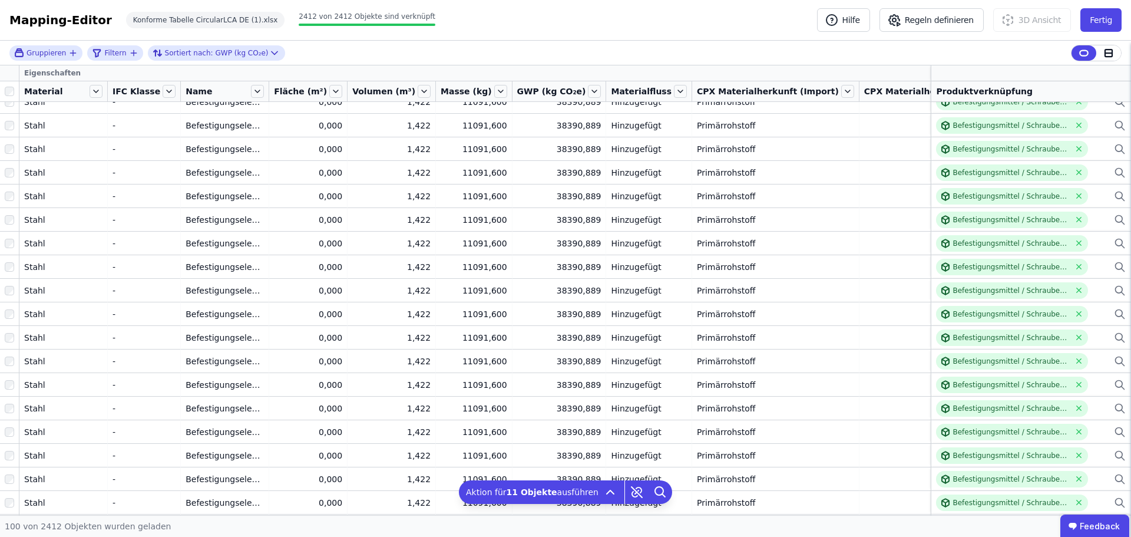
scroll to position [707, 0]
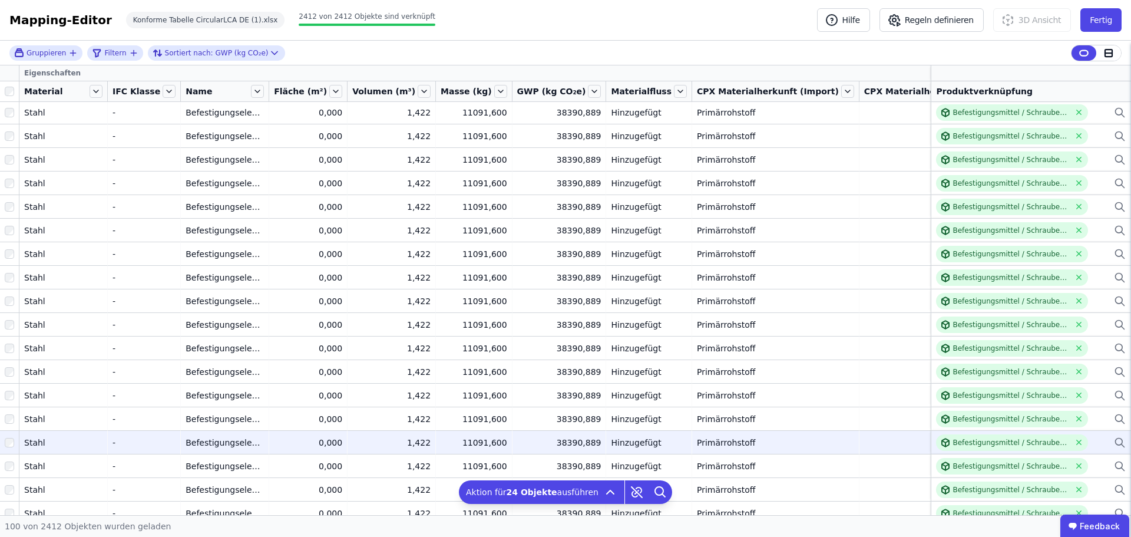
scroll to position [1002, 0]
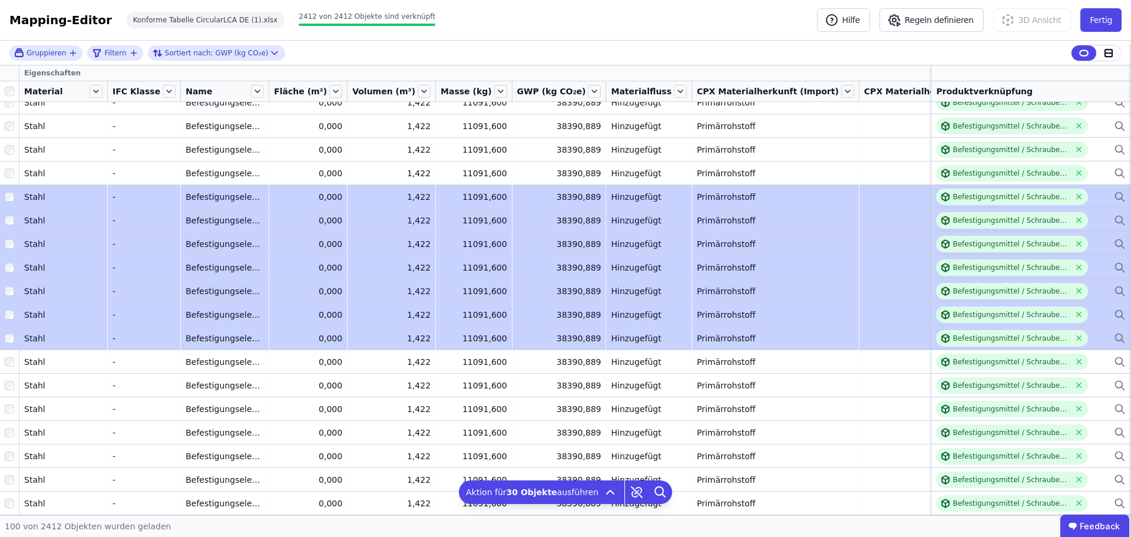
click at [13, 347] on tbody "Backstein Backstein - - Außenwand, tragend Außenwand, tragend 0,000 0,000 234,0…" at bounding box center [646, 278] width 1292 height 2357
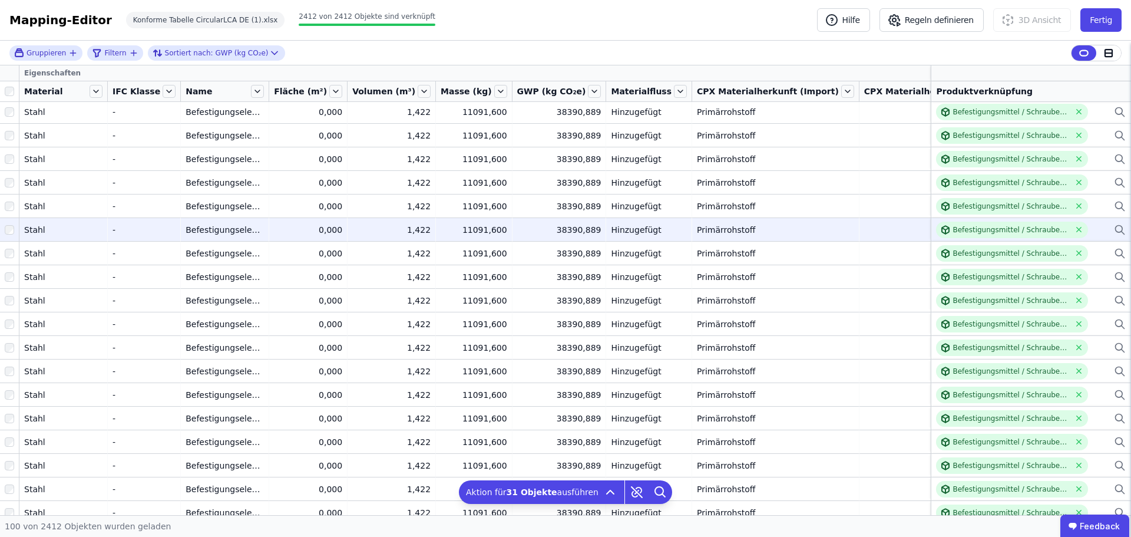
scroll to position [1178, 0]
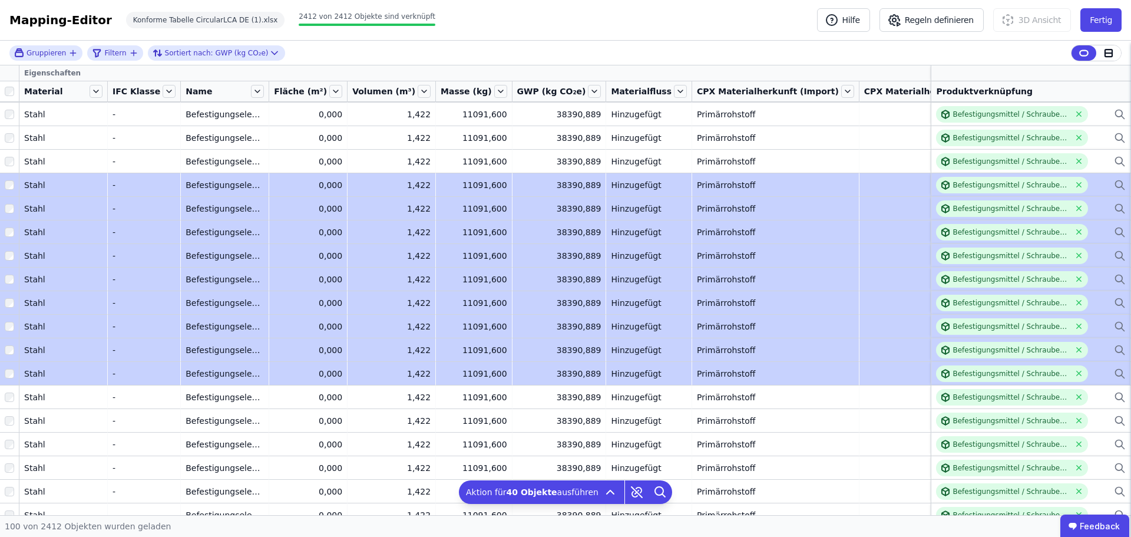
click at [9, 372] on tbody "Backstein Backstein - - Außenwand, tragend Außenwand, tragend 0,000 0,000 234,0…" at bounding box center [646, 101] width 1292 height 2357
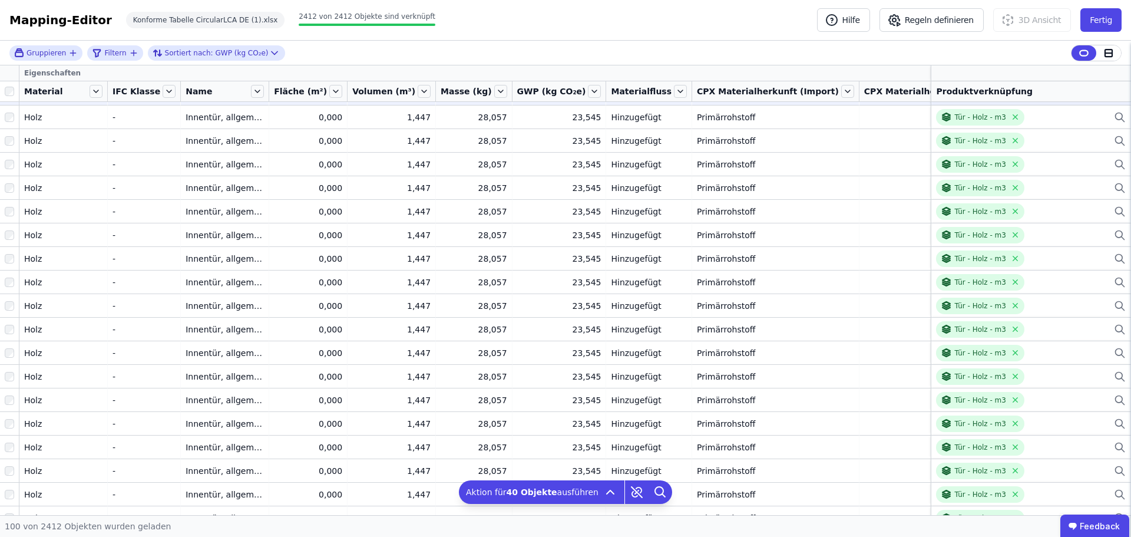
scroll to position [0, 0]
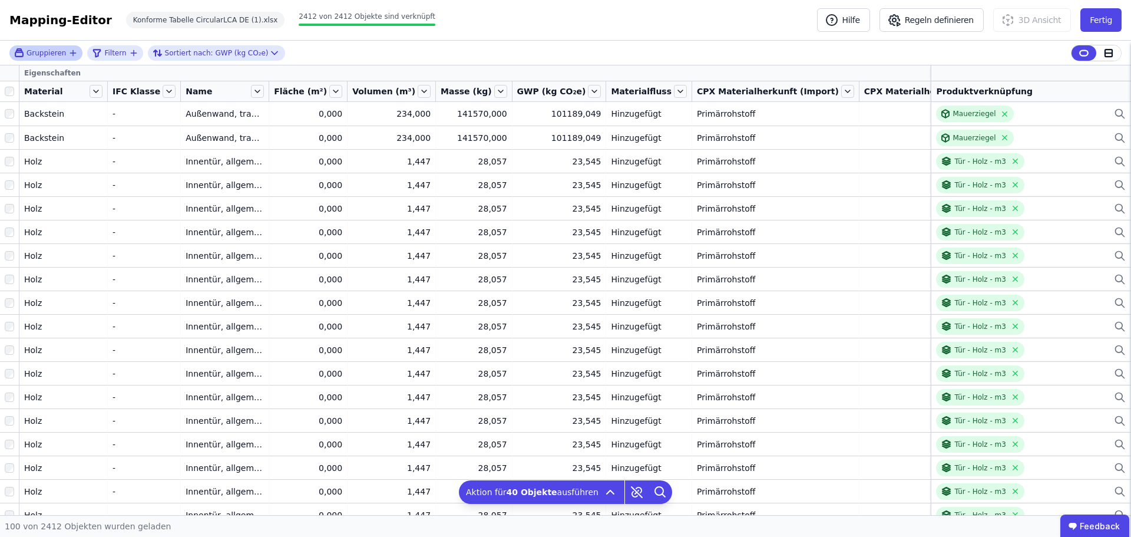
click at [68, 53] on icon "button" at bounding box center [72, 52] width 9 height 9
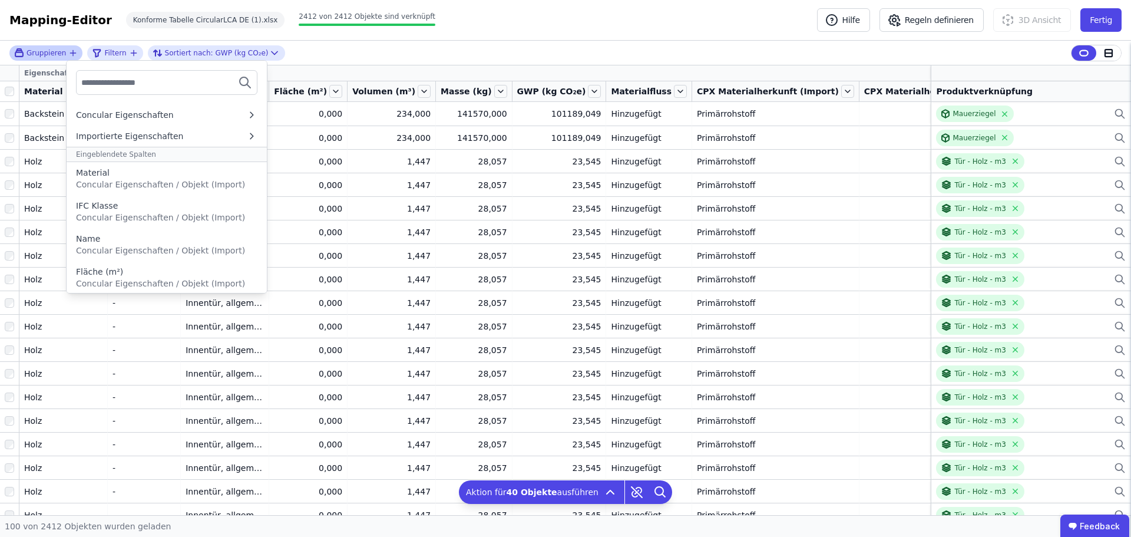
click at [136, 82] on input "text" at bounding box center [124, 82] width 87 height 21
click at [108, 241] on div "Name" at bounding box center [166, 239] width 181 height 12
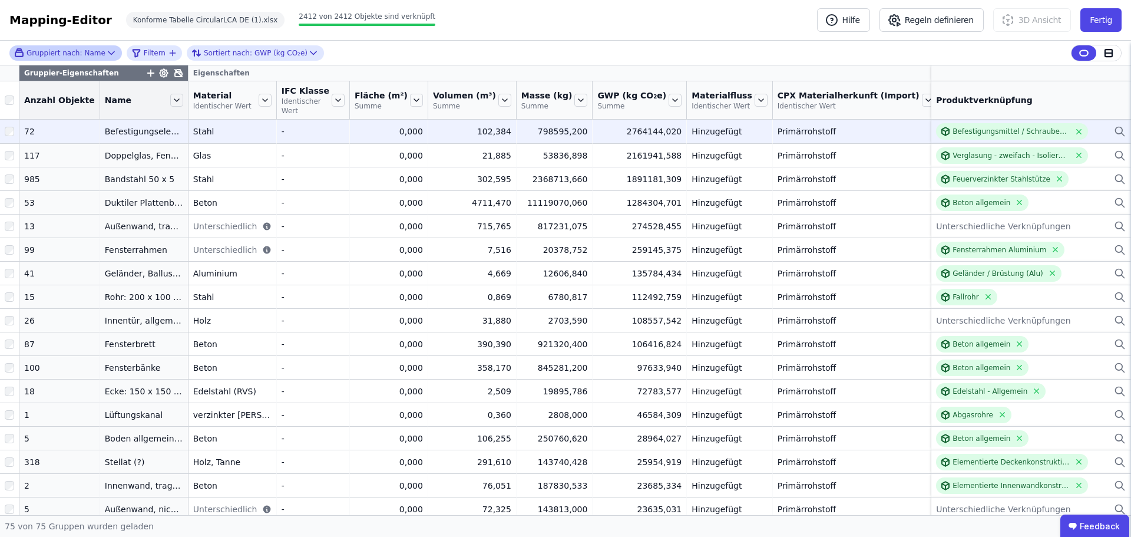
click at [1114, 129] on icon at bounding box center [1120, 131] width 12 height 14
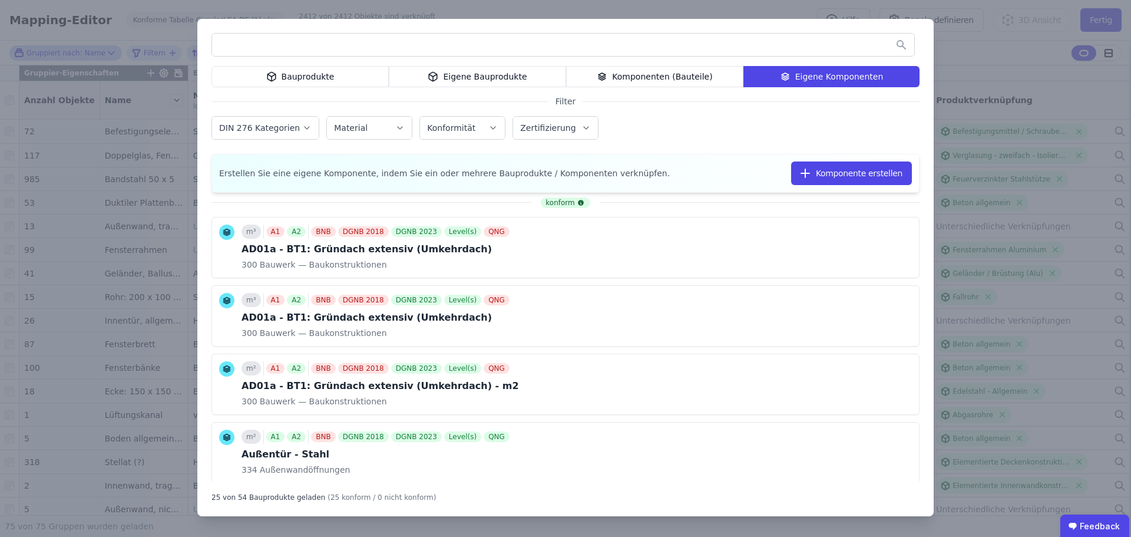
click at [489, 74] on div "Eigene Bauprodukte" at bounding box center [477, 76] width 177 height 21
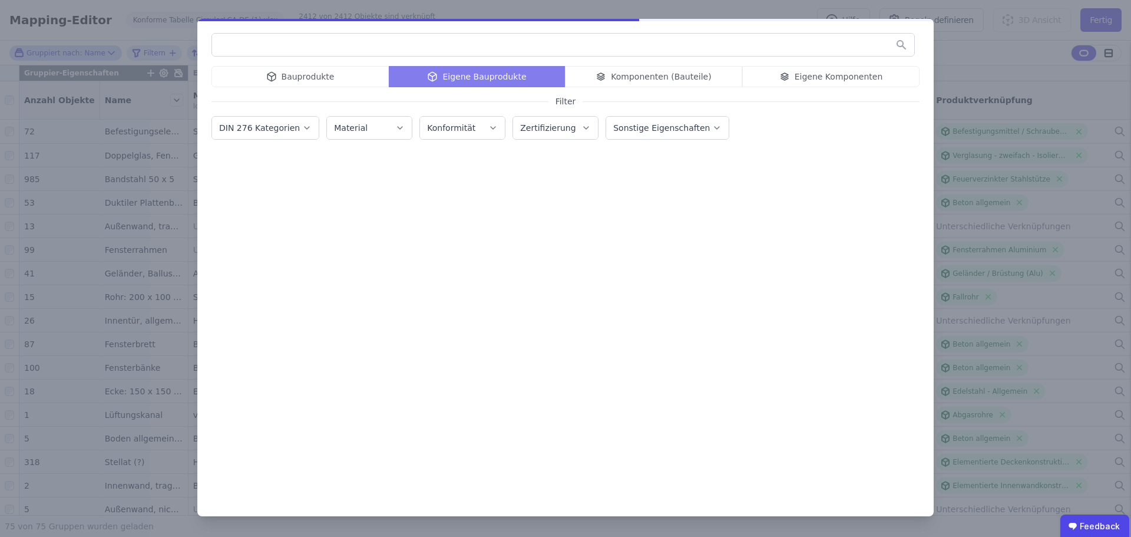
click at [442, 53] on input "text" at bounding box center [563, 44] width 702 height 21
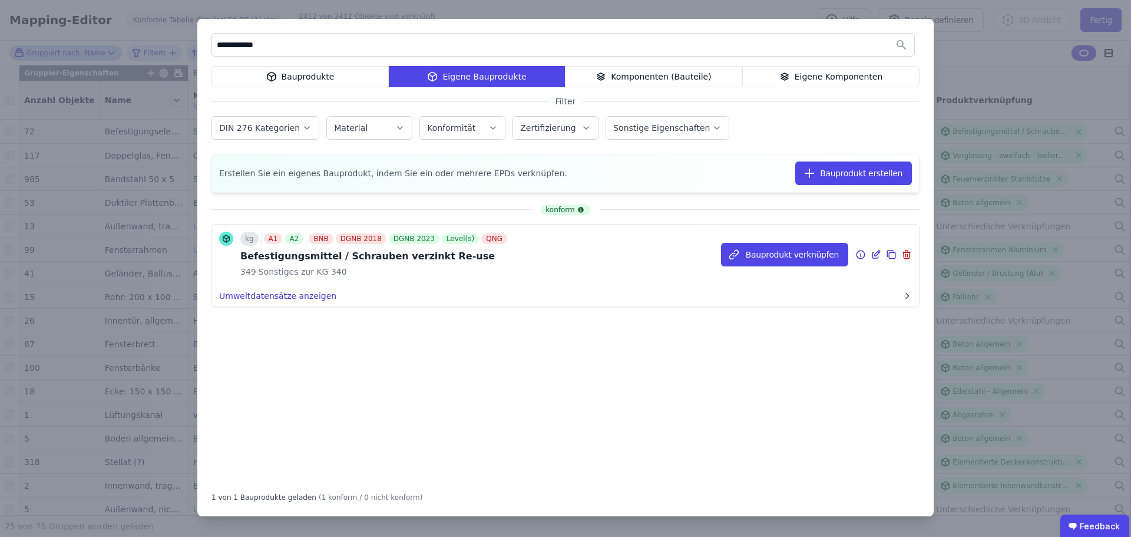
type input "**********"
click at [282, 297] on button "Umweltdatensätze anzeigen" at bounding box center [565, 295] width 707 height 21
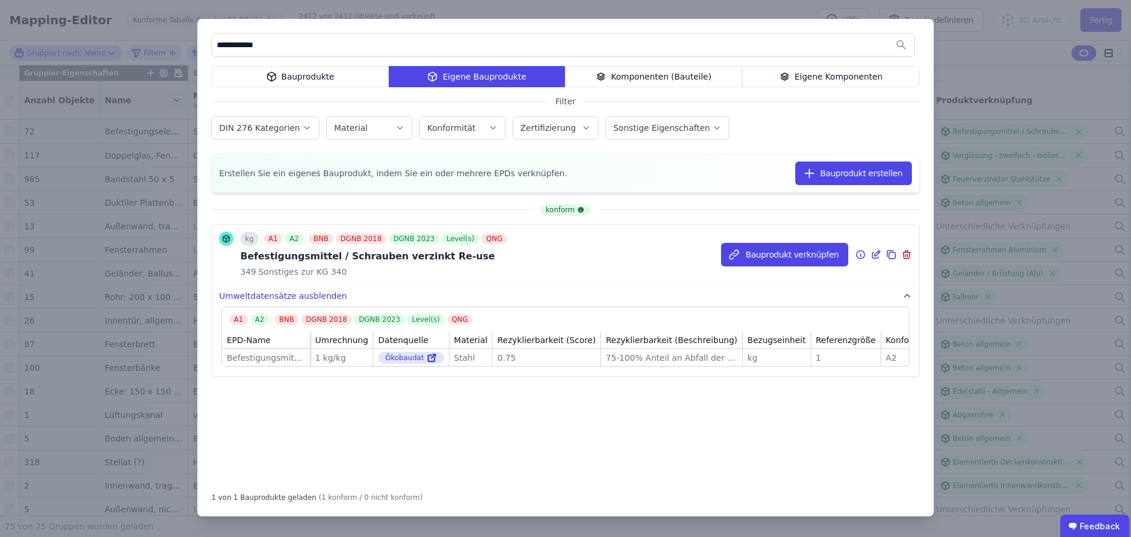
click at [282, 297] on button "Umweltdatensätze ausblenden" at bounding box center [565, 295] width 707 height 21
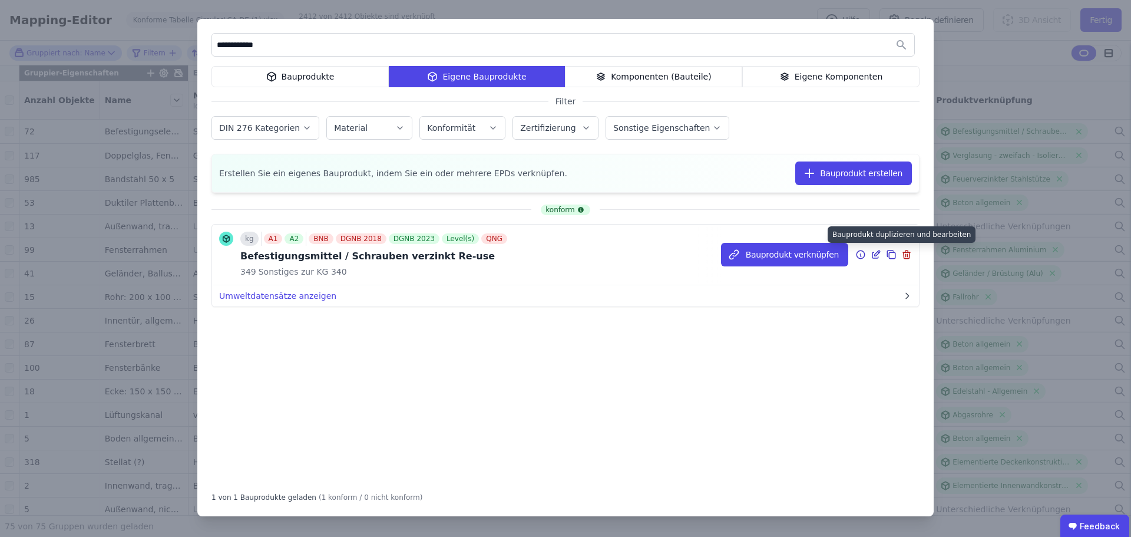
click at [894, 254] on icon at bounding box center [891, 254] width 11 height 14
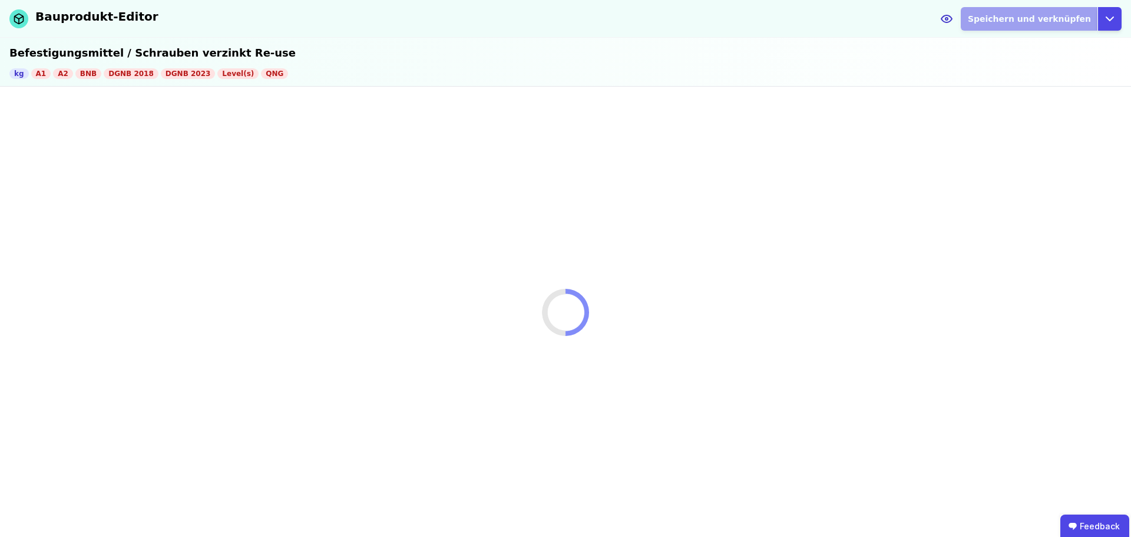
select select "**********"
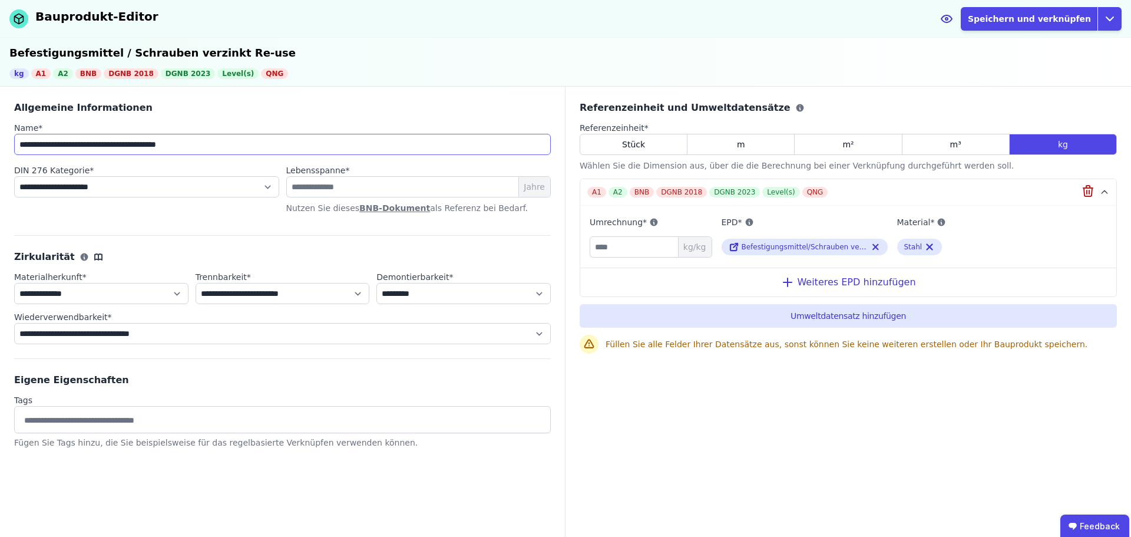
click at [229, 148] on input "**********" at bounding box center [282, 144] width 537 height 21
click at [166, 153] on input "**********" at bounding box center [282, 144] width 537 height 21
type input "**********"
click at [123, 291] on select "**********" at bounding box center [101, 293] width 174 height 21
click at [14, 283] on select "**********" at bounding box center [101, 293] width 174 height 21
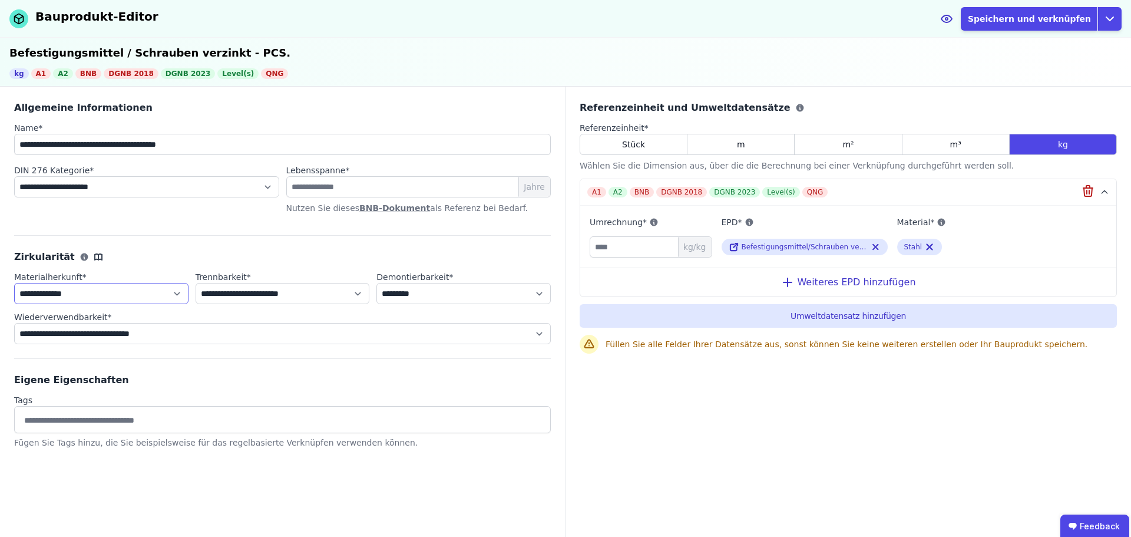
drag, startPoint x: 144, startPoint y: 292, endPoint x: 138, endPoint y: 302, distance: 11.9
click at [144, 292] on select "**********" at bounding box center [101, 293] width 174 height 21
select select "**********"
click at [14, 283] on select "**********" at bounding box center [101, 293] width 174 height 21
click at [641, 150] on span "Stück" at bounding box center [633, 144] width 23 height 12
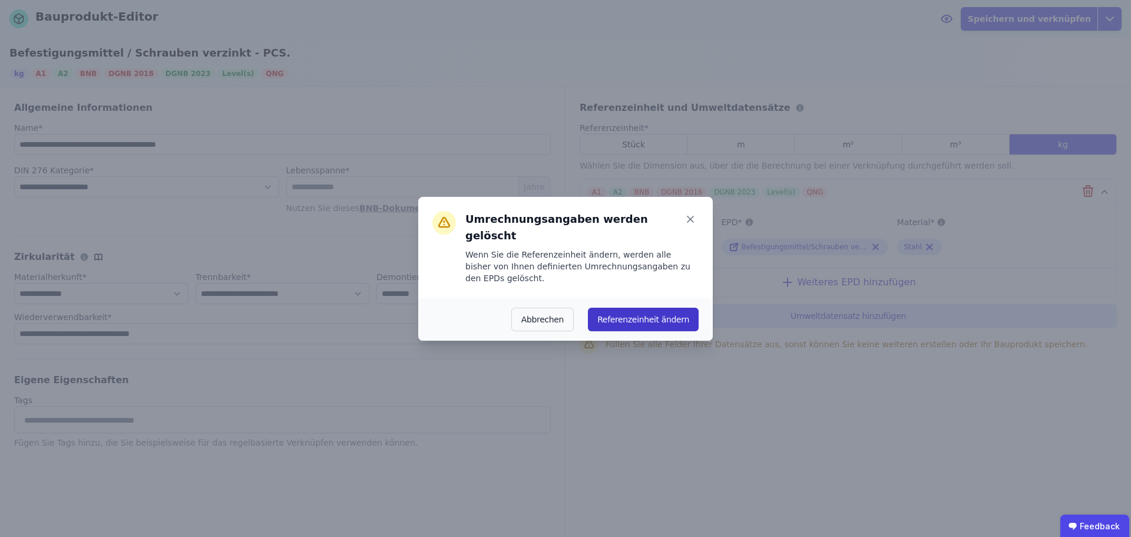
click at [632, 308] on button "Referenzeinheit ändern" at bounding box center [643, 320] width 111 height 24
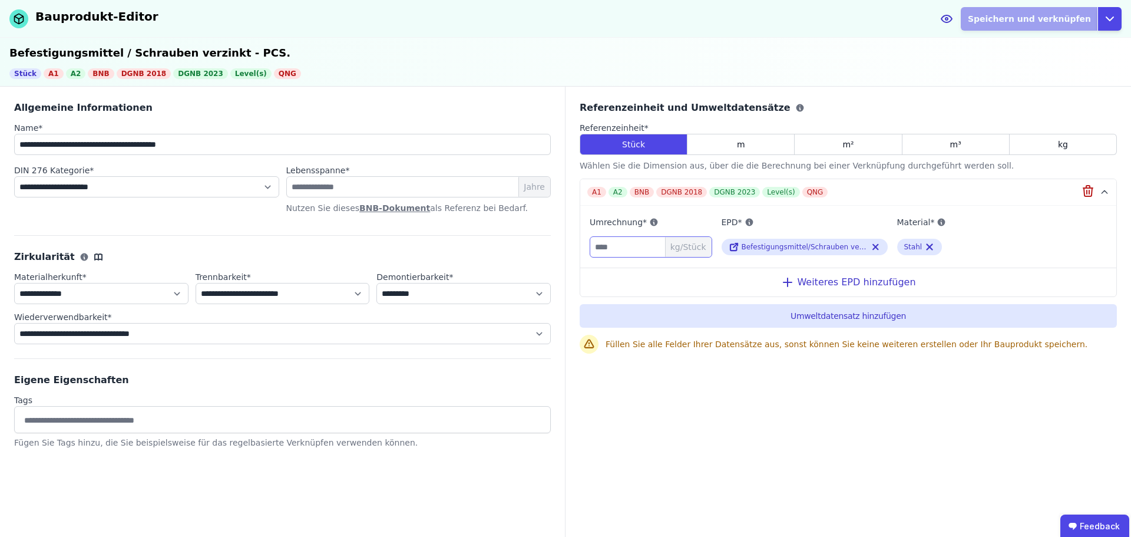
click at [628, 250] on input "number" at bounding box center [651, 246] width 123 height 21
type input "****"
click at [1061, 20] on button "Speichern und verknüpfen" at bounding box center [1029, 19] width 137 height 24
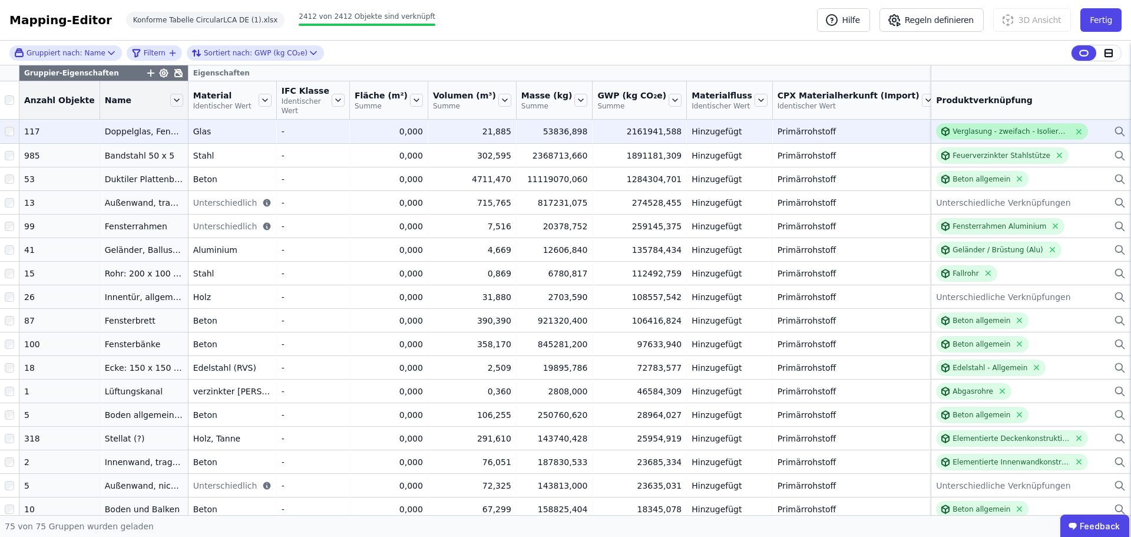
click at [1024, 133] on div "Verglasung - zweifach - Isolierglas" at bounding box center [1011, 131] width 117 height 9
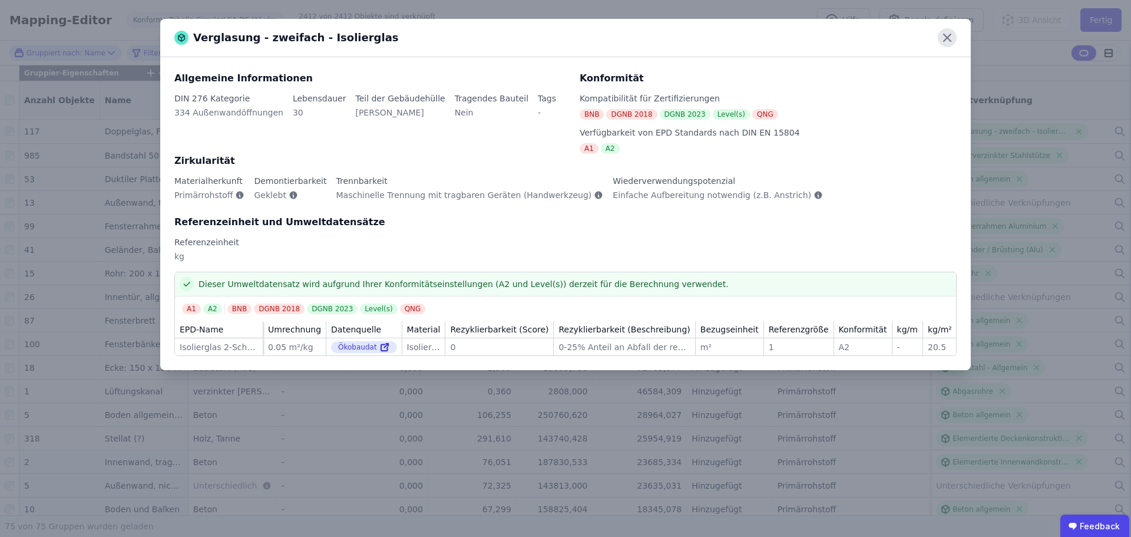
click at [946, 35] on icon at bounding box center [947, 37] width 19 height 19
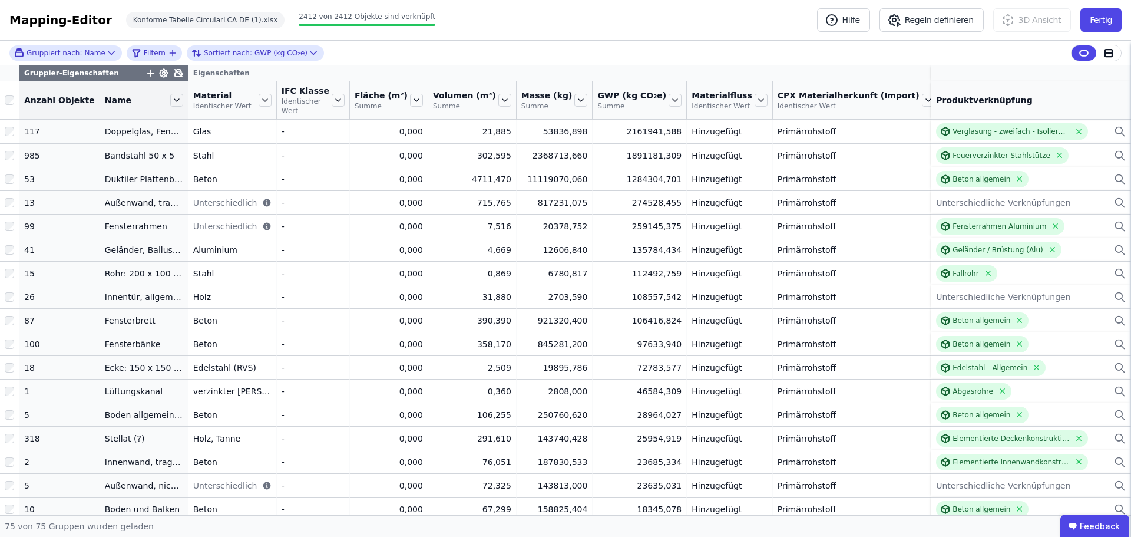
scroll to position [0, 97]
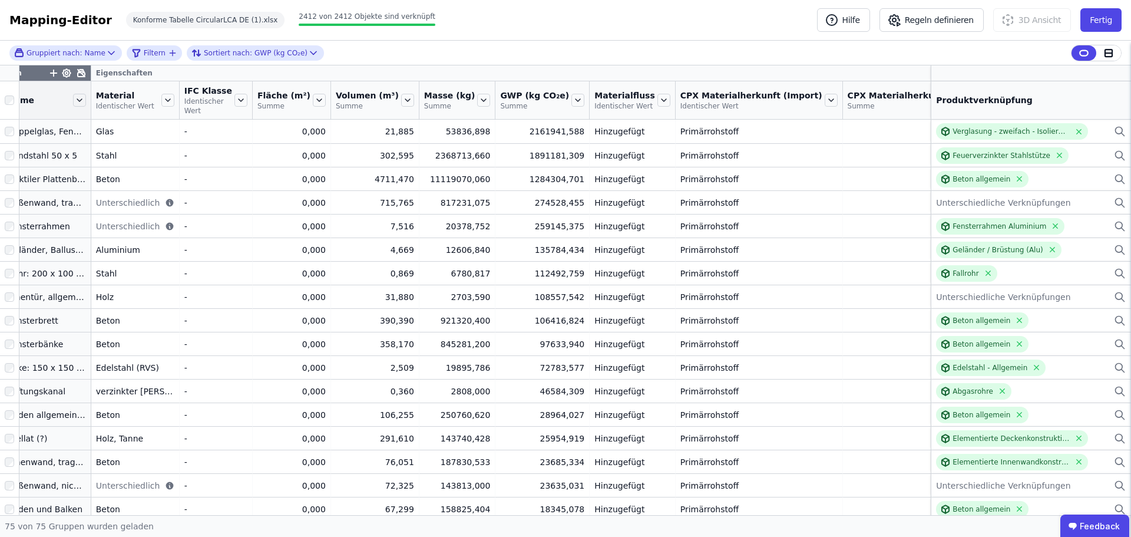
click at [1057, 105] on icon at bounding box center [1063, 100] width 13 height 13
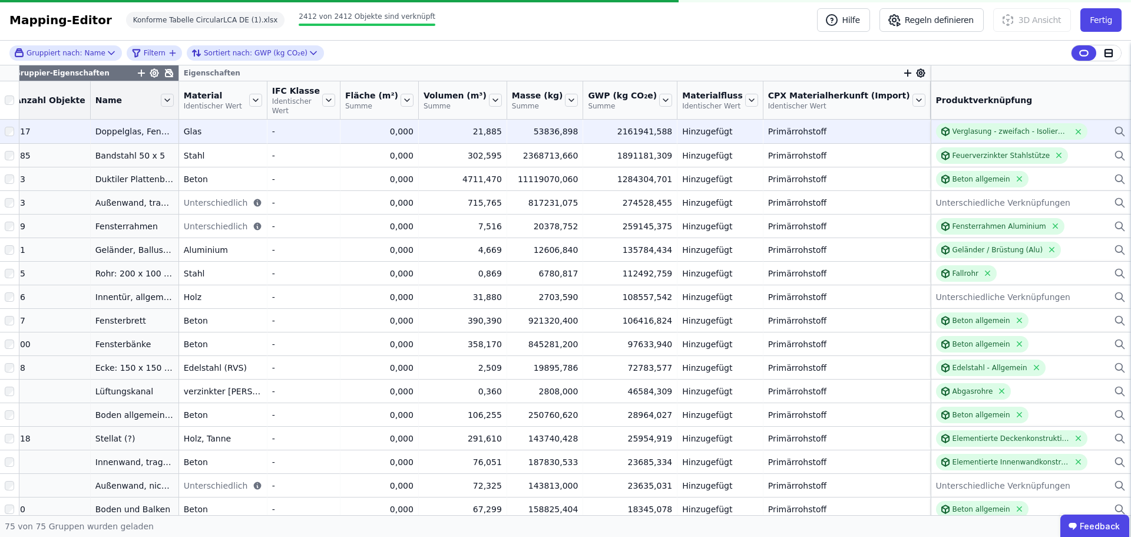
scroll to position [0, 0]
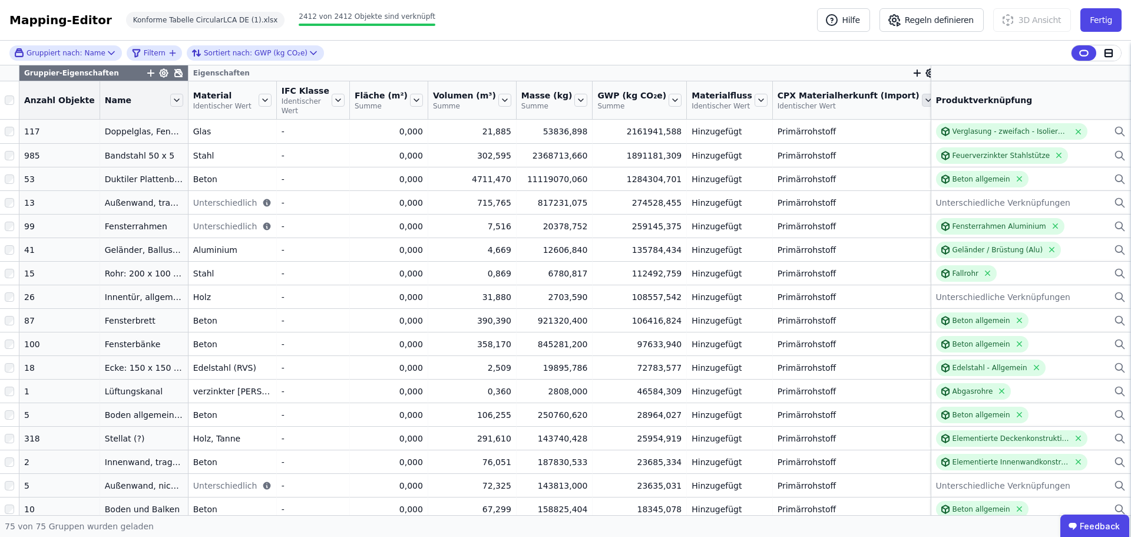
click at [922, 95] on icon at bounding box center [928, 100] width 13 height 13
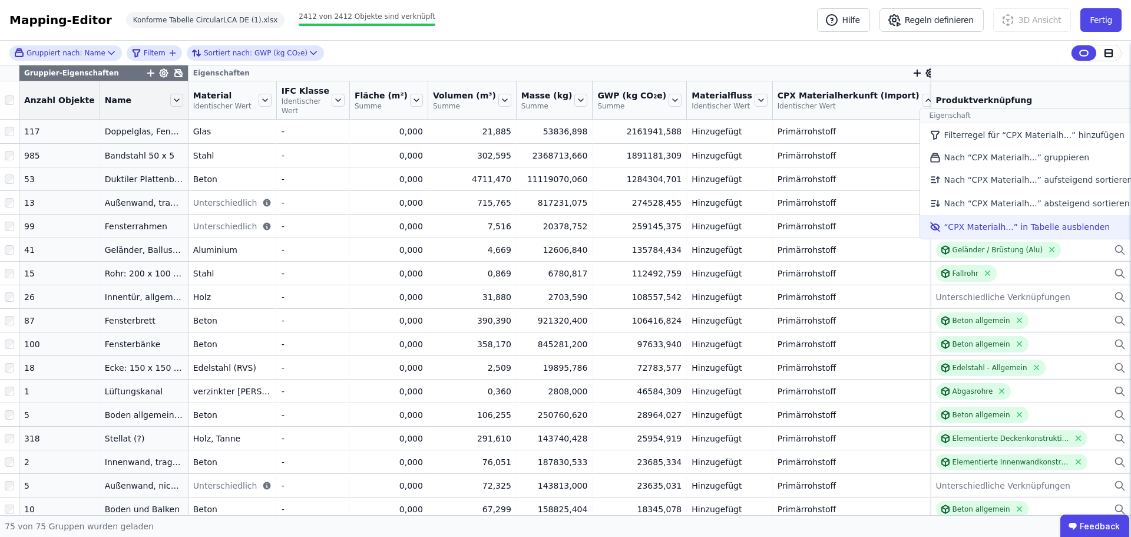
drag, startPoint x: 945, startPoint y: 223, endPoint x: 887, endPoint y: 104, distance: 132.8
click at [945, 223] on li "“CPX Materialh...” in Tabelle ausblenden" at bounding box center [1031, 227] width 222 height 24
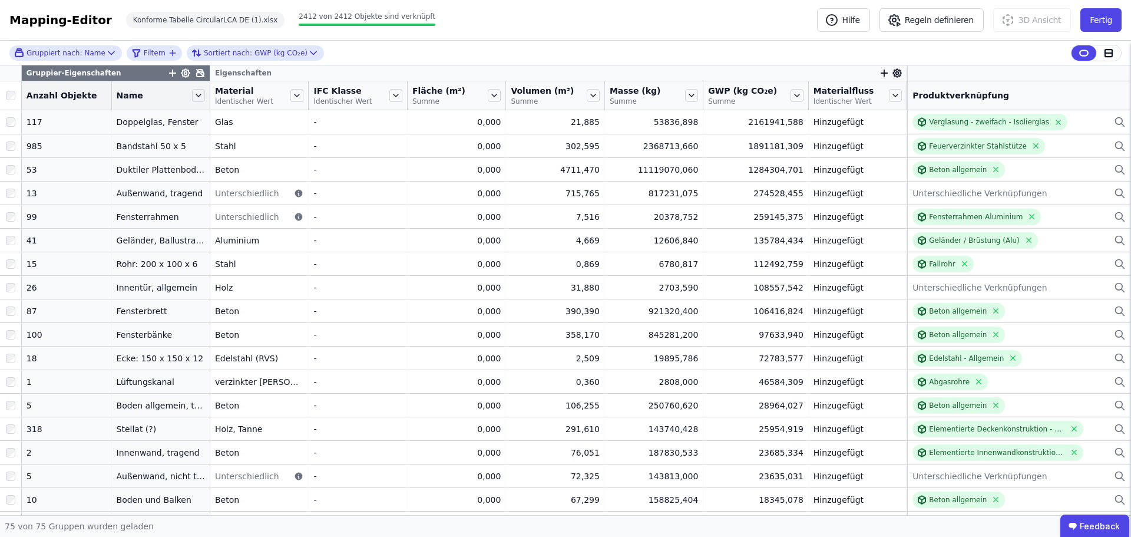
click at [879, 72] on icon "button" at bounding box center [884, 73] width 11 height 11
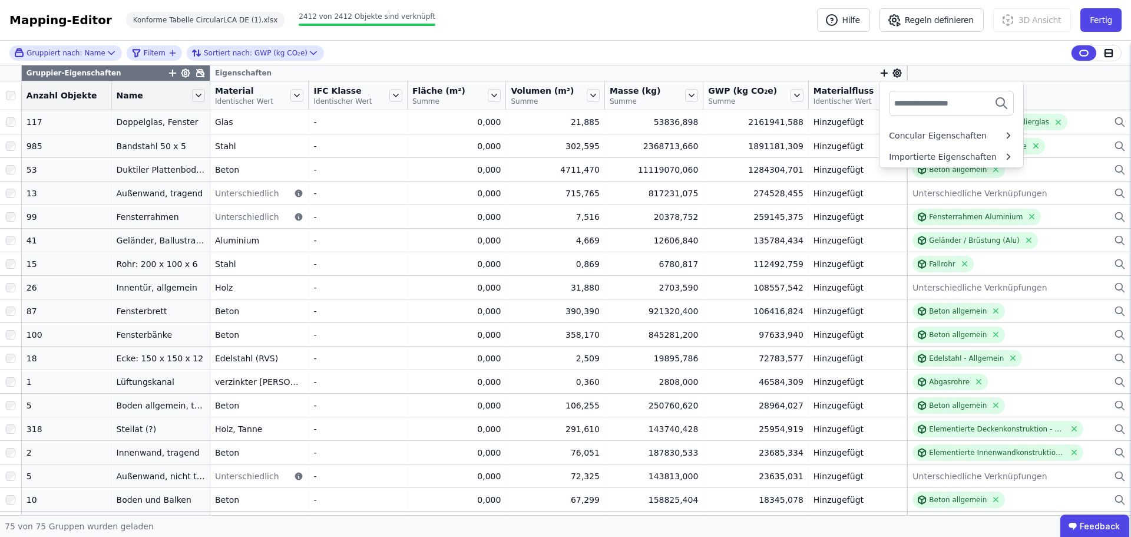
click at [935, 103] on input "text" at bounding box center [937, 103] width 87 height 21
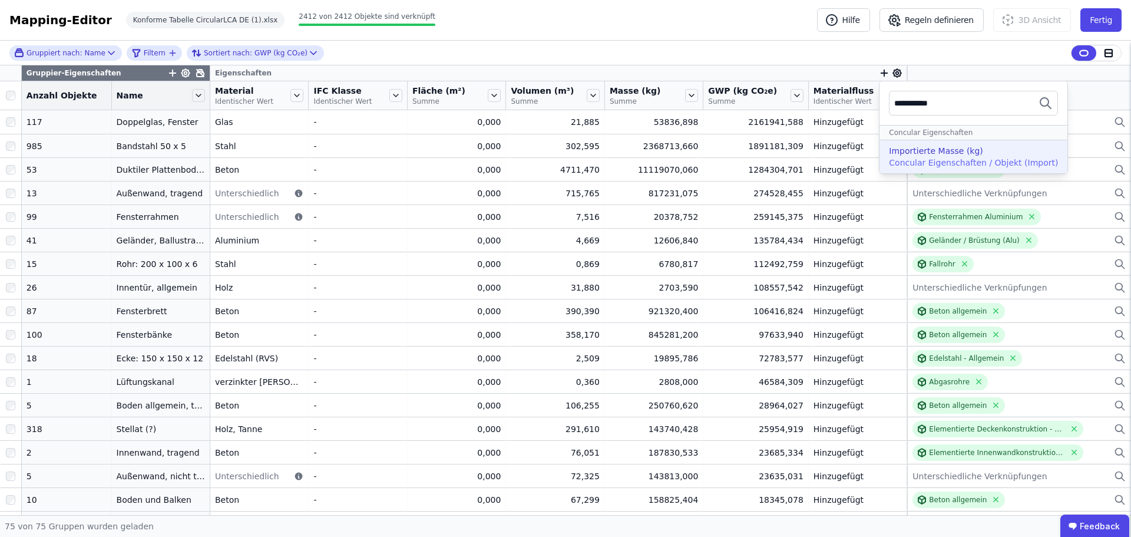
type input "**********"
click at [950, 150] on div "Importierte Masse (kg)" at bounding box center [936, 151] width 94 height 12
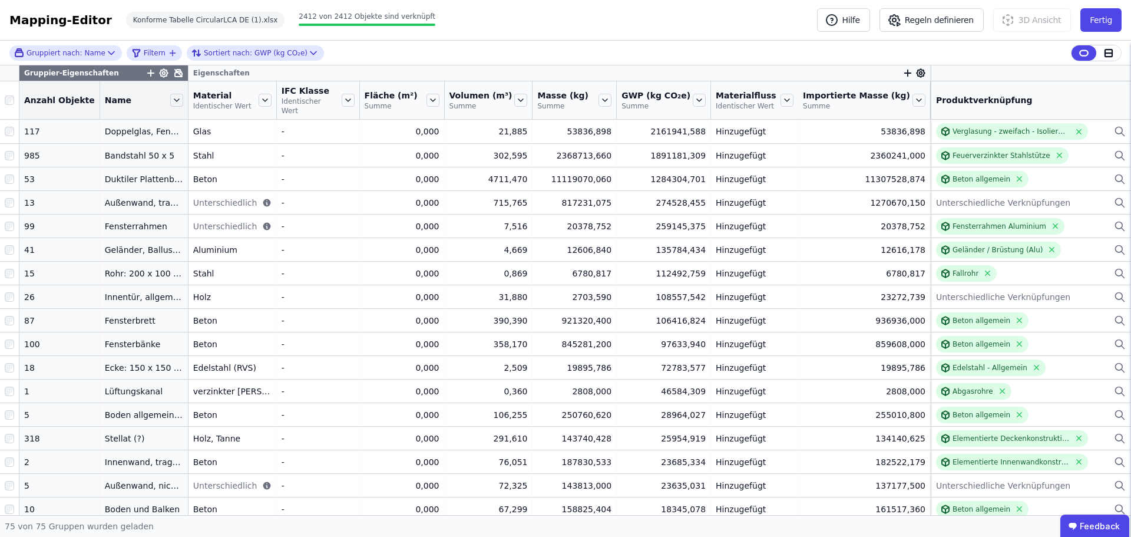
click at [916, 71] on icon at bounding box center [921, 73] width 11 height 11
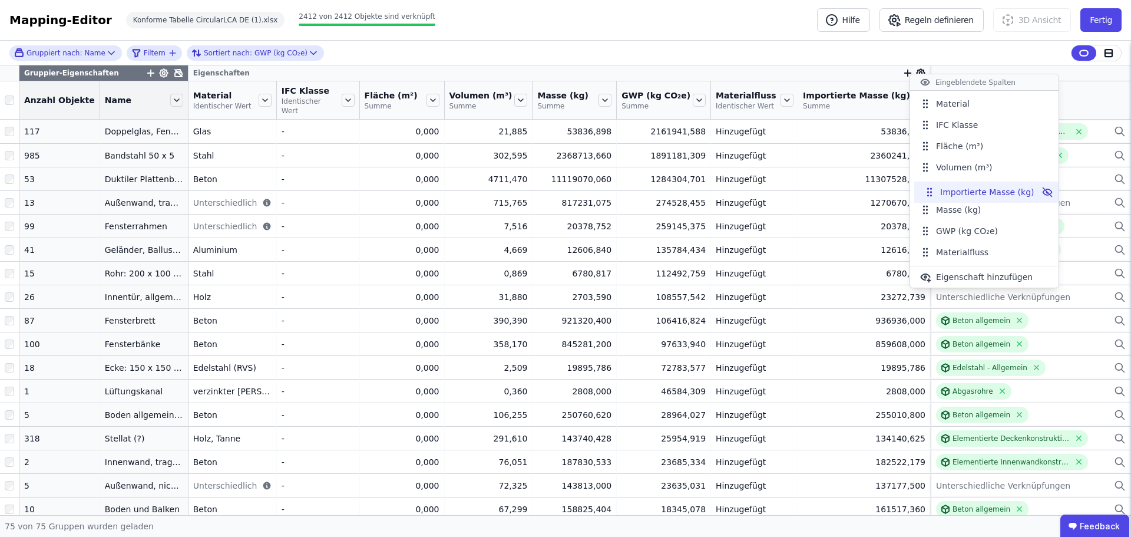
drag, startPoint x: 927, startPoint y: 255, endPoint x: 932, endPoint y: 195, distance: 60.2
click at [932, 195] on icon at bounding box center [931, 195] width 1 height 1
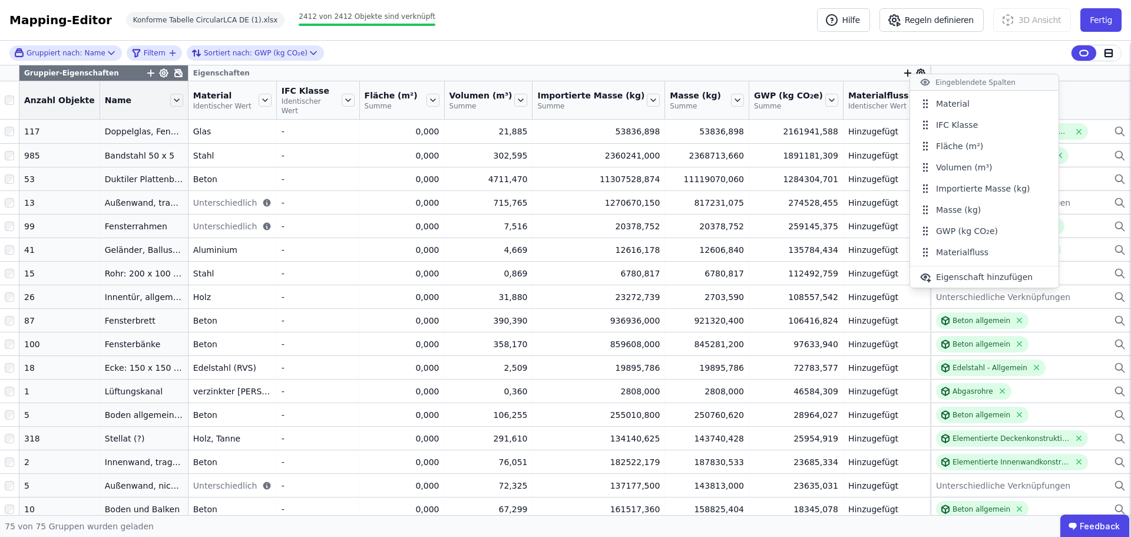
click at [714, 51] on div "Gruppiert nach: Name Filtern Sortiert nach: GWP (kg CO₂e)" at bounding box center [565, 53] width 1131 height 25
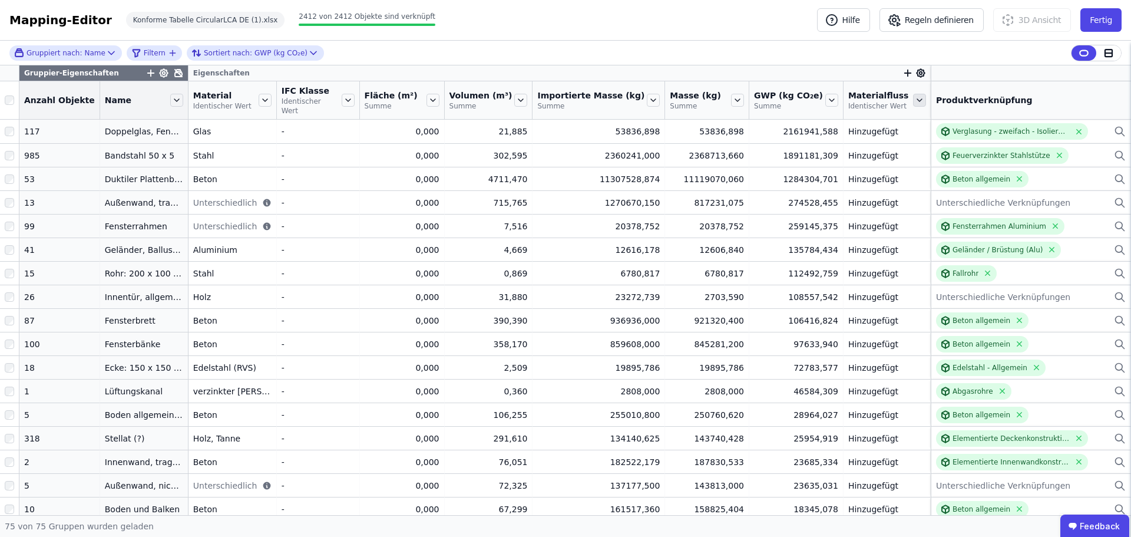
click at [917, 99] on icon at bounding box center [919, 100] width 5 height 2
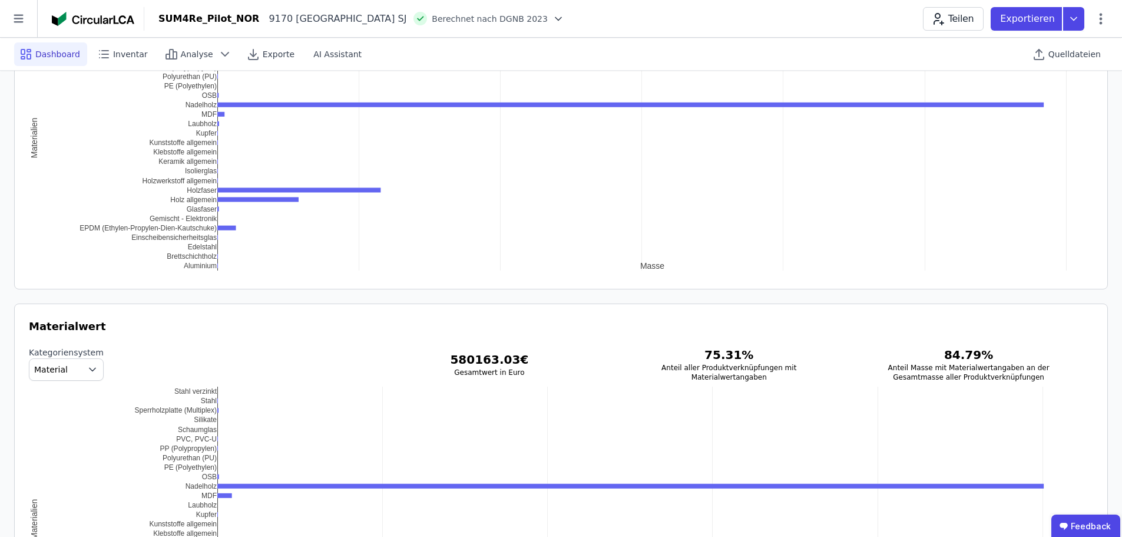
scroll to position [1085, 0]
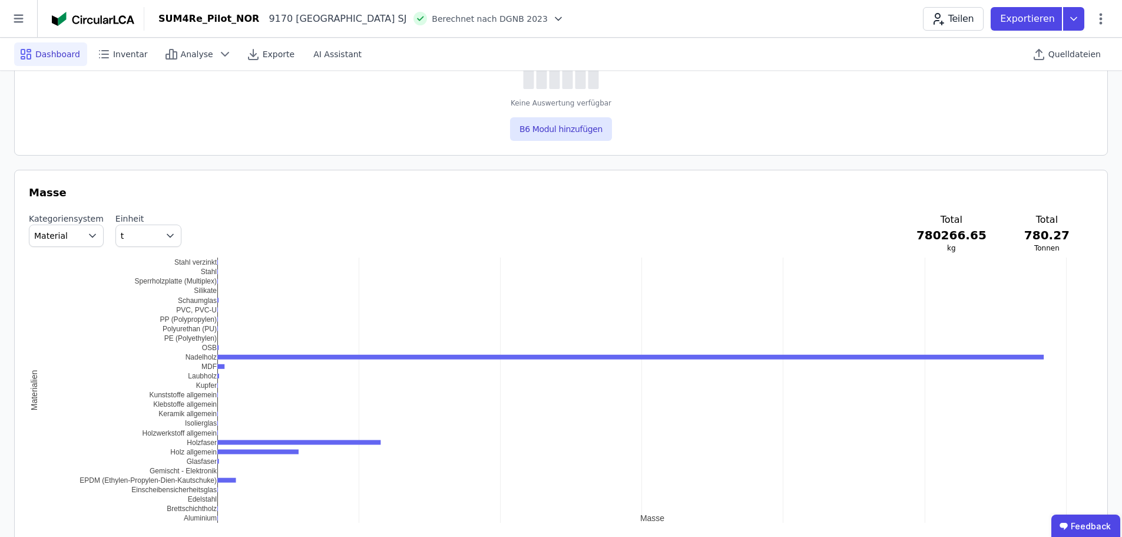
click at [570, 7] on div "SUM4Re_Pilot_NOR 9170 Longyearbyen SJ Berechnet nach DGNB 2023 Teilen Exportier…" at bounding box center [633, 19] width 978 height 24
click at [164, 230] on icon "button" at bounding box center [170, 236] width 12 height 12
click at [150, 288] on sub "NRF" at bounding box center [156, 286] width 12 height 7
click at [424, 227] on div "Kategoriensystem Material Einheit kg/m 2 NRF Total 780266.65 kg Total 780.27 To…" at bounding box center [561, 233] width 1065 height 40
click at [146, 237] on sub "NRF" at bounding box center [152, 238] width 12 height 7
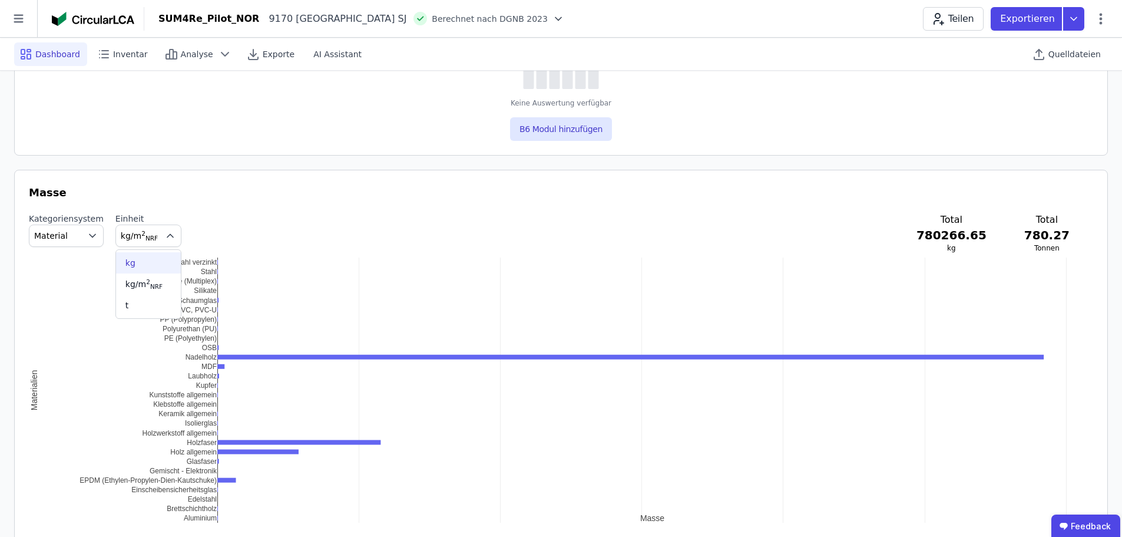
click at [138, 263] on div "kg" at bounding box center [149, 263] width 46 height 12
click at [151, 239] on button "kg" at bounding box center [148, 235] width 66 height 22
click at [146, 280] on span "kg/m 2 NRF" at bounding box center [144, 283] width 37 height 9
click at [87, 235] on icon "button" at bounding box center [93, 236] width 12 height 12
click at [58, 287] on span "IFC Entity" at bounding box center [58, 284] width 39 height 12
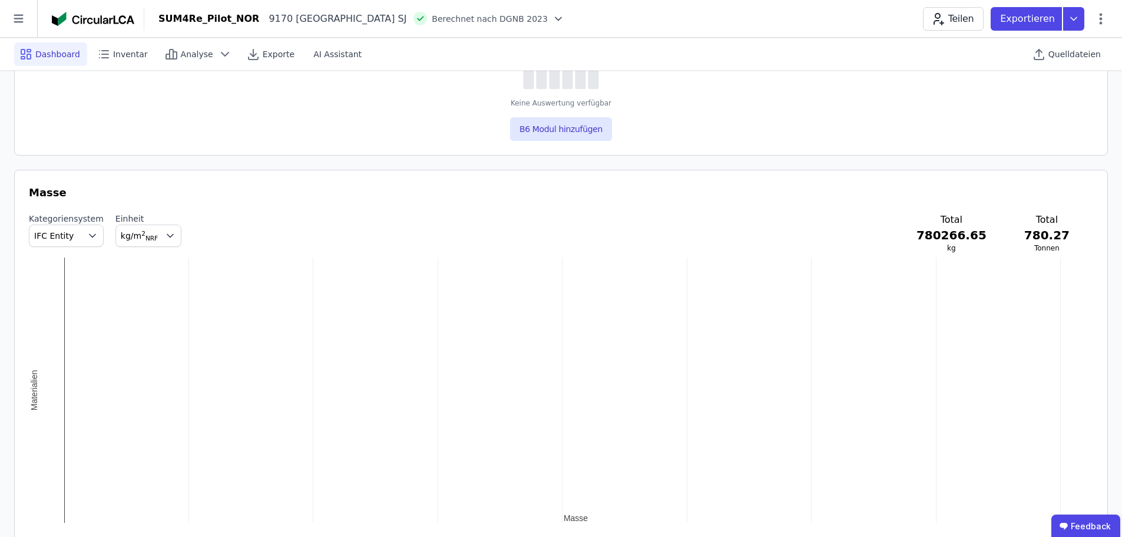
click at [87, 235] on icon "button" at bounding box center [93, 236] width 12 height 12
click at [68, 269] on li "Material" at bounding box center [66, 262] width 74 height 21
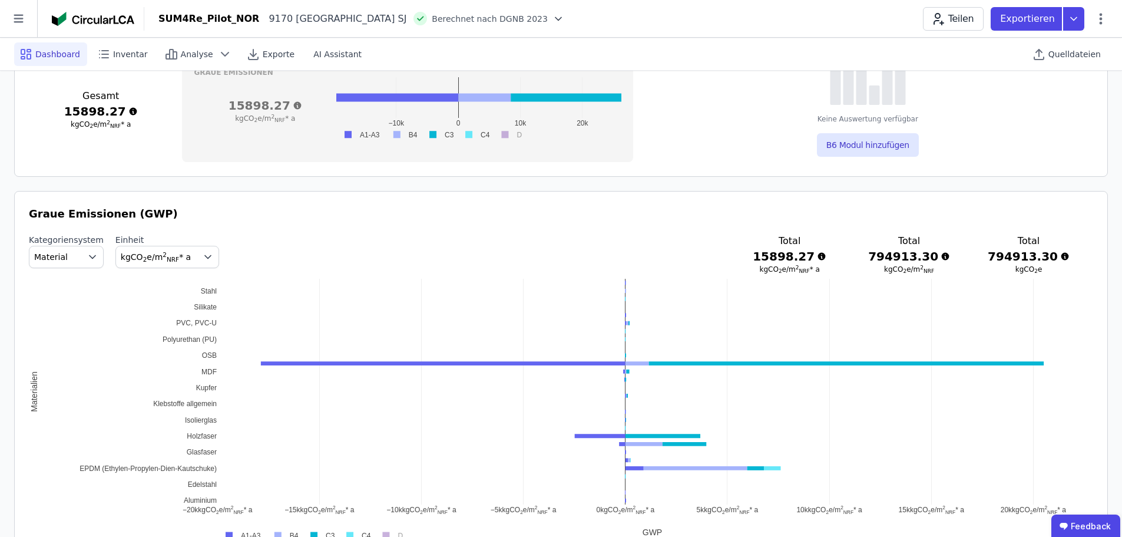
scroll to position [471, 0]
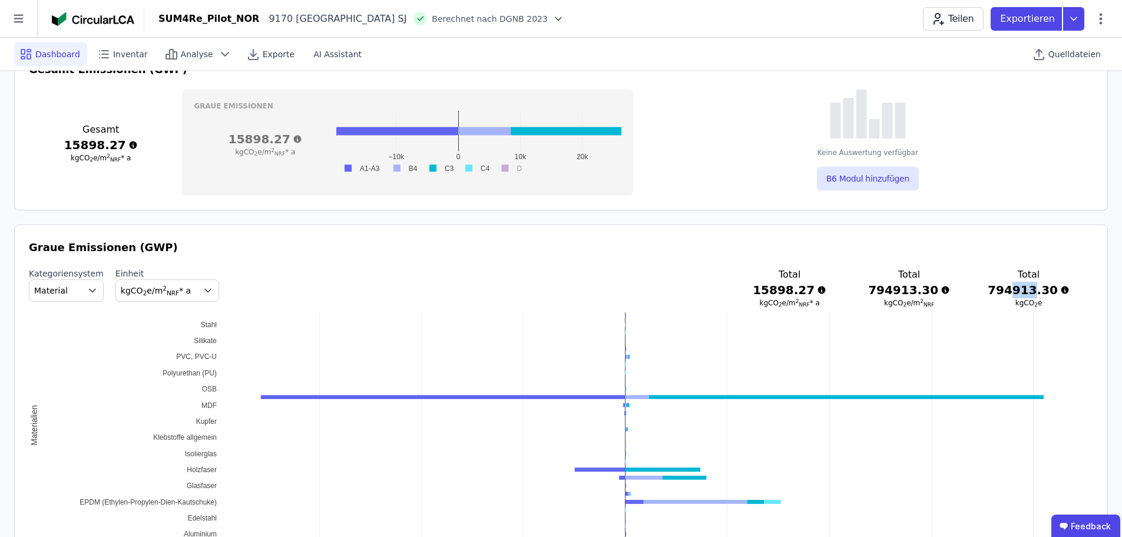
drag, startPoint x: 1021, startPoint y: 293, endPoint x: 1042, endPoint y: 293, distance: 21.2
click at [1042, 293] on h3 "794913.30" at bounding box center [1029, 290] width 82 height 16
click at [1021, 293] on h3 "794913.30" at bounding box center [1029, 290] width 82 height 16
drag, startPoint x: 1020, startPoint y: 288, endPoint x: 996, endPoint y: 288, distance: 23.6
click at [996, 288] on div "Total 15898.27 kgCO 2 e/m 2 NRF * a Total 794913.30 kgCO 2 e/m 2 NRF Total 7949…" at bounding box center [909, 288] width 321 height 40
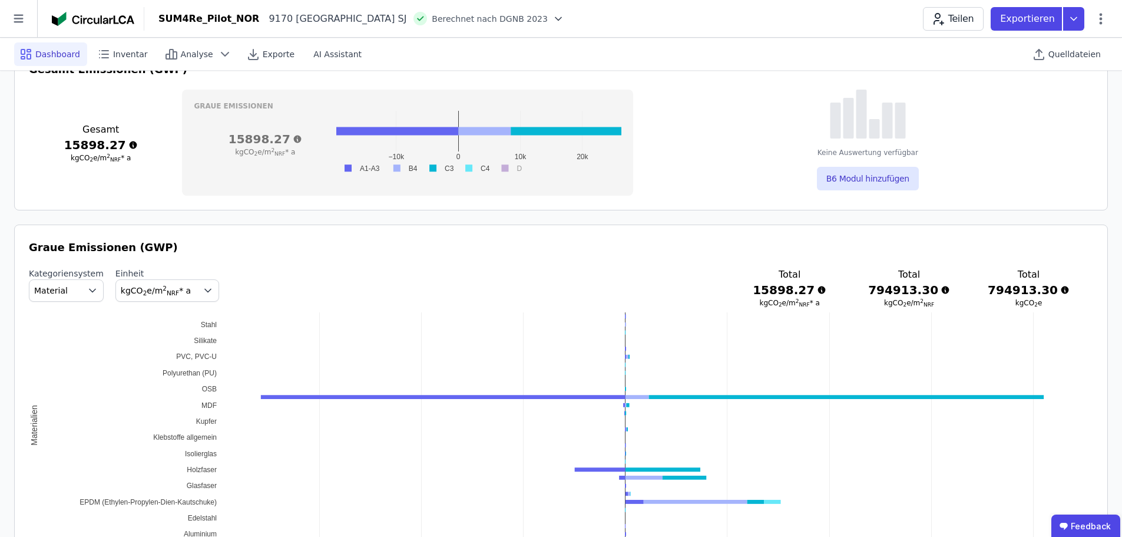
click at [995, 227] on div "Graue Emissionen (GWP) Kategoriensystem Material Einheit kgCO 2 e/m 2 NRF * a T…" at bounding box center [561, 410] width 1094 height 372
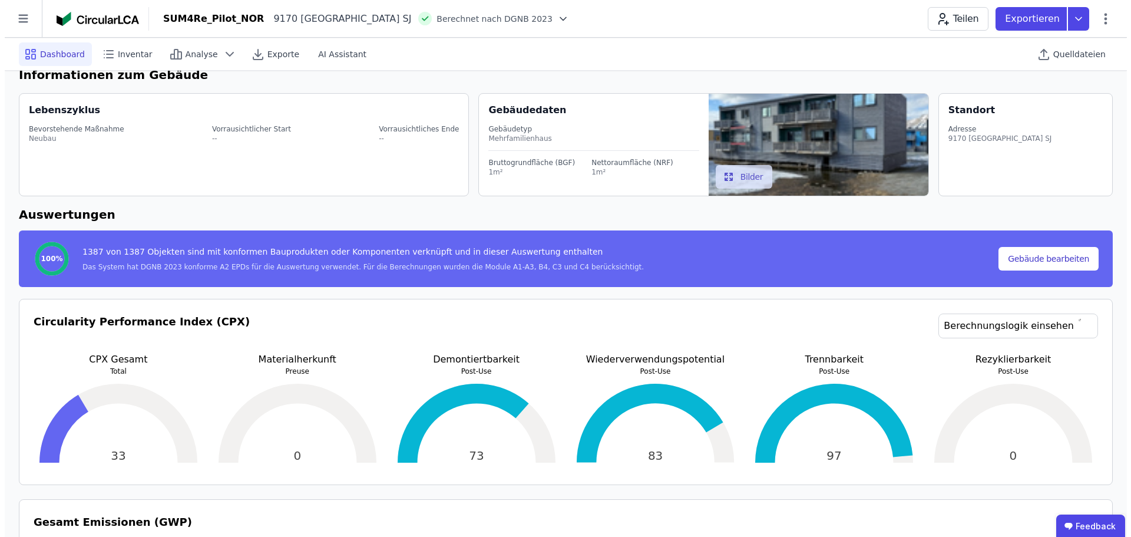
scroll to position [0, 0]
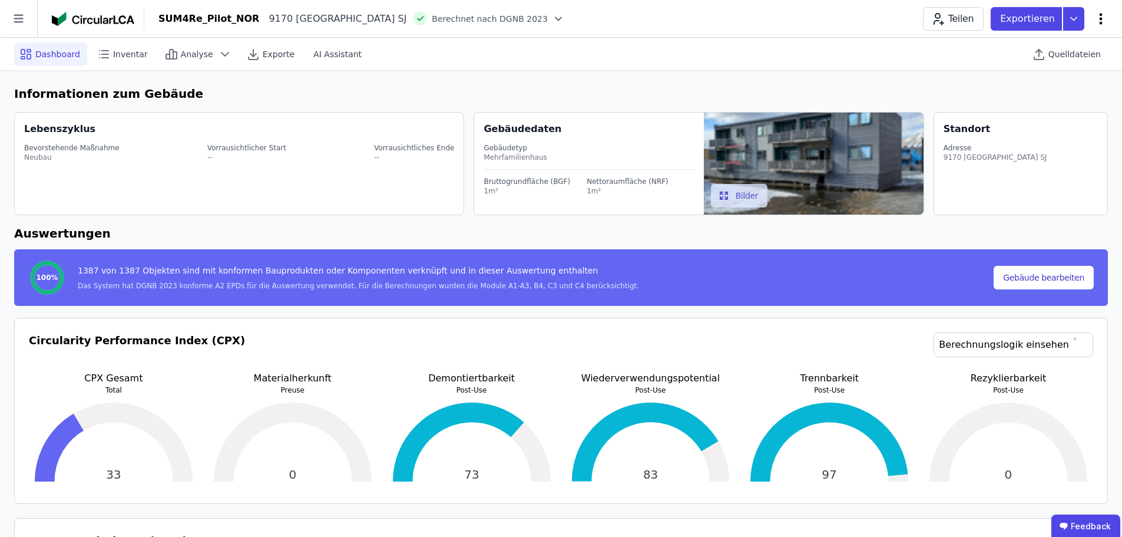
click at [1098, 16] on icon at bounding box center [1101, 19] width 14 height 14
click at [1065, 43] on span "Gebäude bearbeiten" at bounding box center [1045, 47] width 85 height 12
select select "**********"
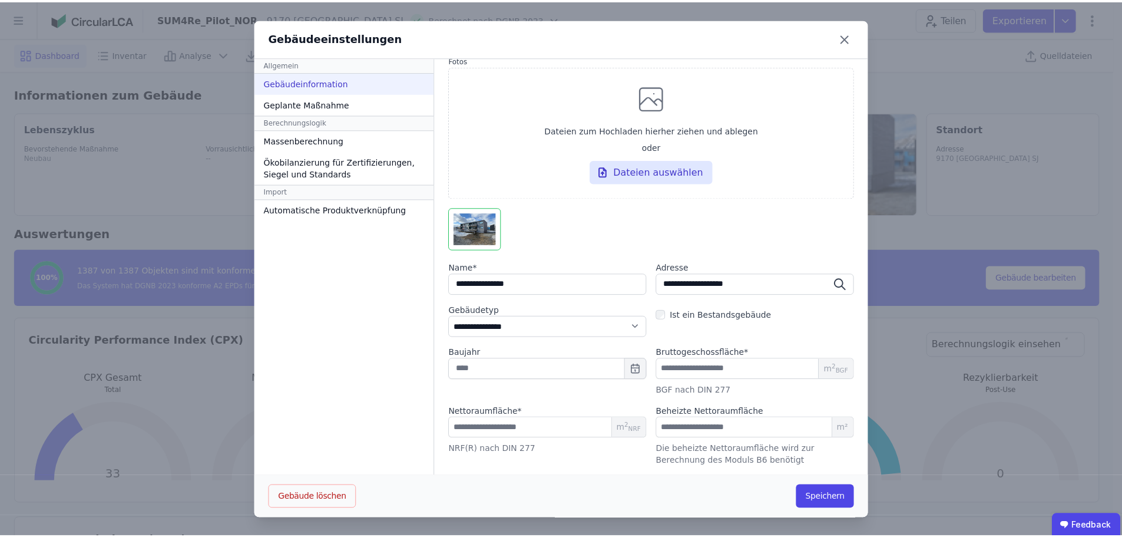
scroll to position [1, 0]
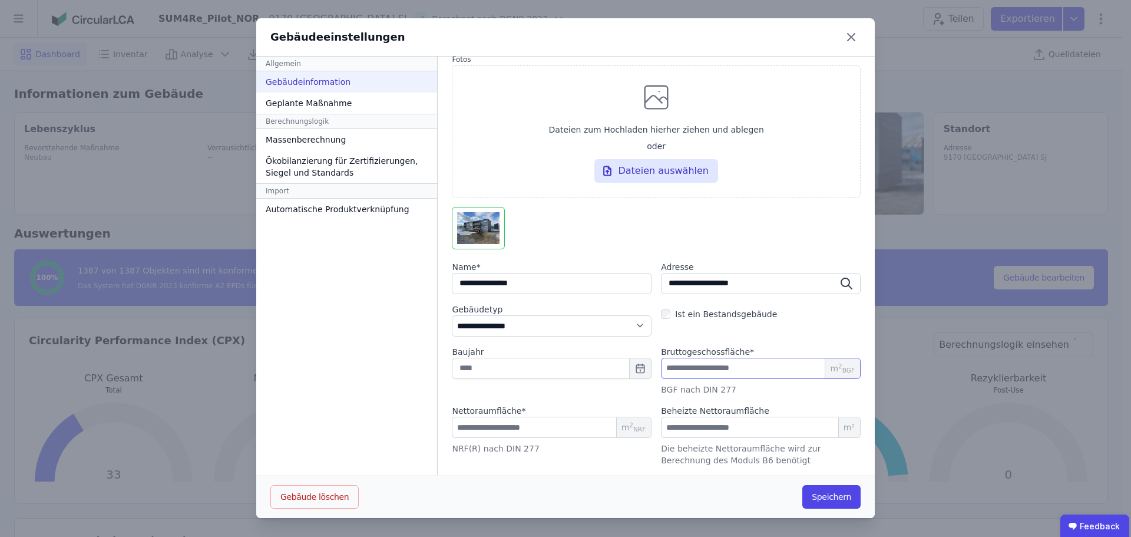
click at [672, 368] on input "*" at bounding box center [761, 368] width 200 height 21
drag, startPoint x: 658, startPoint y: 372, endPoint x: 651, endPoint y: 372, distance: 7.1
click at [661, 372] on input "*" at bounding box center [761, 368] width 200 height 21
type input "*"
type input "**"
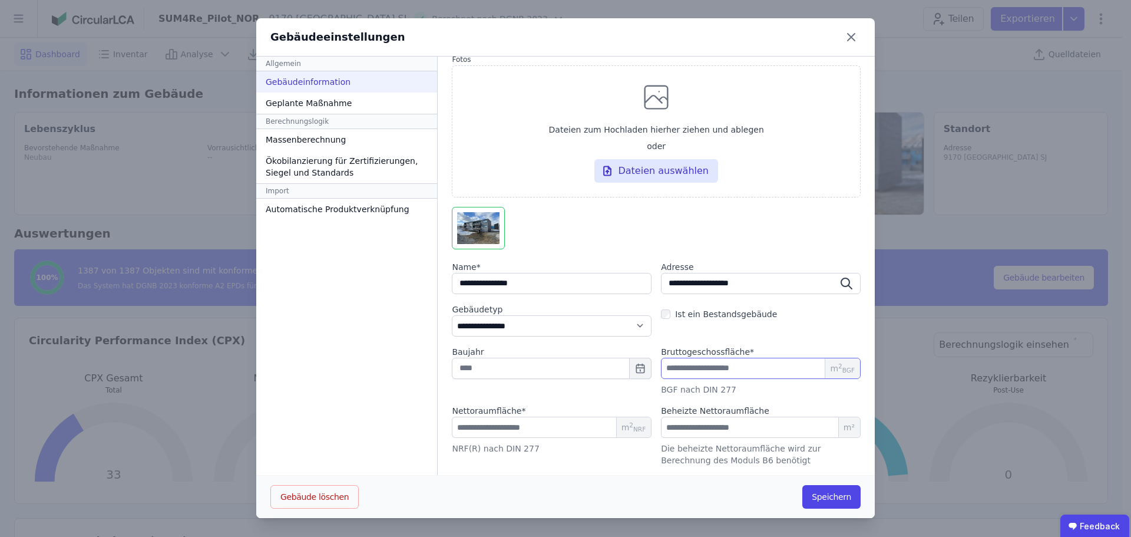
type input "***"
type input "*"
type input "**"
type input "***"
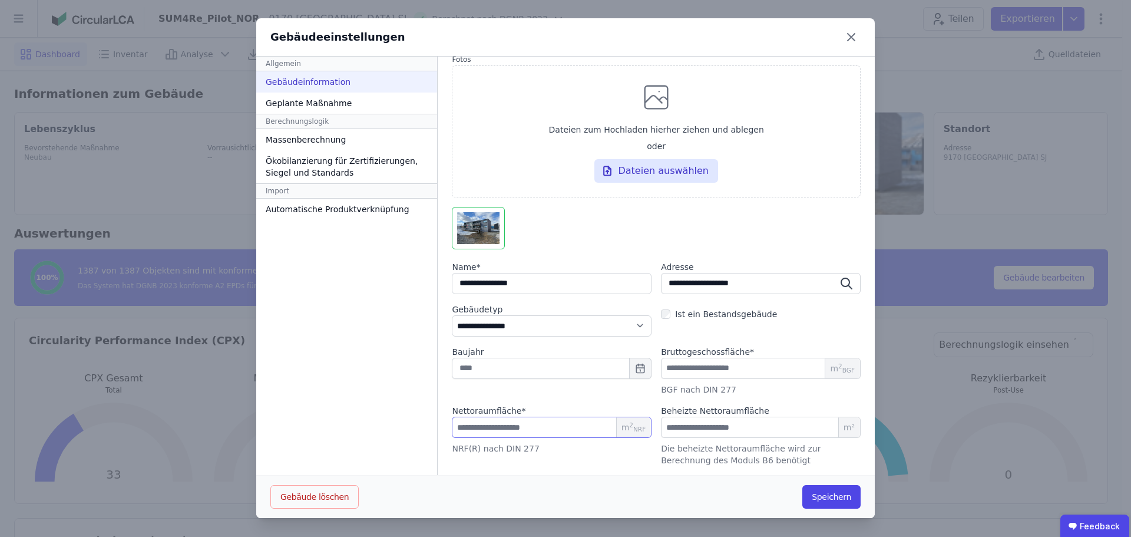
type input "***"
click at [495, 376] on input "text" at bounding box center [552, 368] width 200 height 21
click at [498, 392] on button "Previous Year" at bounding box center [499, 399] width 19 height 19
click at [545, 413] on div "2006" at bounding box center [553, 414] width 38 height 9
type input "****"
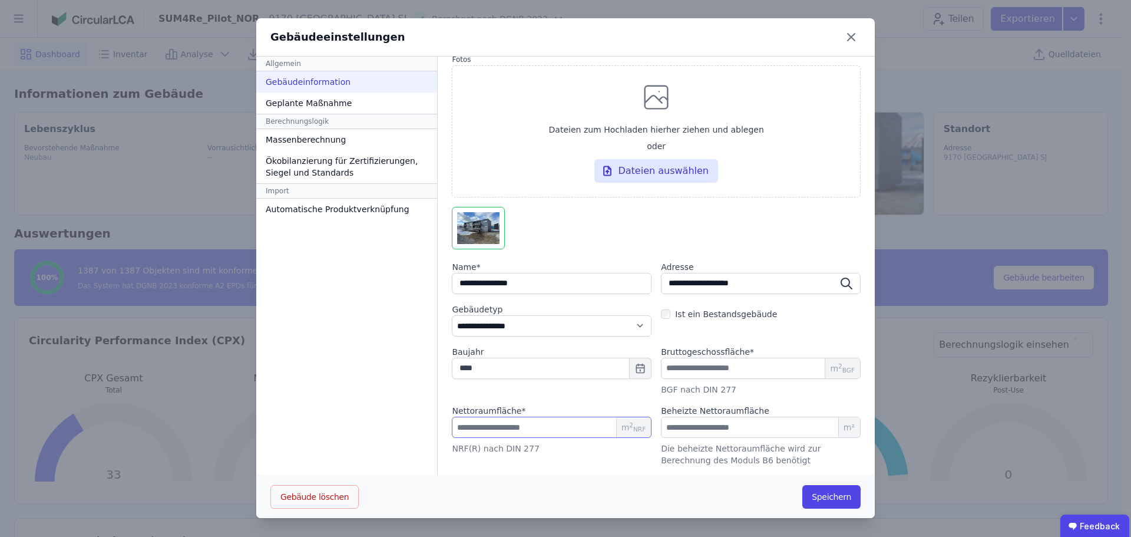
click at [476, 430] on input "***" at bounding box center [552, 427] width 200 height 21
type input "**"
type input "***"
click at [825, 493] on button "Speichern" at bounding box center [832, 497] width 58 height 24
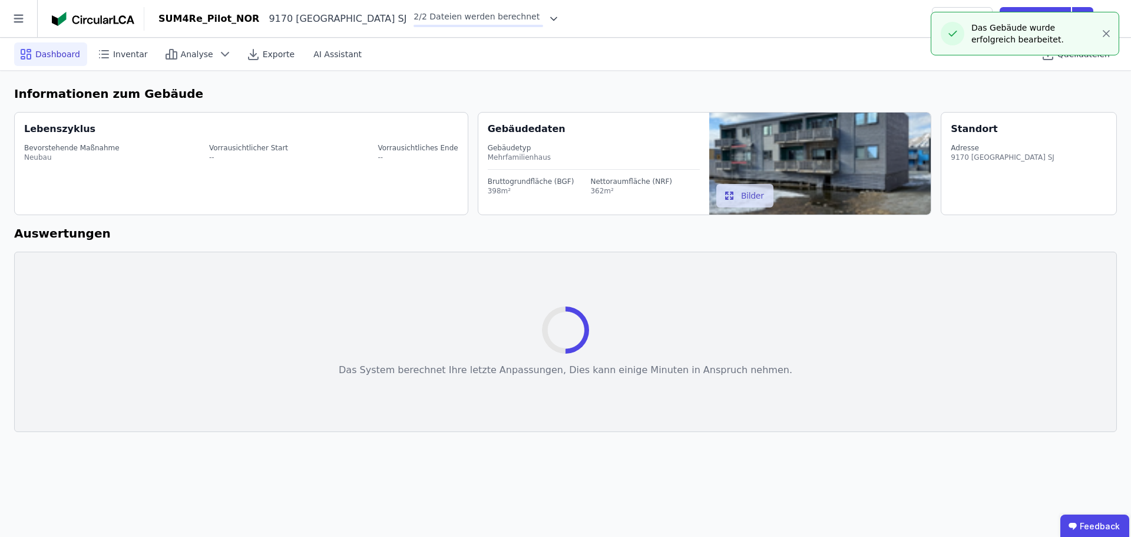
click at [851, 34] on header "SUM4Re_Pilot_NOR 9170 Longyearbyen SJ 2/2 Dateien werden berechnet Teilen Expor…" at bounding box center [565, 19] width 1131 height 38
drag, startPoint x: 1104, startPoint y: 33, endPoint x: 879, endPoint y: 51, distance: 225.8
click at [1104, 31] on icon "button" at bounding box center [1107, 34] width 12 height 12
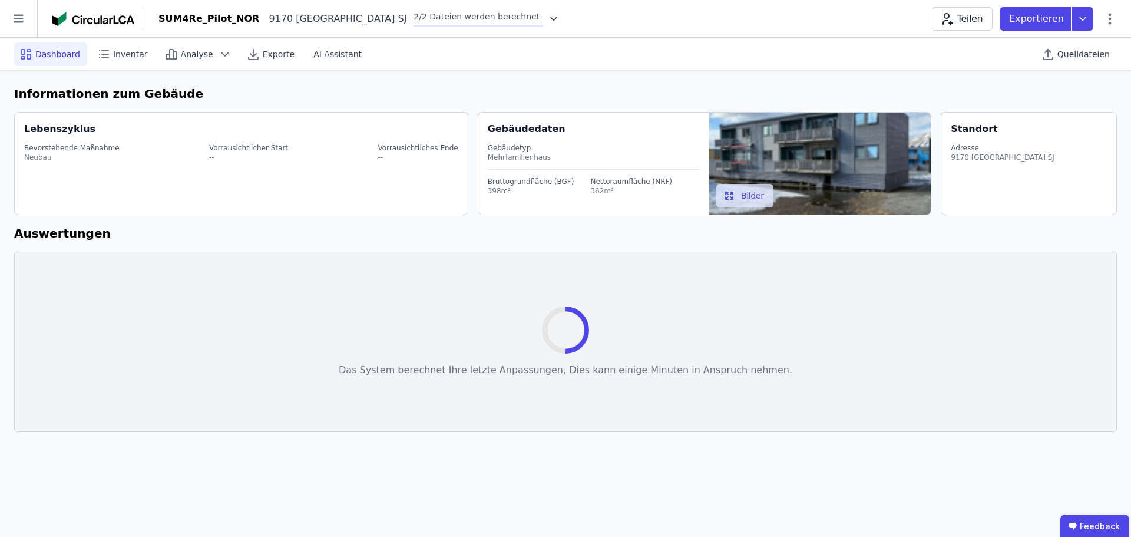
click at [643, 47] on div "Dashboard Inventar Analyse Exporte AI Assistant Quelldateien" at bounding box center [565, 54] width 1103 height 32
click at [434, 226] on h6 "Auswertungen" at bounding box center [565, 233] width 1103 height 18
click at [548, 18] on icon at bounding box center [554, 19] width 12 height 12
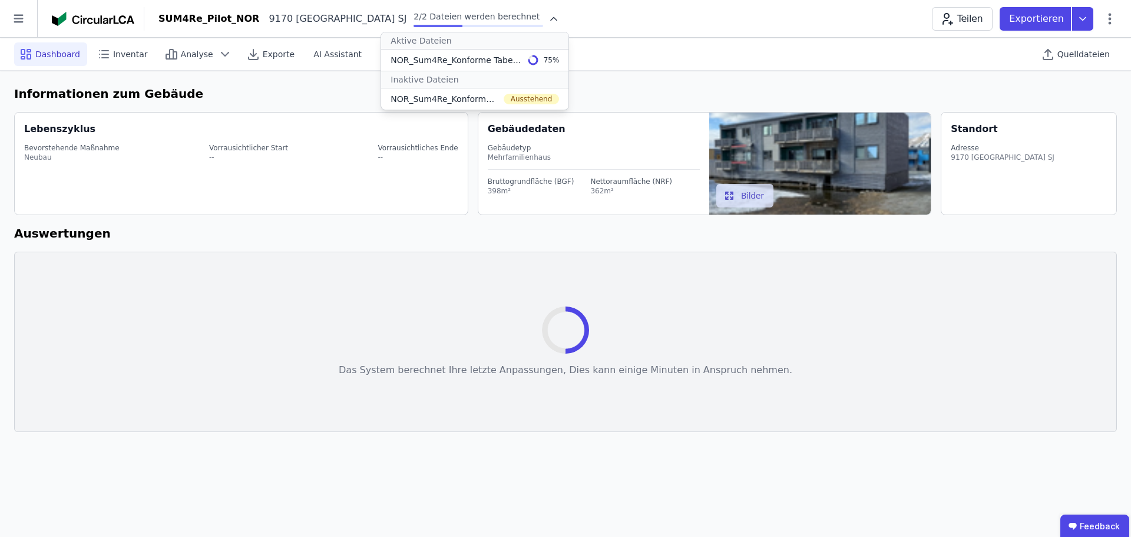
click at [551, 18] on icon at bounding box center [554, 18] width 6 height 3
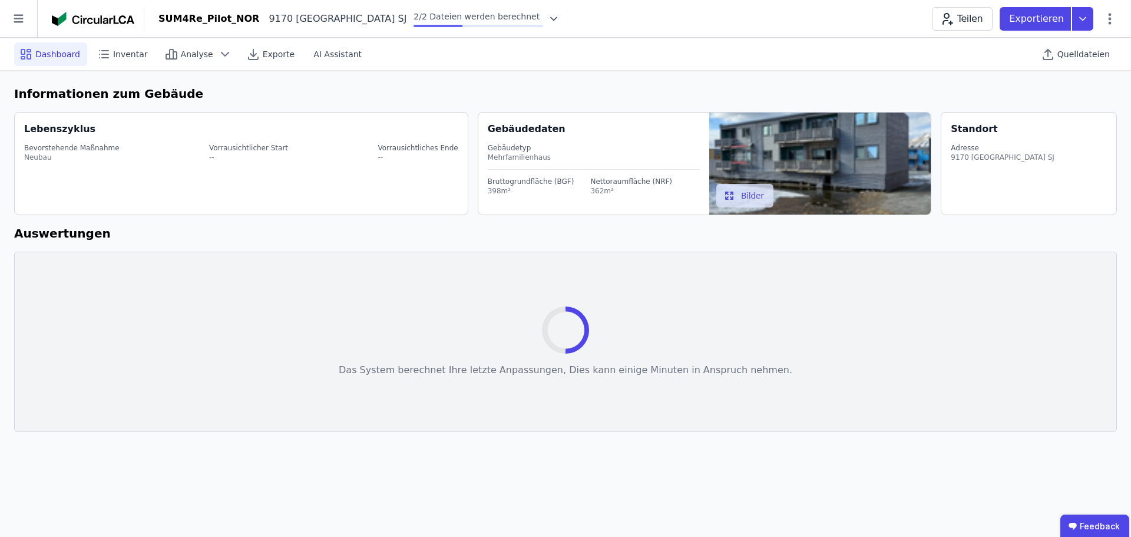
click at [679, 6] on header "SUM4Re_Pilot_NOR 9170 Longyearbyen SJ 2/2 Dateien werden berechnet Teilen Expor…" at bounding box center [565, 19] width 1131 height 38
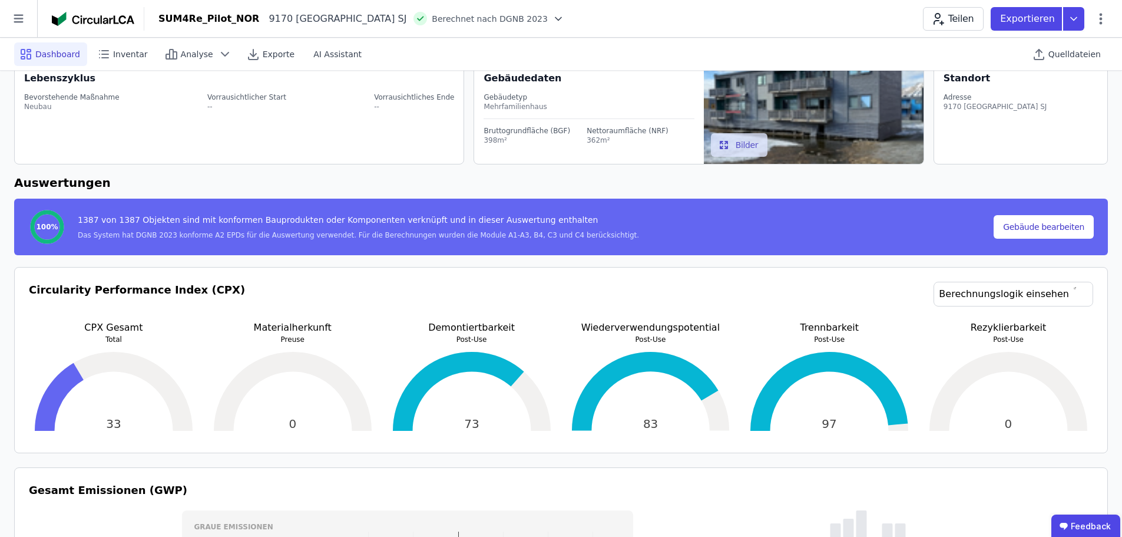
scroll to position [0, 0]
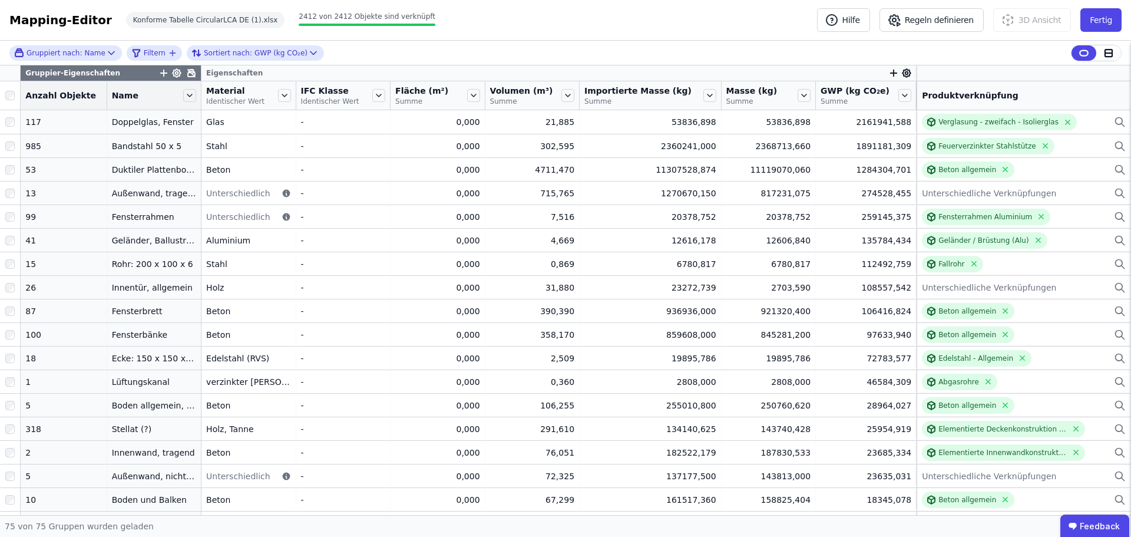
click at [678, 58] on div "Gruppiert nach: Name Filtern Sortiert nach: GWP (kg CO₂e)" at bounding box center [565, 53] width 1131 height 25
drag, startPoint x: 705, startPoint y: 89, endPoint x: 684, endPoint y: 89, distance: 21.2
click at [684, 89] on div "Importierte Masse (kg) Summe" at bounding box center [650, 95] width 141 height 28
drag, startPoint x: 705, startPoint y: 89, endPoint x: 688, endPoint y: 89, distance: 16.5
click at [688, 89] on div "Importierte Masse (kg) Summe" at bounding box center [650, 95] width 141 height 28
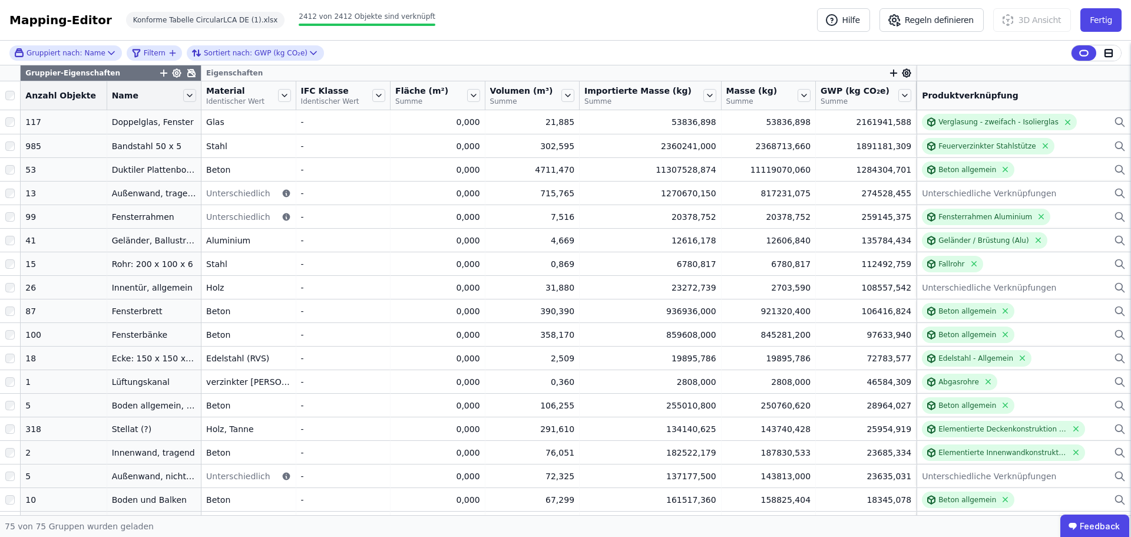
click at [685, 65] on div "Eigenschaften" at bounding box center [559, 72] width 715 height 15
click at [685, 55] on div "Gruppiert nach: Name Filtern Sortiert nach: GWP (kg CO₂e)" at bounding box center [565, 53] width 1131 height 25
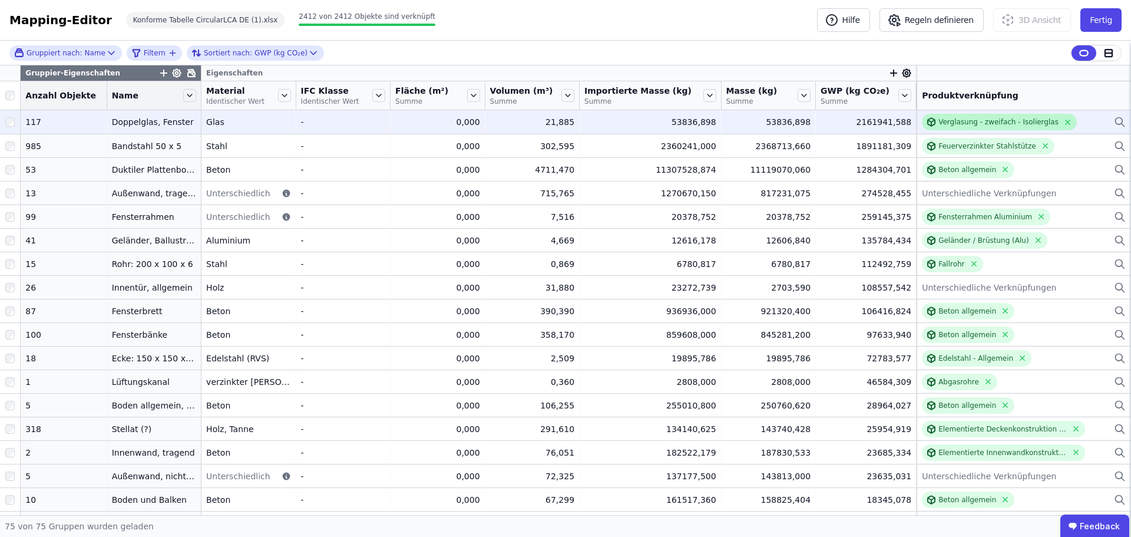
click at [995, 118] on div "Verglasung - zweifach - Isolierglas" at bounding box center [999, 121] width 120 height 9
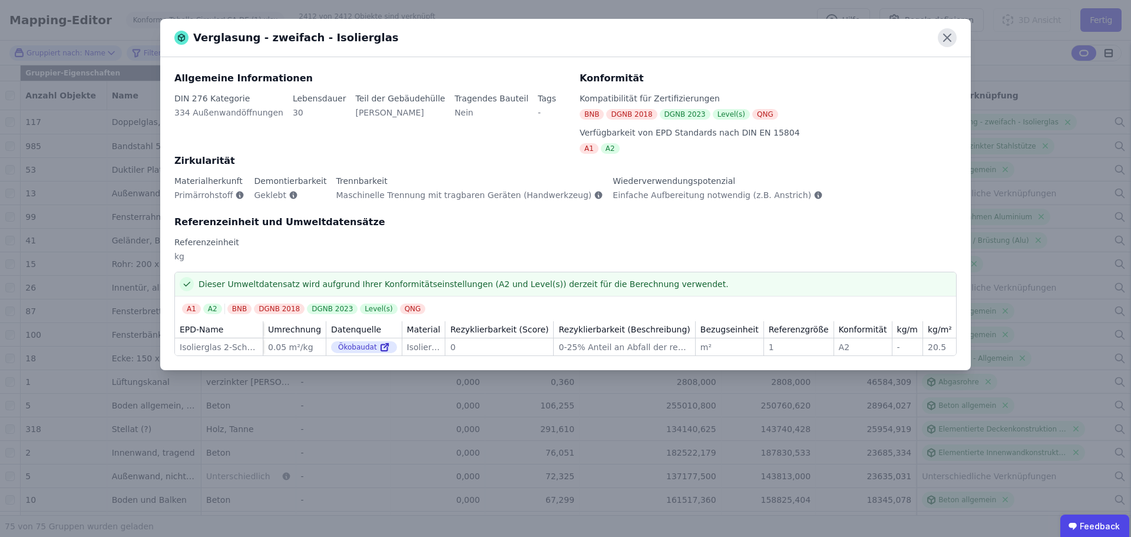
click at [948, 39] on icon at bounding box center [947, 37] width 7 height 7
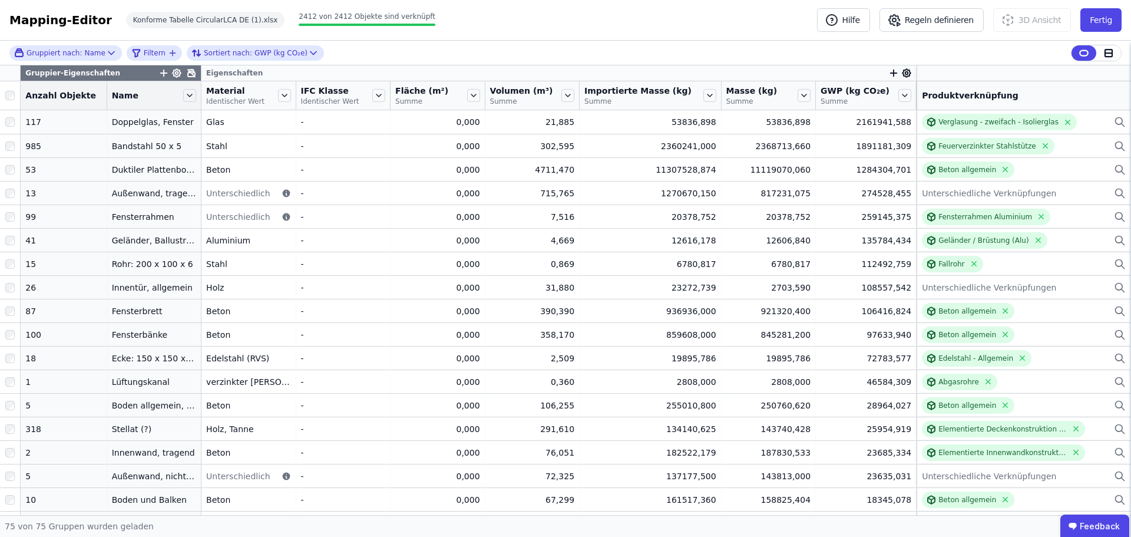
click at [692, 55] on div "Gruppiert nach: Name Filtern Sortiert nach: GWP (kg CO₂e)" at bounding box center [565, 53] width 1131 height 25
click at [567, 18] on div "Mapping-Editor Hilfe Regeln definieren 3D Ansicht Fertig Konforme Tabelle Circu…" at bounding box center [565, 20] width 1131 height 41
click at [1111, 19] on button "Fertig" at bounding box center [1101, 20] width 41 height 24
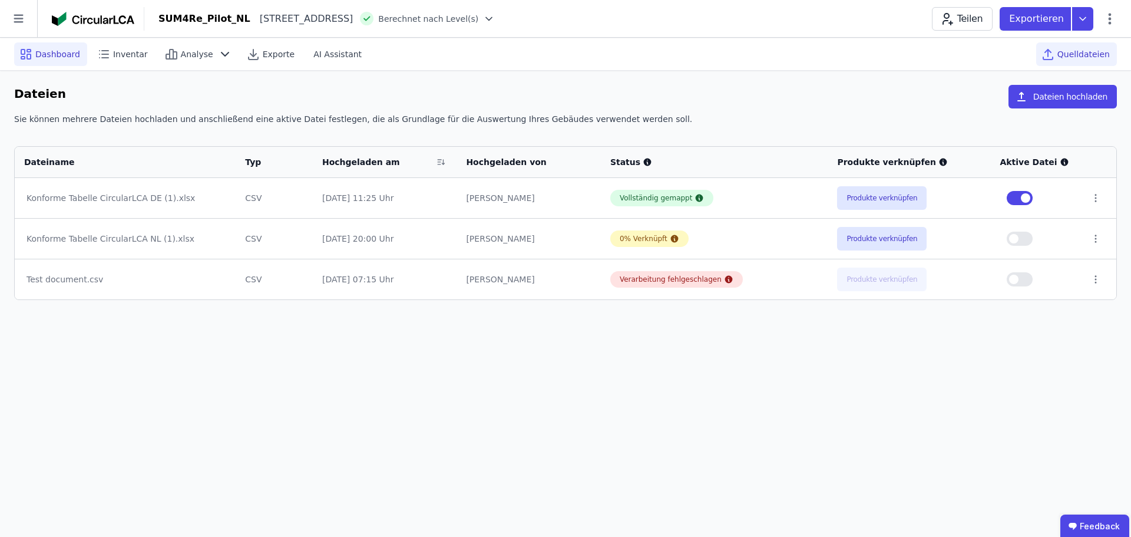
click at [32, 55] on icon at bounding box center [26, 54] width 14 height 14
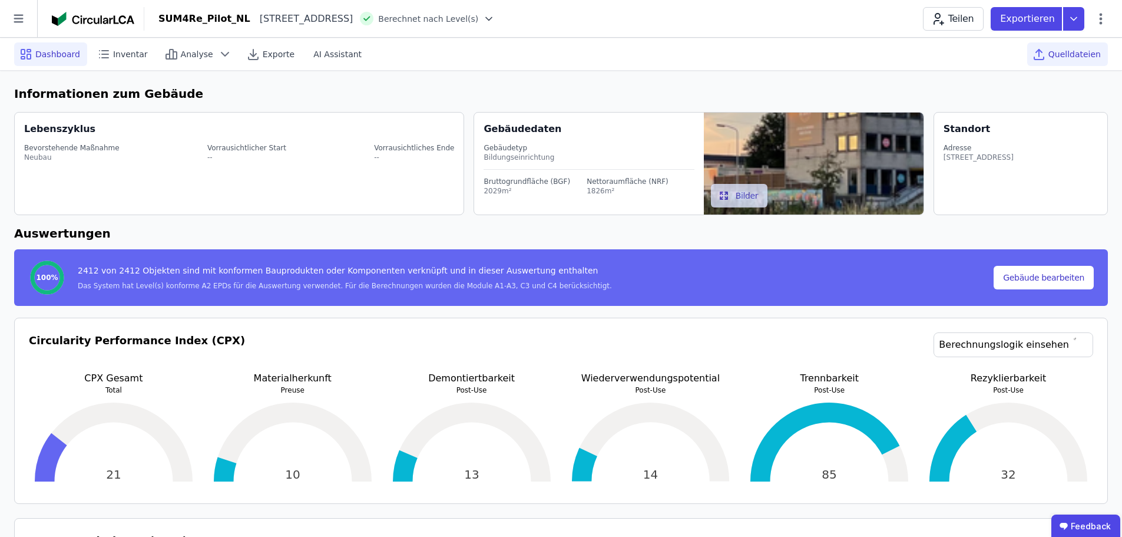
click at [1062, 58] on span "Quelldateien" at bounding box center [1075, 54] width 52 height 12
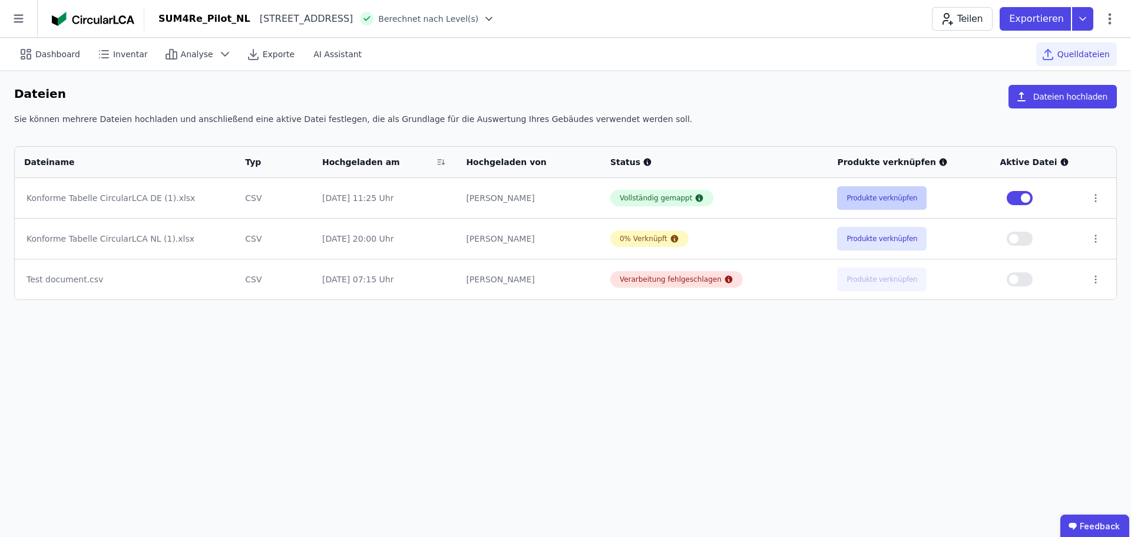
click at [875, 193] on button "Produkte verknüpfen" at bounding box center [882, 198] width 90 height 24
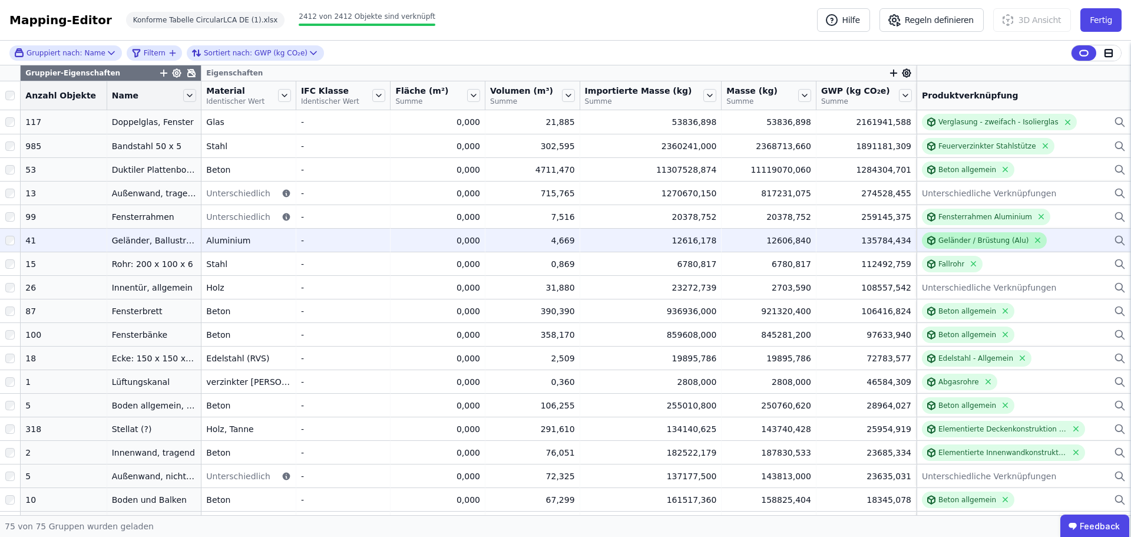
click at [939, 236] on div "Geländer / Brüstung (Alu)" at bounding box center [984, 240] width 90 height 9
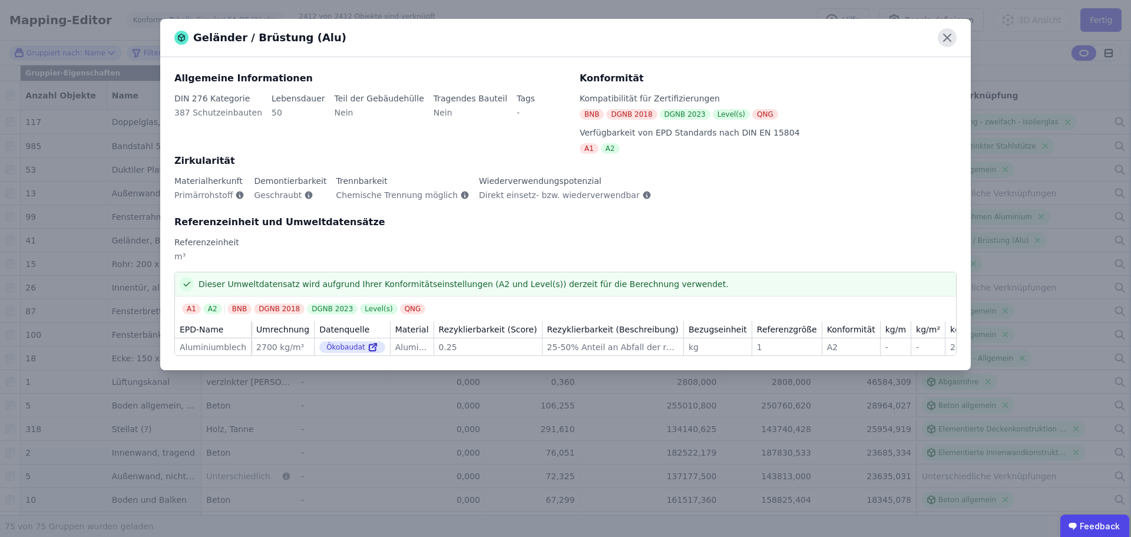
click at [945, 40] on icon at bounding box center [947, 37] width 7 height 7
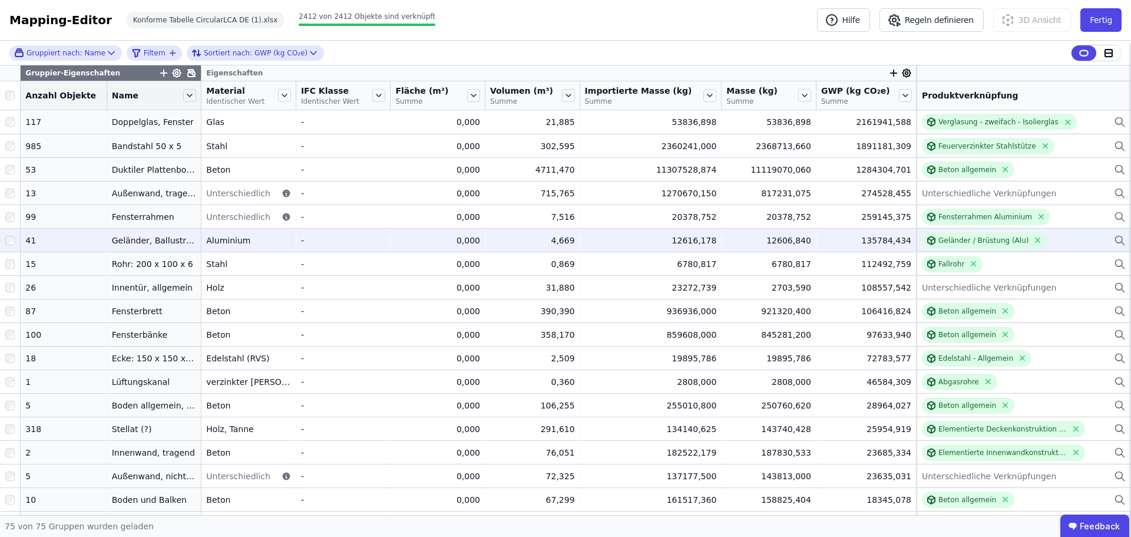
click at [1055, 242] on div "Geländer / Brüstung (Alu)" at bounding box center [1024, 240] width 204 height 16
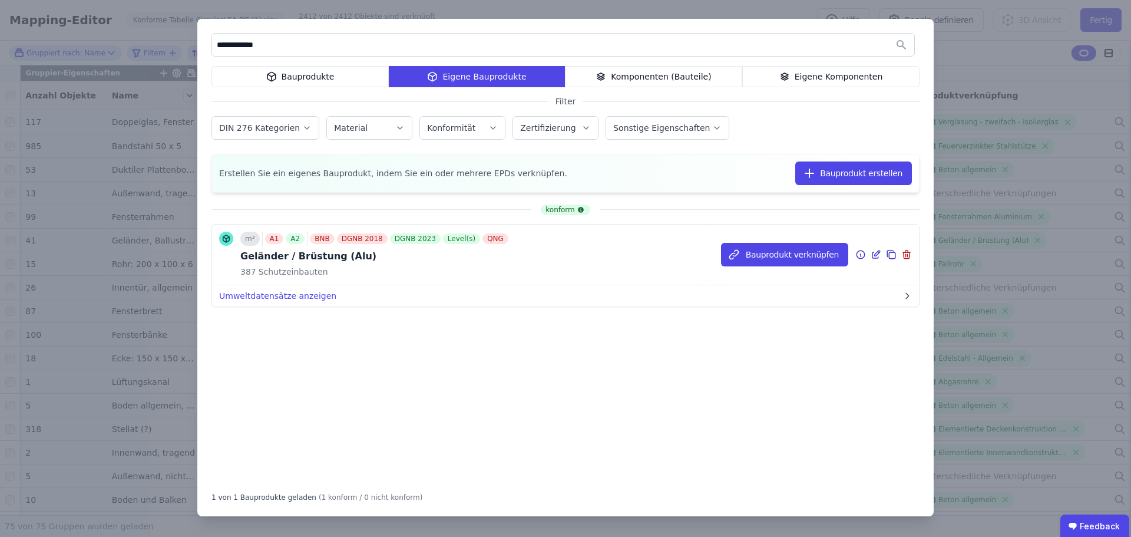
type input "**********"
click at [874, 257] on icon at bounding box center [876, 254] width 11 height 14
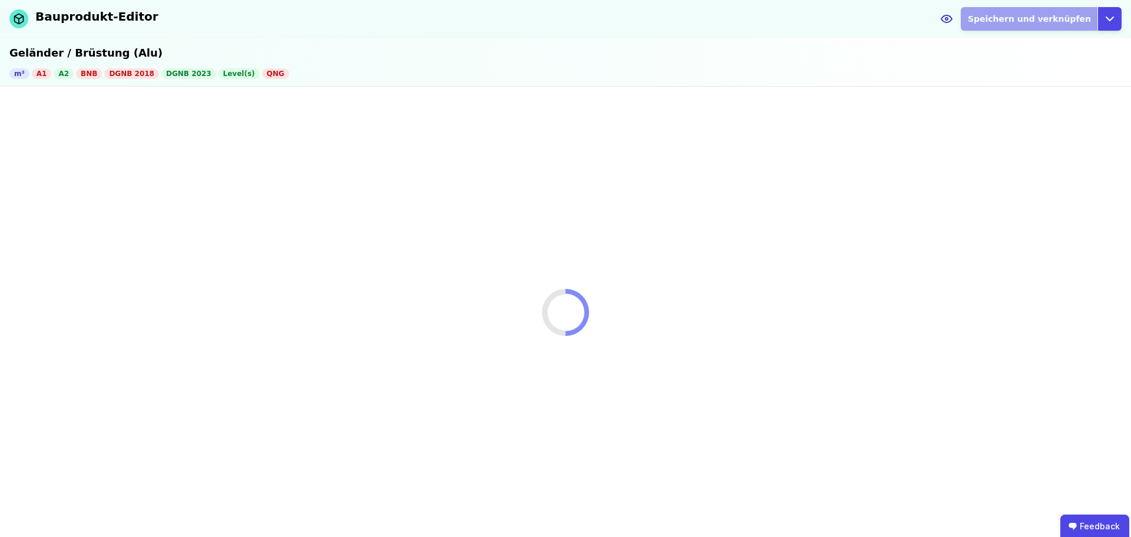
select select "**********"
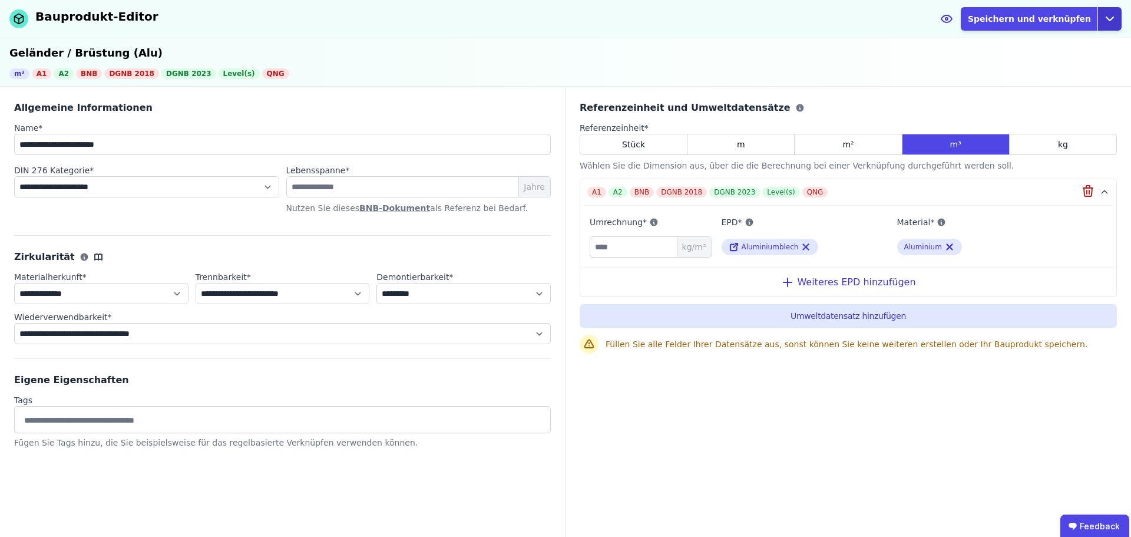
click at [1110, 23] on icon "button" at bounding box center [1110, 19] width 14 height 14
click at [1029, 68] on div "Abbrechen" at bounding box center [1056, 67] width 131 height 21
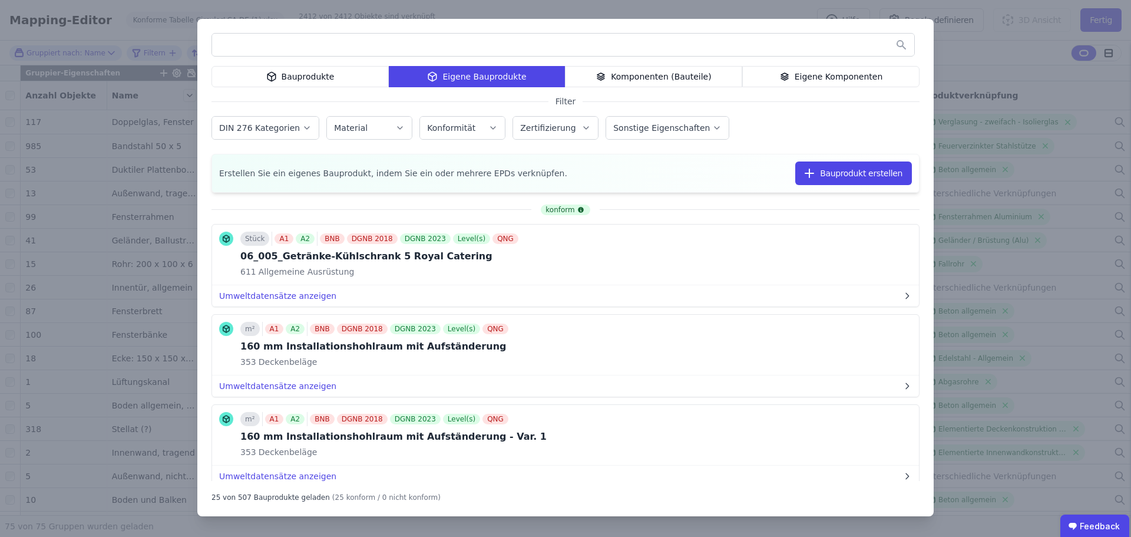
click at [1069, 213] on div "Bauprodukte Eigene Bauprodukte Komponenten (Bauteile) Eigene Komponenten Filter…" at bounding box center [565, 268] width 1131 height 537
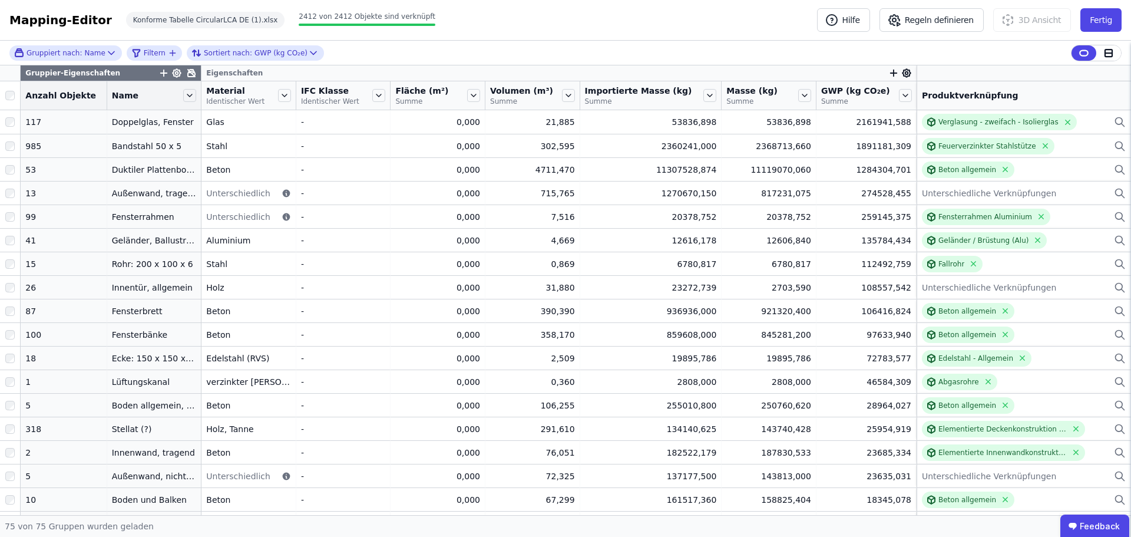
click at [602, 17] on div "Mapping-Editor Hilfe Regeln definieren 3D Ansicht Fertig Konforme Tabelle Circu…" at bounding box center [565, 20] width 1131 height 41
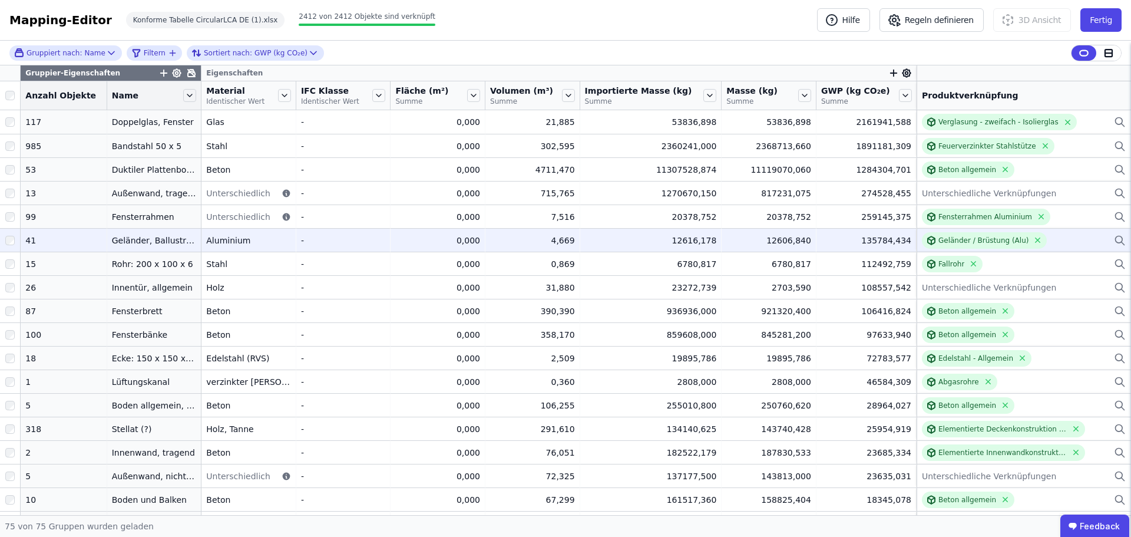
click at [1079, 241] on div "Geländer / Brüstung (Alu)" at bounding box center [1024, 240] width 204 height 16
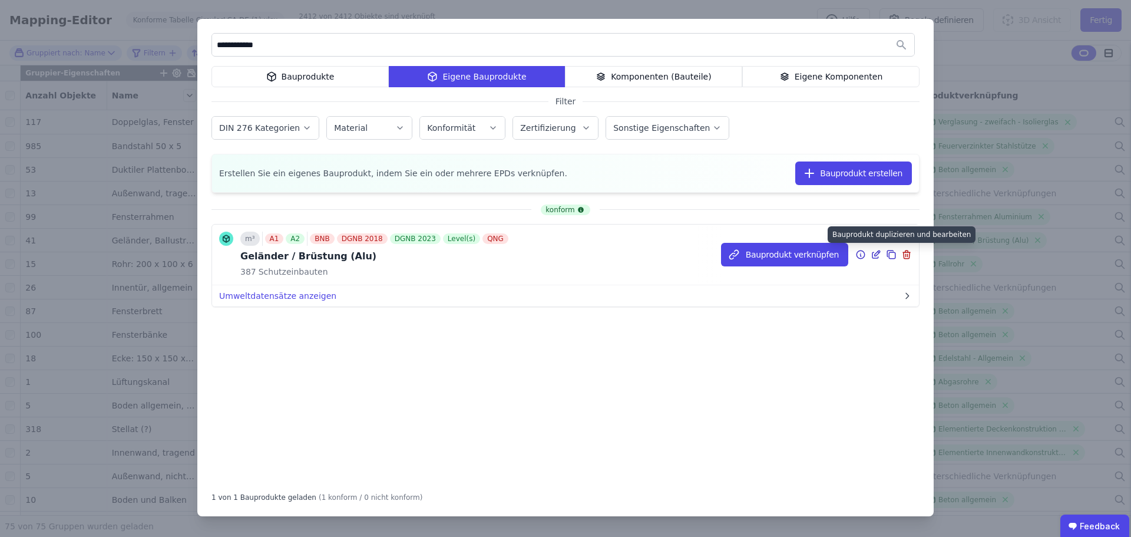
type input "**********"
click at [894, 255] on icon at bounding box center [891, 254] width 11 height 14
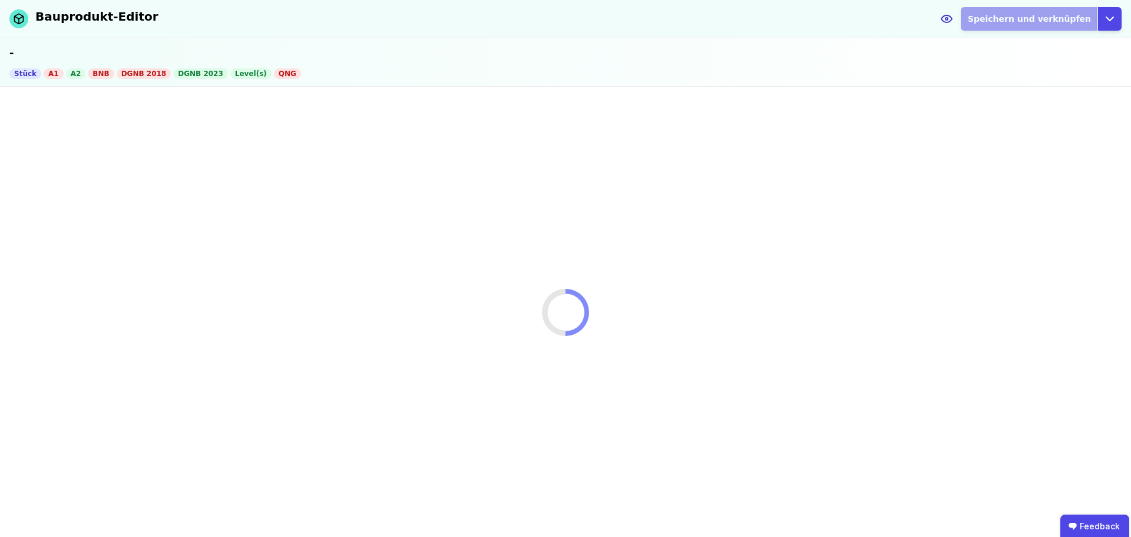
select select "**********"
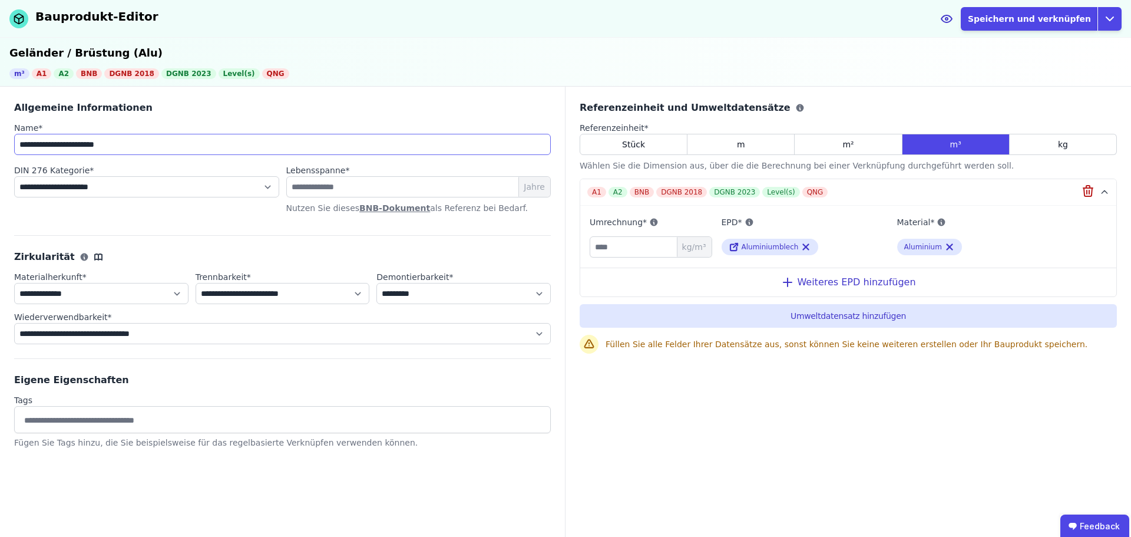
click at [128, 150] on input "**********" at bounding box center [282, 144] width 537 height 21
type input "**********"
drag, startPoint x: 612, startPoint y: 246, endPoint x: 578, endPoint y: 297, distance: 61.6
click at [580, 249] on div "A1 A2 BNB DGNB 2018 DGNB 2023 Level(s) QNG Umrechnung* **** kg/m³ EPD* Aluminiu…" at bounding box center [848, 238] width 537 height 118
type input "***"
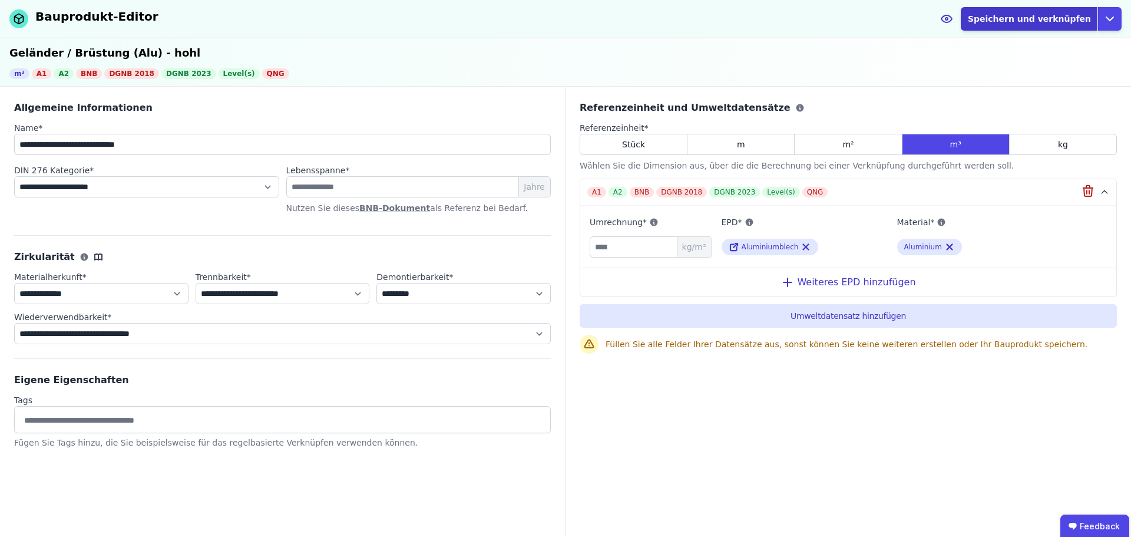
click at [1028, 14] on button "Speichern und verknüpfen" at bounding box center [1029, 19] width 137 height 24
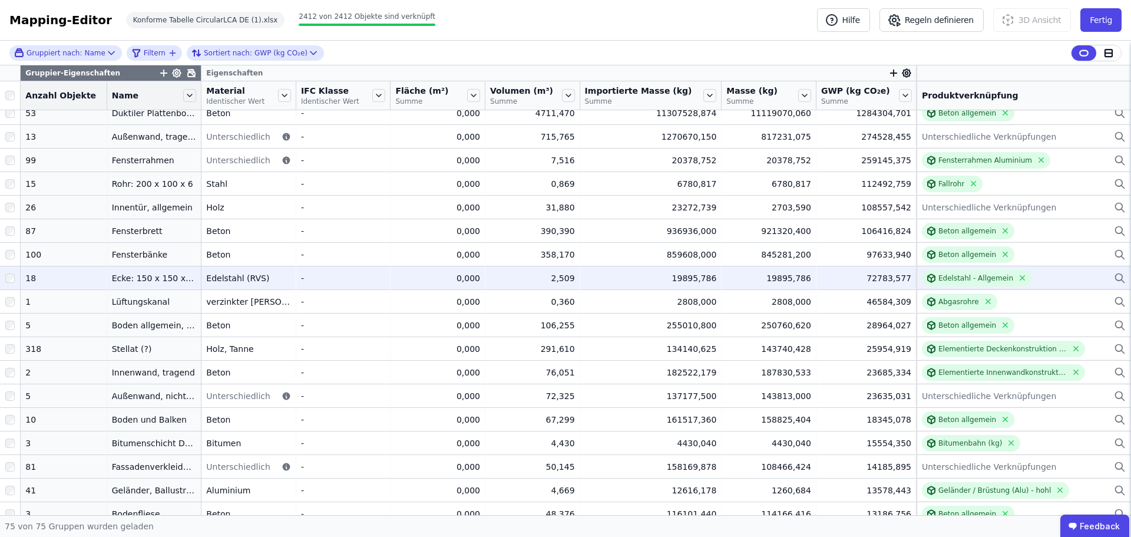
scroll to position [59, 0]
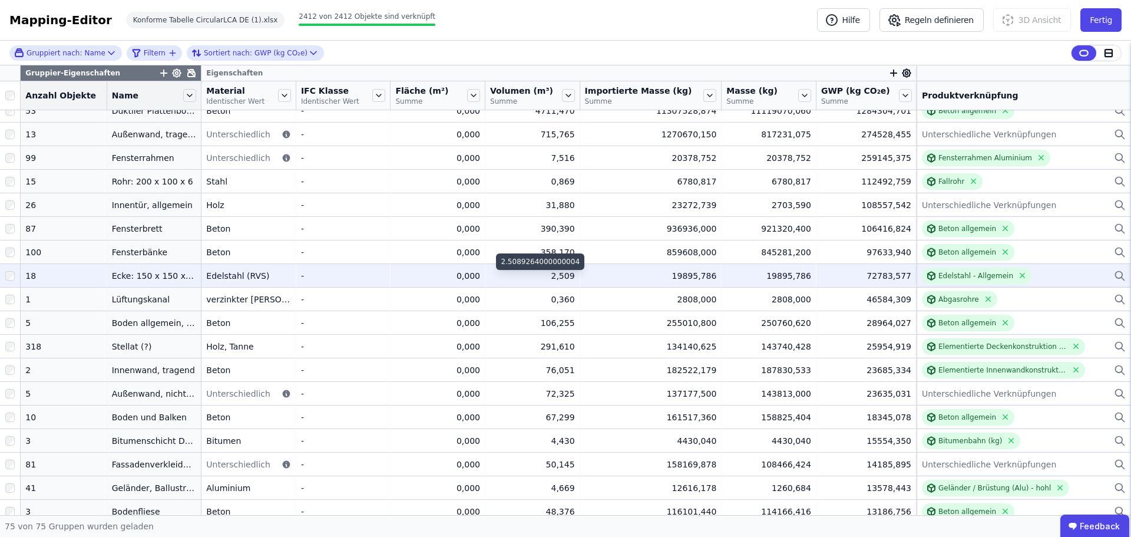
click at [539, 280] on div "2,509" at bounding box center [532, 276] width 85 height 12
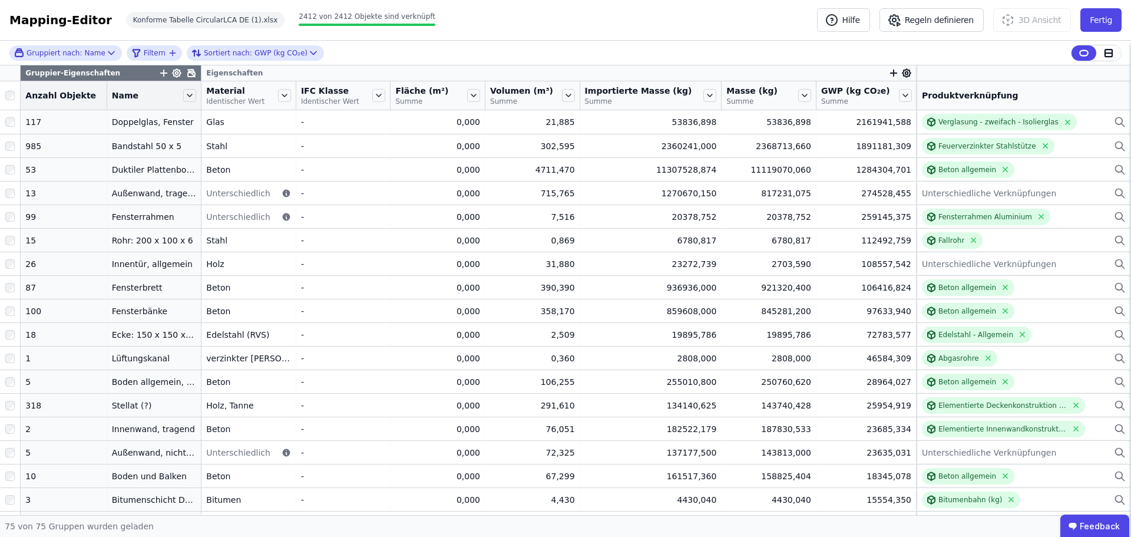
click at [188, 73] on icon at bounding box center [191, 73] width 7 height 7
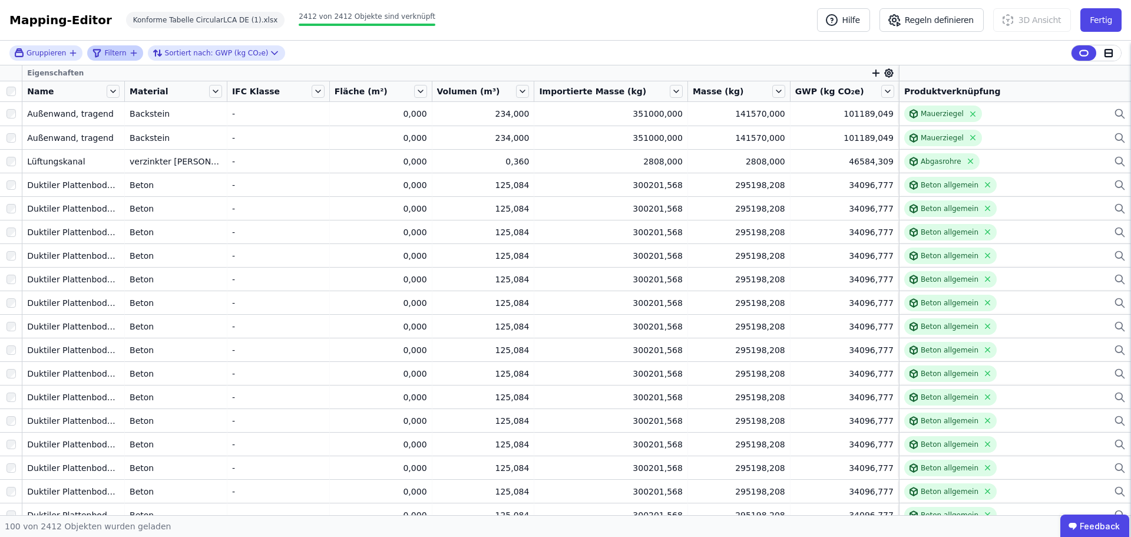
click at [129, 54] on icon "filter_by" at bounding box center [133, 52] width 9 height 9
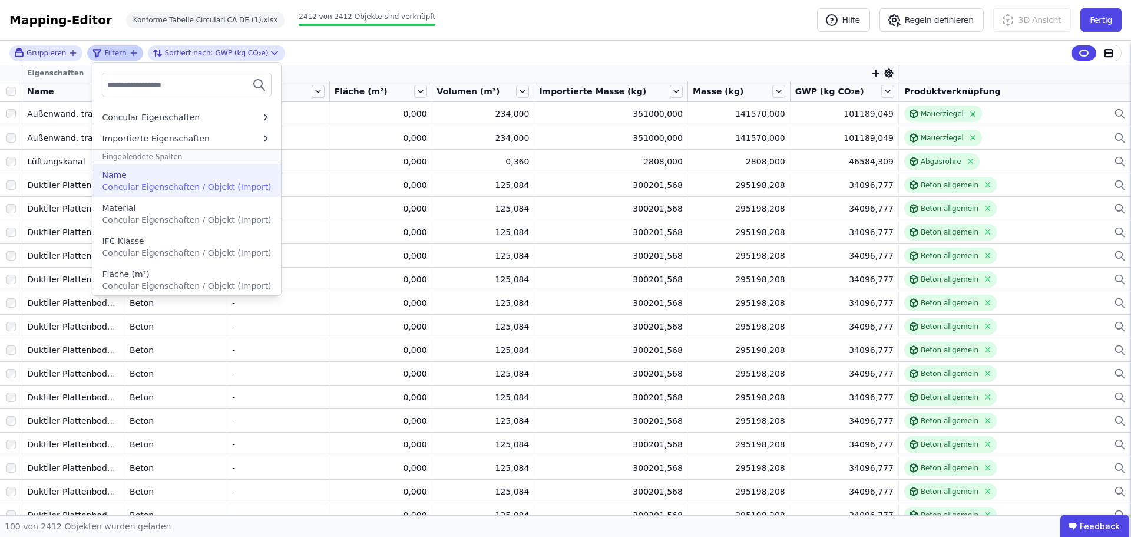
click at [141, 180] on div "Name" at bounding box center [186, 175] width 169 height 12
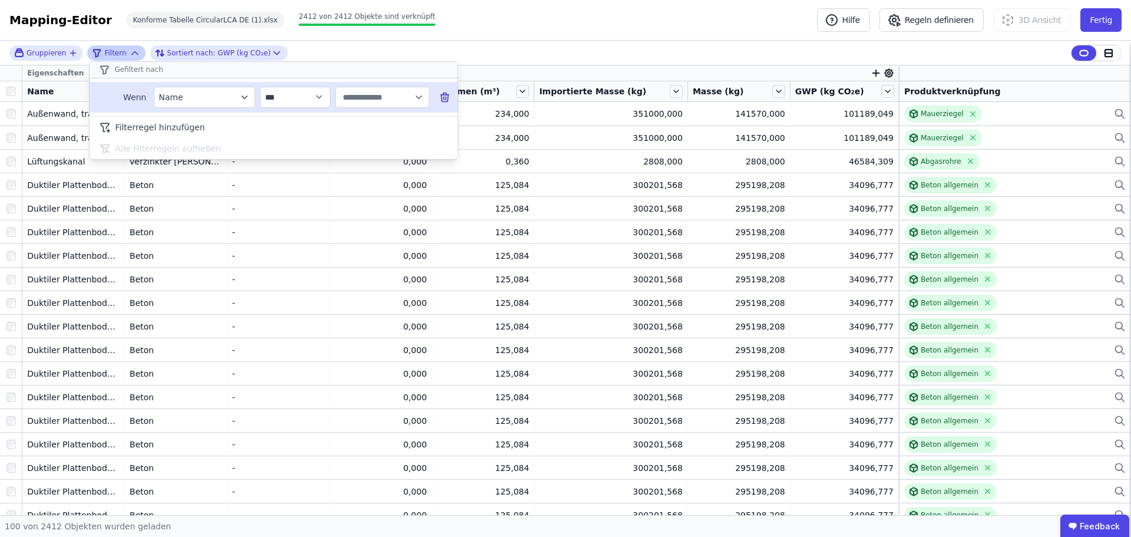
click at [379, 105] on input "text" at bounding box center [377, 97] width 73 height 21
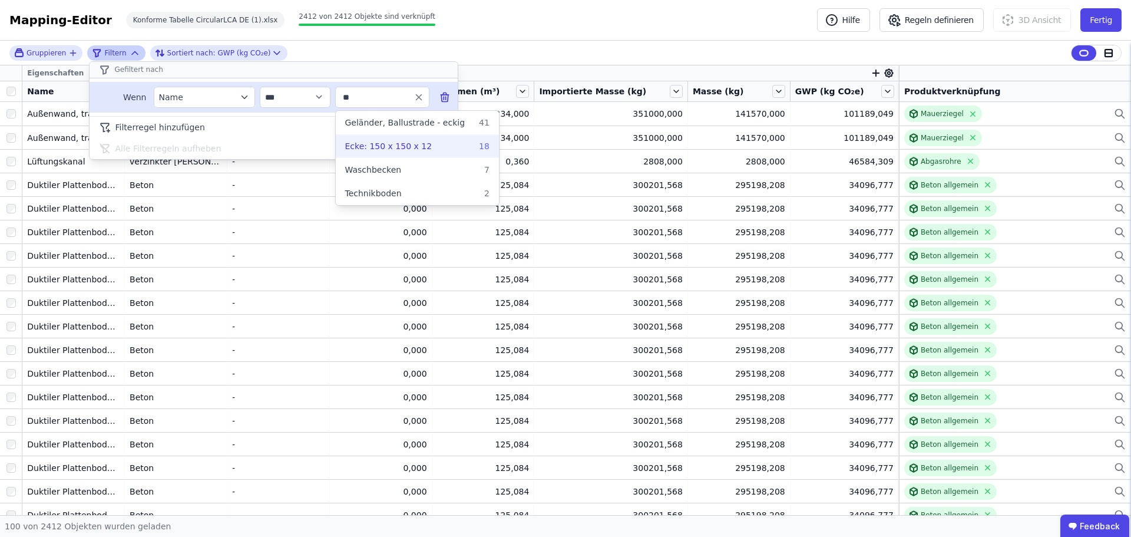
click at [379, 144] on span "Ecke: 150 x 150 x 12" at bounding box center [388, 146] width 87 height 12
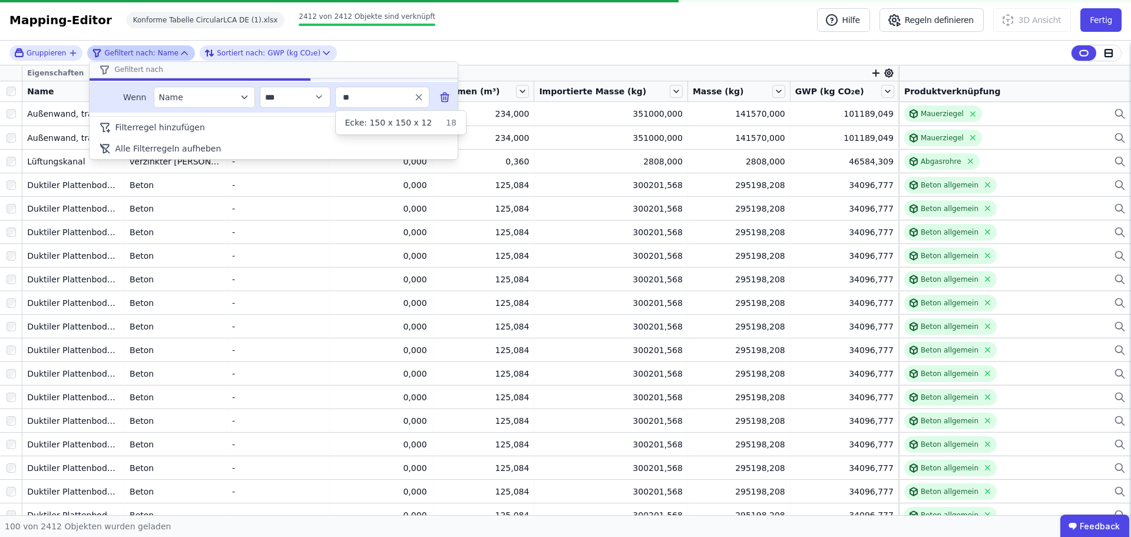
type input "**********"
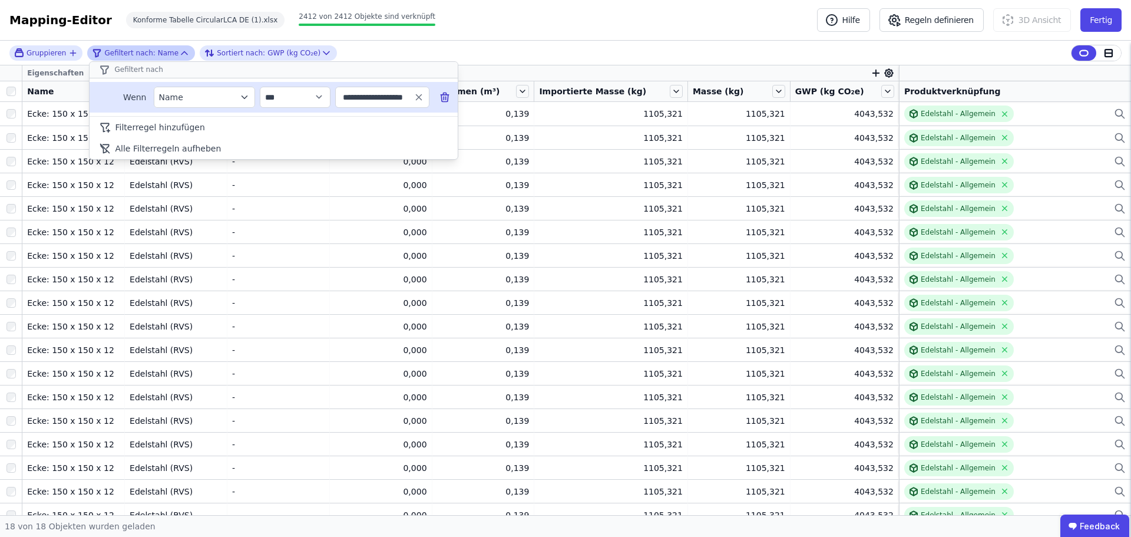
click at [540, 58] on div "**********" at bounding box center [565, 53] width 1131 height 25
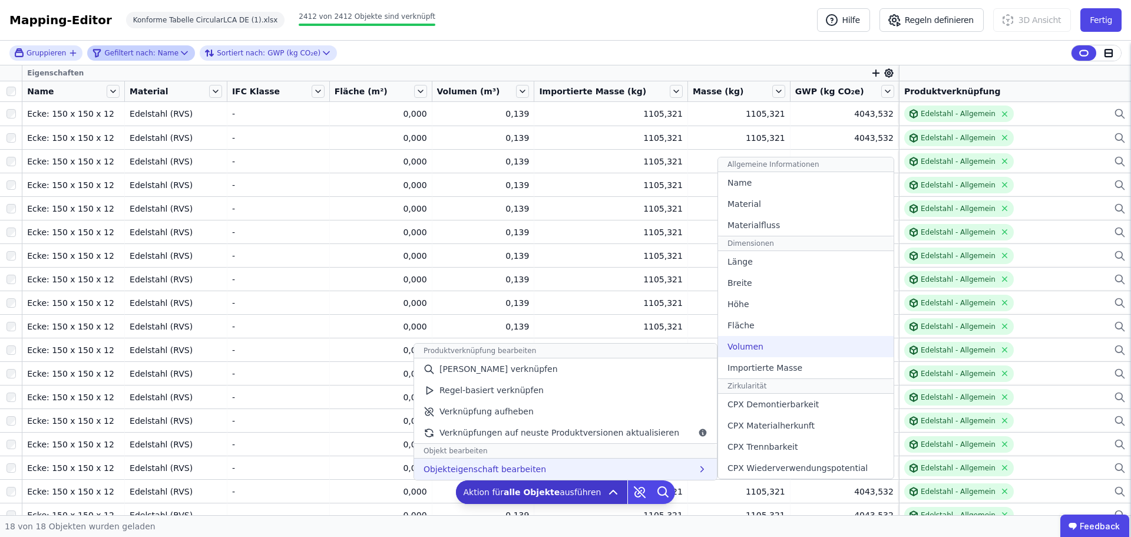
click at [758, 343] on div "Volumen" at bounding box center [806, 346] width 176 height 21
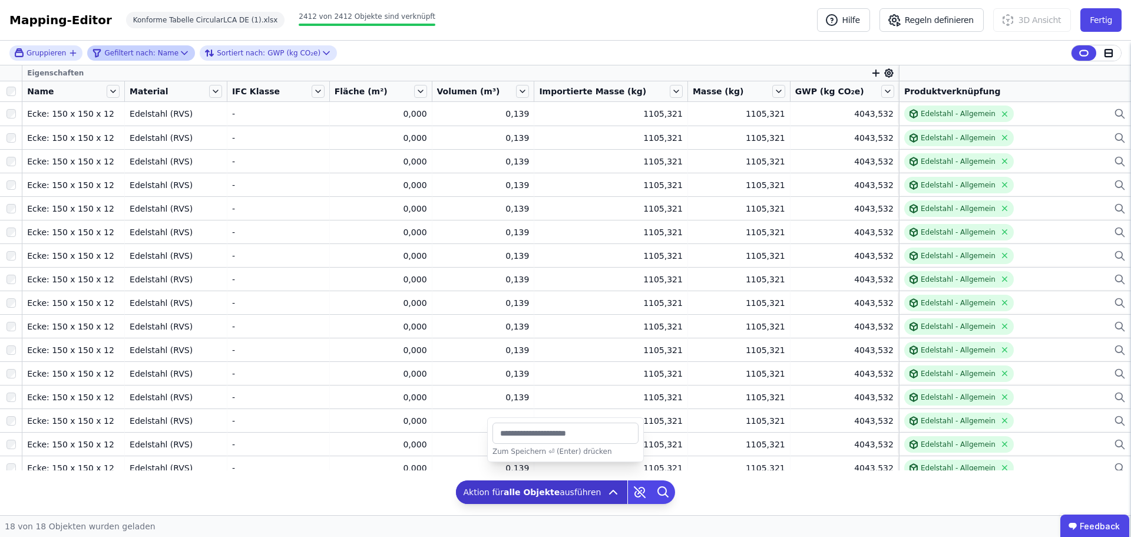
drag, startPoint x: 551, startPoint y: 432, endPoint x: 509, endPoint y: 441, distance: 43.5
click at [509, 441] on input "*********" at bounding box center [566, 432] width 146 height 21
type input "*******"
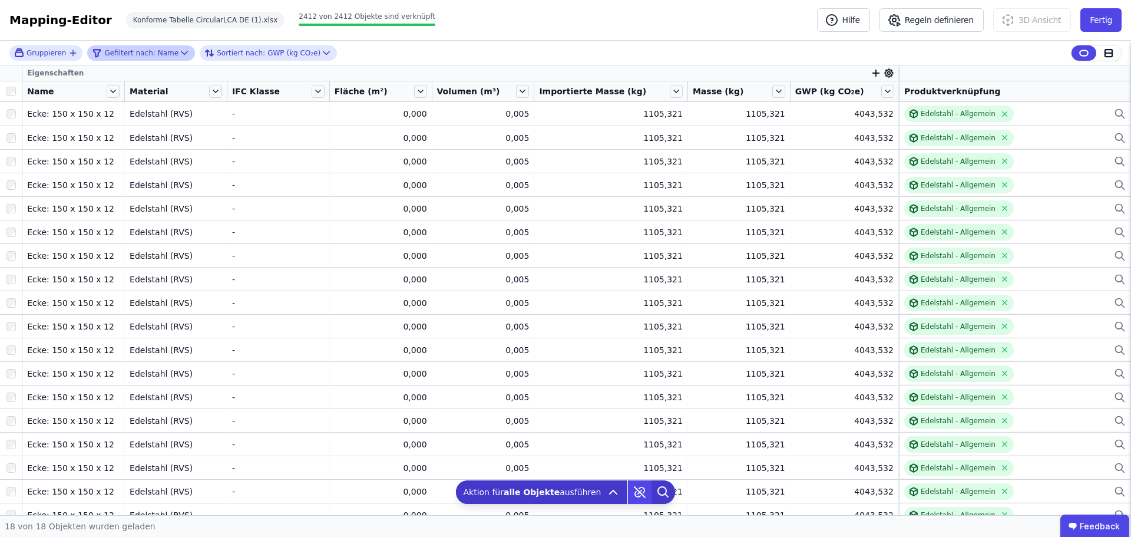
click at [659, 488] on icon at bounding box center [664, 492] width 24 height 24
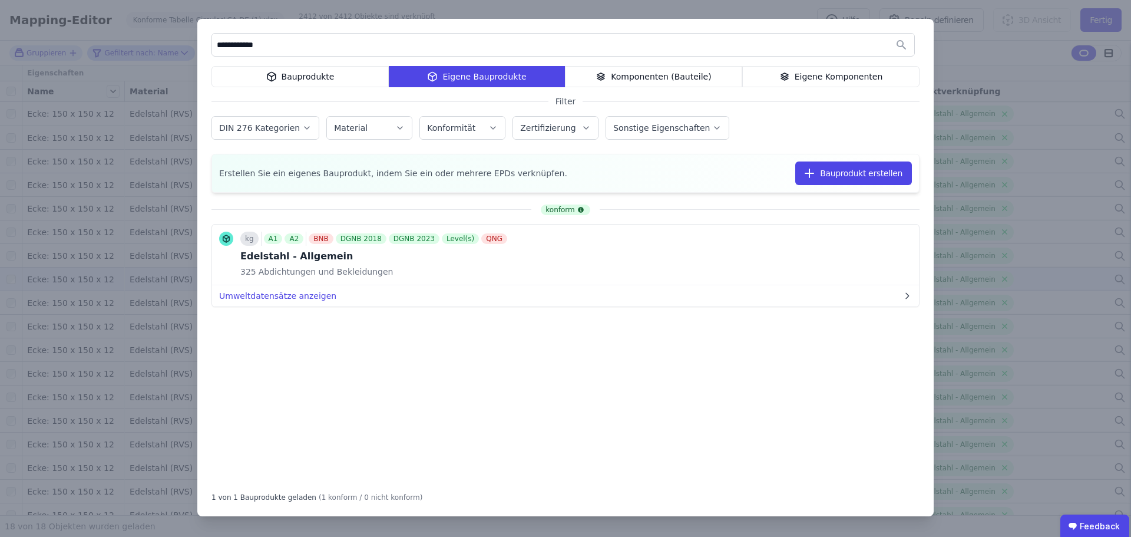
type input "**********"
click at [0, 0] on button "Bauprodukt verknüpfen" at bounding box center [0, 0] width 0 height 0
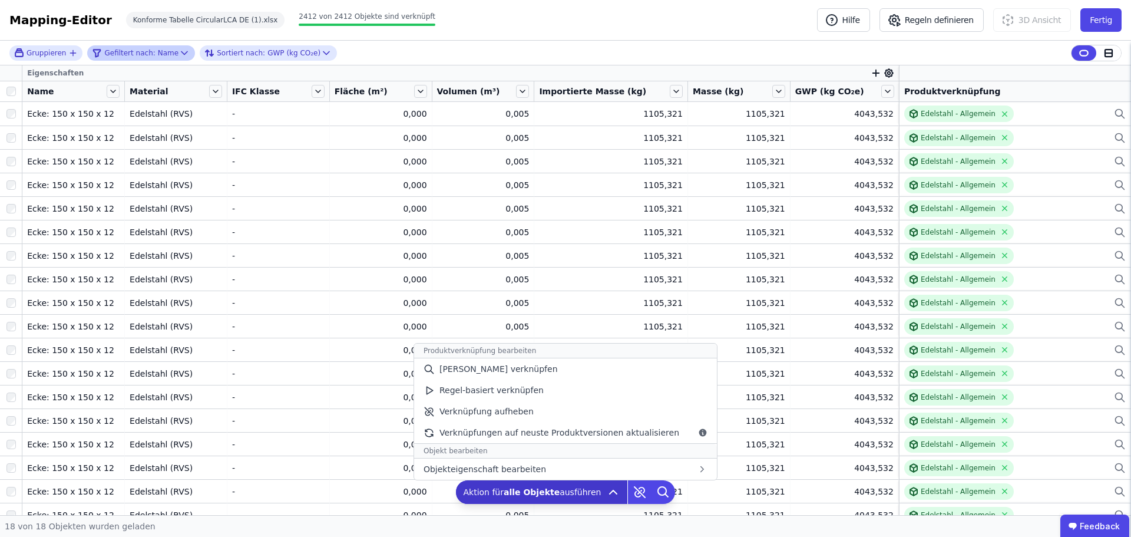
click at [577, 492] on span "Aktion für alle Objekte ausführen" at bounding box center [532, 492] width 138 height 12
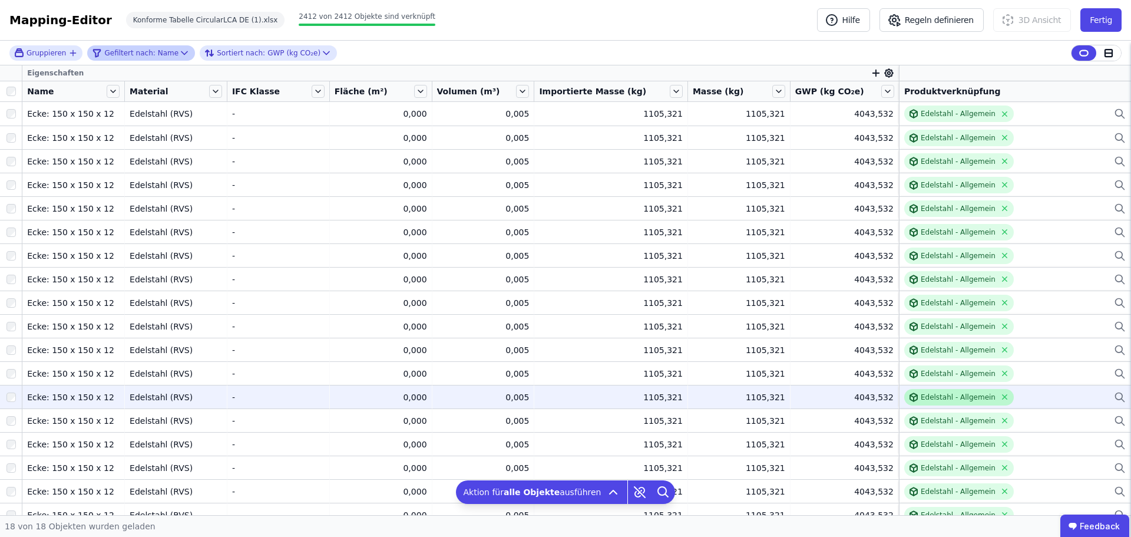
click at [948, 397] on div "Edelstahl - Allgemein" at bounding box center [958, 396] width 75 height 9
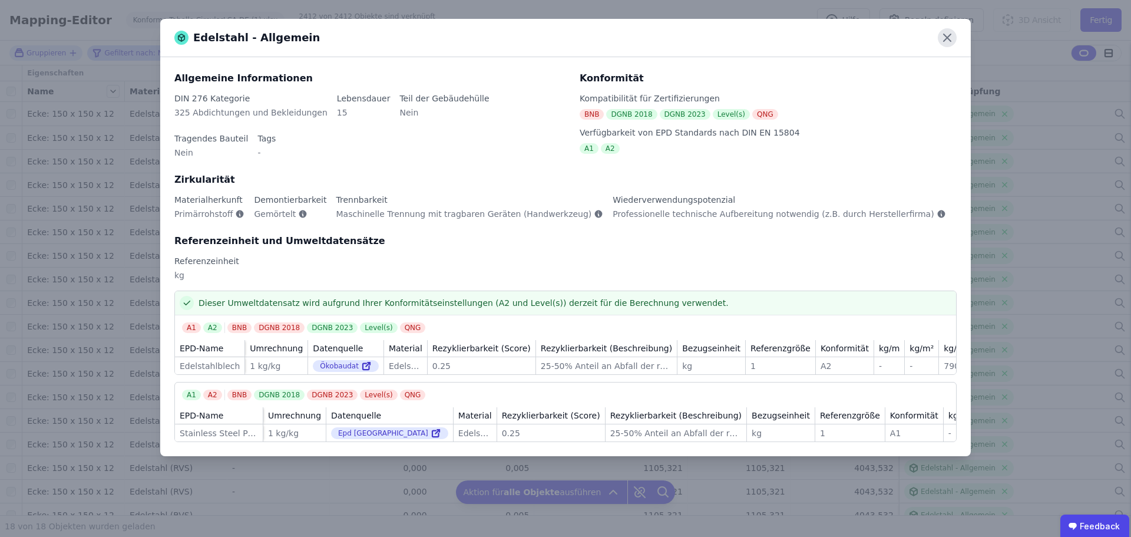
click at [950, 32] on icon at bounding box center [947, 37] width 19 height 19
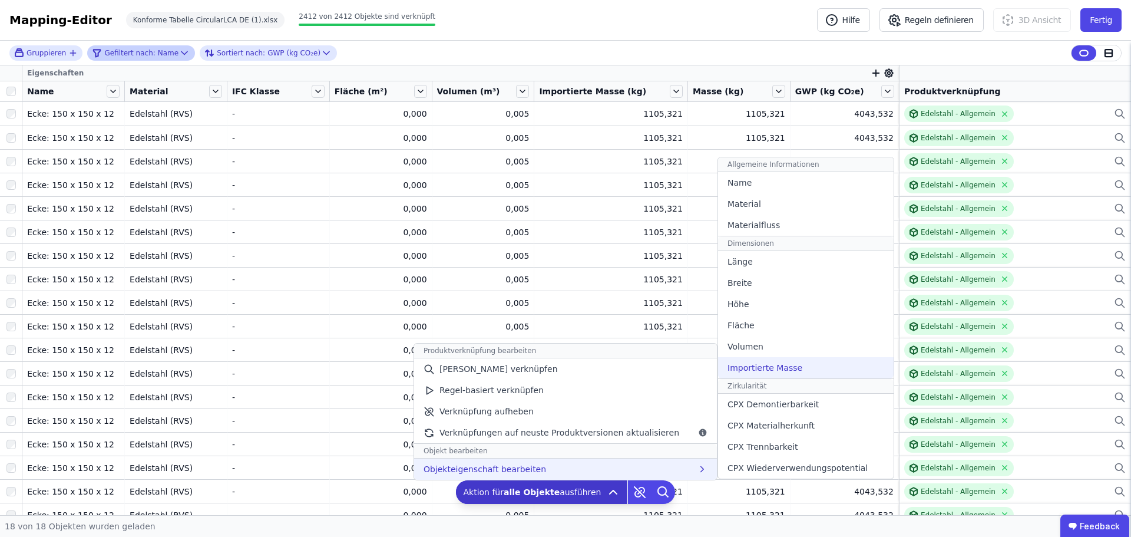
click at [758, 364] on span "Importierte Masse" at bounding box center [765, 368] width 75 height 12
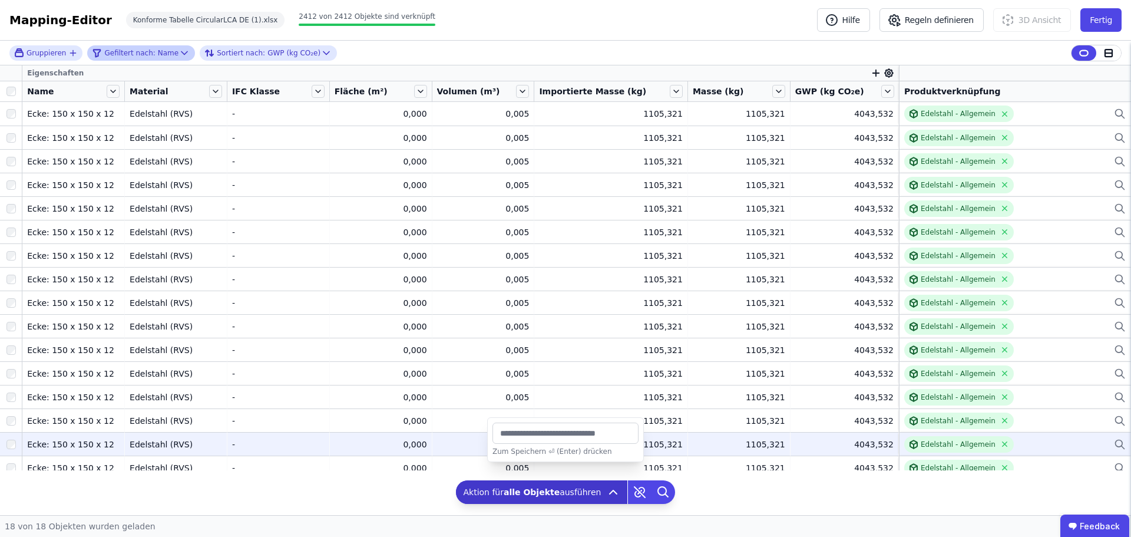
drag, startPoint x: 559, startPoint y: 432, endPoint x: 467, endPoint y: 432, distance: 92.5
click at [467, 432] on div "Gruppieren Gefiltert nach: Name Sortiert nach: GWP (kg CO₂e) Eigenschaften Name…" at bounding box center [565, 278] width 1131 height 474
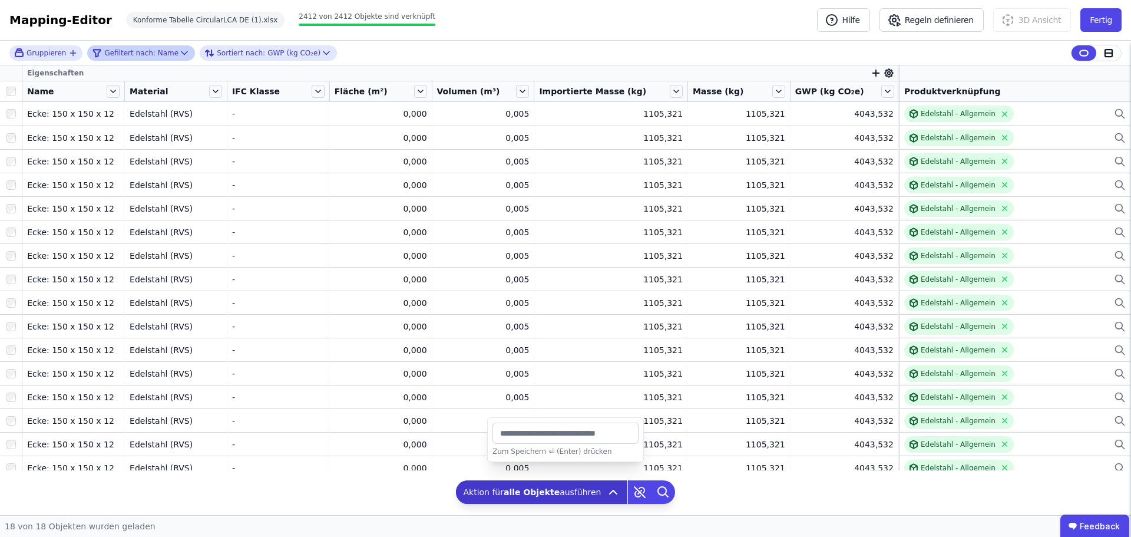
type input "****"
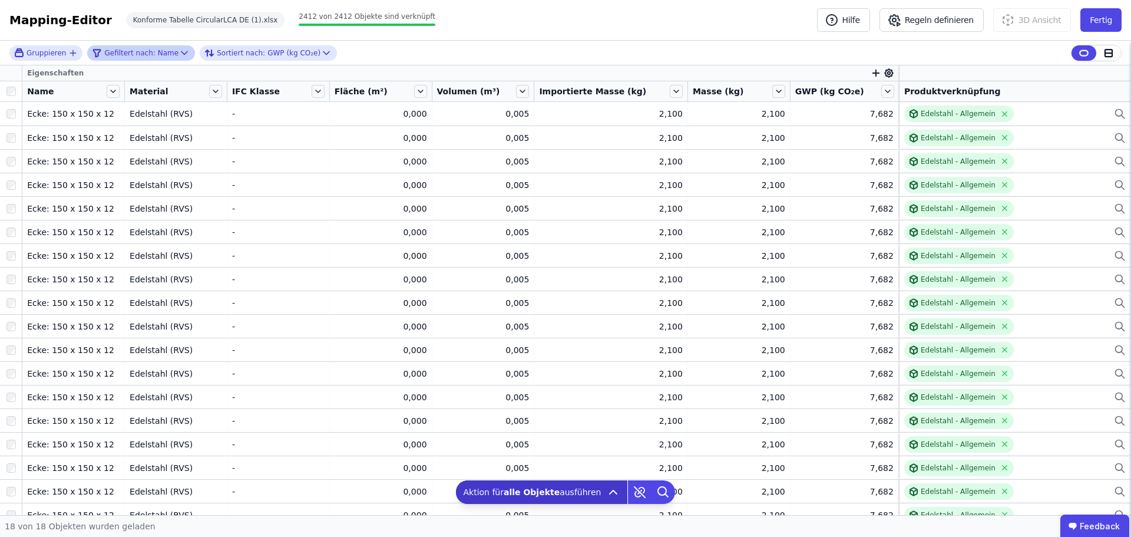
click at [179, 55] on icon at bounding box center [185, 53] width 12 height 12
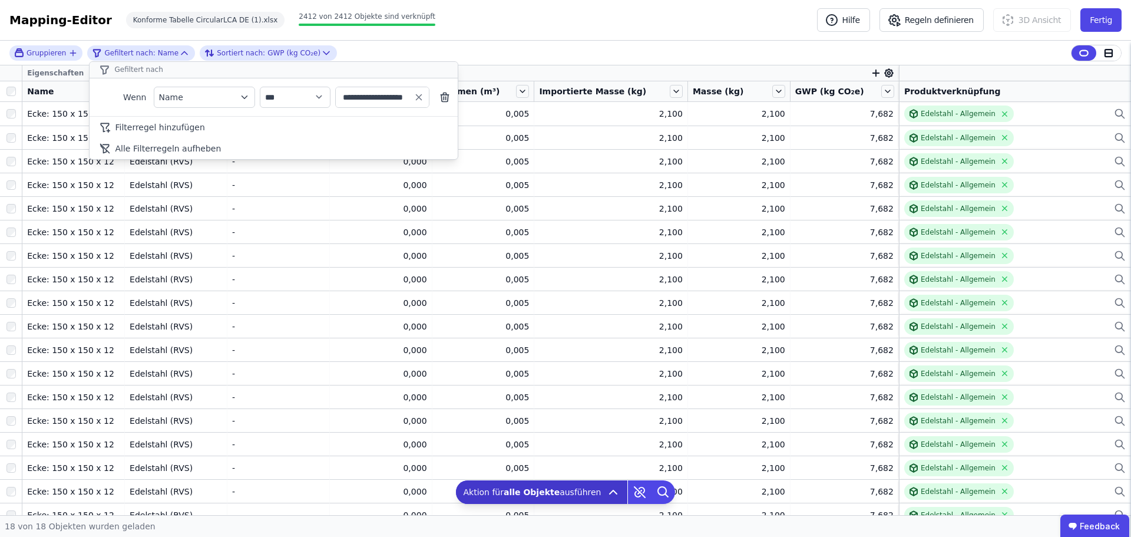
click at [441, 94] on icon at bounding box center [444, 97] width 7 height 7
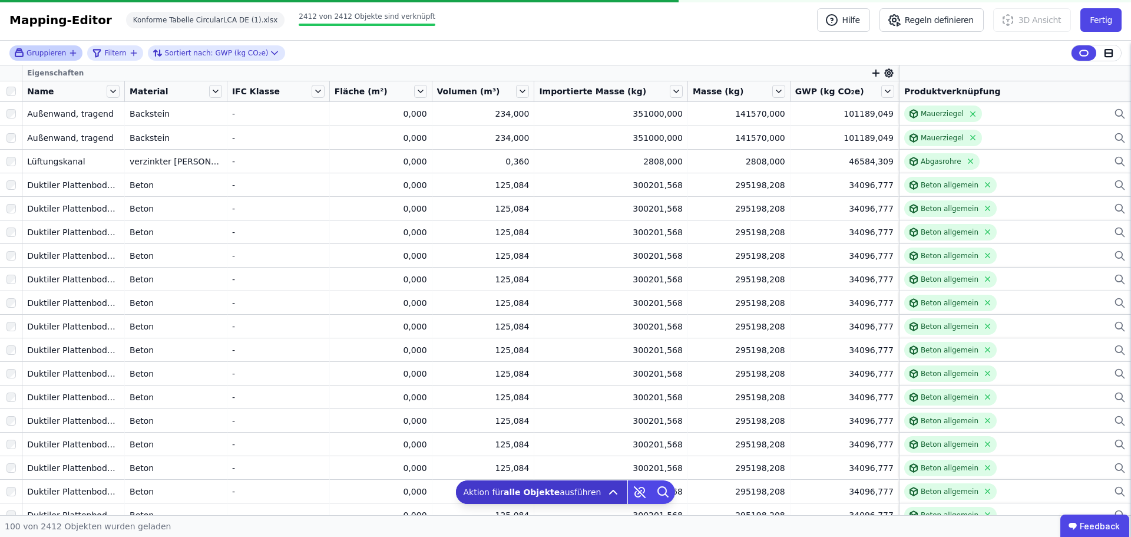
click at [71, 52] on icon "button" at bounding box center [72, 52] width 9 height 9
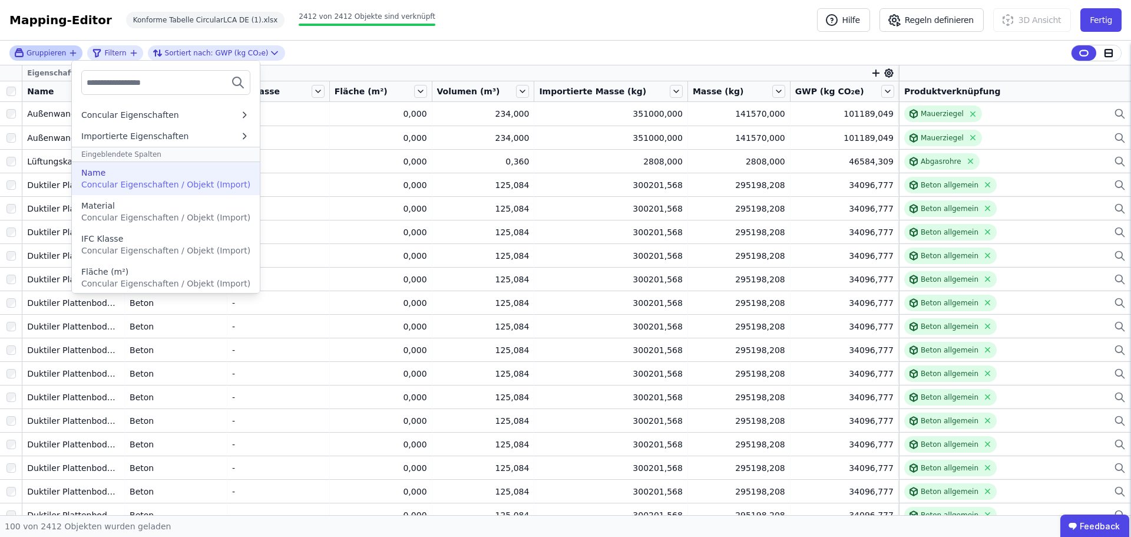
click at [166, 189] on span "Concular Eigenschaften / Objekt (Import)" at bounding box center [165, 184] width 169 height 9
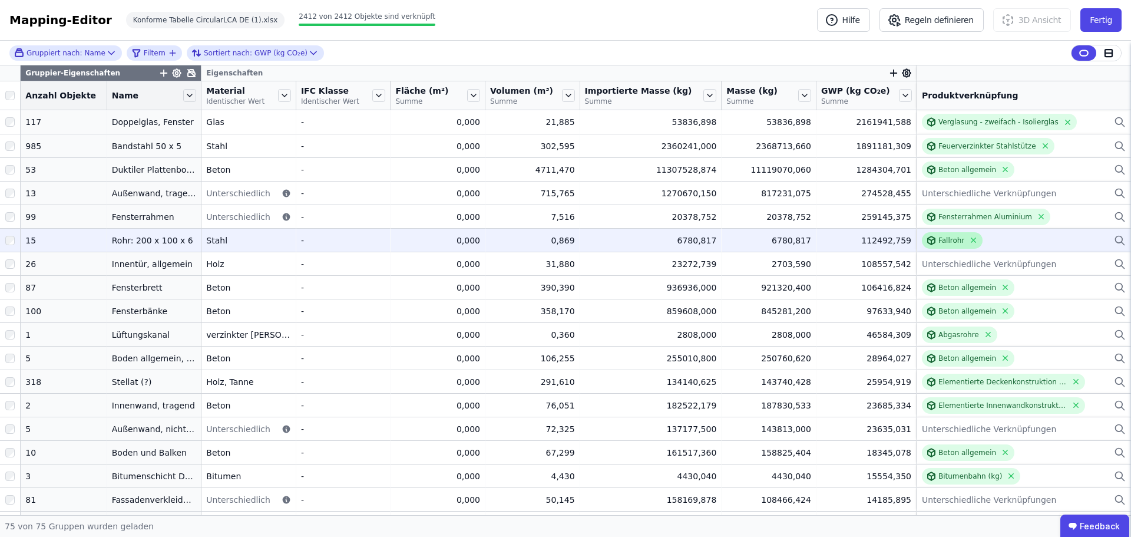
click at [939, 243] on div "Fallrohr" at bounding box center [952, 240] width 26 height 9
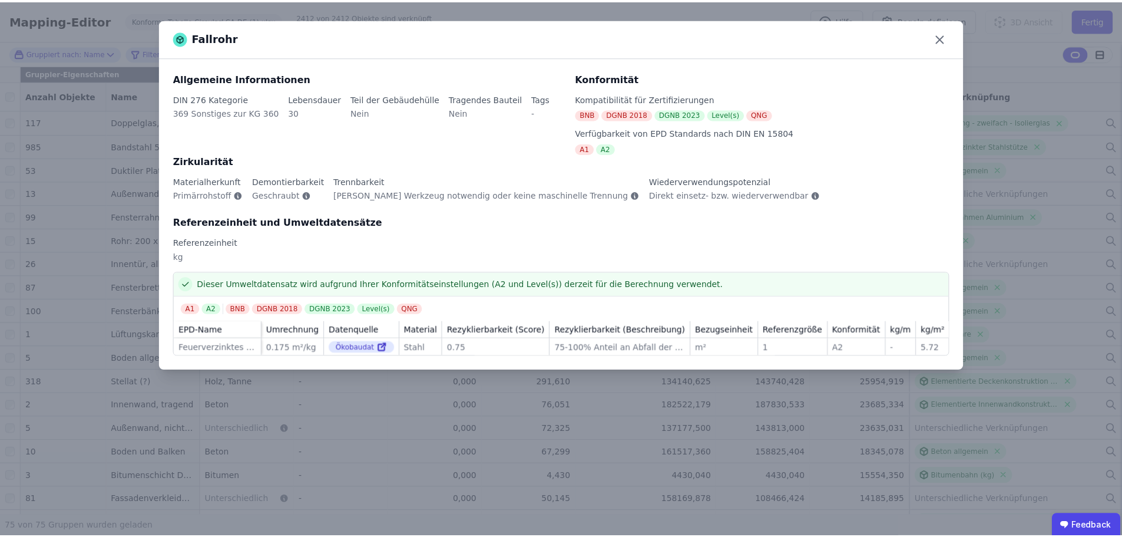
scroll to position [0, 1]
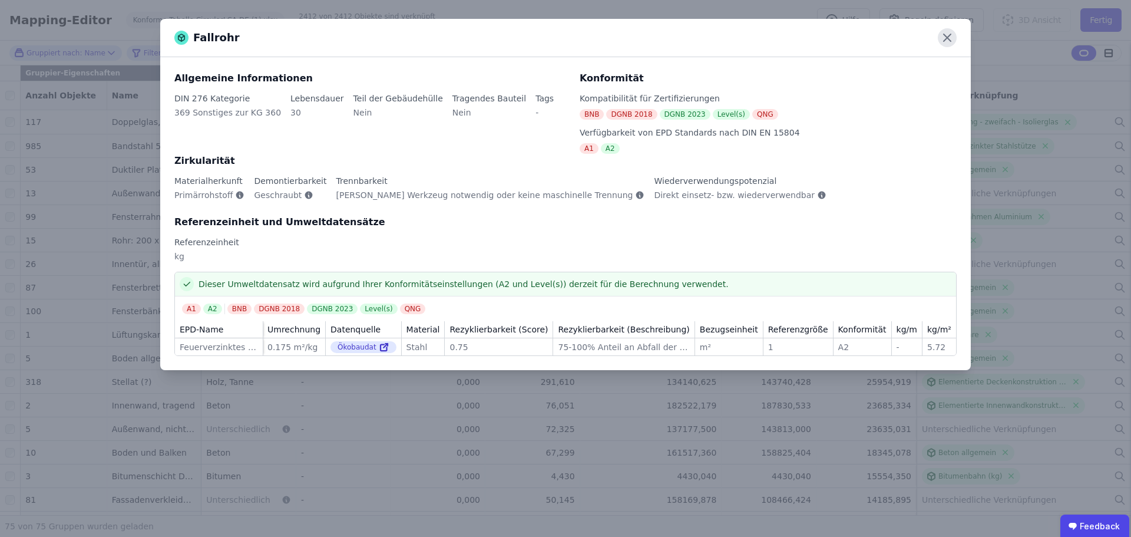
click at [947, 39] on icon at bounding box center [947, 37] width 19 height 19
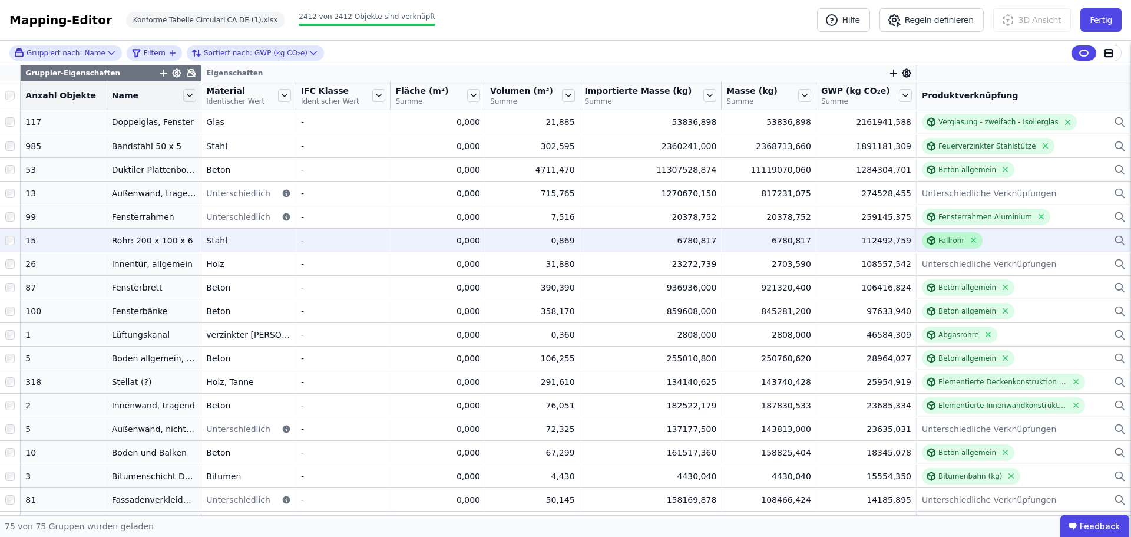
drag, startPoint x: 936, startPoint y: 239, endPoint x: 930, endPoint y: 245, distance: 8.3
click at [939, 239] on div "Fallrohr" at bounding box center [952, 240] width 26 height 9
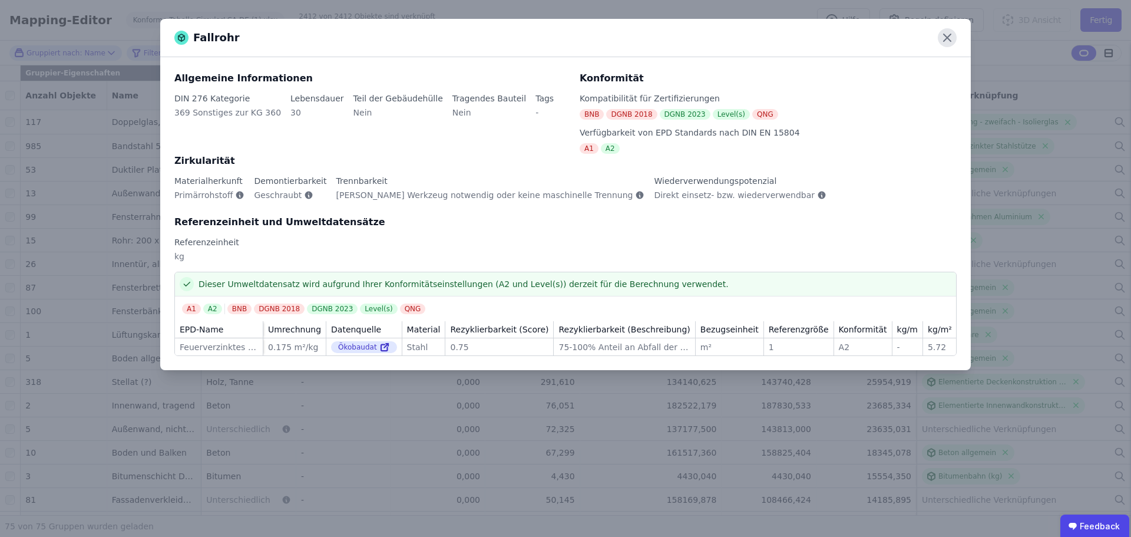
click at [950, 37] on icon at bounding box center [947, 37] width 19 height 19
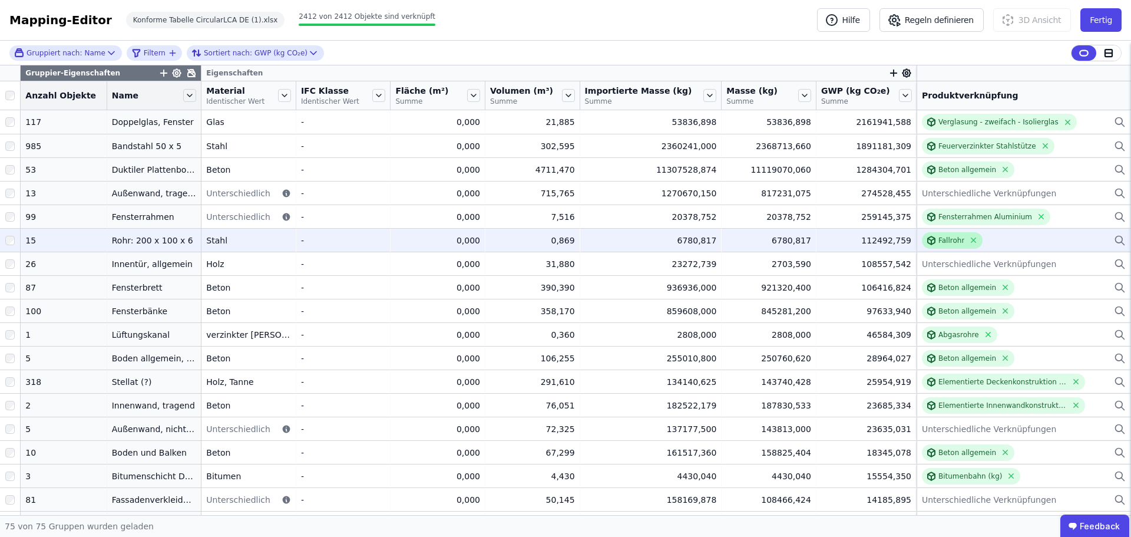
click at [942, 242] on div "Fallrohr" at bounding box center [952, 240] width 26 height 9
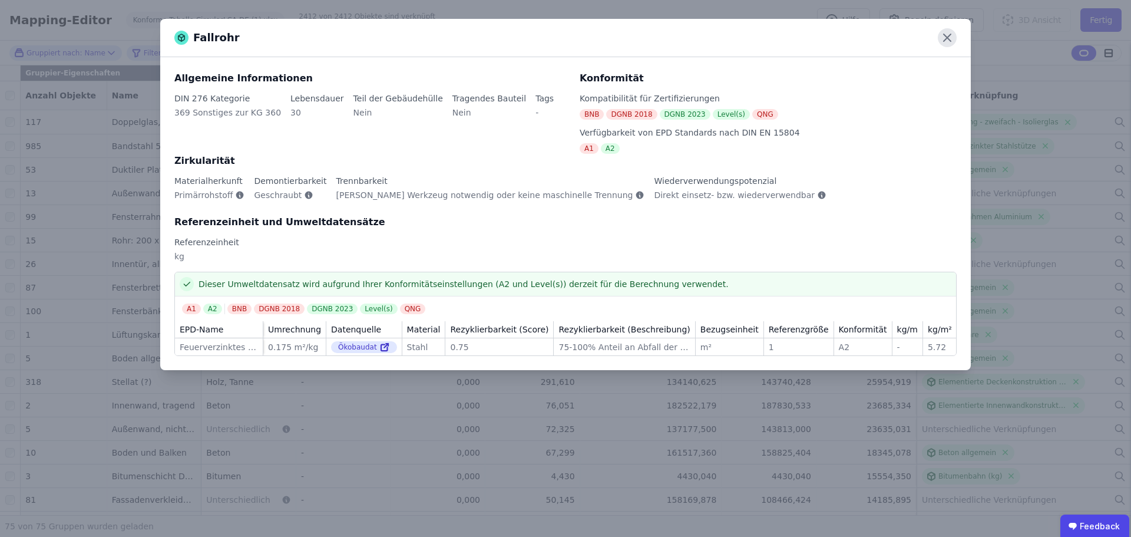
click at [953, 38] on icon at bounding box center [947, 37] width 19 height 19
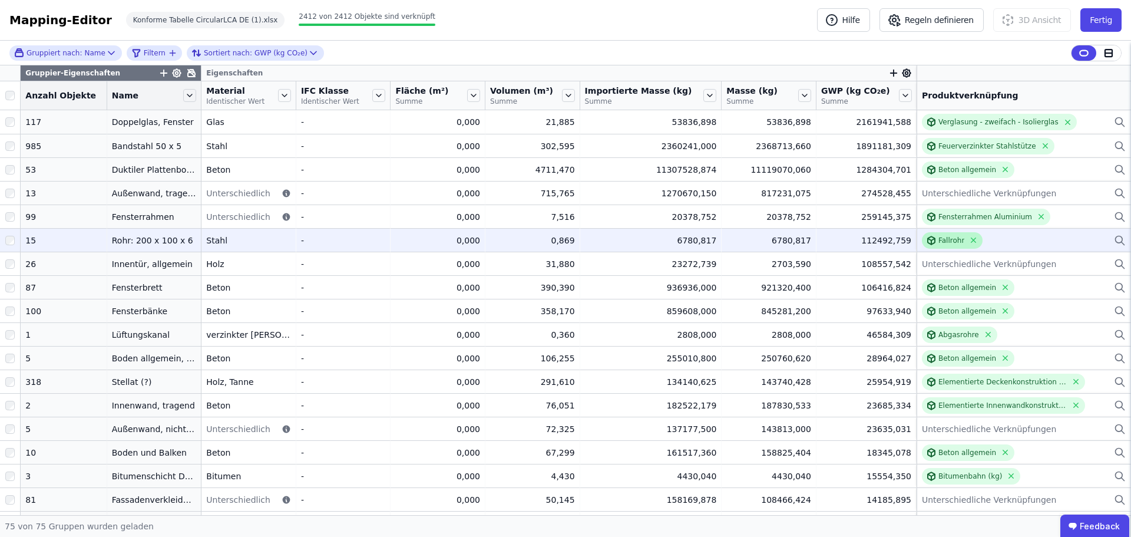
click at [939, 243] on div "Fallrohr" at bounding box center [952, 240] width 26 height 9
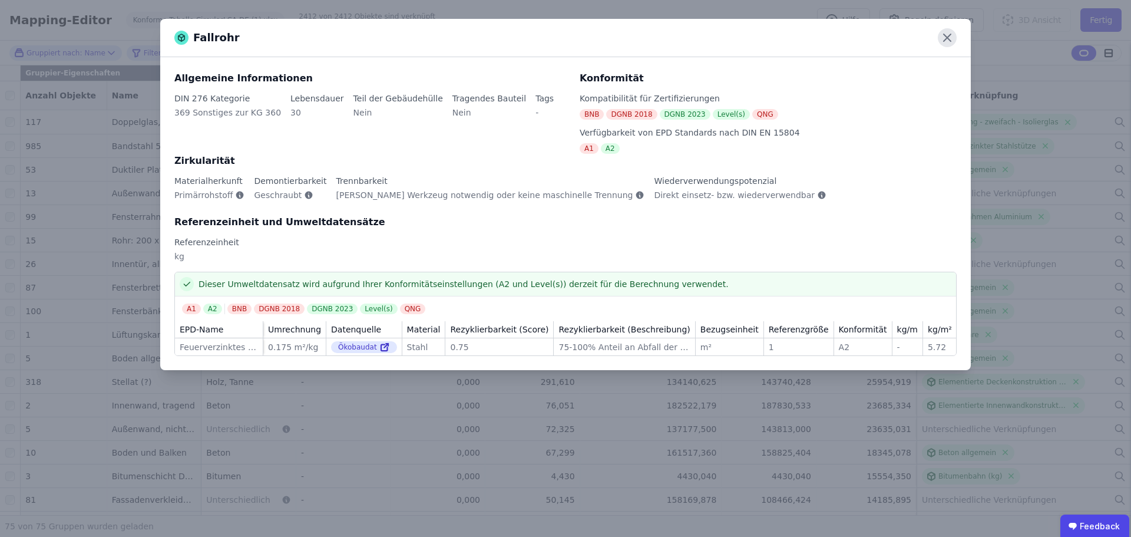
click at [951, 38] on icon at bounding box center [947, 37] width 19 height 19
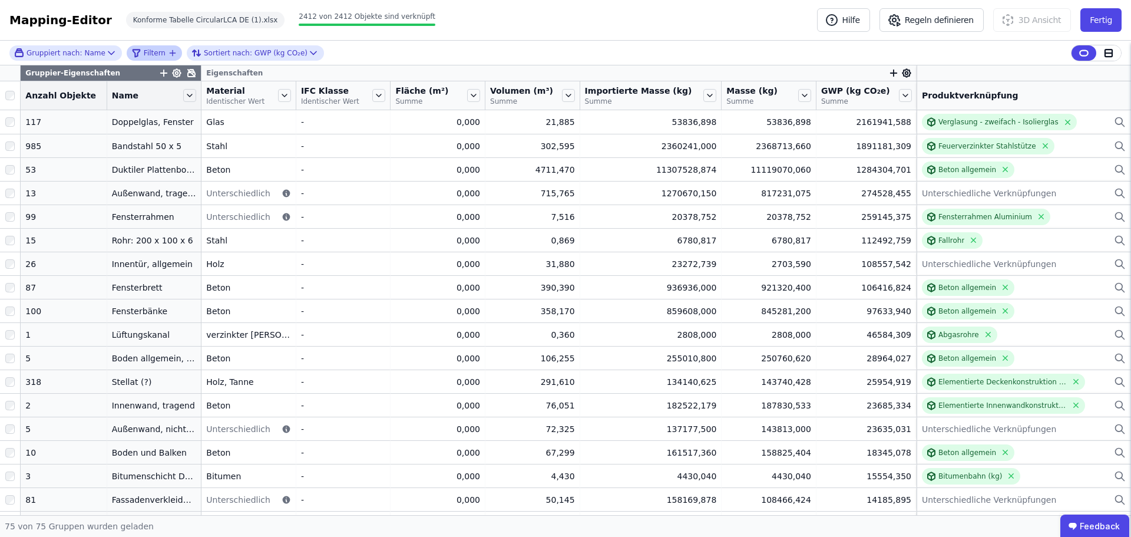
click at [168, 49] on icon "filter_by" at bounding box center [172, 52] width 9 height 9
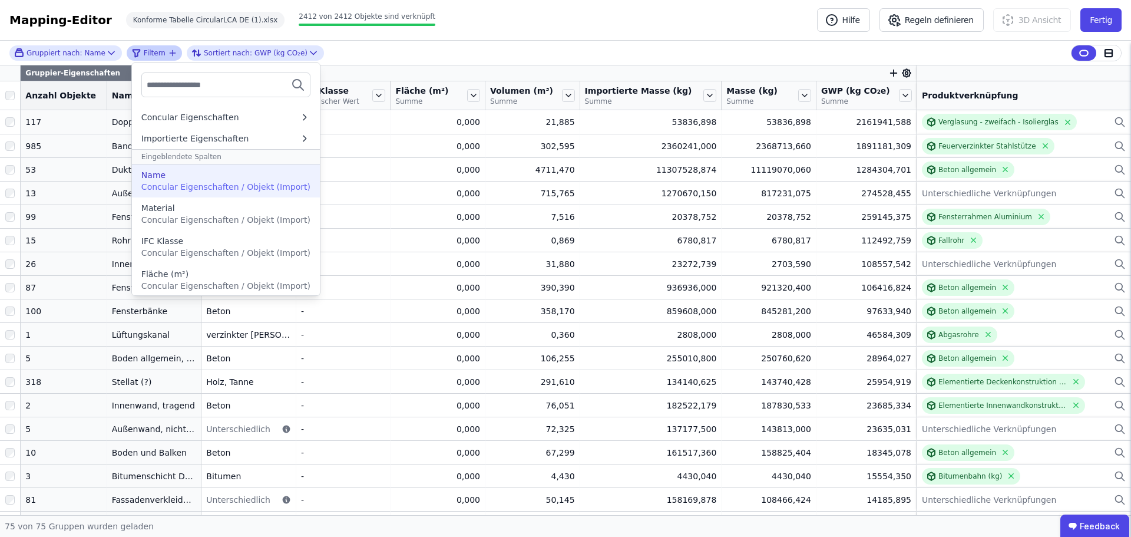
click at [216, 190] on span "Concular Eigenschaften / Objekt (Import)" at bounding box center [225, 186] width 169 height 9
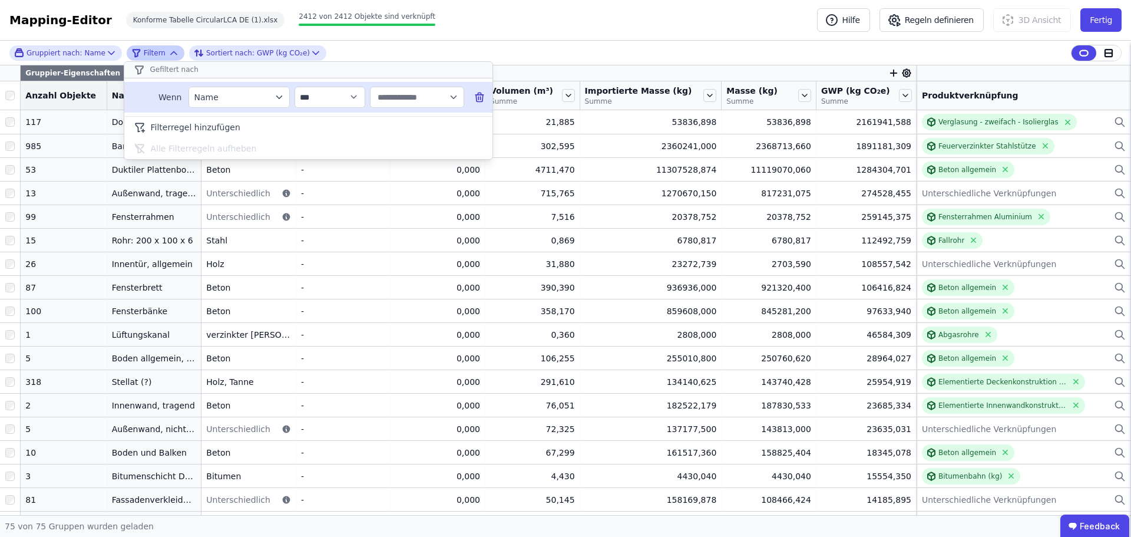
click at [401, 98] on input "text" at bounding box center [411, 97] width 73 height 21
type input "****"
click at [452, 104] on div "****" at bounding box center [417, 97] width 84 height 21
type input "****"
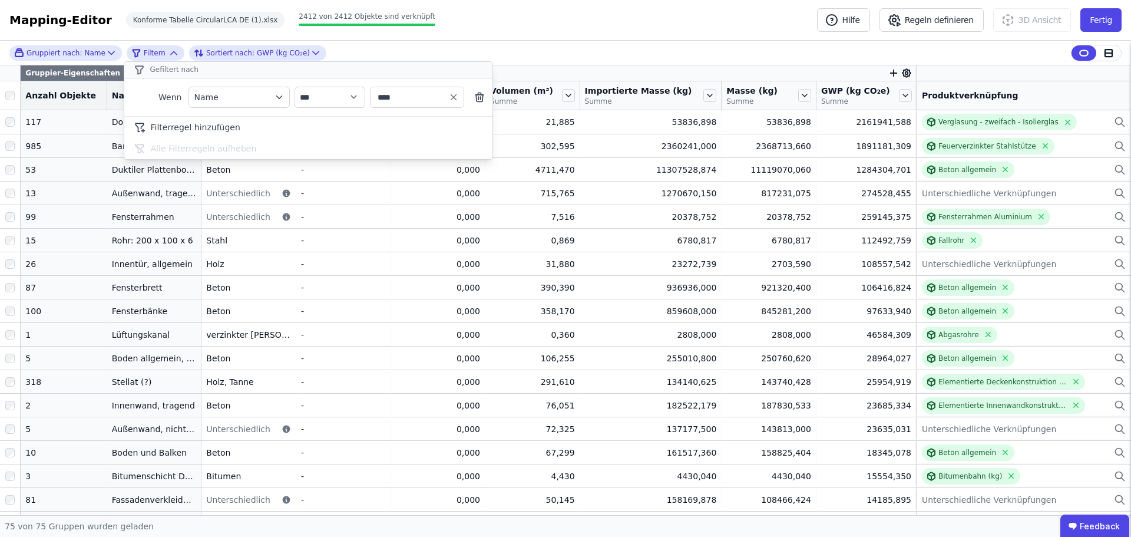
click at [494, 49] on div "**********" at bounding box center [565, 53] width 1131 height 25
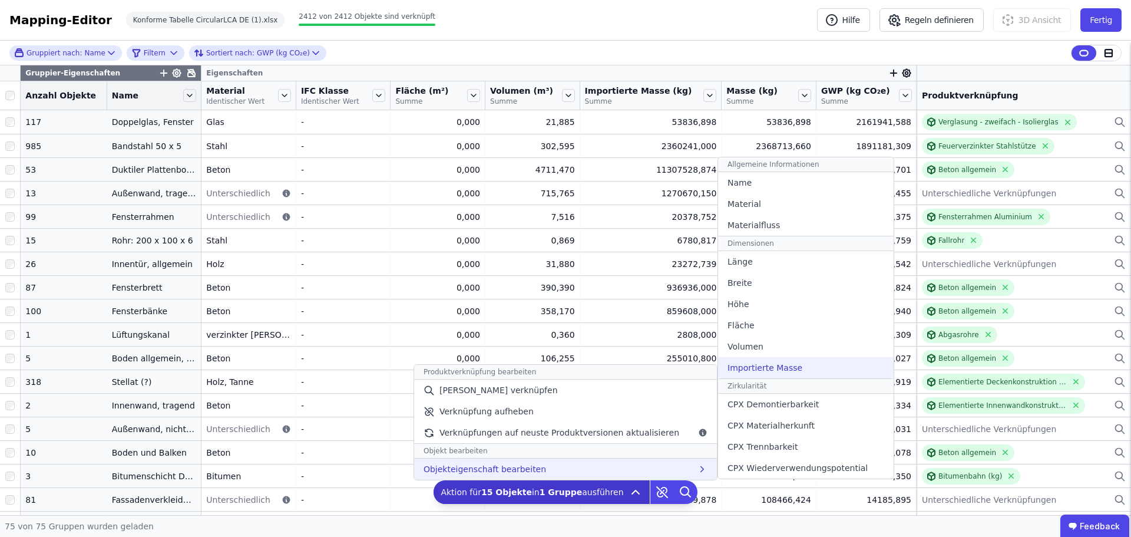
click at [775, 368] on span "Importierte Masse" at bounding box center [765, 368] width 75 height 12
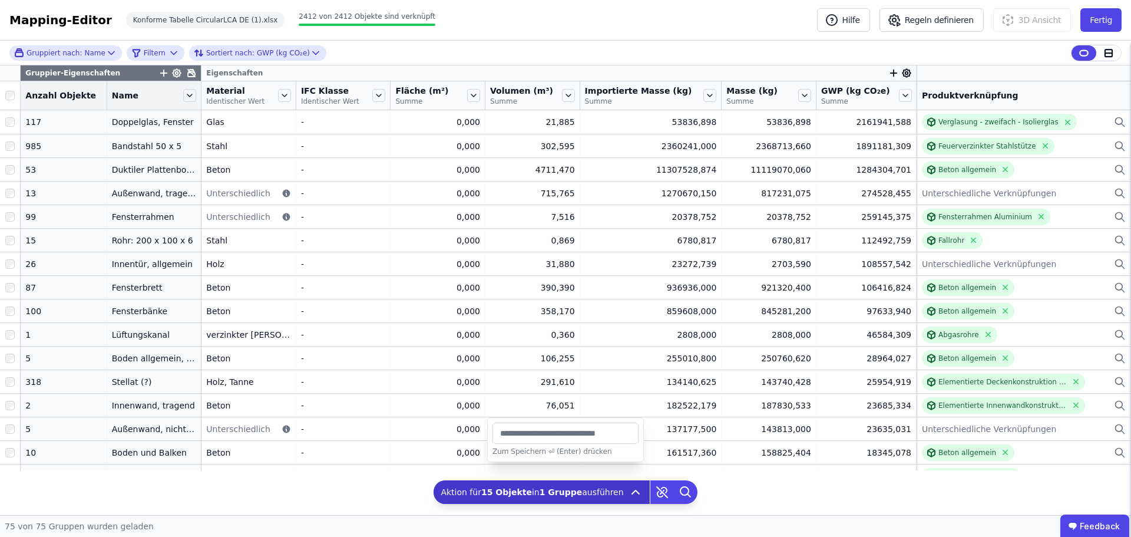
type input "*"
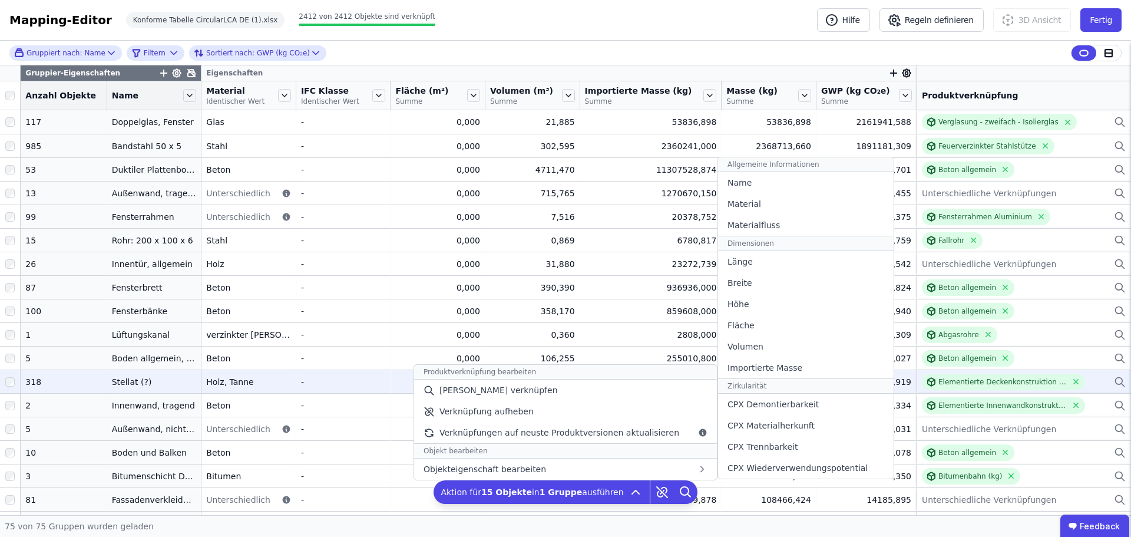
drag, startPoint x: 765, startPoint y: 366, endPoint x: 761, endPoint y: 372, distance: 7.5
click at [765, 366] on span "Importierte Masse" at bounding box center [765, 368] width 75 height 12
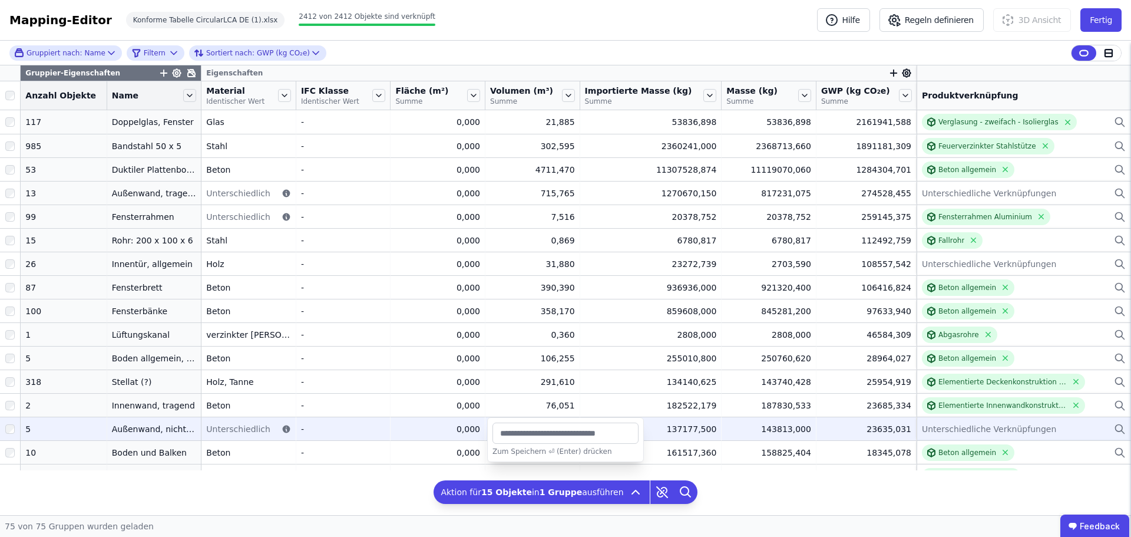
drag, startPoint x: 599, startPoint y: 432, endPoint x: 459, endPoint y: 437, distance: 139.7
click at [422, 437] on div "Gruppiert nach: Name Filtern Sortiert nach: GWP (kg CO₂e) Gruppier-Eigenschafte…" at bounding box center [565, 278] width 1131 height 474
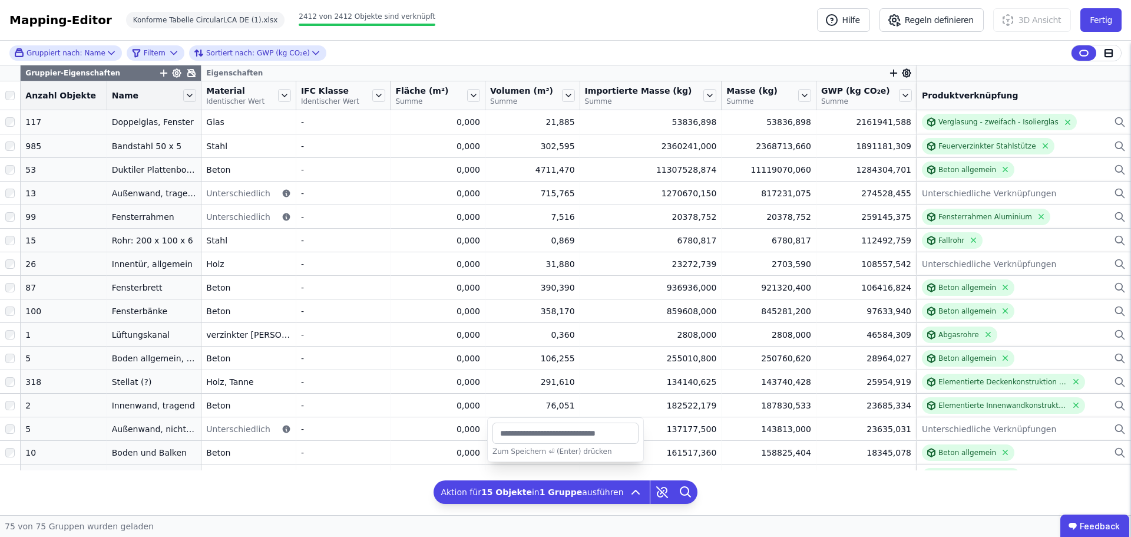
type input "*****"
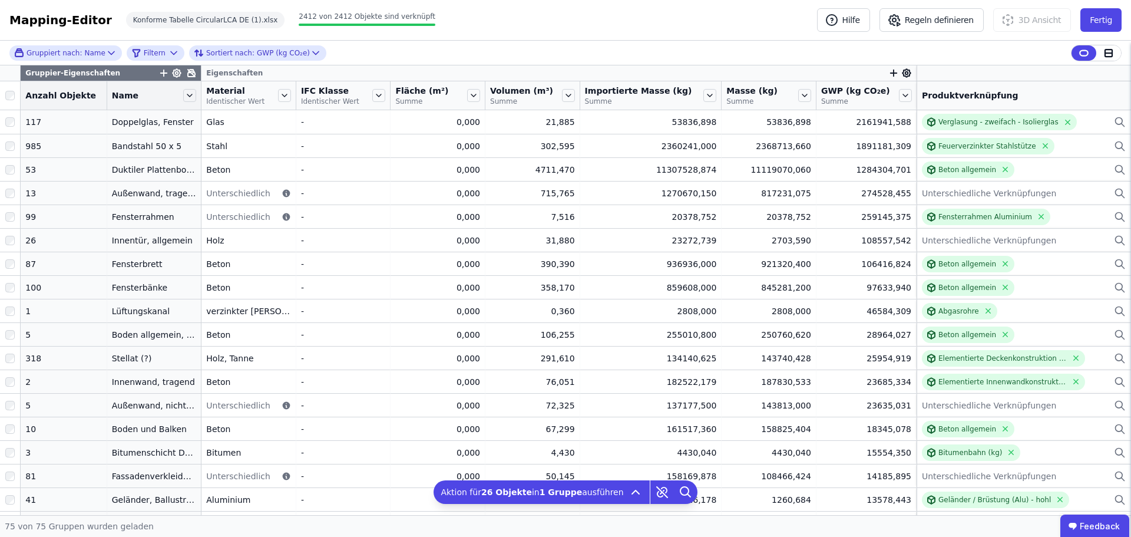
click at [660, 2] on div "Mapping-Editor Hilfe Regeln definieren 3D Ansicht Fertig Konforme Tabelle Circu…" at bounding box center [565, 20] width 1131 height 41
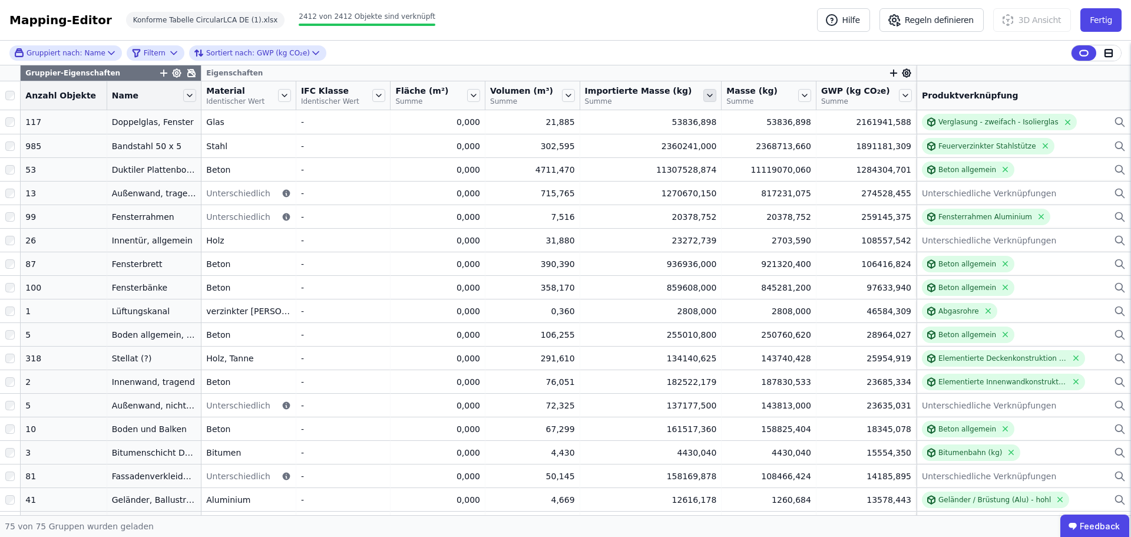
click at [704, 93] on icon at bounding box center [710, 95] width 13 height 13
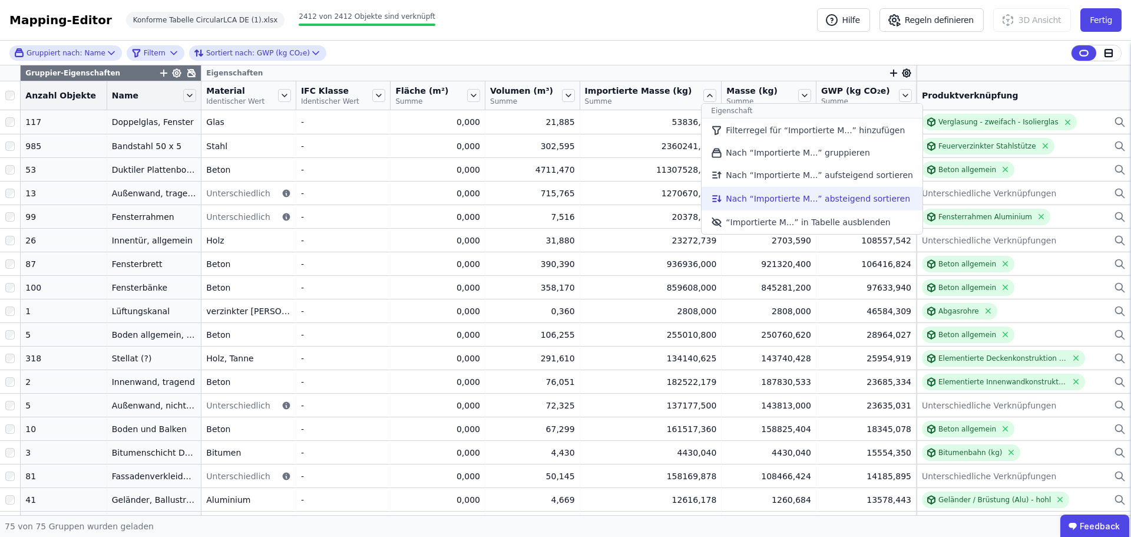
click at [748, 199] on li "Nach “Importierte M...” absteigend sortieren" at bounding box center [812, 199] width 221 height 24
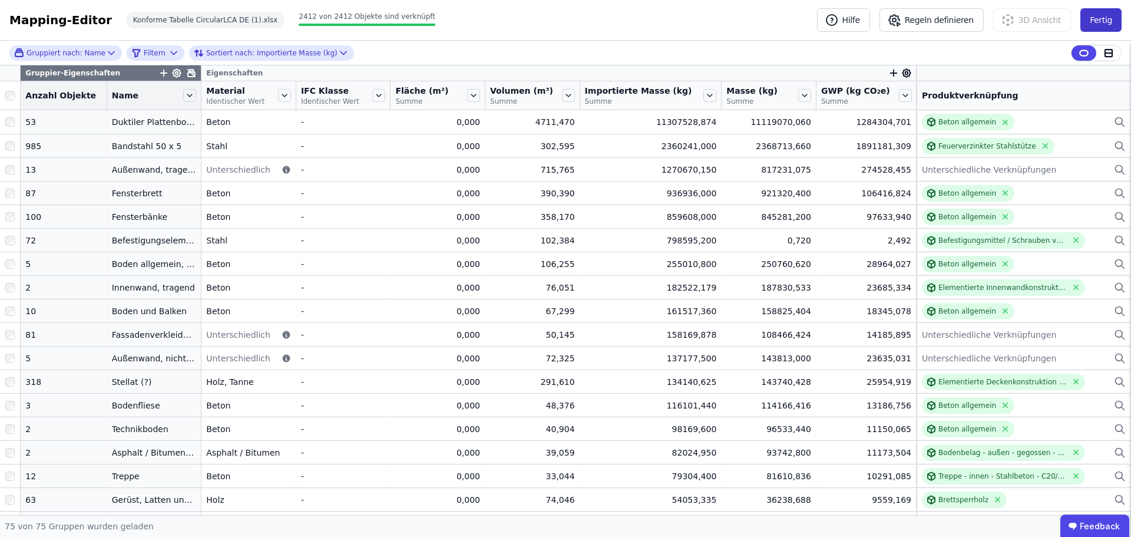
click at [1095, 15] on button "Fertig" at bounding box center [1101, 20] width 41 height 24
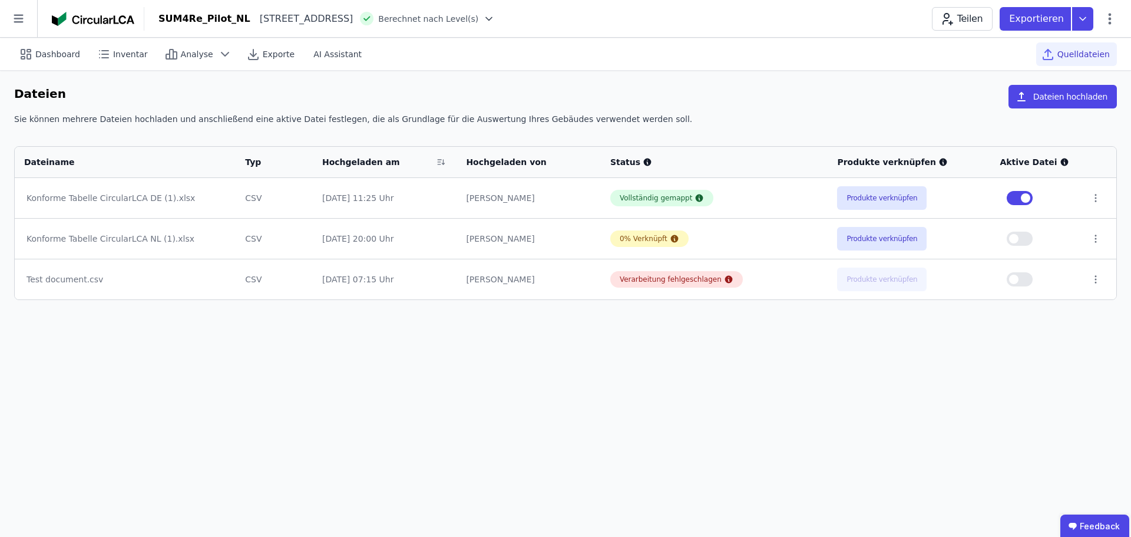
click at [649, 406] on div "Dashboard Inventar Analyse Exporte AI Assistant Quelldateien Dateien Dateien ho…" at bounding box center [565, 287] width 1131 height 499
click at [1092, 55] on span "Quelldateien" at bounding box center [1084, 54] width 52 height 12
click at [41, 54] on span "Dashboard" at bounding box center [57, 54] width 45 height 12
